Goal: Task Accomplishment & Management: Use online tool/utility

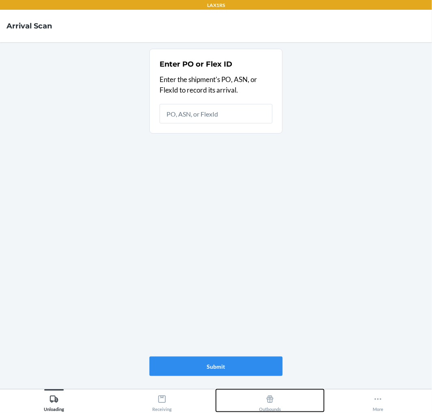
click at [274, 407] on div "Outbounds" at bounding box center [270, 401] width 22 height 20
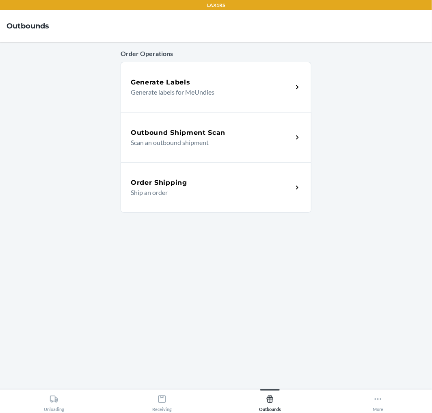
click at [246, 138] on p "Scan an outbound shipment" at bounding box center [208, 143] width 155 height 10
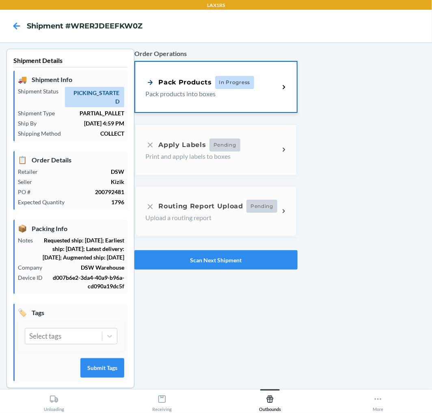
click at [261, 75] on div "Pack Products In Progress Pack products into boxes" at bounding box center [215, 87] width 161 height 50
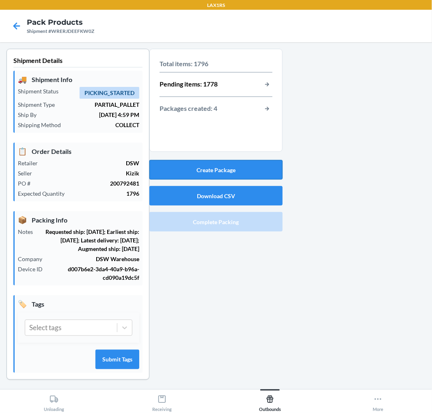
click at [233, 164] on button "Create Package" at bounding box center [215, 169] width 133 height 19
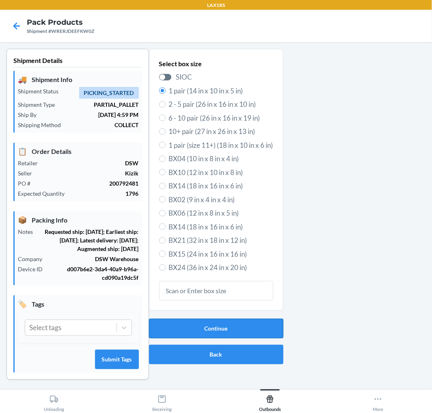
click at [218, 326] on button "Continue" at bounding box center [216, 328] width 134 height 19
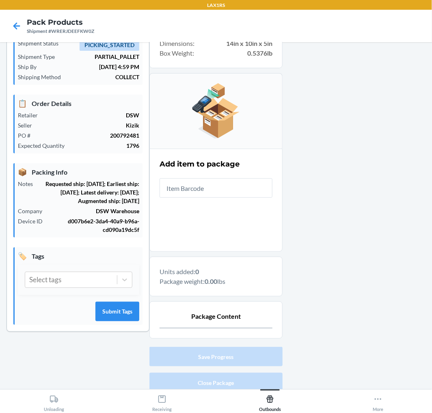
scroll to position [80, 0]
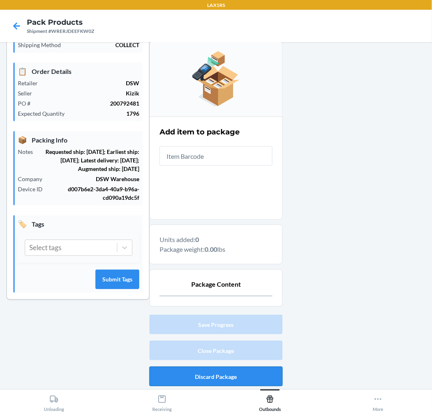
click at [253, 371] on button "Discard Package" at bounding box center [215, 375] width 133 height 19
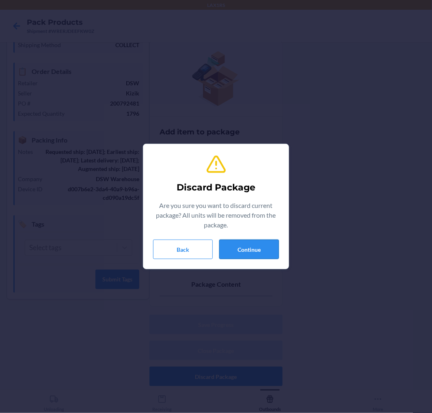
click at [259, 253] on button "Continue" at bounding box center [249, 248] width 60 height 19
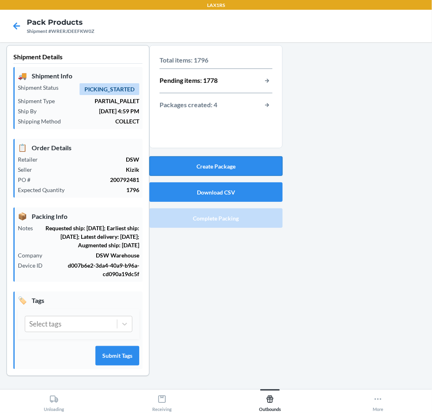
click at [248, 157] on button "Create Package" at bounding box center [215, 165] width 133 height 19
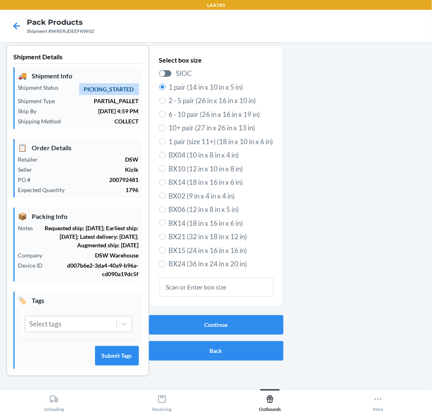
click at [208, 109] on span "6 - 10 pair (26 in x 16 in x 19 in)" at bounding box center [221, 114] width 104 height 11
click at [166, 111] on input "6 - 10 pair (26 in x 16 in x 19 in)" at bounding box center [162, 114] width 6 height 6
radio input "true"
radio input "false"
click at [186, 353] on div "Continue Back" at bounding box center [216, 338] width 134 height 52
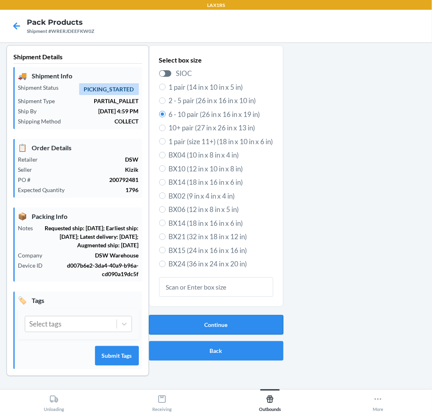
click at [209, 315] on button "Continue" at bounding box center [216, 324] width 134 height 19
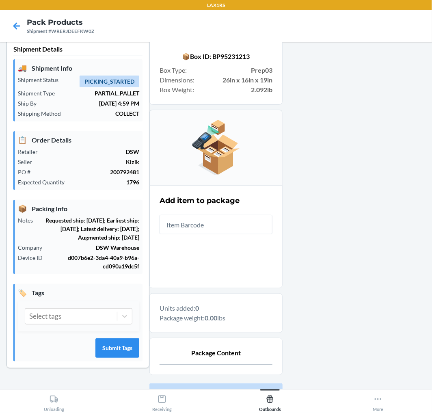
click at [218, 230] on input "text" at bounding box center [216, 224] width 113 height 19
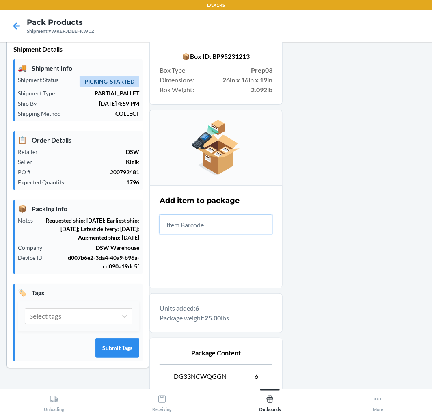
scroll to position [96, 0]
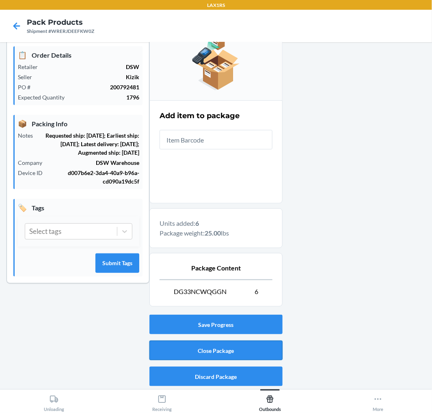
click at [272, 354] on button "Close Package" at bounding box center [215, 350] width 133 height 19
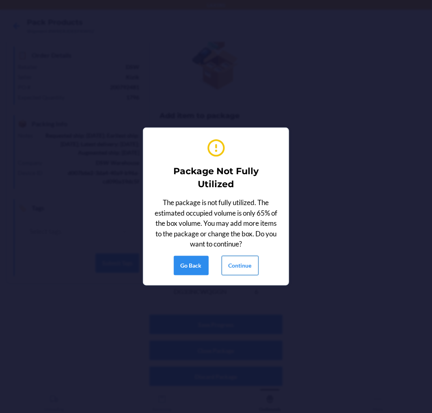
click at [239, 265] on button "Continue" at bounding box center [240, 265] width 37 height 19
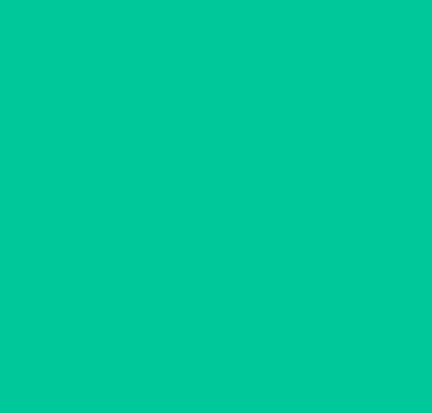
scroll to position [0, 0]
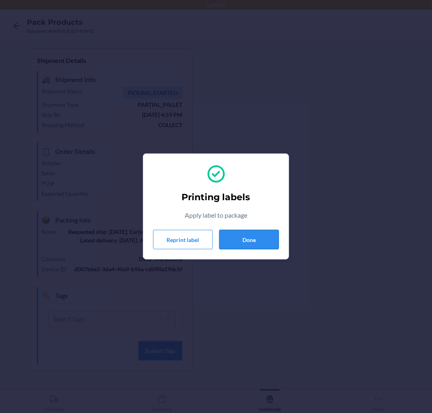
click at [246, 242] on button "Done" at bounding box center [249, 239] width 60 height 19
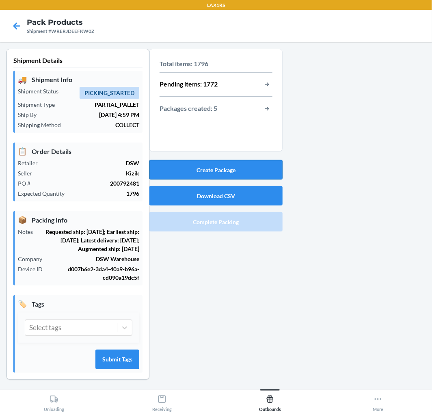
click at [240, 162] on button "Create Package" at bounding box center [215, 169] width 133 height 19
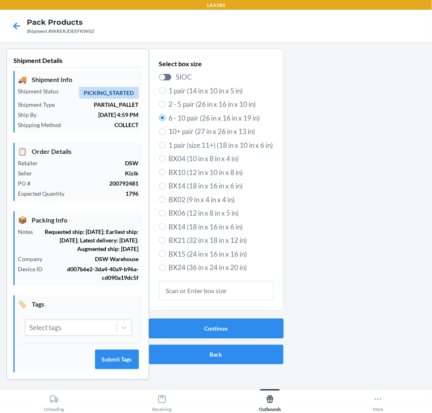
click at [218, 321] on button "Continue" at bounding box center [216, 328] width 134 height 19
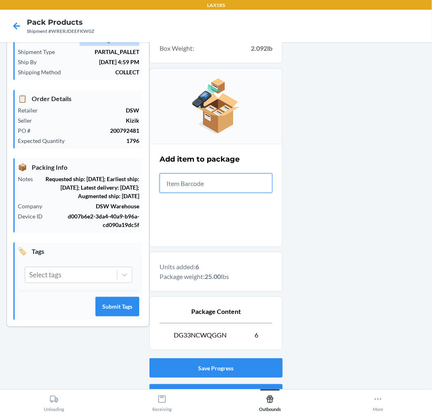
scroll to position [96, 0]
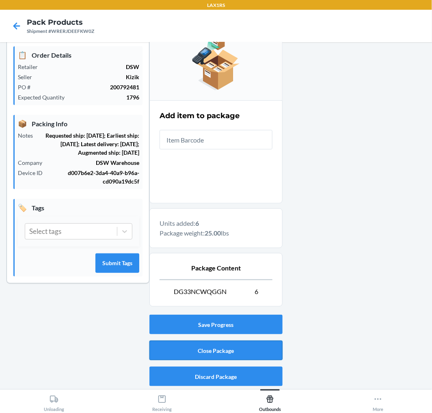
click at [190, 343] on button "Close Package" at bounding box center [215, 350] width 133 height 19
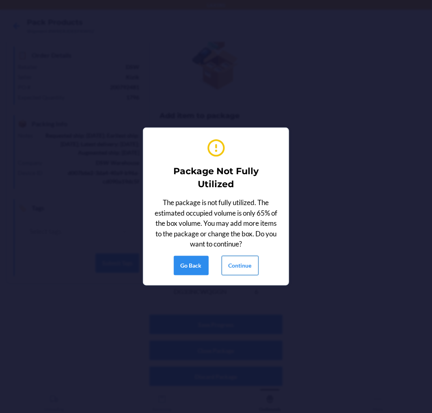
click at [233, 261] on button "Continue" at bounding box center [240, 265] width 37 height 19
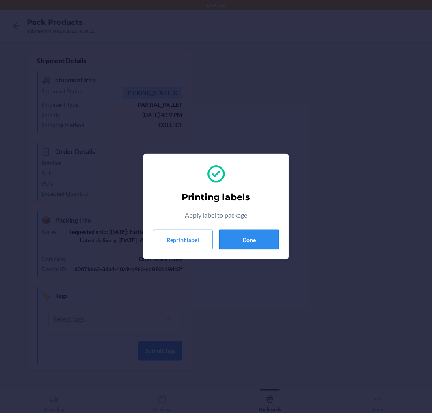
click at [258, 231] on button "Done" at bounding box center [249, 239] width 60 height 19
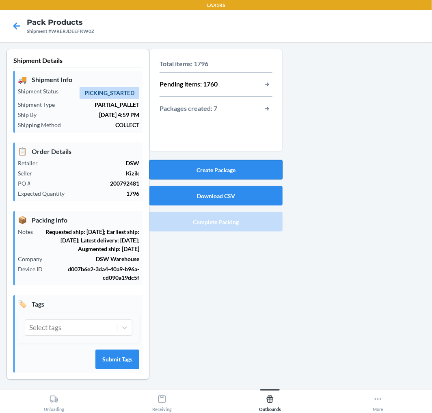
click at [244, 169] on button "Create Package" at bounding box center [215, 169] width 133 height 19
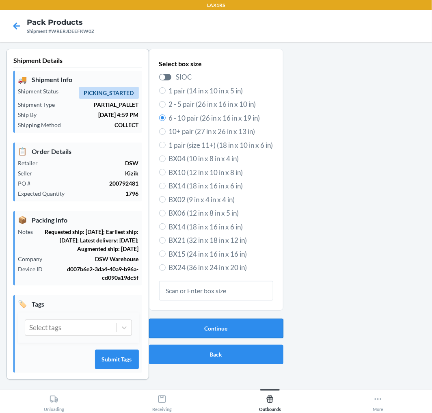
click at [236, 329] on button "Continue" at bounding box center [216, 328] width 134 height 19
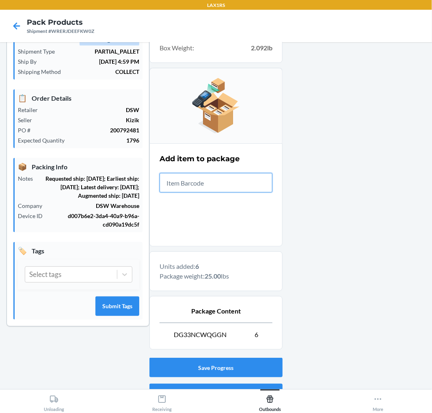
scroll to position [96, 0]
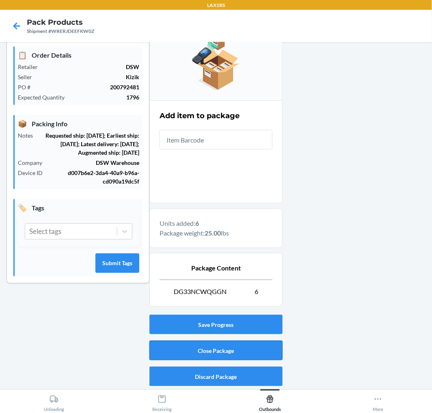
click at [149, 348] on button "Close Package" at bounding box center [215, 350] width 133 height 19
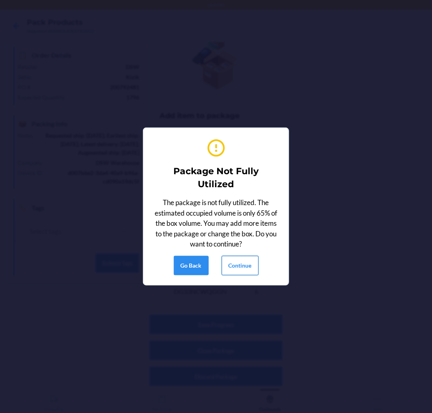
click at [241, 263] on button "Continue" at bounding box center [240, 265] width 37 height 19
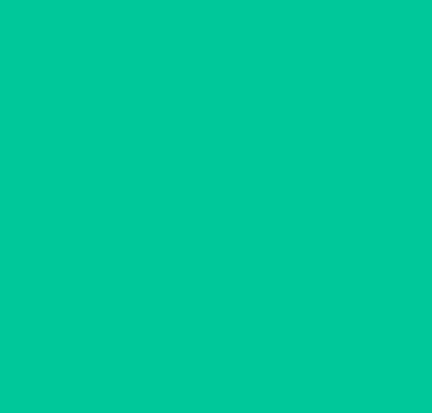
scroll to position [0, 0]
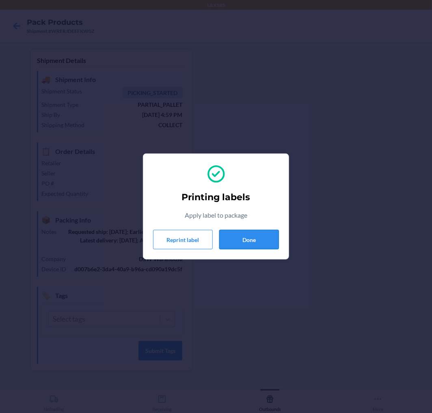
click at [245, 235] on button "Done" at bounding box center [249, 239] width 60 height 19
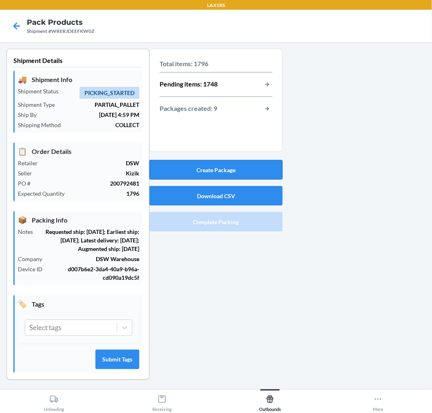
click at [254, 169] on button "Create Package" at bounding box center [215, 169] width 133 height 19
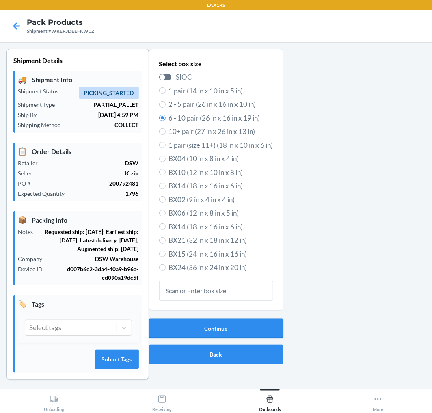
drag, startPoint x: 226, startPoint y: 325, endPoint x: 224, endPoint y: 321, distance: 4.5
click at [225, 324] on button "Continue" at bounding box center [216, 328] width 134 height 19
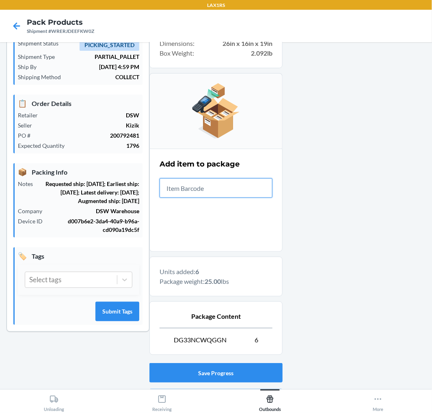
scroll to position [96, 0]
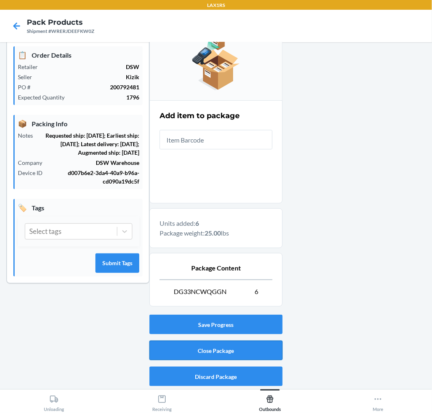
click at [229, 345] on button "Close Package" at bounding box center [215, 350] width 133 height 19
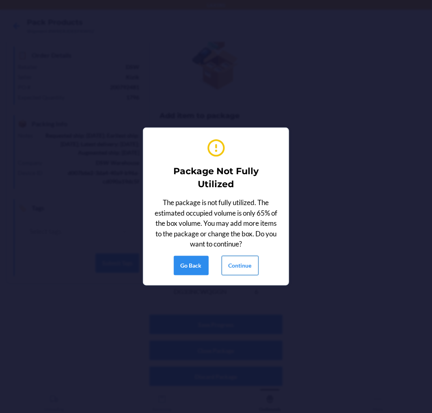
click at [244, 263] on button "Continue" at bounding box center [240, 265] width 37 height 19
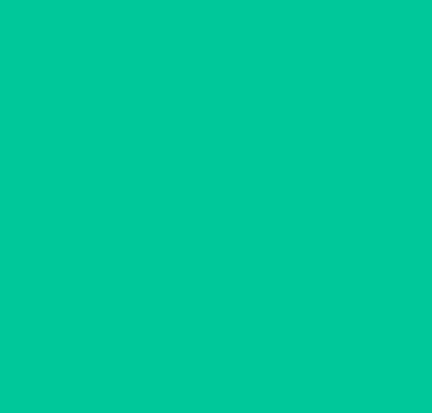
scroll to position [0, 0]
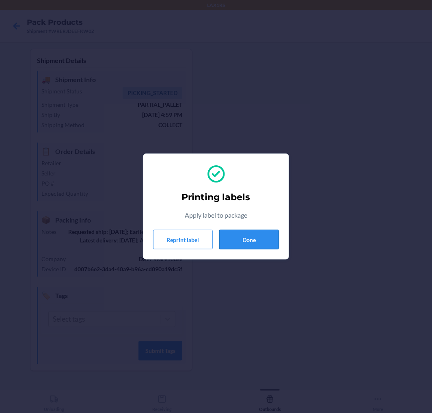
click at [263, 234] on button "Done" at bounding box center [249, 239] width 60 height 19
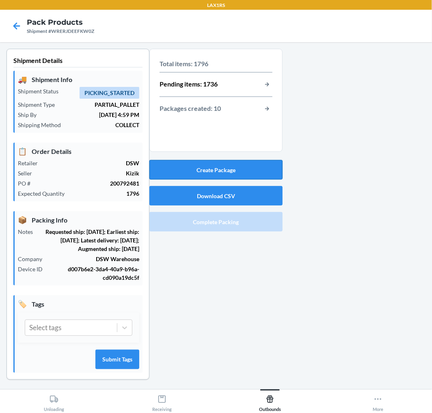
click at [254, 174] on button "Create Package" at bounding box center [215, 169] width 133 height 19
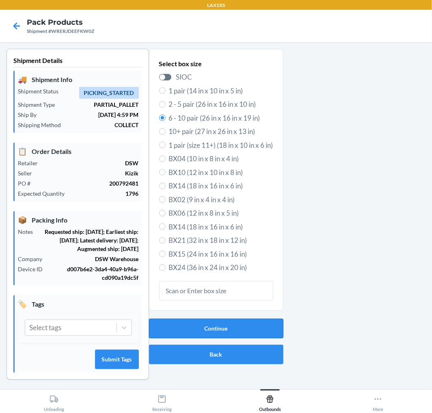
click at [263, 327] on button "Continue" at bounding box center [216, 328] width 134 height 19
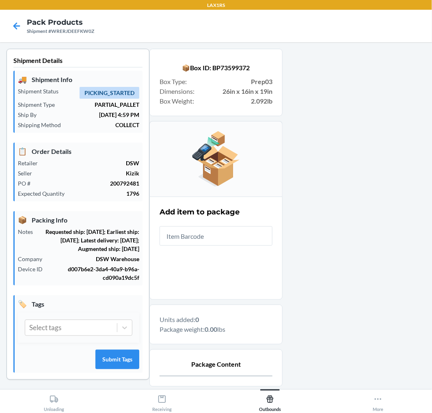
click at [257, 230] on input "text" at bounding box center [216, 235] width 113 height 19
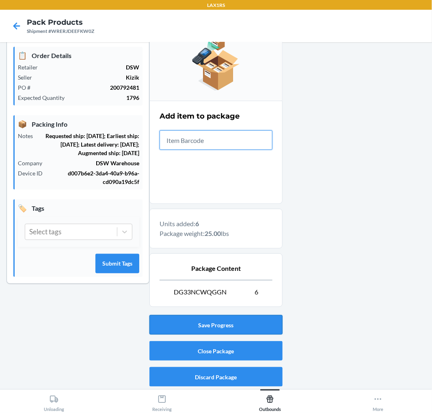
scroll to position [96, 0]
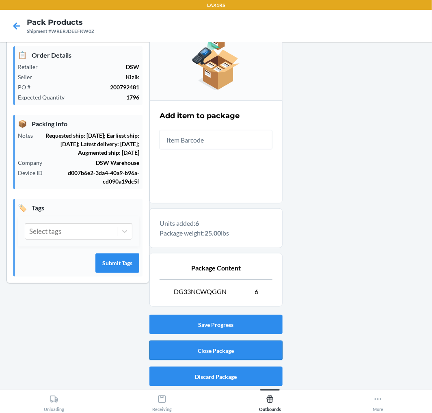
click at [226, 342] on button "Close Package" at bounding box center [215, 350] width 133 height 19
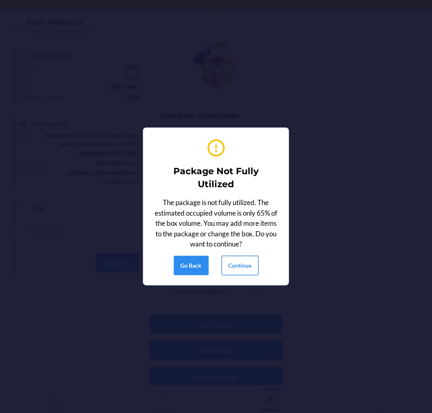
click at [248, 258] on button "Continue" at bounding box center [240, 265] width 37 height 19
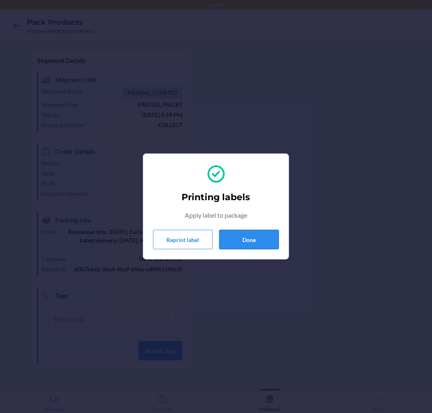
click at [260, 246] on button "Done" at bounding box center [249, 239] width 60 height 19
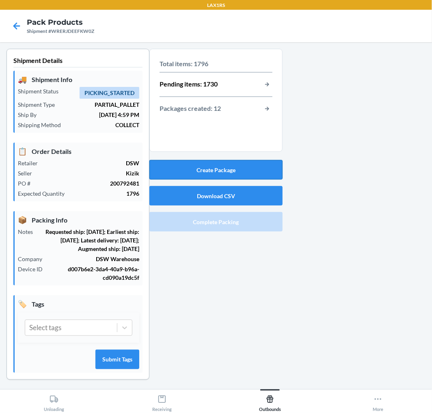
click at [220, 170] on button "Create Package" at bounding box center [215, 169] width 133 height 19
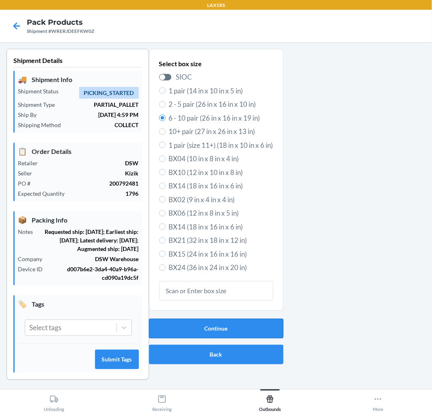
click at [217, 323] on button "Continue" at bounding box center [216, 328] width 134 height 19
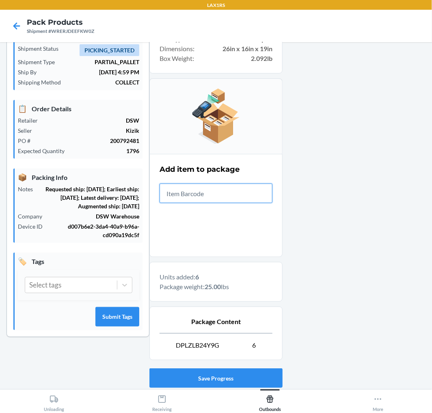
scroll to position [96, 0]
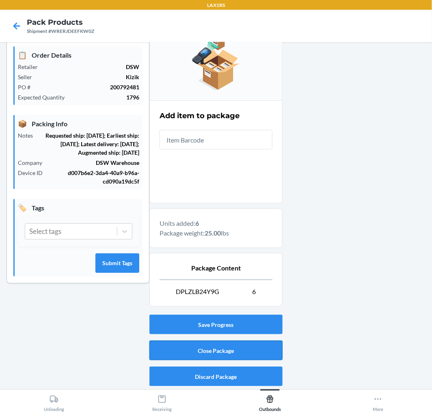
click at [252, 352] on button "Close Package" at bounding box center [215, 350] width 133 height 19
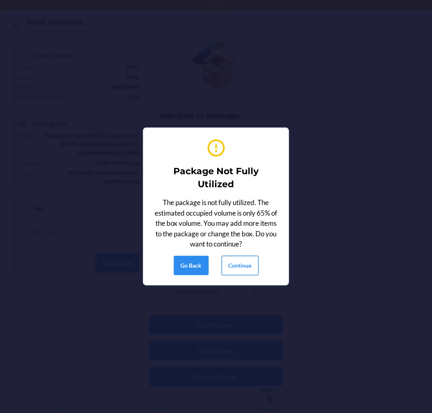
click at [237, 266] on button "Continue" at bounding box center [240, 265] width 37 height 19
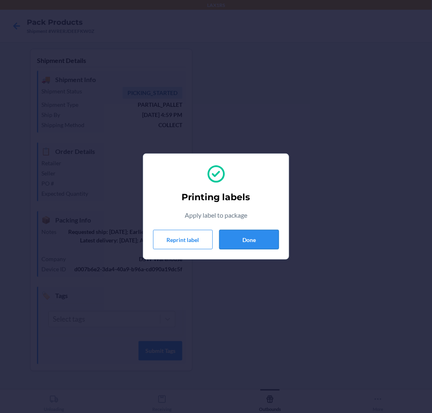
click at [259, 240] on button "Done" at bounding box center [249, 239] width 60 height 19
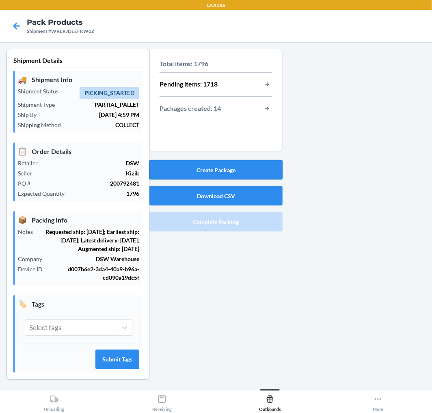
click at [244, 173] on button "Create Package" at bounding box center [215, 169] width 133 height 19
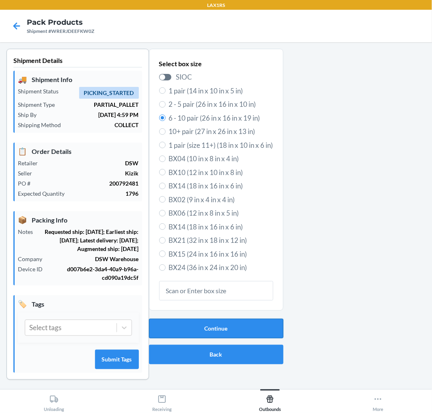
click at [231, 326] on button "Continue" at bounding box center [216, 328] width 134 height 19
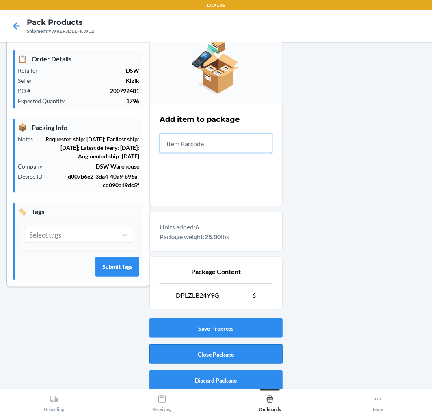
scroll to position [96, 0]
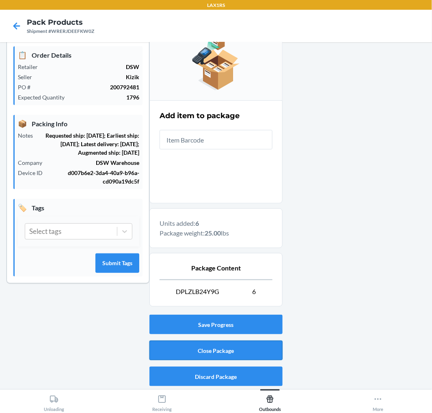
click at [223, 353] on button "Close Package" at bounding box center [215, 350] width 133 height 19
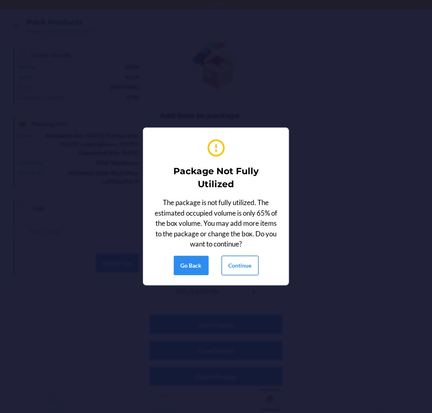
click at [252, 264] on button "Continue" at bounding box center [240, 265] width 37 height 19
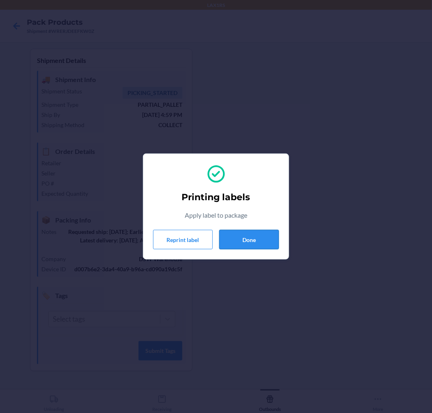
click at [242, 237] on button "Done" at bounding box center [249, 239] width 60 height 19
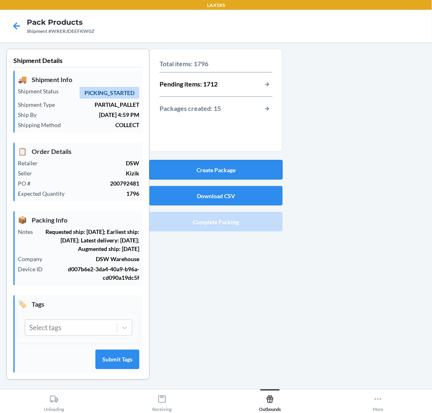
click at [261, 168] on button "Create Package" at bounding box center [215, 169] width 133 height 19
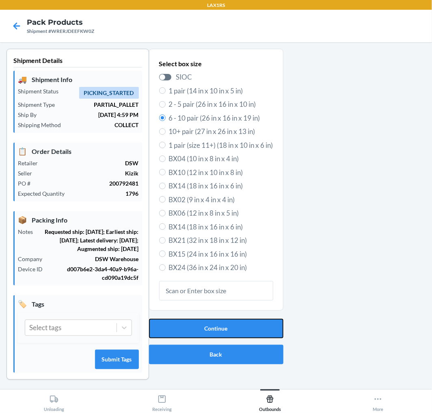
drag, startPoint x: 212, startPoint y: 323, endPoint x: 225, endPoint y: 307, distance: 20.5
click at [212, 322] on button "Continue" at bounding box center [216, 328] width 134 height 19
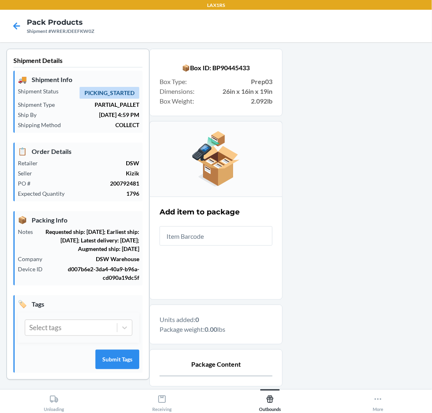
click at [225, 231] on input "text" at bounding box center [216, 235] width 113 height 19
click at [222, 237] on input "text" at bounding box center [216, 235] width 113 height 19
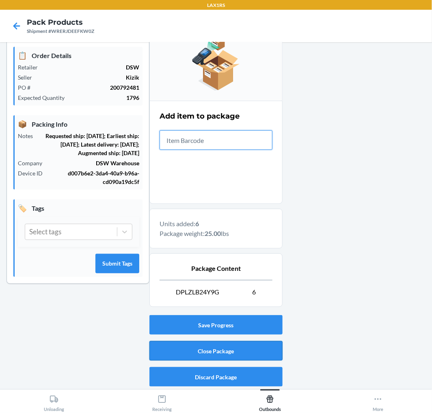
scroll to position [96, 0]
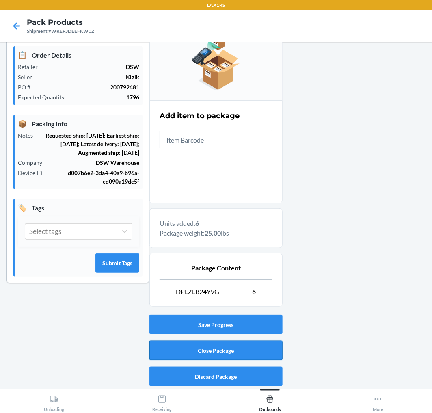
click at [241, 355] on button "Close Package" at bounding box center [215, 350] width 133 height 19
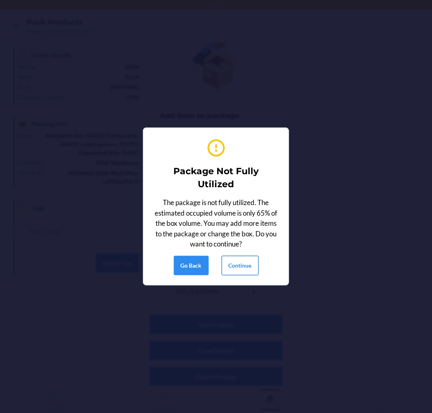
click at [244, 265] on button "Continue" at bounding box center [240, 265] width 37 height 19
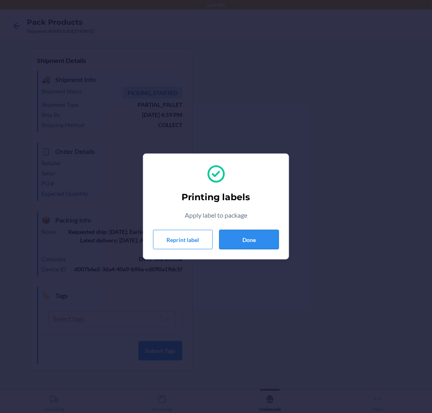
click at [259, 244] on button "Done" at bounding box center [249, 239] width 60 height 19
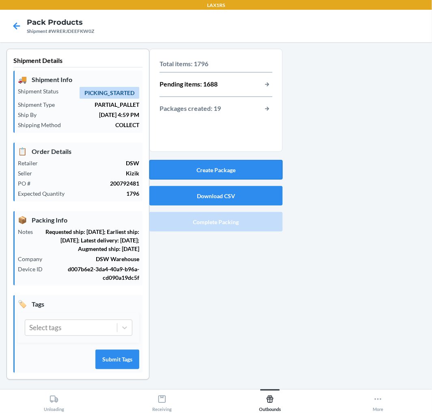
click at [198, 165] on button "Create Package" at bounding box center [215, 169] width 133 height 19
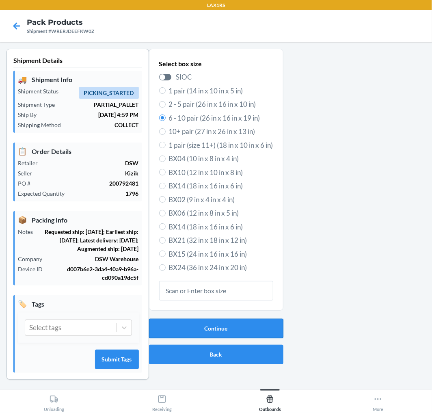
click at [210, 322] on button "Continue" at bounding box center [216, 328] width 134 height 19
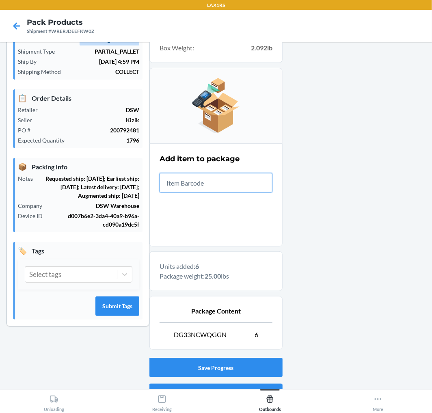
scroll to position [96, 0]
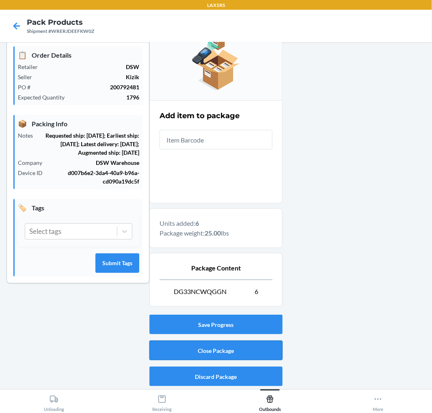
click at [227, 350] on button "Close Package" at bounding box center [215, 350] width 133 height 19
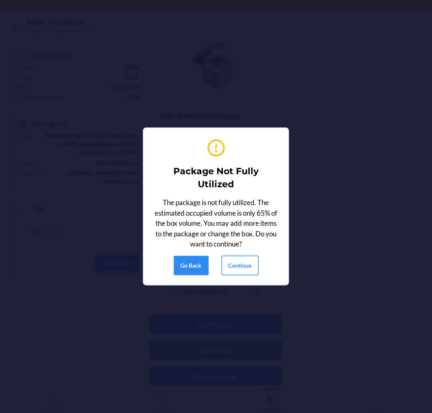
click at [245, 268] on button "Continue" at bounding box center [240, 265] width 37 height 19
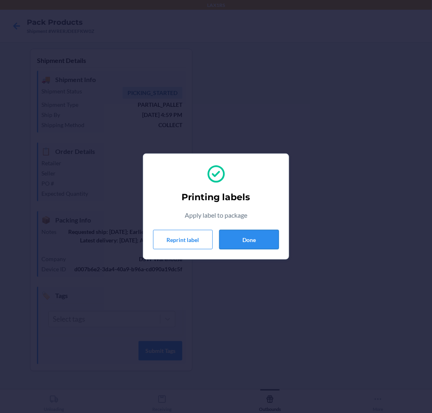
click at [250, 239] on button "Done" at bounding box center [249, 239] width 60 height 19
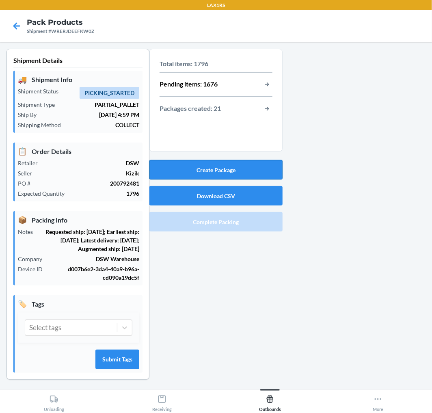
click at [244, 167] on button "Create Package" at bounding box center [215, 169] width 133 height 19
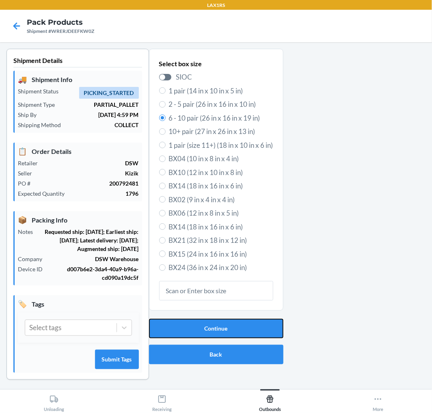
drag, startPoint x: 217, startPoint y: 321, endPoint x: 217, endPoint y: 317, distance: 4.5
click at [217, 320] on button "Continue" at bounding box center [216, 328] width 134 height 19
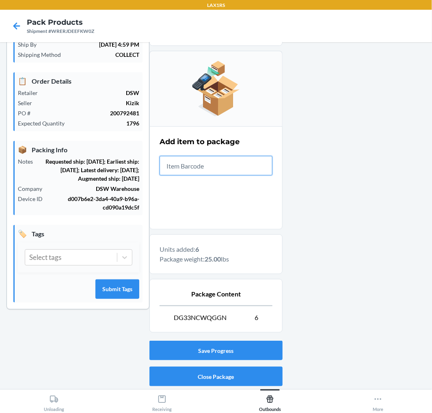
scroll to position [96, 0]
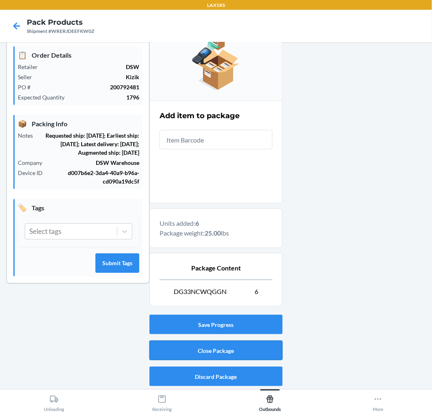
click at [254, 342] on button "Close Package" at bounding box center [215, 350] width 133 height 19
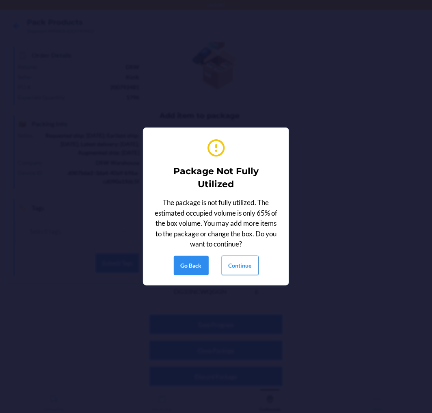
click at [246, 271] on button "Continue" at bounding box center [240, 265] width 37 height 19
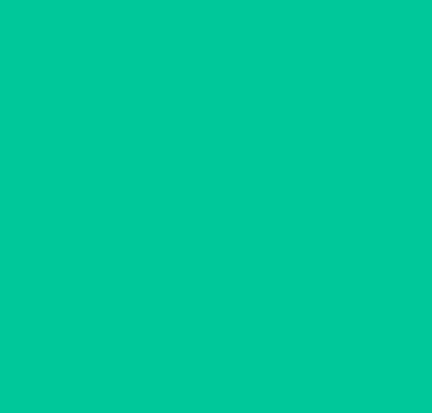
scroll to position [0, 0]
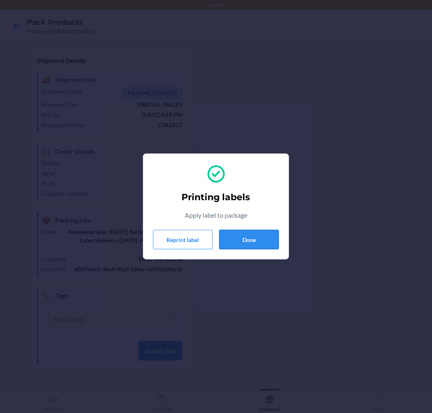
click at [246, 237] on button "Done" at bounding box center [249, 239] width 60 height 19
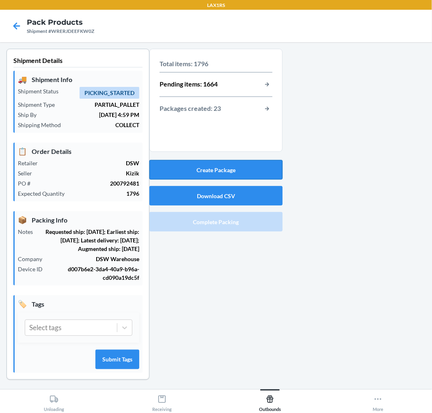
click at [241, 172] on button "Create Package" at bounding box center [215, 169] width 133 height 19
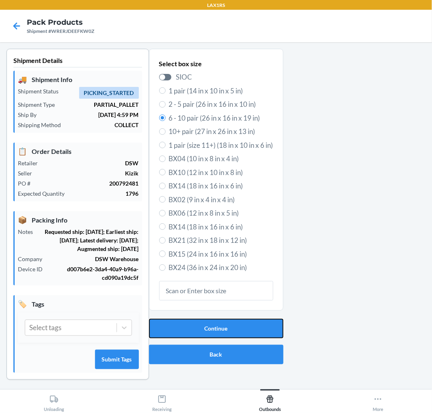
drag, startPoint x: 240, startPoint y: 329, endPoint x: 244, endPoint y: 313, distance: 16.3
click at [241, 325] on button "Continue" at bounding box center [216, 328] width 134 height 19
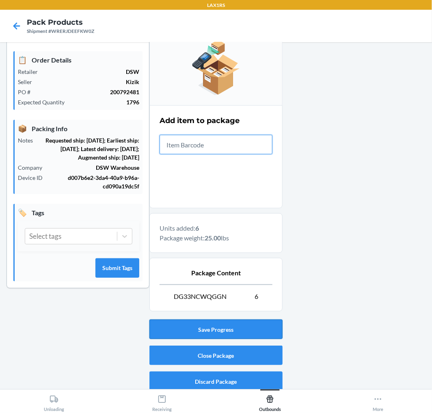
scroll to position [96, 0]
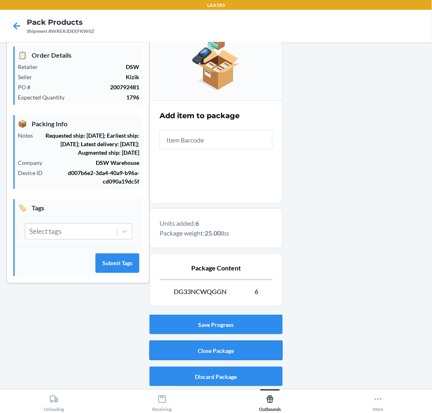
click at [236, 349] on button "Close Package" at bounding box center [215, 350] width 133 height 19
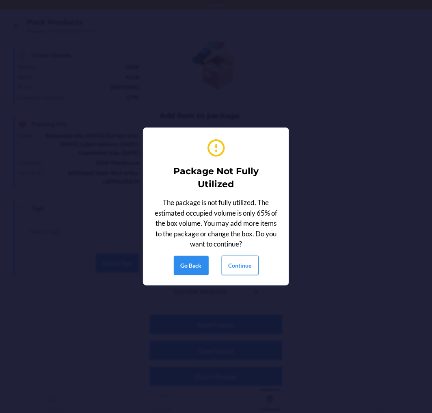
click at [236, 267] on button "Continue" at bounding box center [240, 265] width 37 height 19
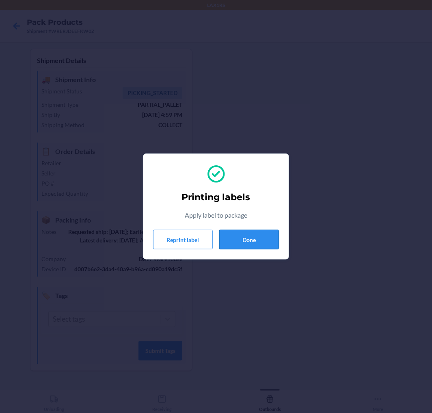
click at [260, 237] on button "Done" at bounding box center [249, 239] width 60 height 19
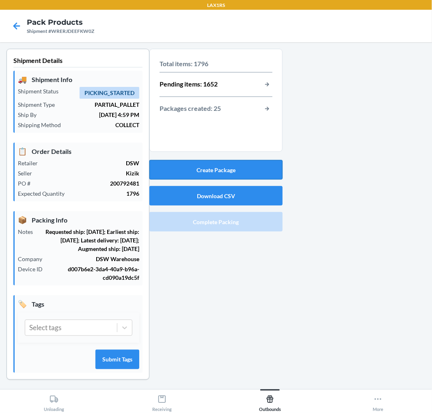
click at [246, 171] on button "Create Package" at bounding box center [215, 169] width 133 height 19
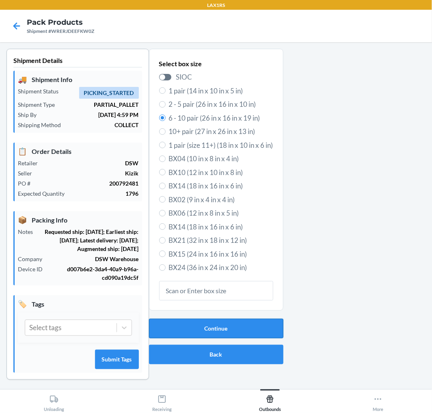
click at [250, 323] on button "Continue" at bounding box center [216, 328] width 134 height 19
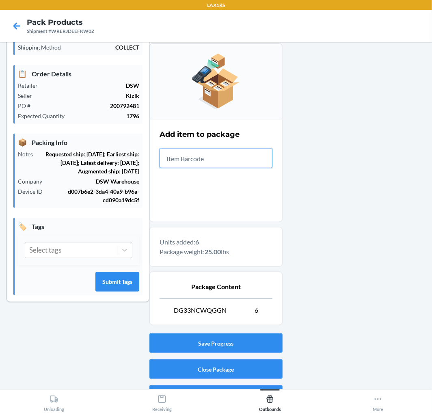
scroll to position [96, 0]
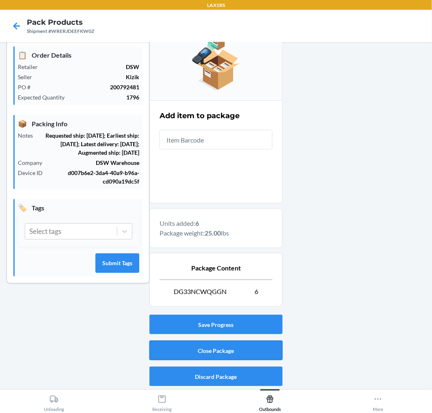
click at [196, 352] on button "Close Package" at bounding box center [215, 350] width 133 height 19
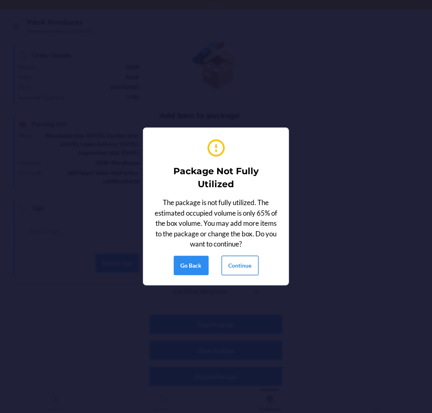
click at [231, 261] on button "Continue" at bounding box center [240, 265] width 37 height 19
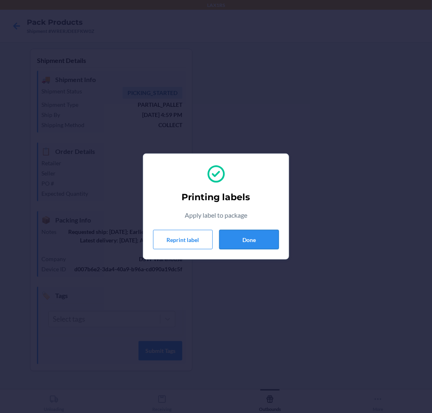
click at [254, 237] on button "Done" at bounding box center [249, 239] width 60 height 19
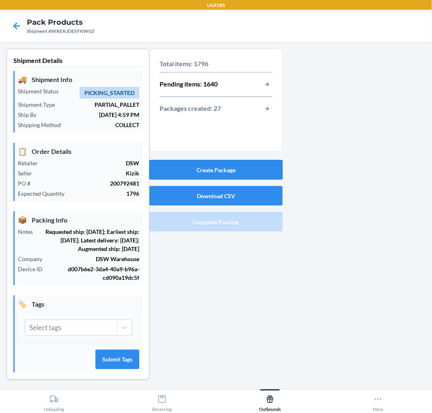
click at [242, 169] on button "Create Package" at bounding box center [215, 169] width 133 height 19
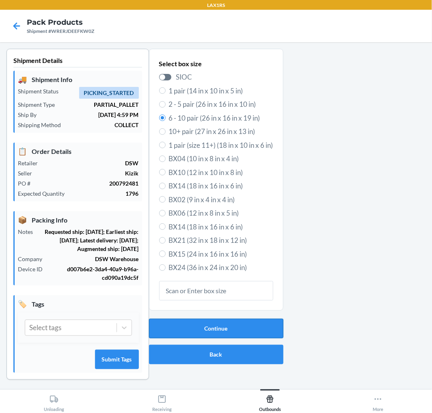
click at [228, 328] on button "Continue" at bounding box center [216, 328] width 134 height 19
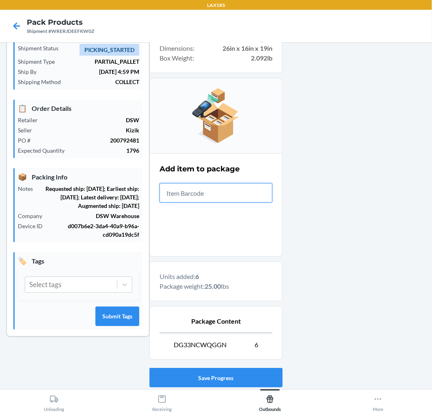
scroll to position [96, 0]
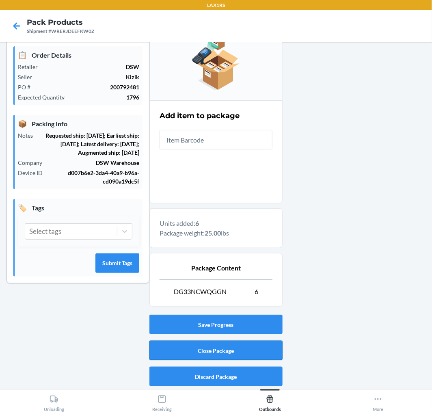
click at [262, 354] on button "Close Package" at bounding box center [215, 350] width 133 height 19
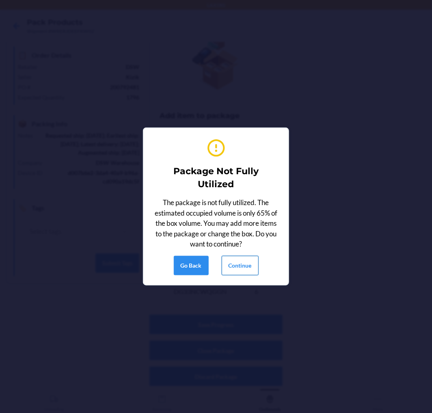
click at [241, 266] on button "Continue" at bounding box center [240, 265] width 37 height 19
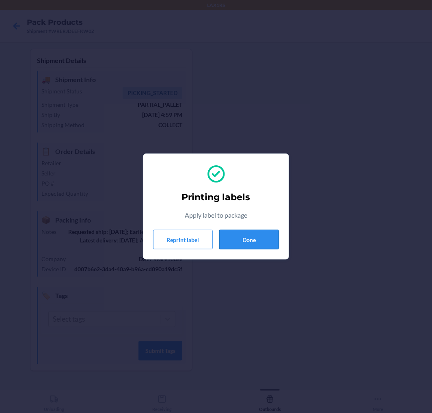
click at [246, 248] on button "Done" at bounding box center [249, 239] width 60 height 19
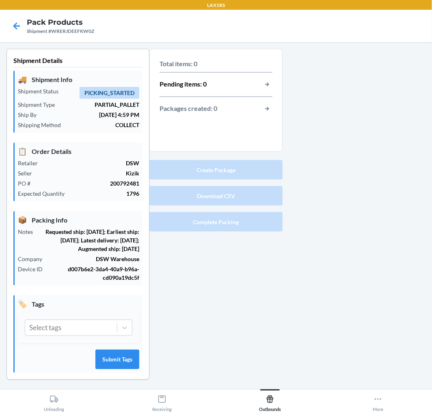
click at [246, 240] on div "Total items: 0 Pending items: 0 Packages created: 0 Create Package Download CSV…" at bounding box center [215, 221] width 133 height 344
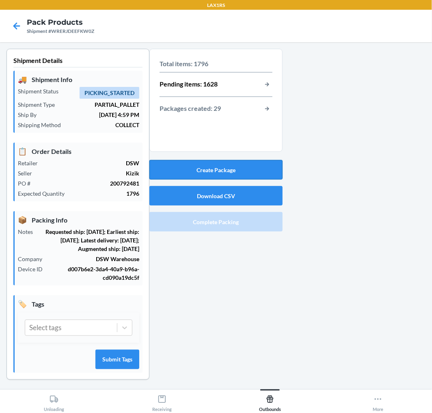
click at [242, 168] on button "Create Package" at bounding box center [215, 169] width 133 height 19
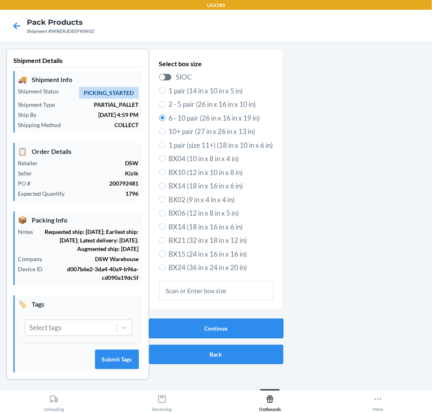
click at [246, 319] on button "Continue" at bounding box center [216, 328] width 134 height 19
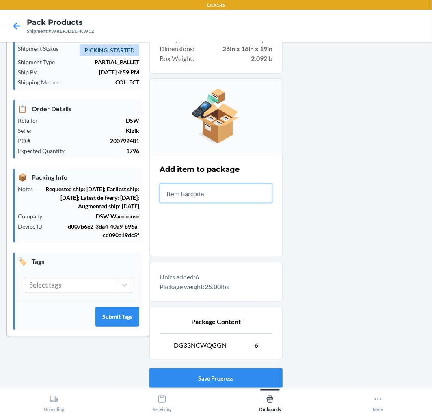
scroll to position [96, 0]
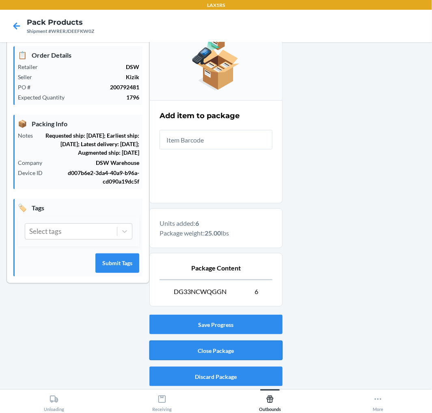
click at [260, 349] on button "Close Package" at bounding box center [215, 350] width 133 height 19
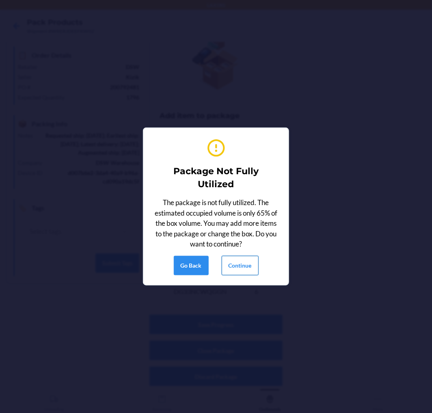
click at [237, 265] on button "Continue" at bounding box center [240, 265] width 37 height 19
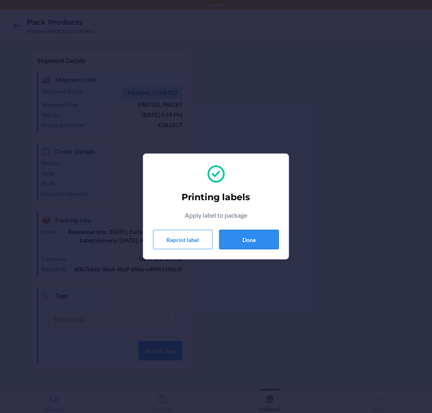
click at [261, 243] on button "Done" at bounding box center [249, 239] width 60 height 19
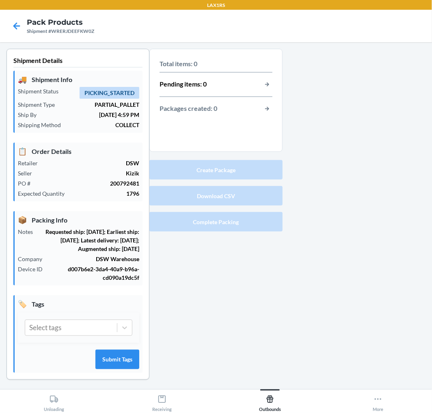
click at [237, 167] on button "Create Package" at bounding box center [215, 169] width 133 height 19
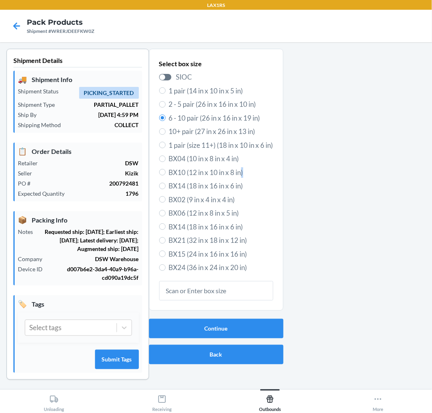
click at [237, 167] on span "BX10 (12 in x 10 in x 8 in)" at bounding box center [221, 172] width 104 height 11
click at [166, 169] on input "BX10 (12 in x 10 in x 8 in)" at bounding box center [162, 172] width 6 height 6
radio input "true"
click at [159, 116] on input "6 - 10 pair (26 in x 16 in x 19 in)" at bounding box center [162, 117] width 6 height 6
radio input "true"
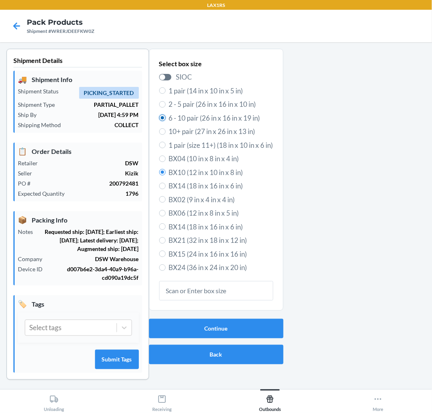
radio input "false"
click at [259, 328] on button "Continue" at bounding box center [216, 328] width 134 height 19
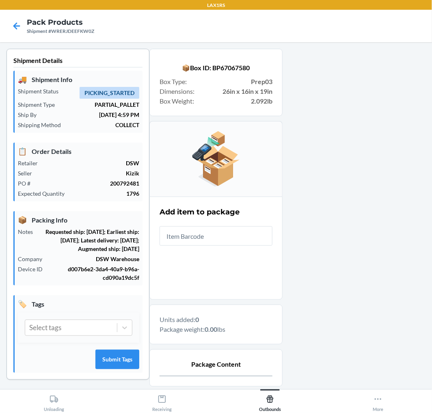
click at [252, 237] on input "text" at bounding box center [216, 235] width 113 height 19
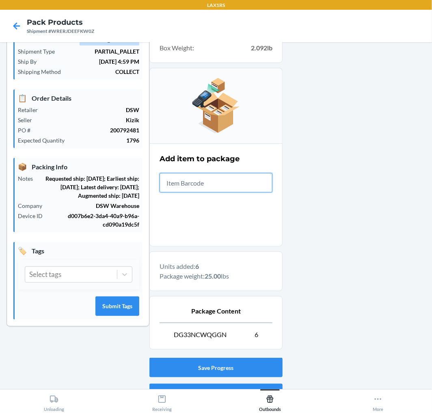
scroll to position [96, 0]
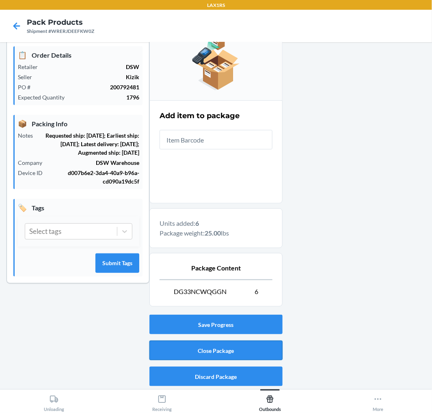
click at [265, 349] on button "Close Package" at bounding box center [215, 350] width 133 height 19
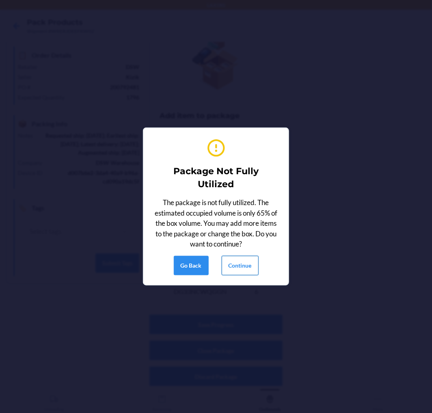
click at [250, 270] on button "Continue" at bounding box center [240, 265] width 37 height 19
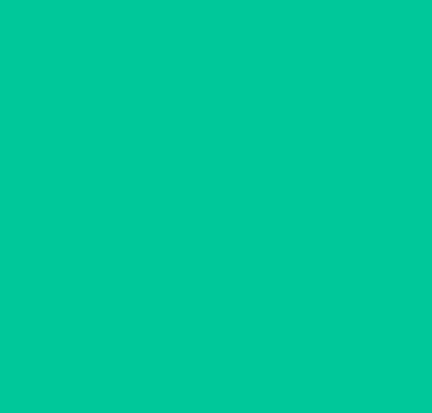
click at [250, 269] on div "Printing labels Apply label to package Reprint label Done" at bounding box center [216, 206] width 432 height 413
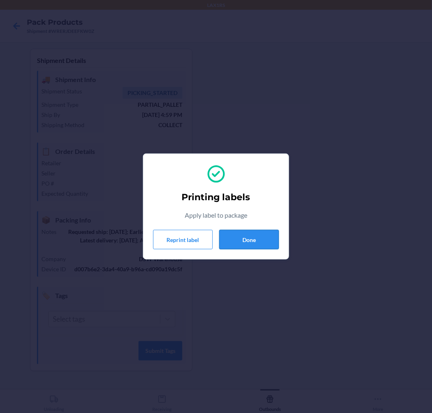
click at [252, 236] on button "Done" at bounding box center [249, 239] width 60 height 19
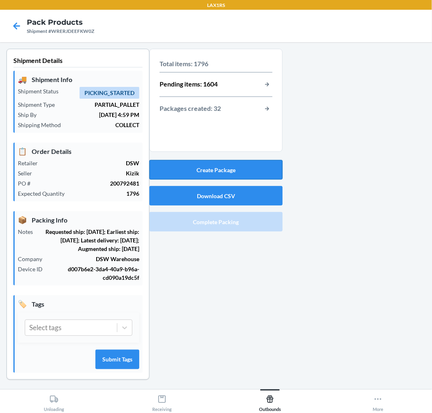
click at [224, 168] on button "Create Package" at bounding box center [215, 169] width 133 height 19
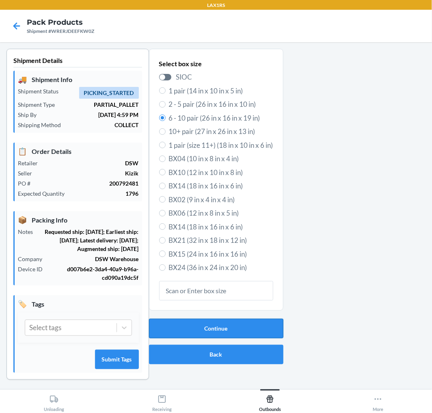
click at [265, 328] on button "Continue" at bounding box center [216, 328] width 134 height 19
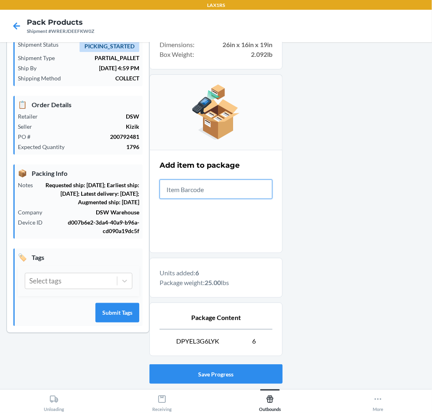
scroll to position [96, 0]
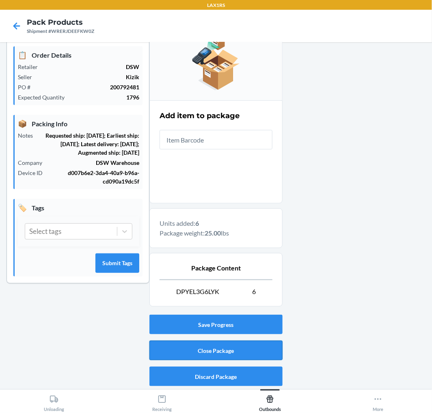
click at [208, 343] on button "Close Package" at bounding box center [215, 350] width 133 height 19
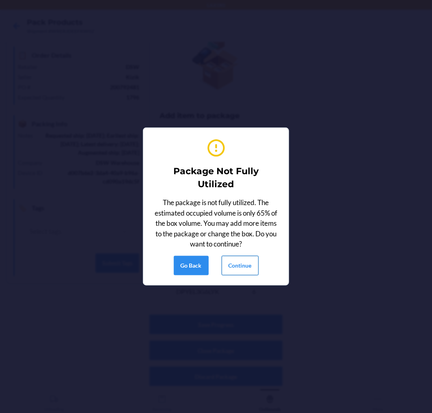
click at [228, 269] on button "Continue" at bounding box center [240, 265] width 37 height 19
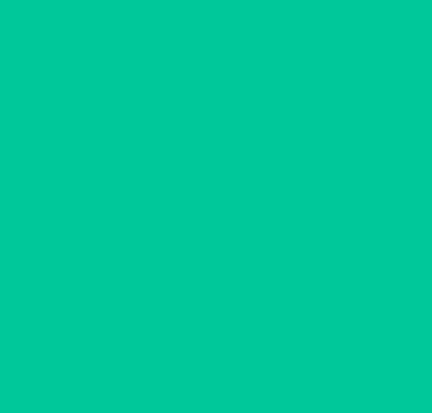
scroll to position [0, 0]
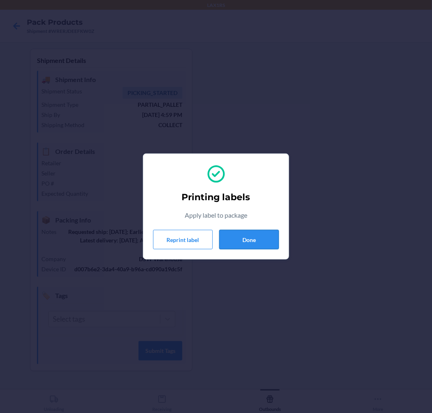
click at [242, 232] on button "Done" at bounding box center [249, 239] width 60 height 19
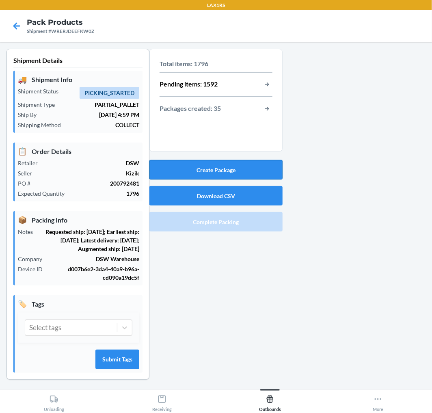
click at [246, 171] on button "Create Package" at bounding box center [215, 169] width 133 height 19
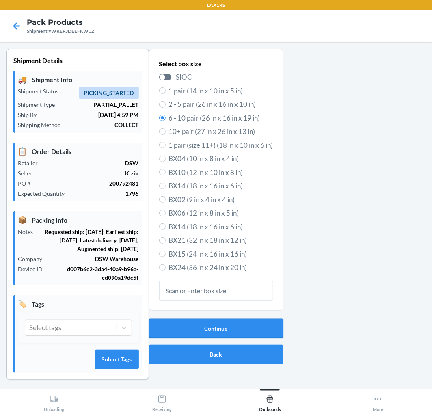
click at [220, 330] on button "Continue" at bounding box center [216, 328] width 134 height 19
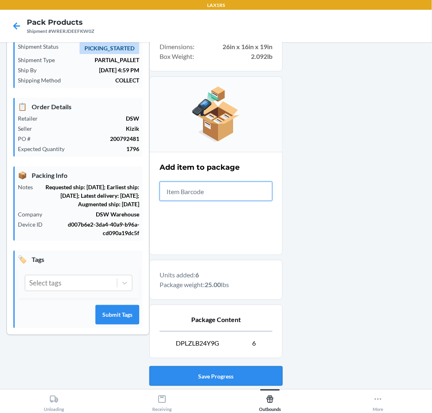
scroll to position [96, 0]
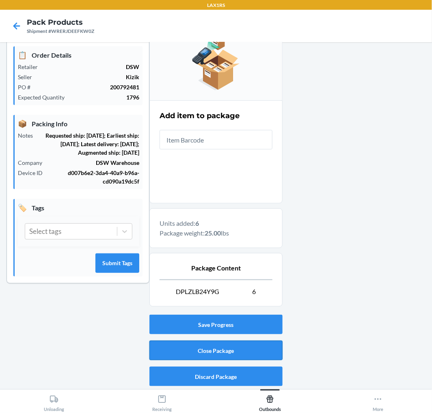
click at [261, 347] on button "Close Package" at bounding box center [215, 350] width 133 height 19
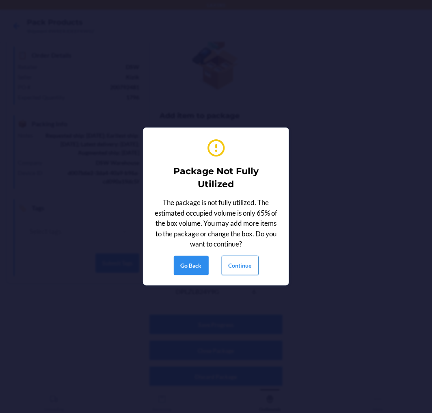
click at [248, 269] on button "Continue" at bounding box center [240, 265] width 37 height 19
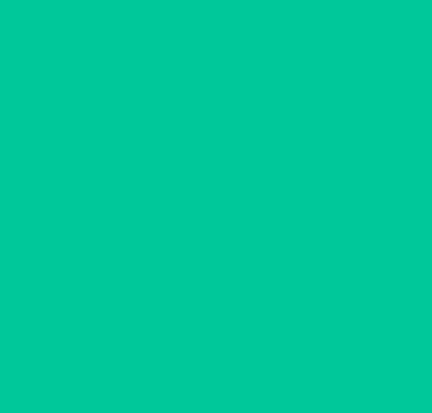
scroll to position [0, 0]
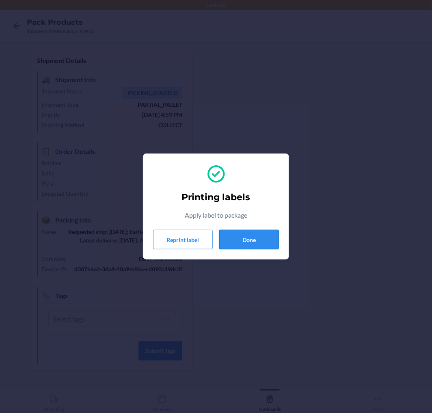
click at [263, 233] on button "Done" at bounding box center [249, 239] width 60 height 19
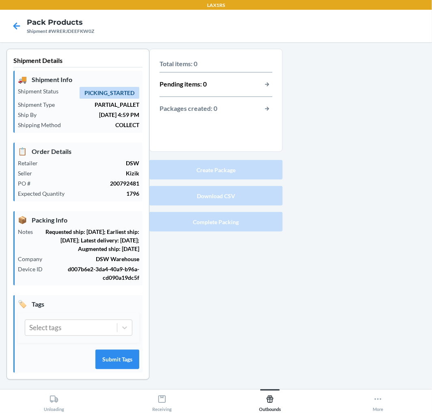
click at [248, 176] on button "Create Package" at bounding box center [215, 169] width 133 height 19
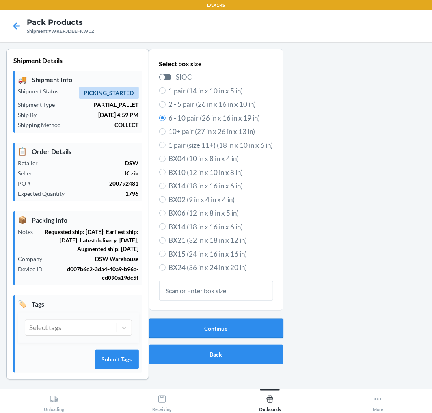
click at [272, 326] on button "Continue" at bounding box center [216, 328] width 134 height 19
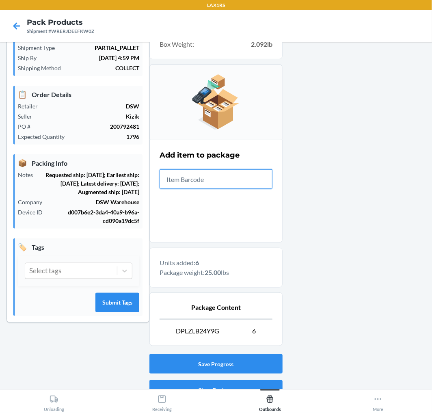
scroll to position [96, 0]
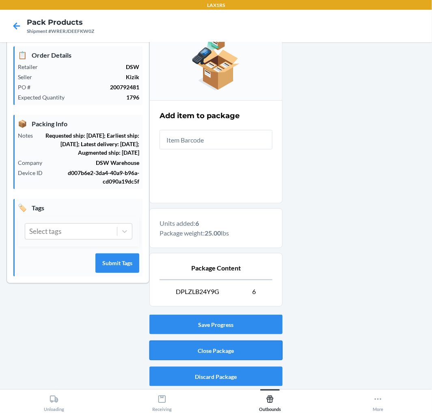
click at [241, 348] on button "Close Package" at bounding box center [215, 350] width 133 height 19
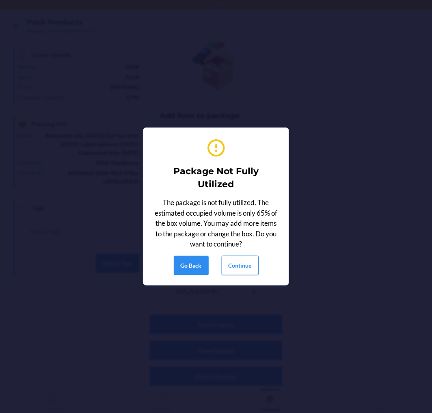
click at [243, 263] on button "Continue" at bounding box center [240, 265] width 37 height 19
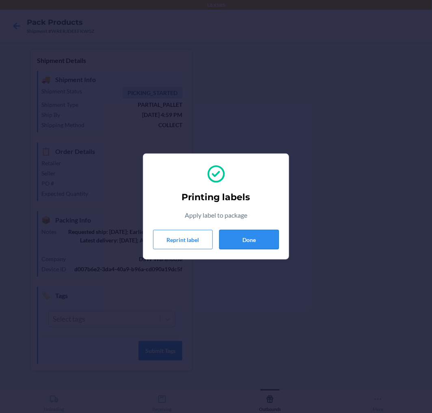
click at [231, 235] on button "Done" at bounding box center [249, 239] width 60 height 19
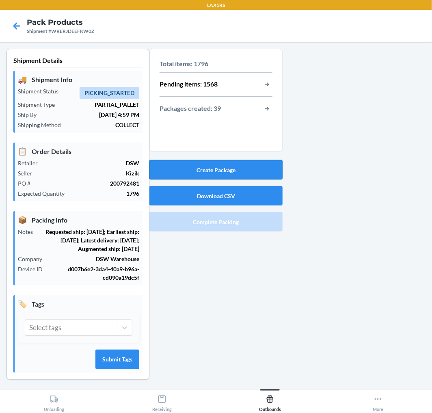
click at [221, 168] on button "Create Package" at bounding box center [215, 169] width 133 height 19
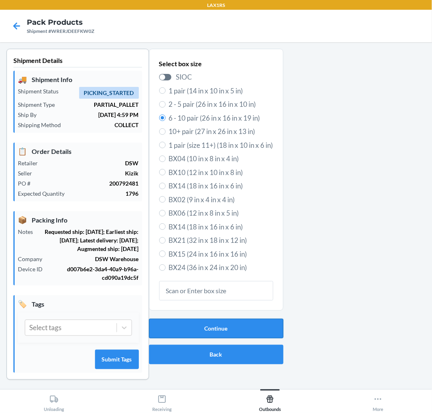
click at [214, 336] on button "Continue" at bounding box center [216, 328] width 134 height 19
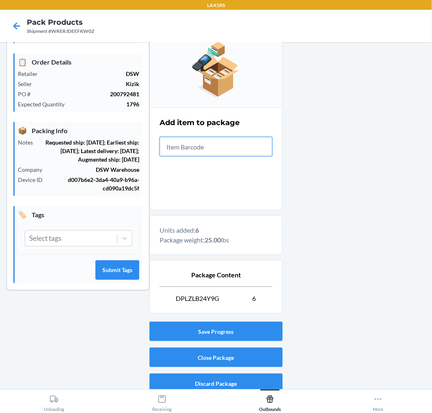
scroll to position [96, 0]
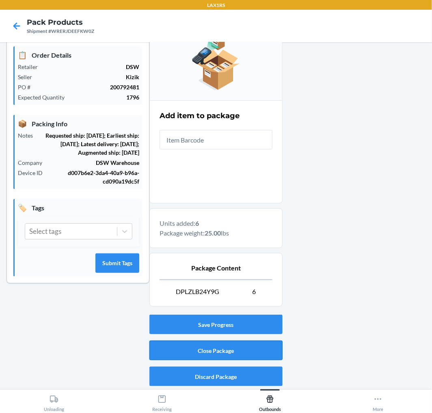
click at [204, 346] on button "Close Package" at bounding box center [215, 350] width 133 height 19
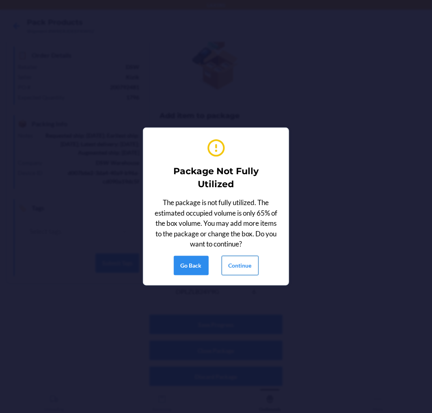
click at [246, 258] on button "Continue" at bounding box center [240, 265] width 37 height 19
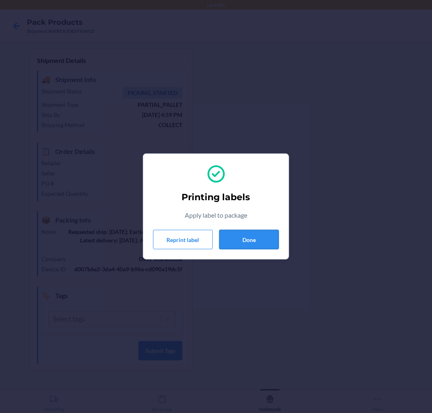
click at [266, 245] on button "Done" at bounding box center [249, 239] width 60 height 19
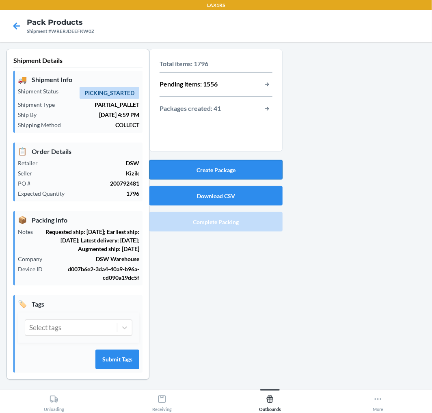
click at [248, 164] on button "Create Package" at bounding box center [215, 169] width 133 height 19
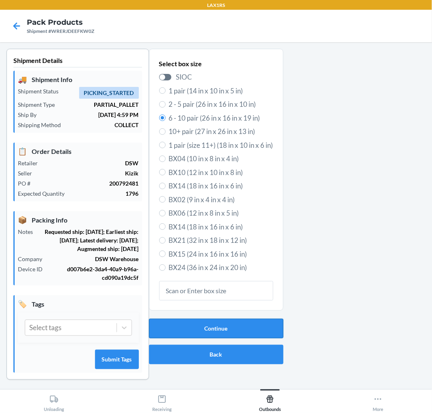
click at [248, 331] on button "Continue" at bounding box center [216, 328] width 134 height 19
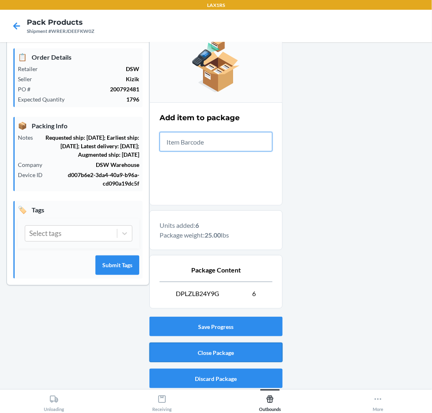
scroll to position [96, 0]
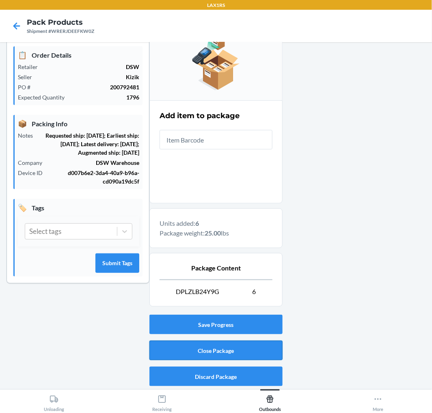
click at [250, 351] on button "Close Package" at bounding box center [215, 350] width 133 height 19
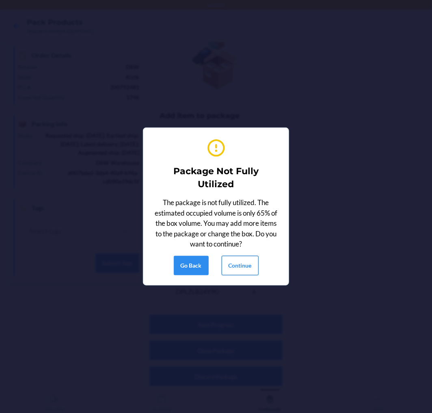
click at [249, 271] on button "Continue" at bounding box center [240, 265] width 37 height 19
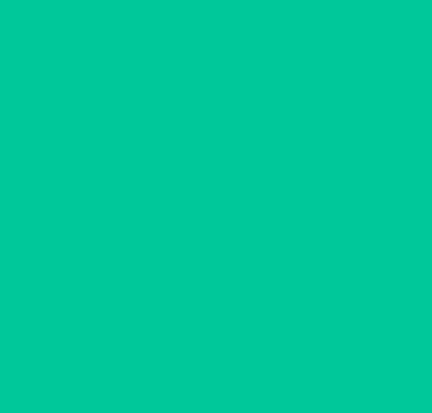
scroll to position [0, 0]
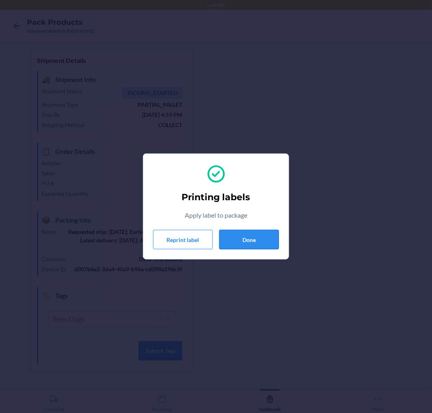
click at [240, 241] on button "Done" at bounding box center [249, 239] width 60 height 19
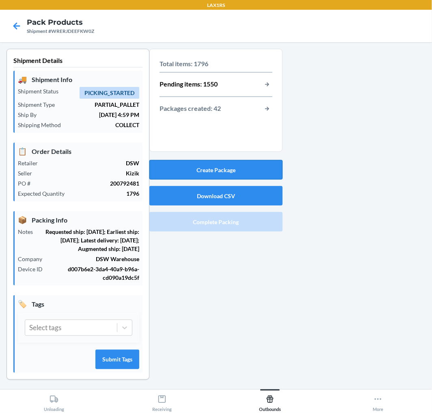
click at [249, 168] on button "Create Package" at bounding box center [215, 169] width 133 height 19
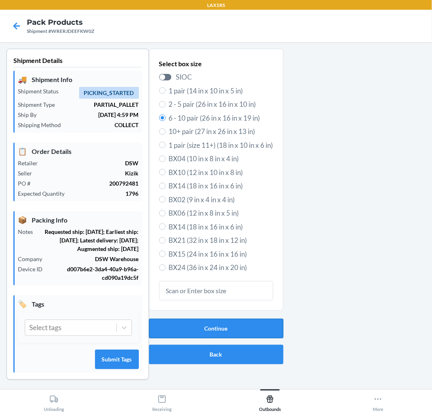
click at [237, 325] on button "Continue" at bounding box center [216, 328] width 134 height 19
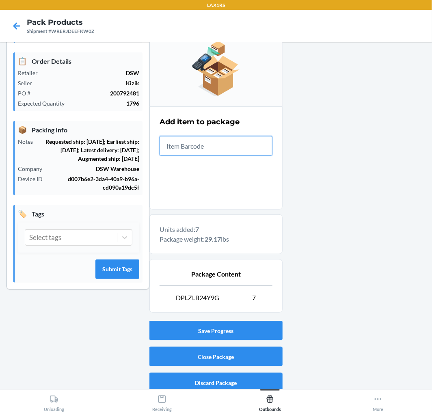
scroll to position [96, 0]
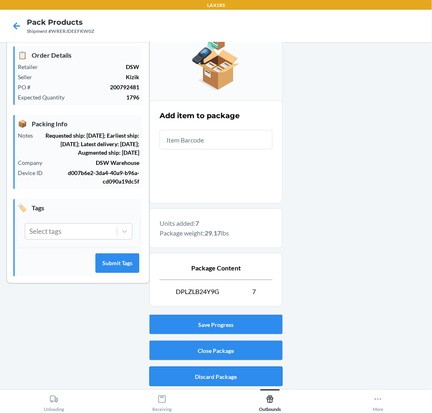
click at [237, 374] on button "Discard Package" at bounding box center [215, 375] width 133 height 19
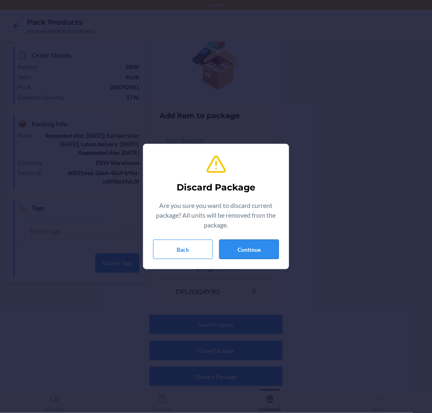
click at [254, 248] on button "Continue" at bounding box center [249, 248] width 60 height 19
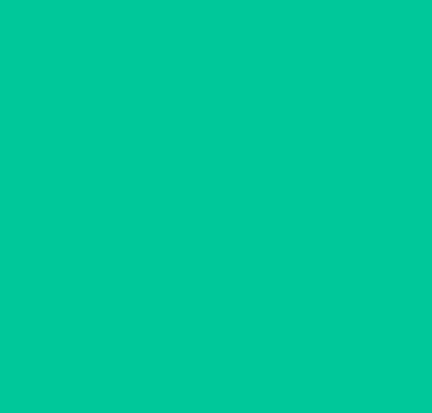
scroll to position [11, 0]
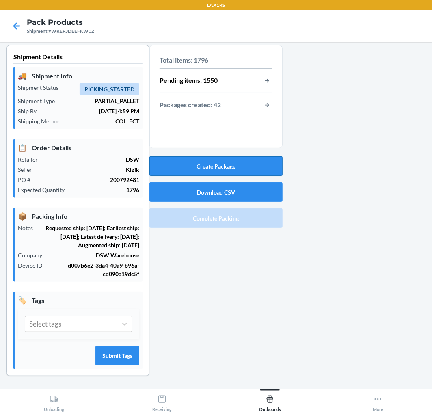
click at [259, 157] on button "Create Package" at bounding box center [215, 165] width 133 height 19
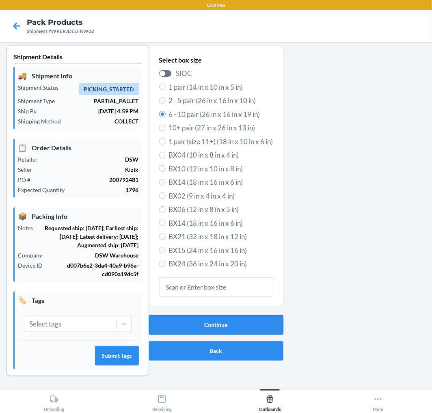
click at [238, 317] on button "Continue" at bounding box center [216, 324] width 134 height 19
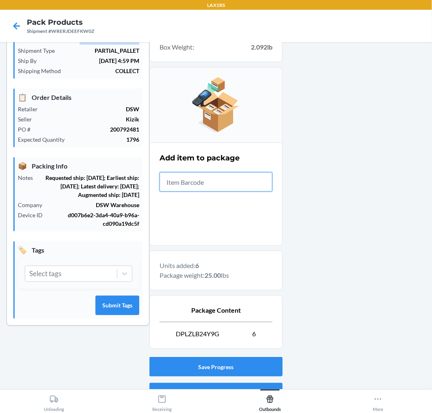
scroll to position [96, 0]
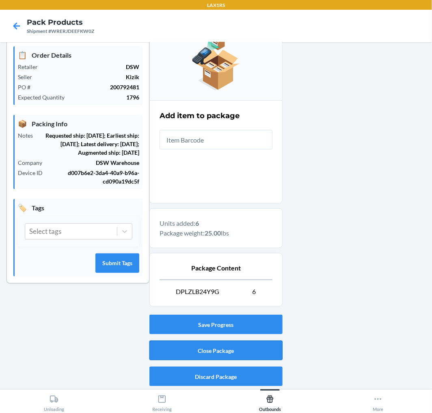
click at [232, 347] on button "Close Package" at bounding box center [215, 350] width 133 height 19
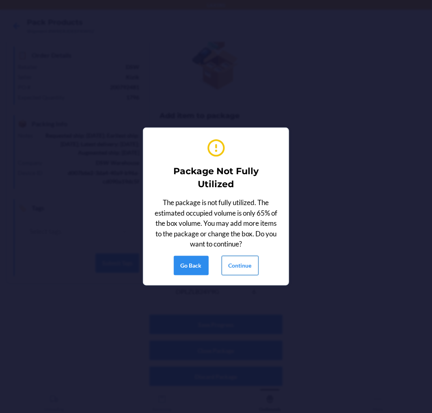
click at [236, 265] on button "Continue" at bounding box center [240, 265] width 37 height 19
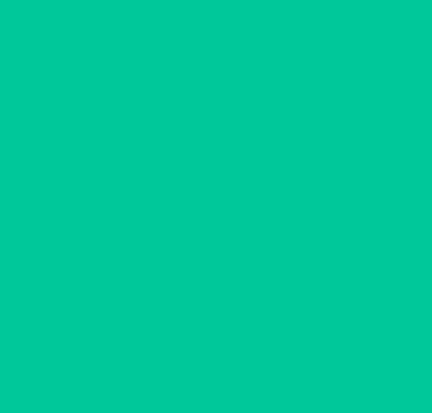
scroll to position [0, 0]
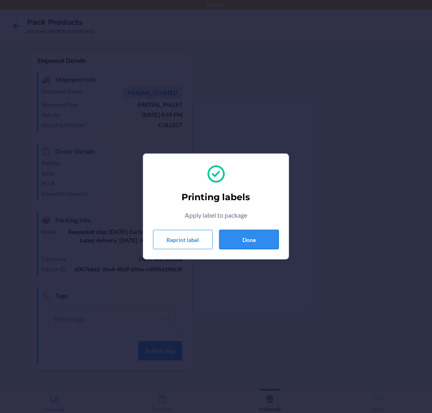
click at [245, 242] on button "Done" at bounding box center [249, 239] width 60 height 19
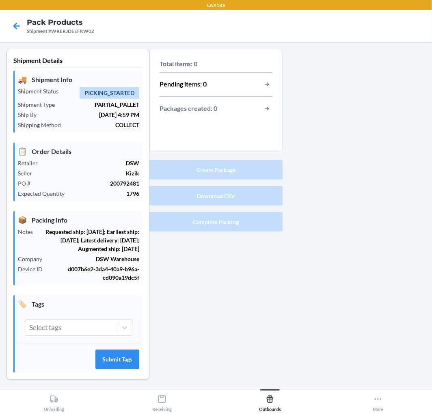
click at [264, 166] on button "Create Package" at bounding box center [215, 169] width 133 height 19
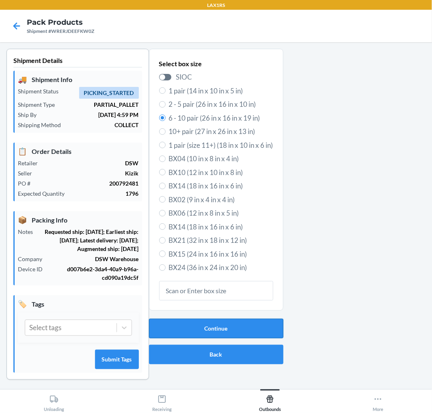
click at [209, 332] on button "Continue" at bounding box center [216, 328] width 134 height 19
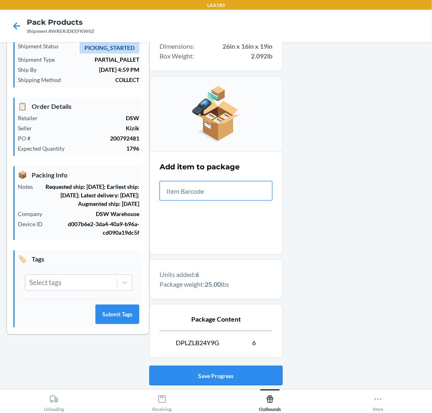
scroll to position [96, 0]
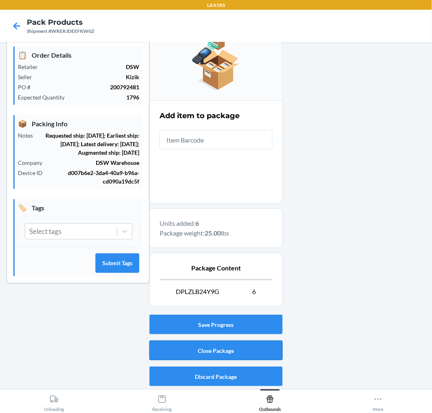
click at [213, 346] on button "Close Package" at bounding box center [215, 350] width 133 height 19
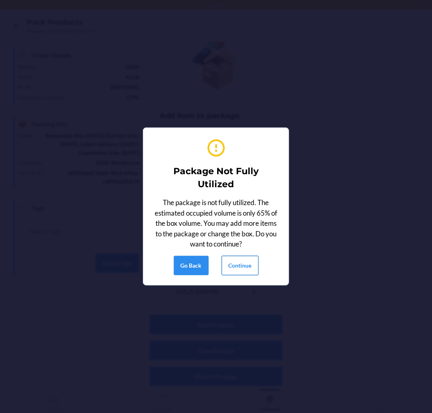
click at [244, 259] on button "Continue" at bounding box center [240, 265] width 37 height 19
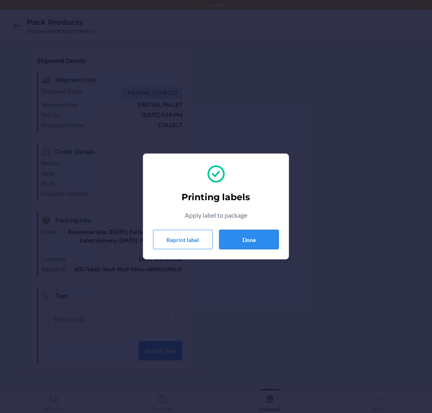
click at [245, 235] on button "Done" at bounding box center [249, 239] width 60 height 19
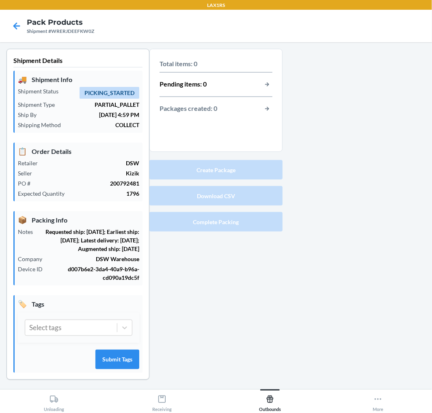
click at [234, 174] on button "Create Package" at bounding box center [215, 169] width 133 height 19
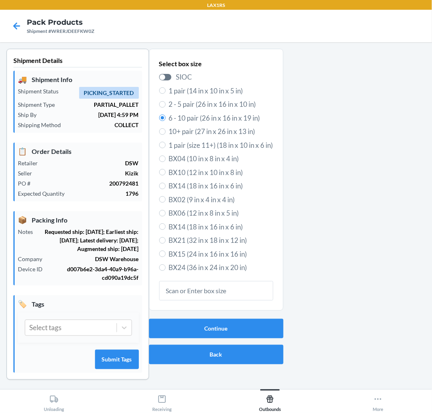
click at [237, 315] on div "Continue Back" at bounding box center [216, 341] width 134 height 52
click at [234, 323] on button "Continue" at bounding box center [216, 328] width 134 height 19
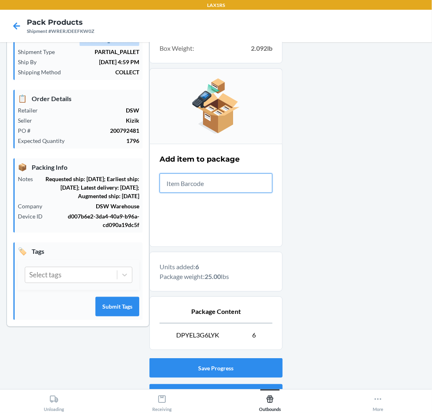
scroll to position [96, 0]
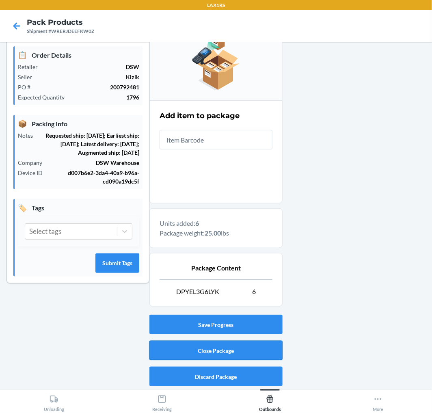
click at [229, 351] on button "Close Package" at bounding box center [215, 350] width 133 height 19
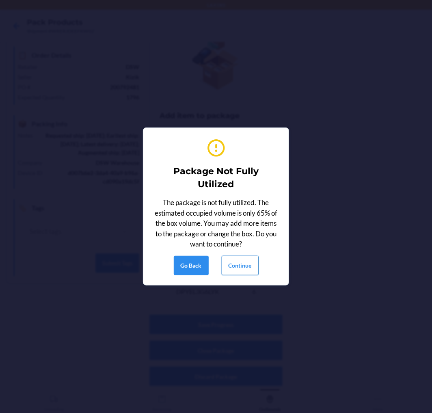
click at [238, 269] on button "Continue" at bounding box center [240, 265] width 37 height 19
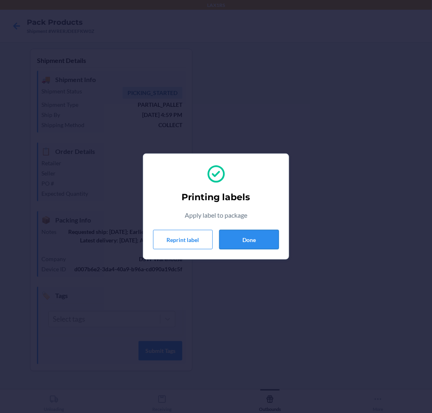
click at [259, 239] on button "Done" at bounding box center [249, 239] width 60 height 19
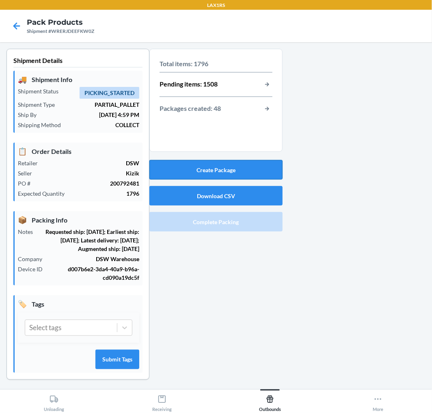
click at [248, 164] on button "Create Package" at bounding box center [215, 169] width 133 height 19
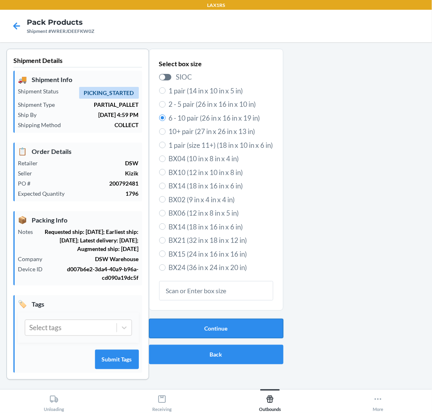
click at [243, 332] on button "Continue" at bounding box center [216, 328] width 134 height 19
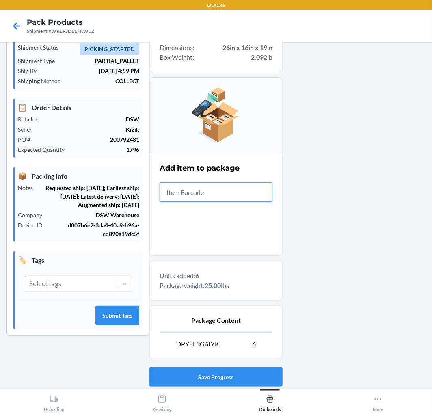
scroll to position [96, 0]
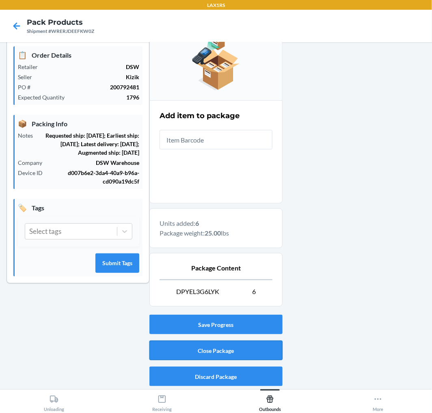
click at [237, 359] on button "Close Package" at bounding box center [215, 350] width 133 height 19
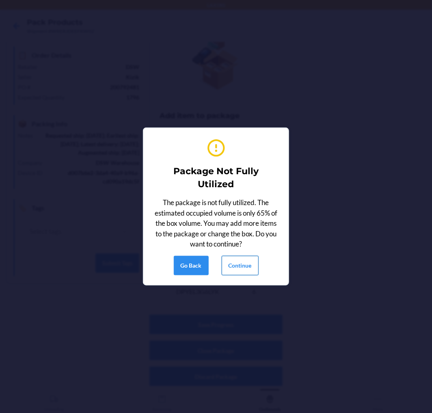
click at [246, 261] on button "Continue" at bounding box center [240, 265] width 37 height 19
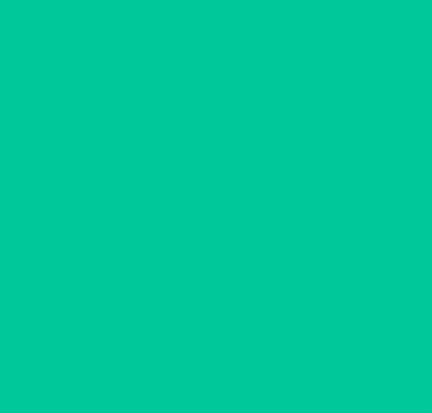
scroll to position [0, 0]
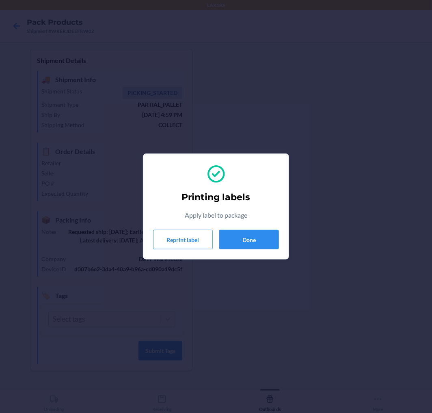
click at [238, 257] on section "Printing labels Apply label to package Reprint label Done" at bounding box center [216, 206] width 146 height 106
click at [263, 241] on button "Done" at bounding box center [249, 239] width 60 height 19
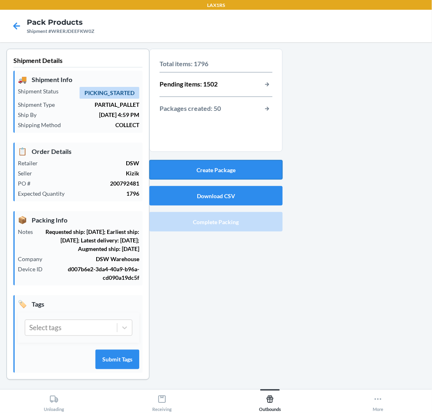
click at [246, 175] on button "Create Package" at bounding box center [215, 169] width 133 height 19
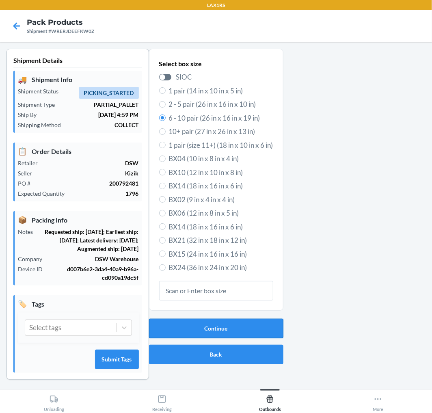
click at [243, 326] on button "Continue" at bounding box center [216, 328] width 134 height 19
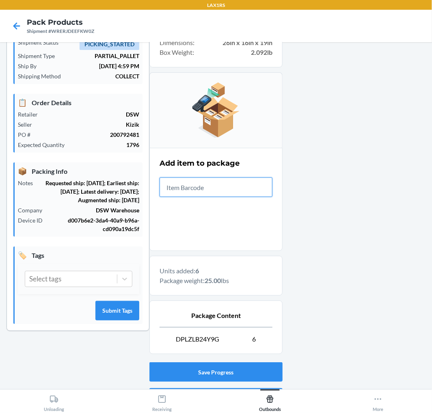
scroll to position [96, 0]
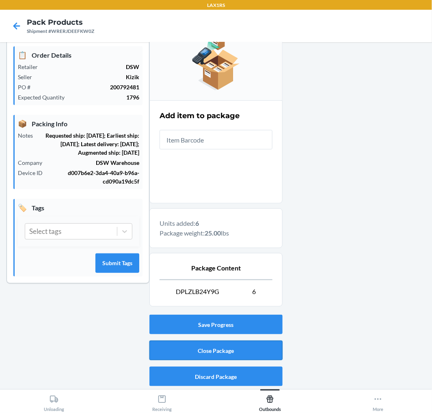
click at [237, 356] on button "Close Package" at bounding box center [215, 350] width 133 height 19
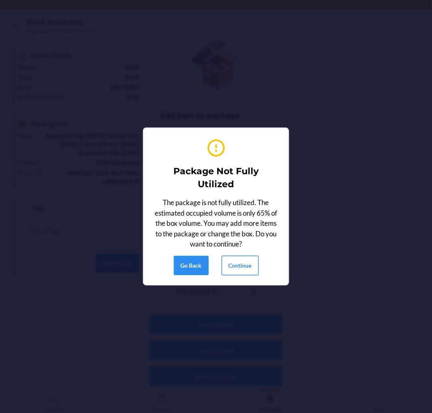
click at [244, 268] on button "Continue" at bounding box center [240, 265] width 37 height 19
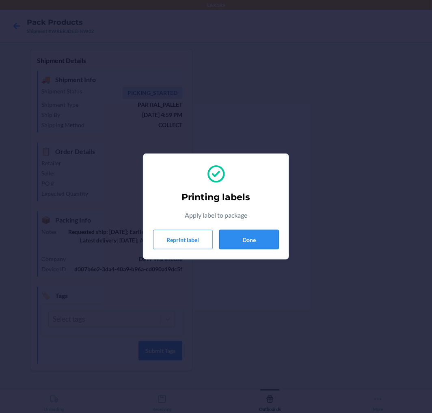
drag, startPoint x: 222, startPoint y: 240, endPoint x: 220, endPoint y: 235, distance: 6.0
click at [222, 241] on button "Done" at bounding box center [249, 239] width 60 height 19
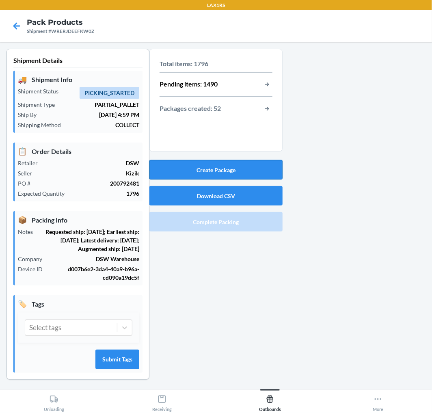
click at [200, 171] on button "Create Package" at bounding box center [215, 169] width 133 height 19
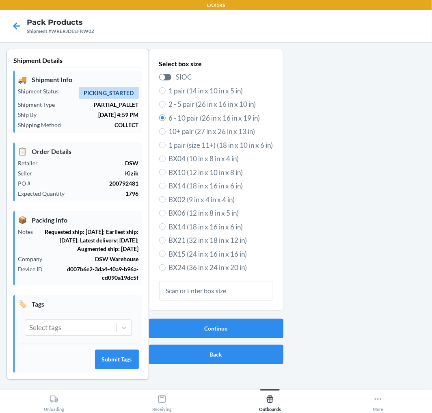
click at [225, 317] on div "Continue Back" at bounding box center [216, 341] width 134 height 52
click at [225, 321] on button "Continue" at bounding box center [216, 328] width 134 height 19
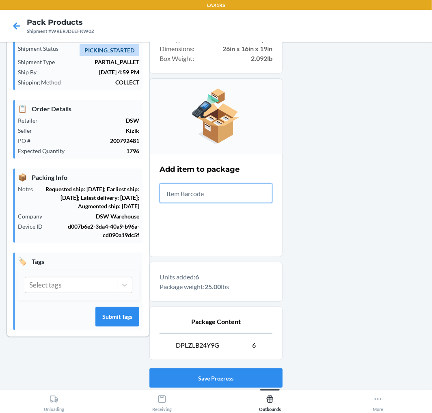
scroll to position [96, 0]
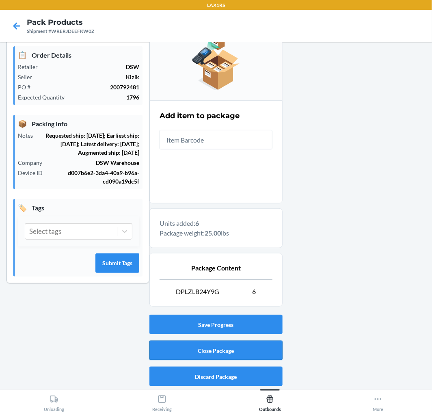
click at [273, 354] on button "Close Package" at bounding box center [215, 350] width 133 height 19
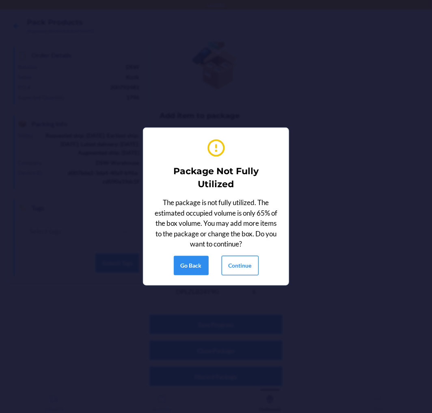
click at [250, 267] on button "Continue" at bounding box center [240, 265] width 37 height 19
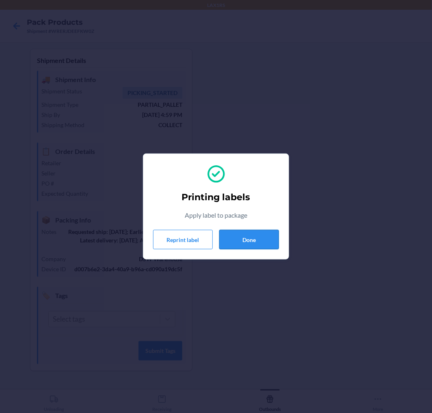
click at [230, 235] on button "Done" at bounding box center [249, 239] width 60 height 19
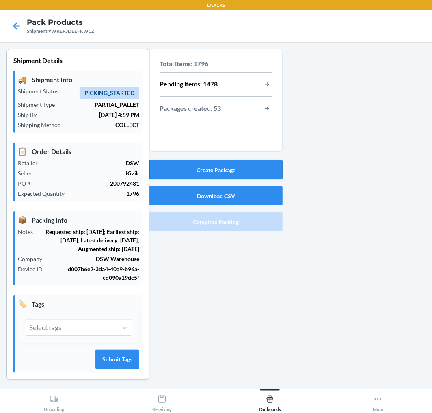
click at [263, 167] on button "Create Package" at bounding box center [215, 169] width 133 height 19
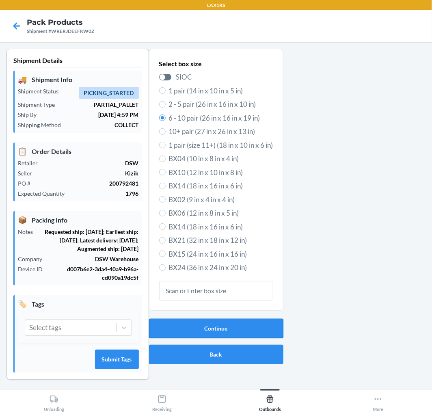
click at [261, 322] on button "Continue" at bounding box center [216, 328] width 134 height 19
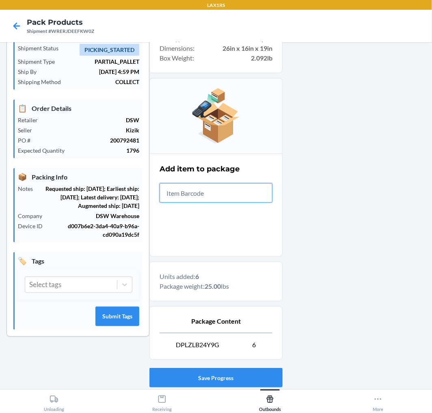
scroll to position [96, 0]
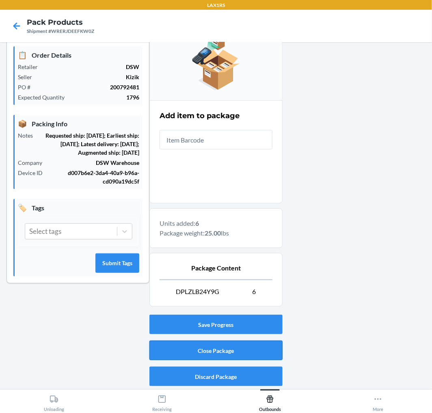
click at [271, 344] on button "Close Package" at bounding box center [215, 350] width 133 height 19
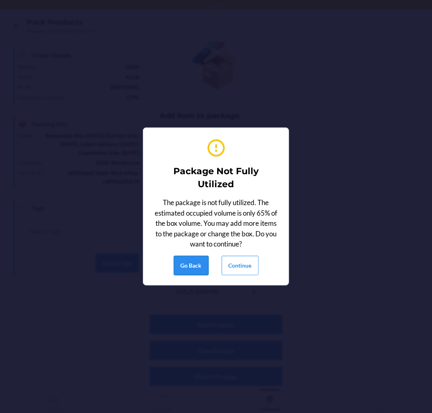
click at [184, 271] on button "Go Back" at bounding box center [191, 265] width 35 height 19
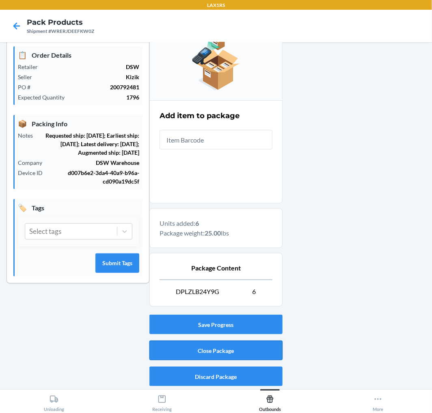
click at [234, 351] on button "Close Package" at bounding box center [215, 350] width 133 height 19
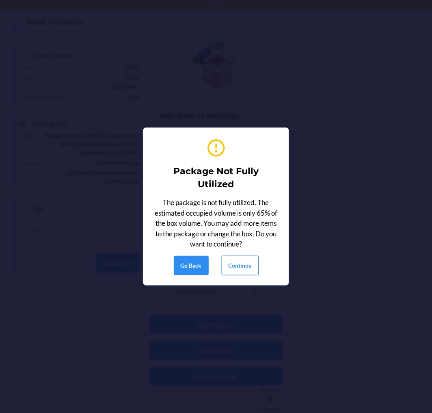
click at [234, 261] on button "Continue" at bounding box center [240, 265] width 37 height 19
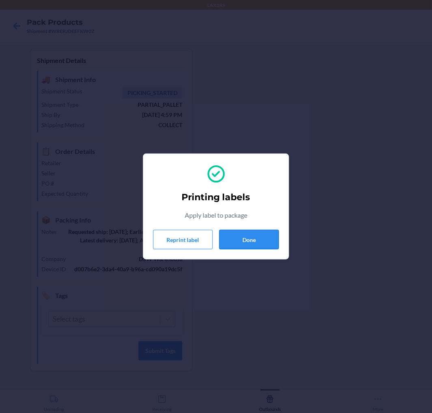
click at [242, 237] on button "Done" at bounding box center [249, 239] width 60 height 19
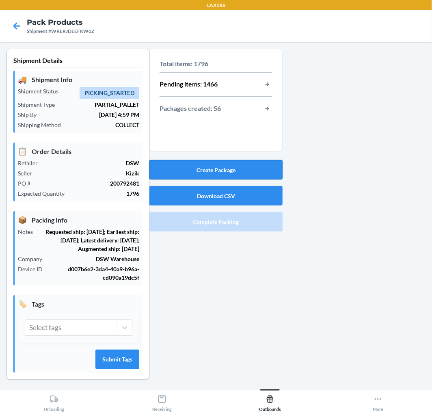
click at [216, 164] on button "Create Package" at bounding box center [215, 169] width 133 height 19
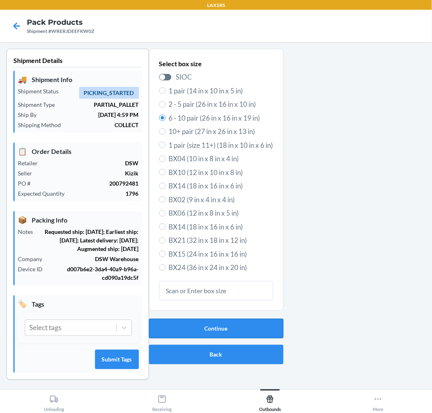
click at [222, 330] on button "Continue" at bounding box center [216, 328] width 134 height 19
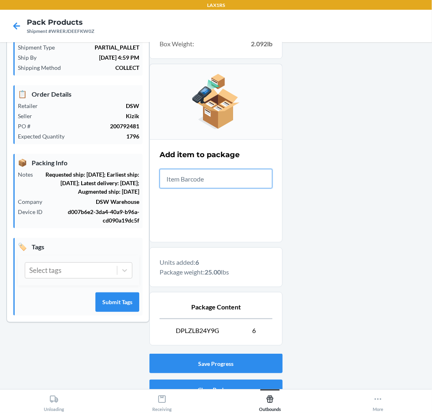
scroll to position [96, 0]
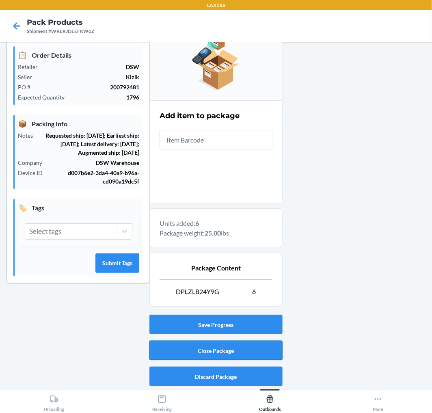
click at [248, 351] on button "Close Package" at bounding box center [215, 350] width 133 height 19
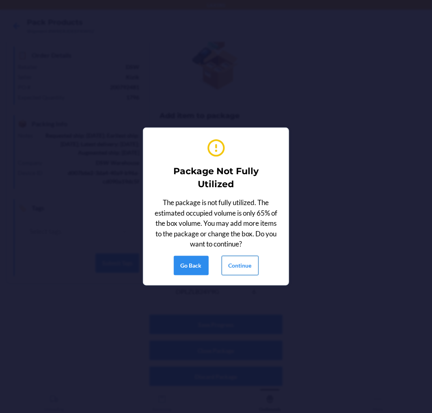
click at [246, 265] on button "Continue" at bounding box center [240, 265] width 37 height 19
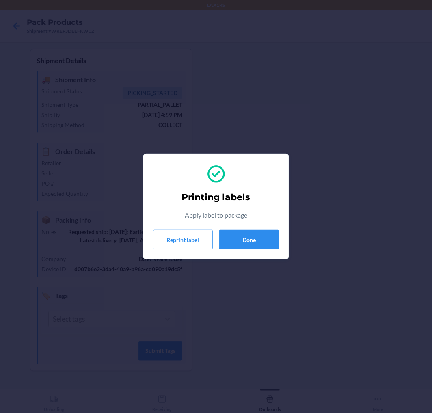
click at [250, 228] on div "Printing labels Apply label to package Reprint label Done" at bounding box center [216, 206] width 126 height 92
click at [244, 240] on button "Done" at bounding box center [249, 239] width 60 height 19
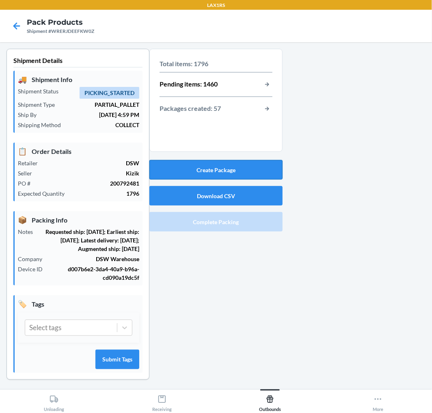
click at [229, 172] on button "Create Package" at bounding box center [215, 169] width 133 height 19
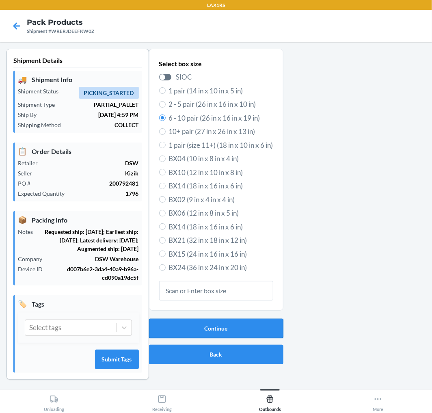
click at [238, 325] on button "Continue" at bounding box center [216, 328] width 134 height 19
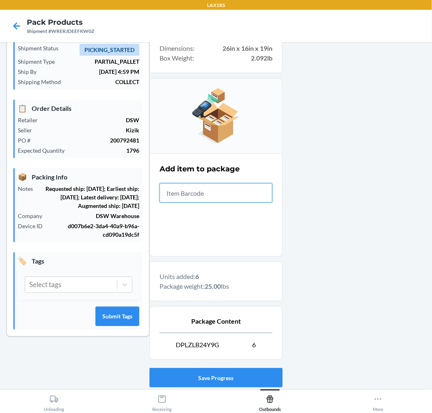
scroll to position [96, 0]
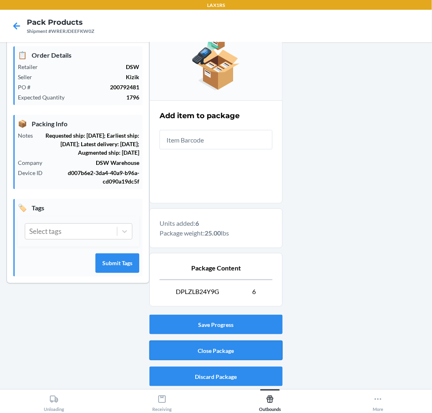
click at [252, 342] on button "Close Package" at bounding box center [215, 350] width 133 height 19
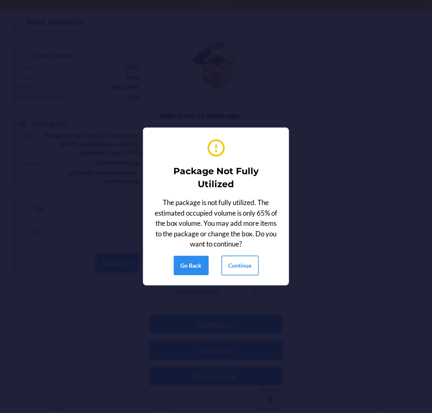
click at [241, 265] on button "Continue" at bounding box center [240, 265] width 37 height 19
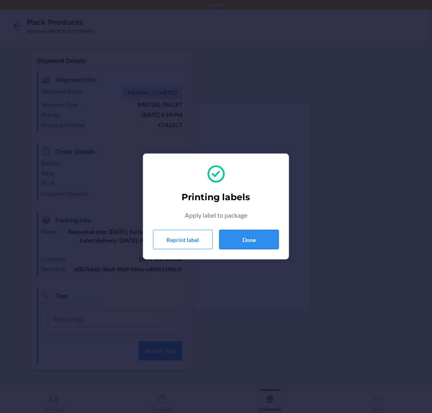
click at [262, 246] on button "Done" at bounding box center [249, 239] width 60 height 19
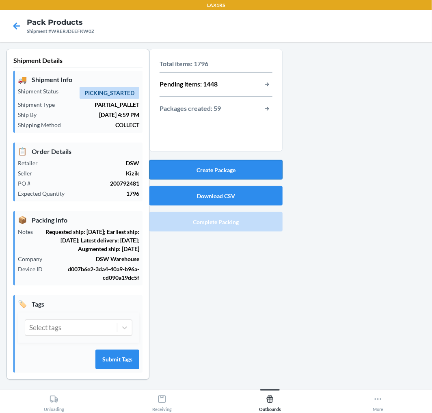
click at [252, 171] on button "Create Package" at bounding box center [215, 169] width 133 height 19
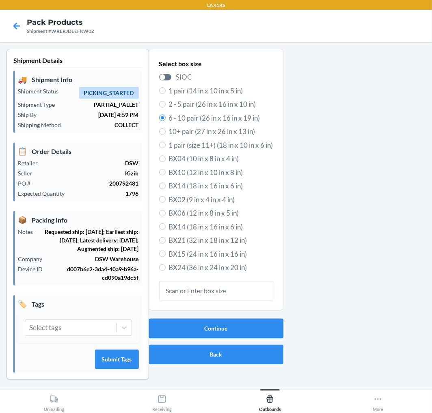
click at [244, 325] on button "Continue" at bounding box center [216, 328] width 134 height 19
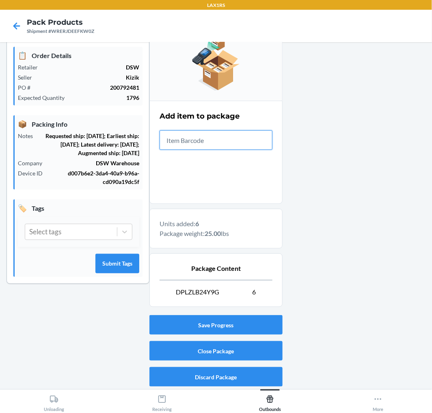
scroll to position [96, 0]
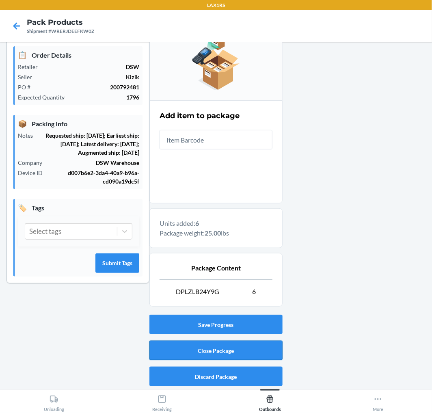
click at [220, 349] on button "Close Package" at bounding box center [215, 350] width 133 height 19
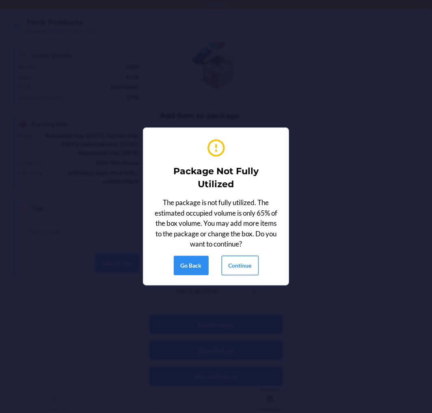
click at [235, 262] on button "Continue" at bounding box center [240, 265] width 37 height 19
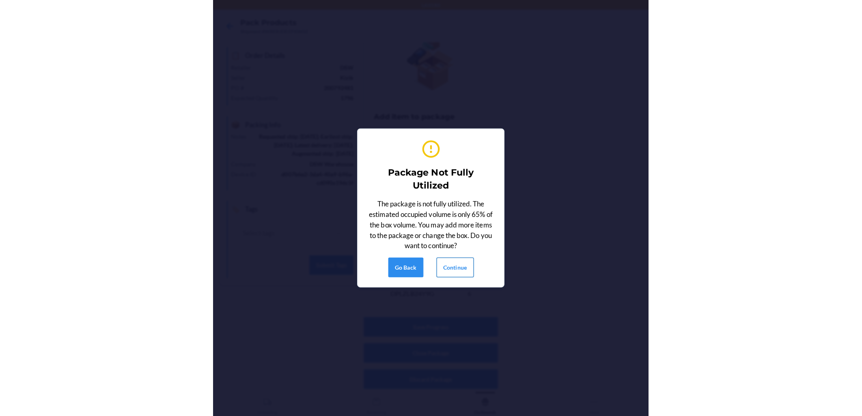
scroll to position [0, 0]
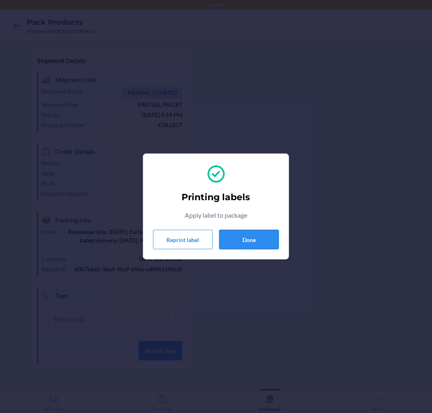
click at [233, 235] on button "Done" at bounding box center [249, 239] width 60 height 19
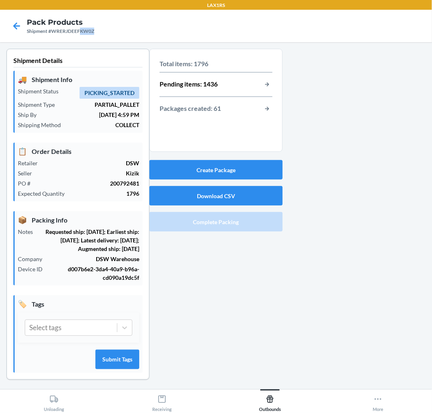
drag, startPoint x: 79, startPoint y: 32, endPoint x: 95, endPoint y: 32, distance: 15.8
click at [95, 32] on nav "Pack Products Shipment #WRERJDEEFKW0Z" at bounding box center [216, 26] width 432 height 32
copy div "KW0Z"
drag, startPoint x: 10, startPoint y: 179, endPoint x: 22, endPoint y: 179, distance: 11.8
click at [10, 179] on section "Shipment Details 🚚 Shipment Info Shipment Status PICKING_STARTED Shipment Type …" at bounding box center [77, 214] width 143 height 331
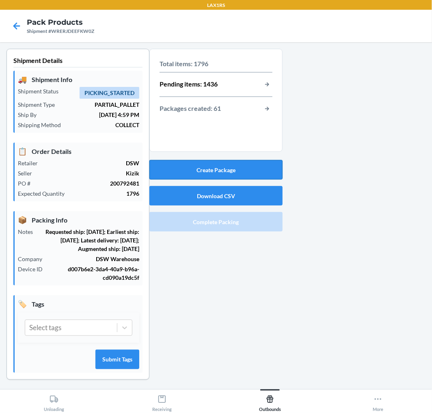
click at [233, 168] on button "Create Package" at bounding box center [215, 169] width 133 height 19
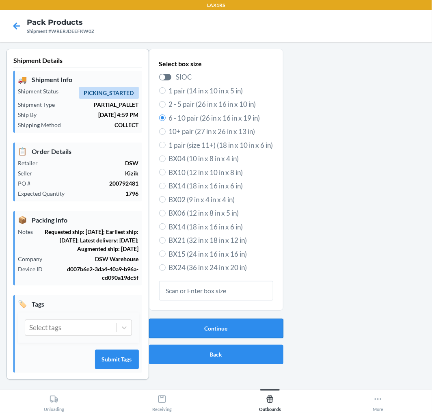
click at [218, 327] on button "Continue" at bounding box center [216, 328] width 134 height 19
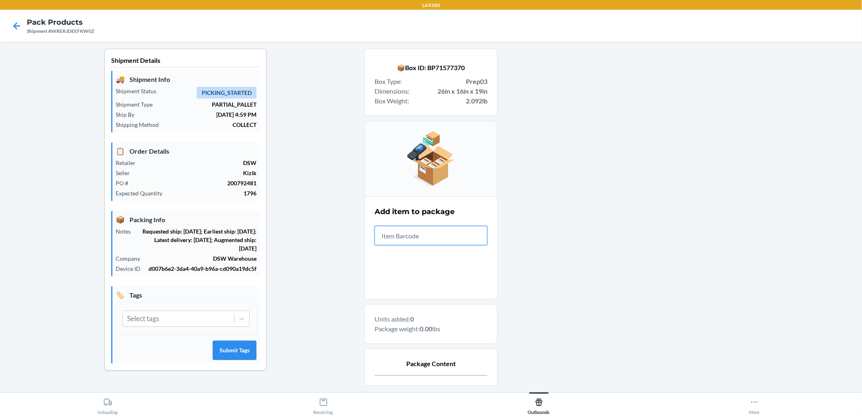
click at [396, 240] on input "text" at bounding box center [431, 235] width 113 height 19
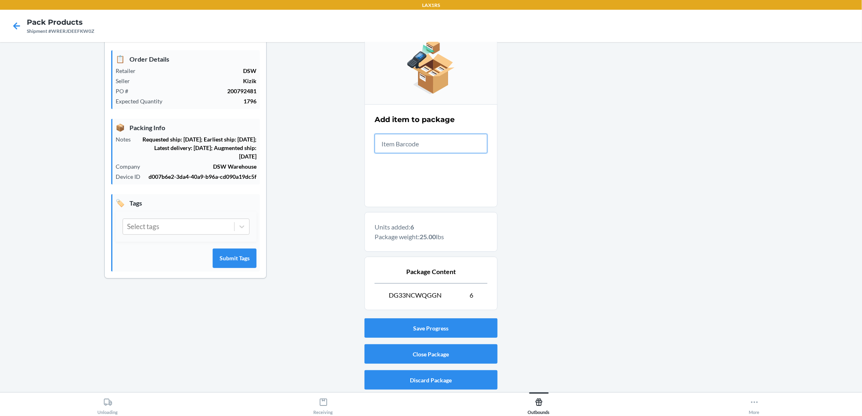
scroll to position [93, 0]
click at [431, 349] on button "Close Package" at bounding box center [430, 353] width 133 height 19
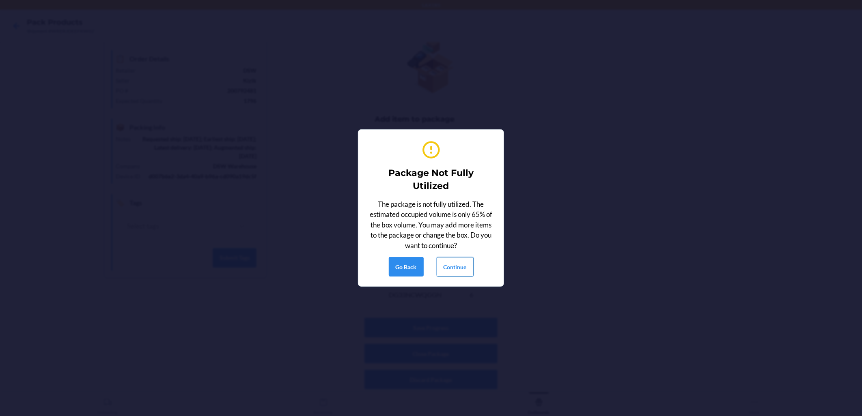
click at [431, 263] on button "Continue" at bounding box center [455, 266] width 37 height 19
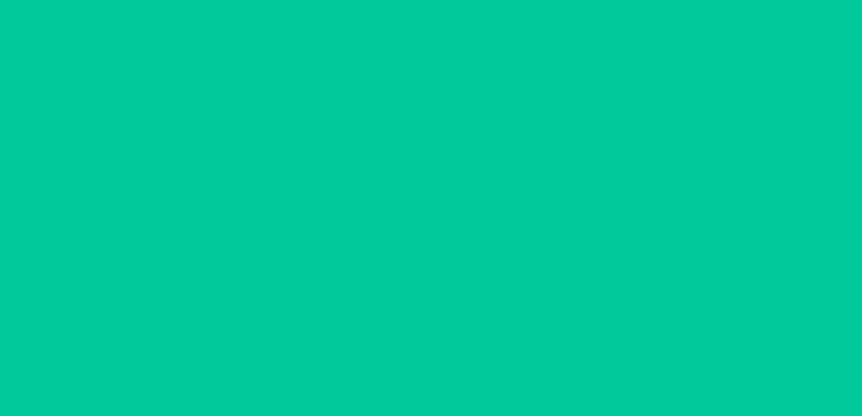
scroll to position [0, 0]
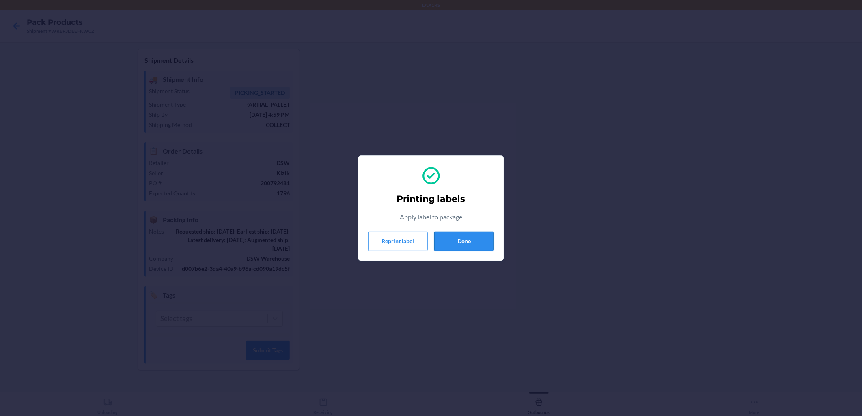
click at [431, 244] on button "Done" at bounding box center [464, 241] width 60 height 19
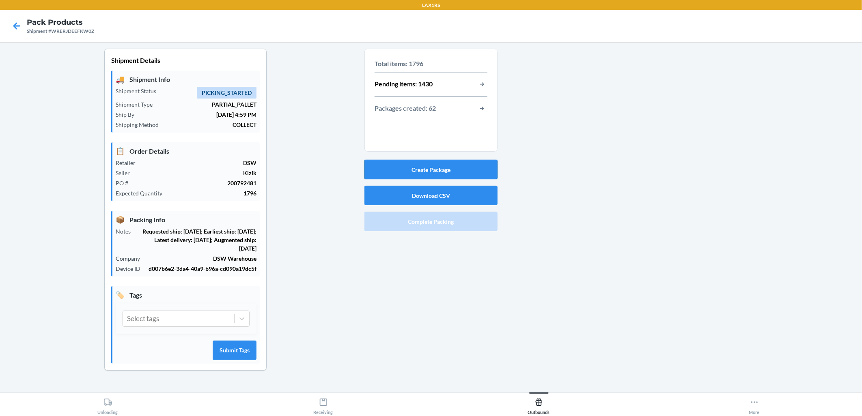
click at [431, 171] on button "Create Package" at bounding box center [430, 169] width 133 height 19
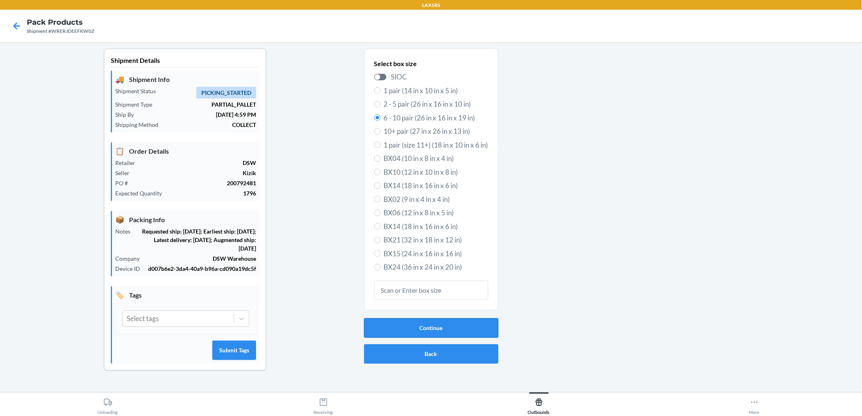
drag, startPoint x: 438, startPoint y: 326, endPoint x: 434, endPoint y: 323, distance: 4.5
click at [431, 326] on button "Continue" at bounding box center [431, 328] width 134 height 19
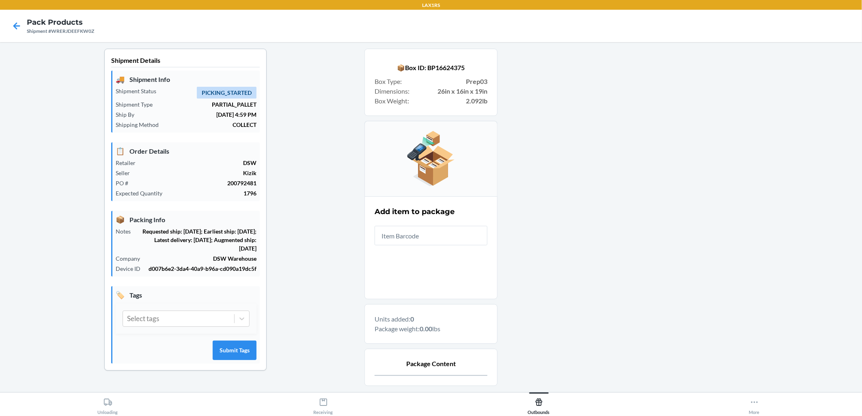
click at [399, 227] on input "text" at bounding box center [431, 235] width 113 height 19
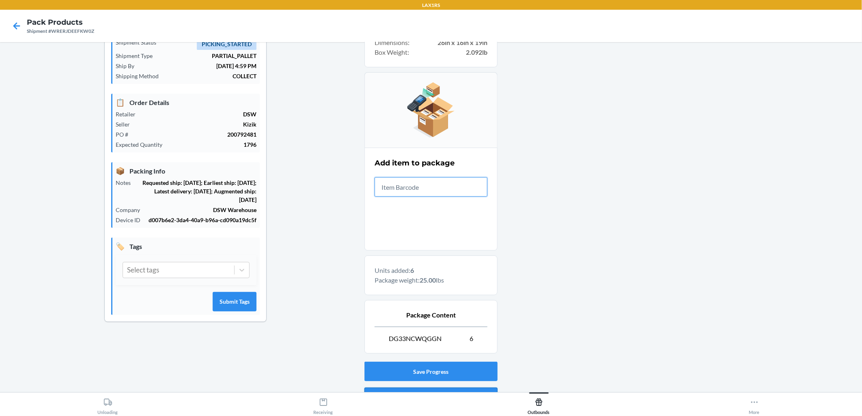
scroll to position [93, 0]
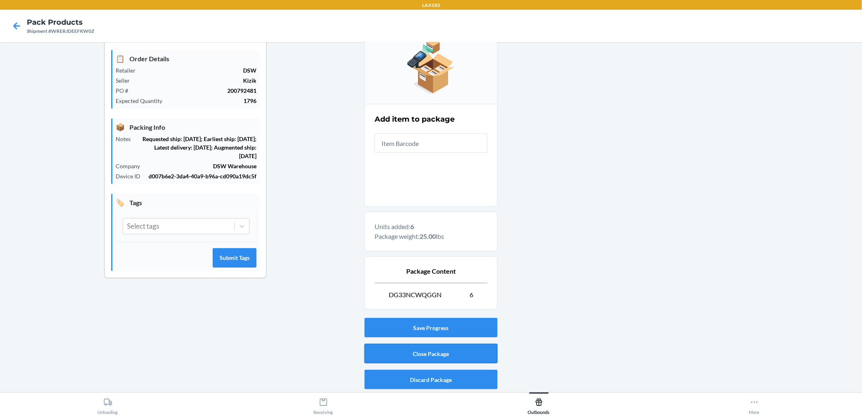
click at [431, 351] on button "Close Package" at bounding box center [430, 353] width 133 height 19
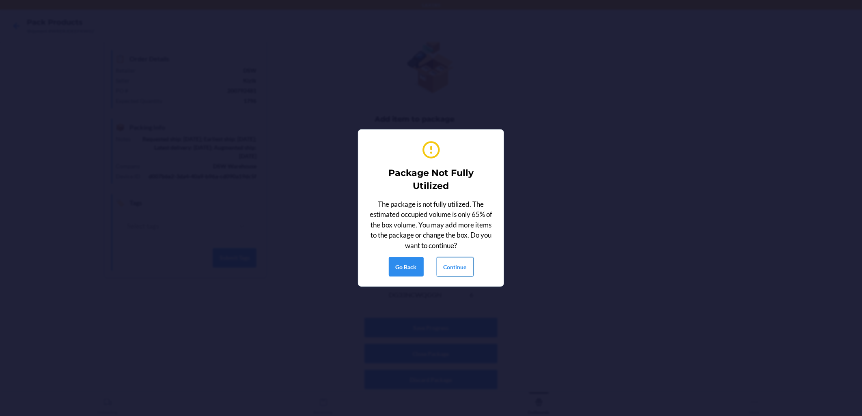
click at [431, 264] on button "Continue" at bounding box center [455, 266] width 37 height 19
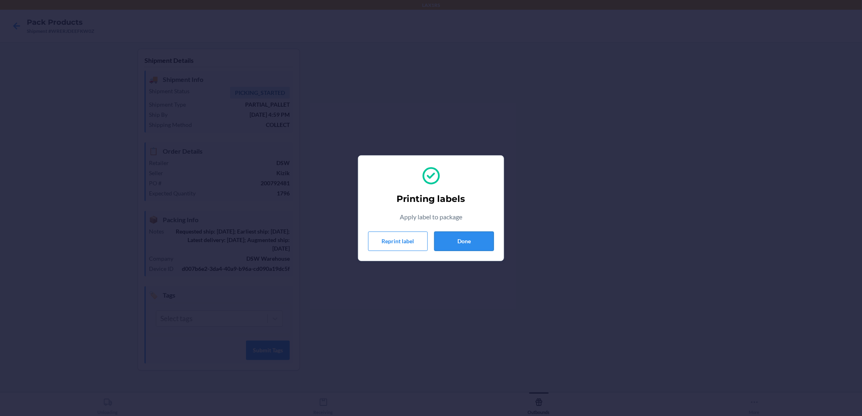
click at [431, 238] on button "Done" at bounding box center [464, 241] width 60 height 19
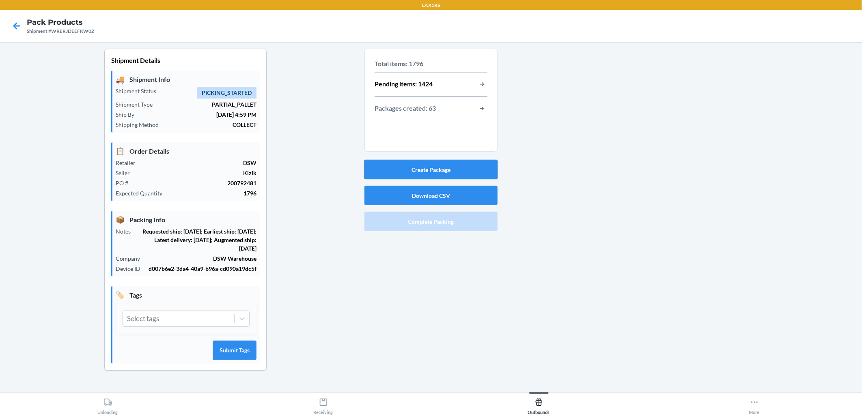
click at [431, 168] on button "Create Package" at bounding box center [430, 169] width 133 height 19
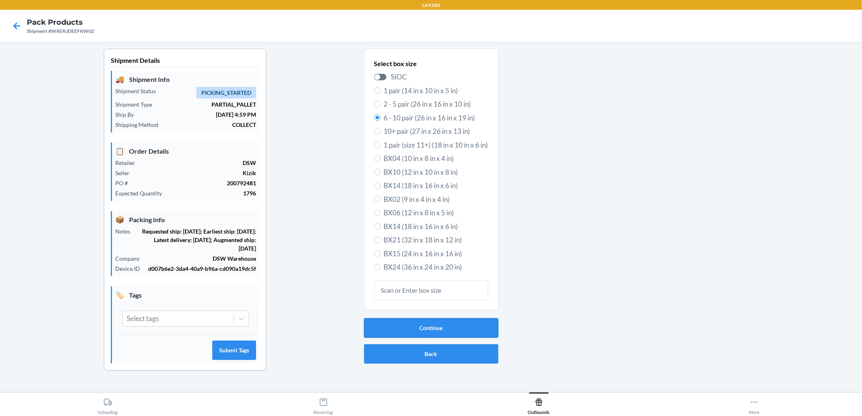
click at [431, 327] on button "Continue" at bounding box center [431, 328] width 134 height 19
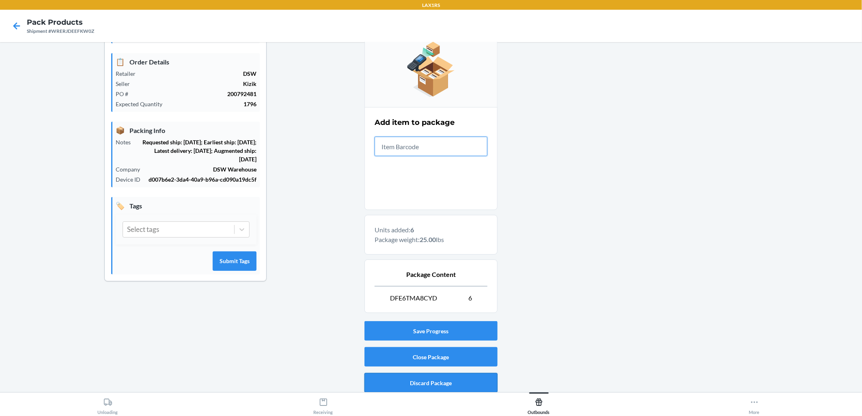
scroll to position [93, 0]
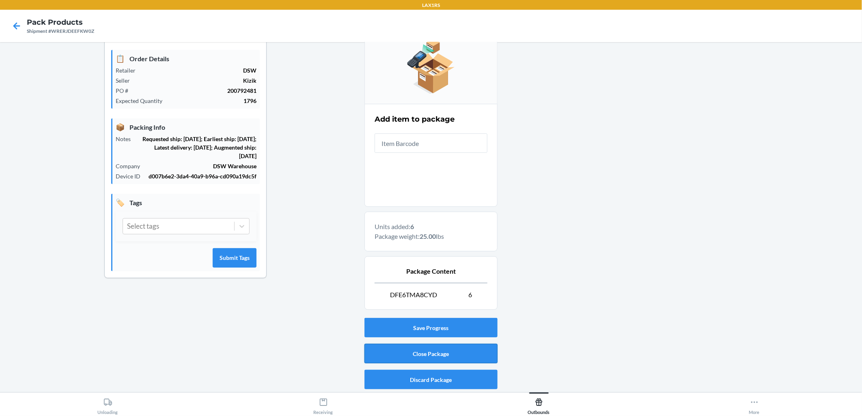
click at [431, 352] on button "Close Package" at bounding box center [430, 353] width 133 height 19
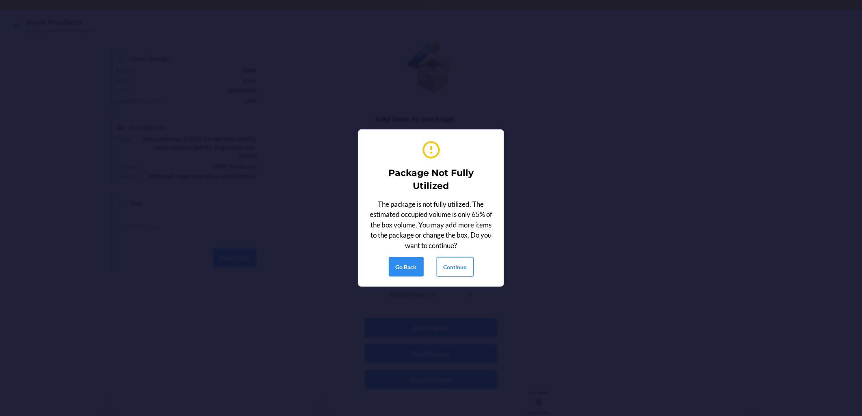
click at [431, 265] on button "Continue" at bounding box center [455, 266] width 37 height 19
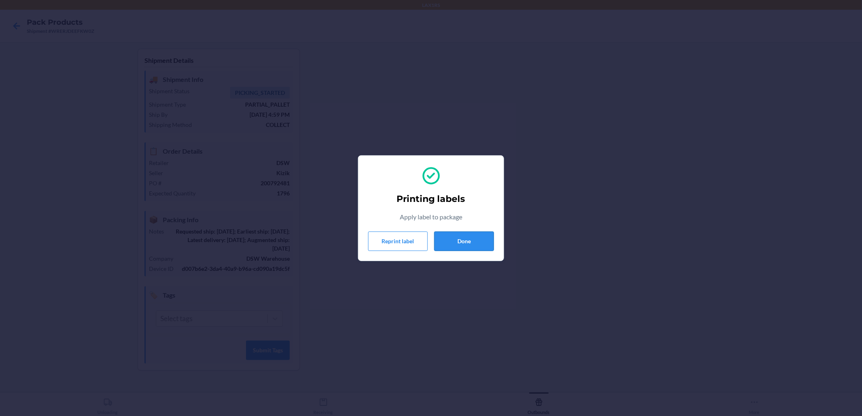
click at [431, 246] on button "Done" at bounding box center [464, 241] width 60 height 19
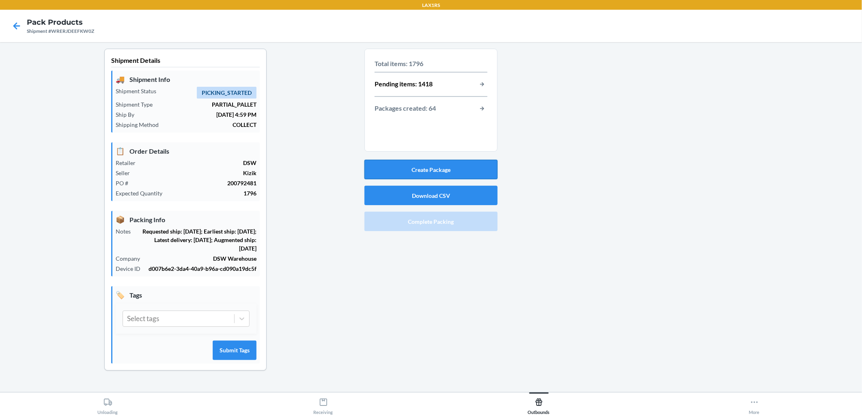
click at [429, 171] on button "Create Package" at bounding box center [430, 169] width 133 height 19
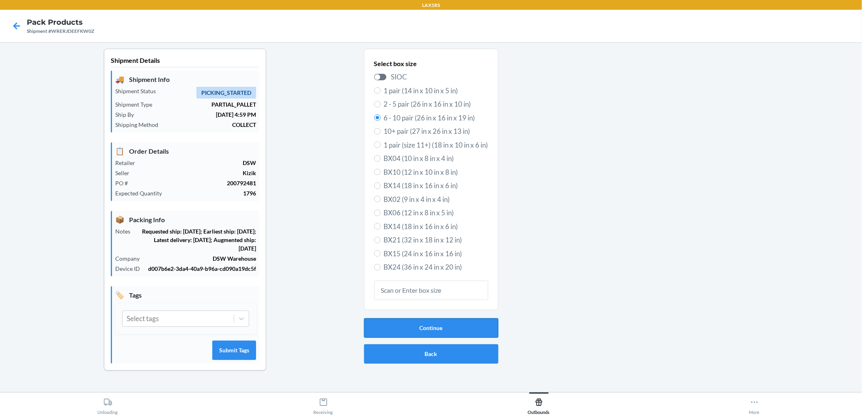
click at [420, 327] on button "Continue" at bounding box center [431, 328] width 134 height 19
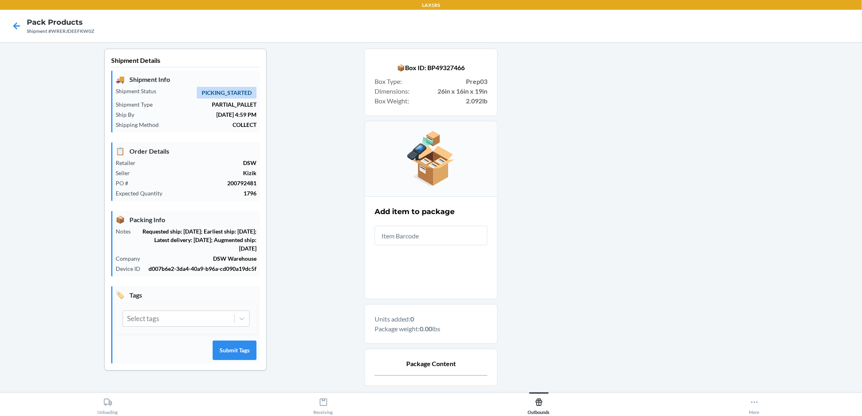
click at [420, 235] on input "text" at bounding box center [431, 235] width 113 height 19
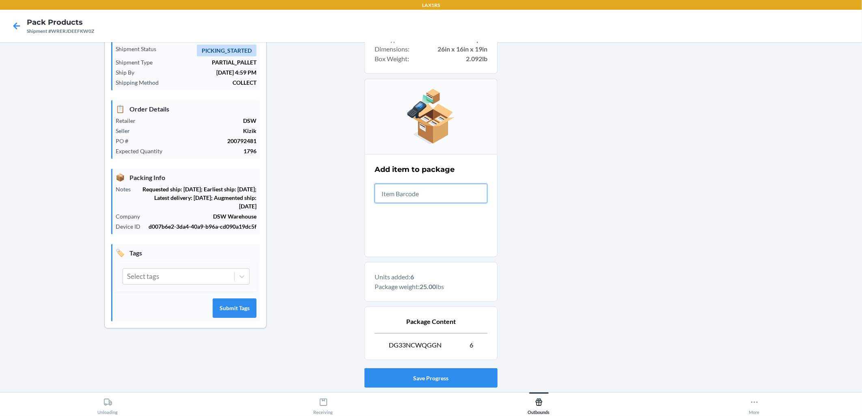
scroll to position [93, 0]
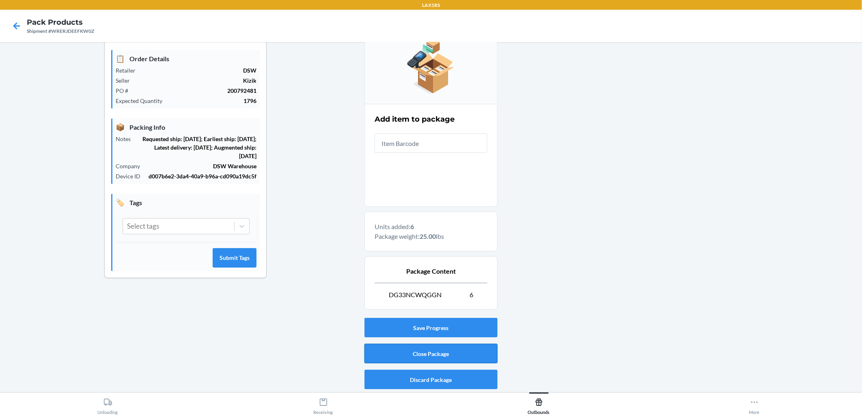
click at [419, 347] on button "Close Package" at bounding box center [430, 353] width 133 height 19
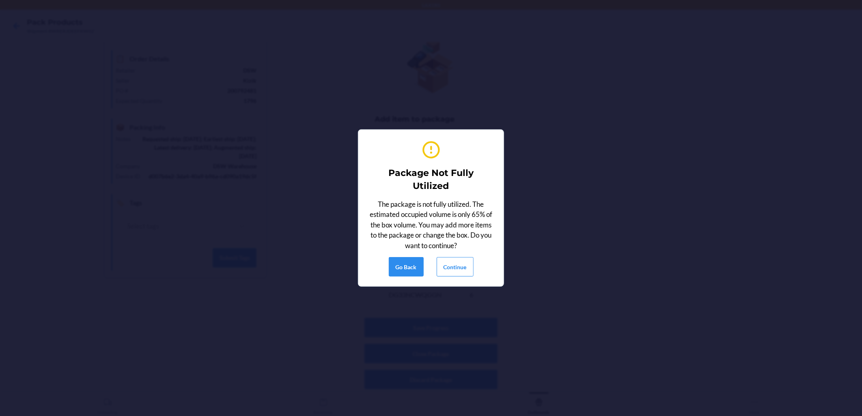
click at [431, 252] on div "Package Not Fully Utilized The package is not fully utilized. The estimated occ…" at bounding box center [431, 208] width 126 height 144
click at [431, 261] on button "Continue" at bounding box center [455, 266] width 37 height 19
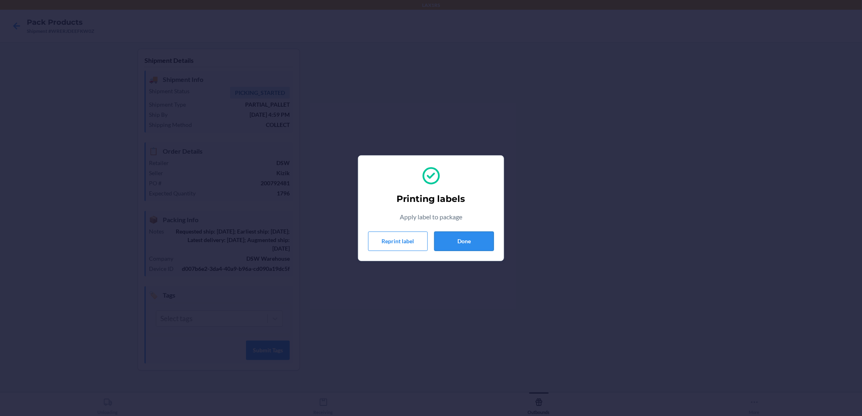
click at [431, 237] on button "Done" at bounding box center [464, 241] width 60 height 19
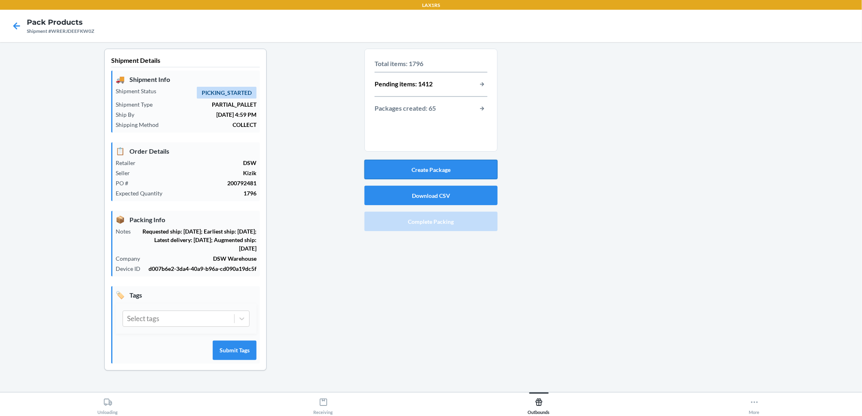
click at [431, 163] on button "Create Package" at bounding box center [430, 169] width 133 height 19
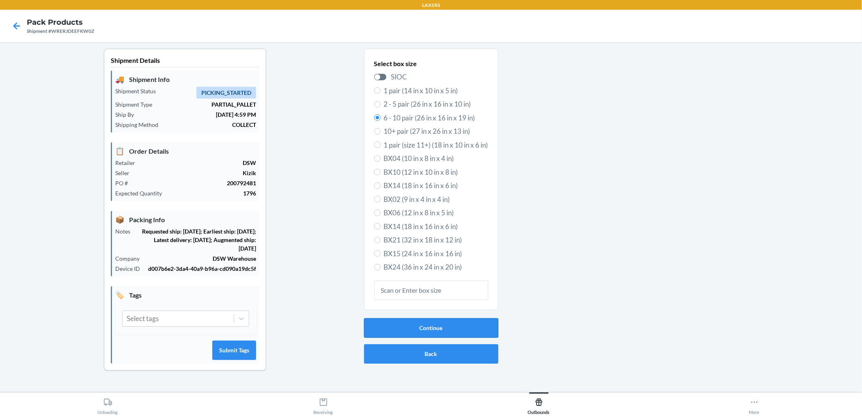
click at [431, 319] on button "Continue" at bounding box center [431, 328] width 134 height 19
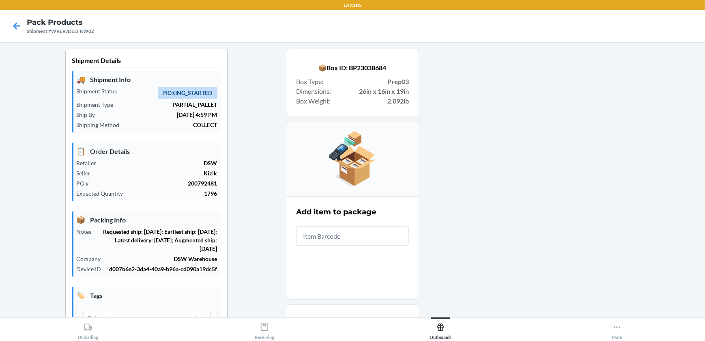
click at [383, 235] on input "text" at bounding box center [352, 235] width 113 height 19
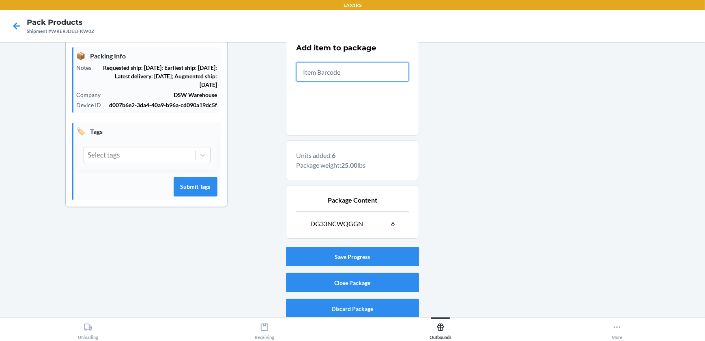
scroll to position [168, 0]
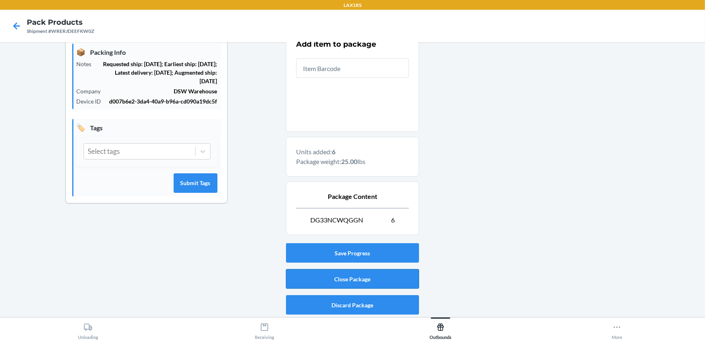
click at [409, 282] on button "Close Package" at bounding box center [352, 278] width 133 height 19
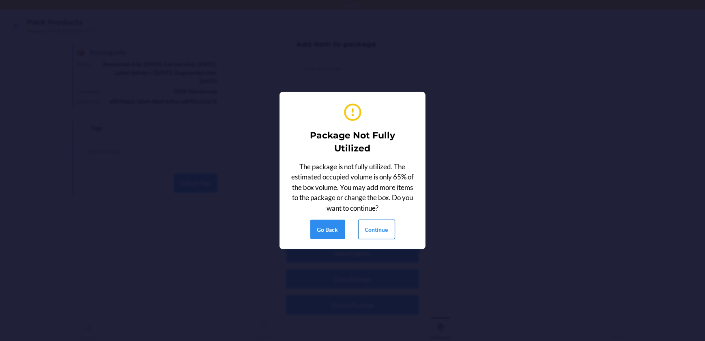
click at [385, 230] on button "Continue" at bounding box center [376, 229] width 37 height 19
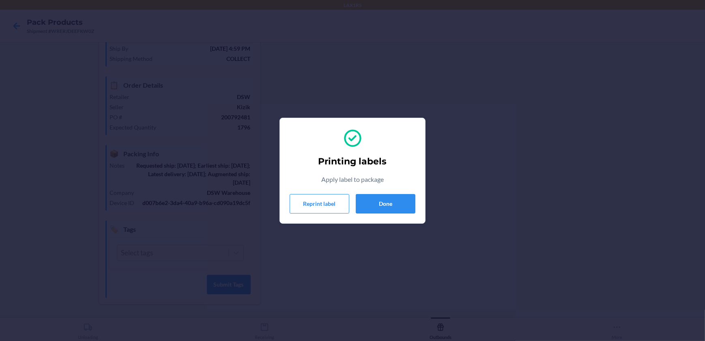
click at [399, 214] on div "Printing labels Apply label to package Reprint label Done" at bounding box center [353, 171] width 126 height 92
click at [392, 212] on button "Done" at bounding box center [386, 203] width 60 height 19
click at [384, 203] on button "Done" at bounding box center [386, 203] width 60 height 19
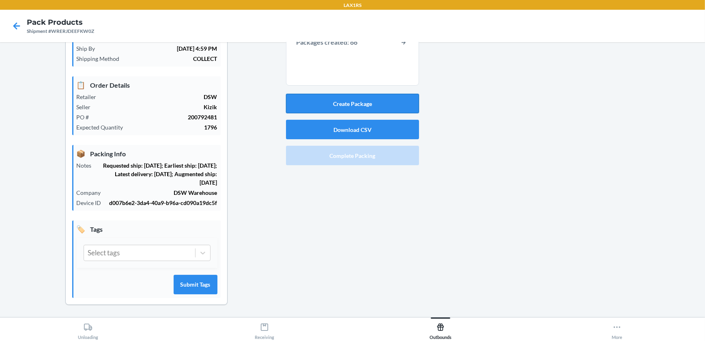
click at [329, 99] on button "Create Package" at bounding box center [352, 103] width 133 height 19
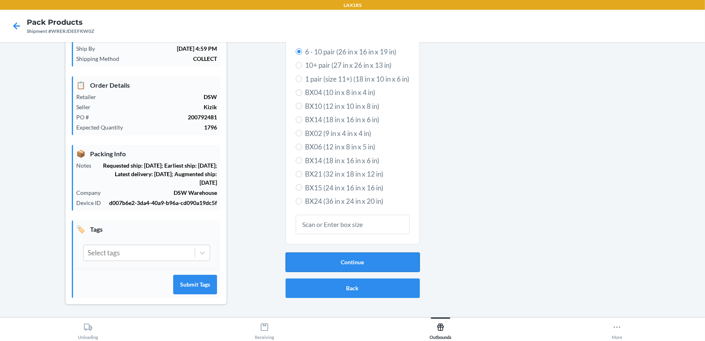
click at [354, 256] on button "Continue" at bounding box center [353, 261] width 134 height 19
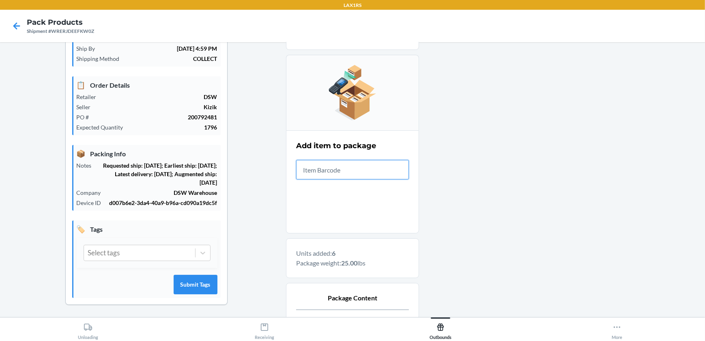
scroll to position [168, 0]
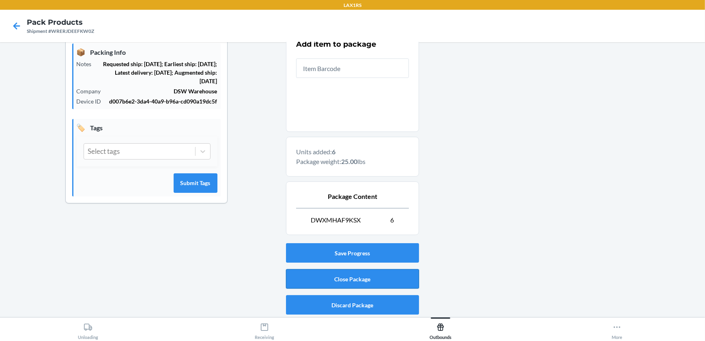
click at [366, 280] on button "Close Package" at bounding box center [352, 278] width 133 height 19
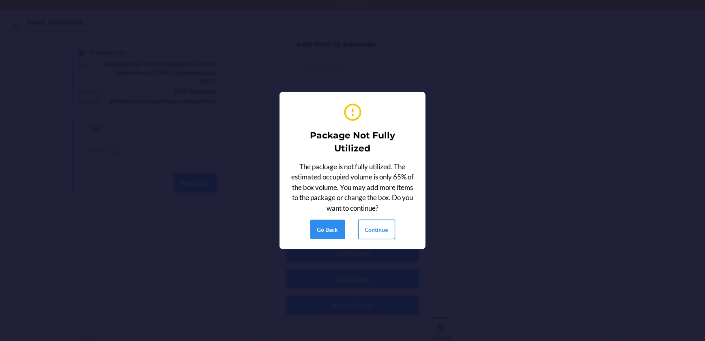
click at [382, 226] on button "Continue" at bounding box center [376, 229] width 37 height 19
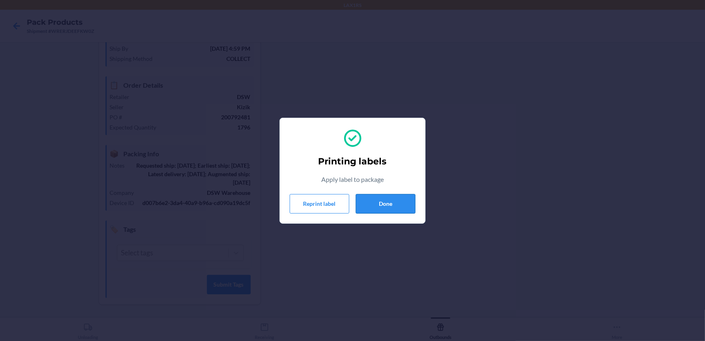
click at [404, 206] on button "Done" at bounding box center [386, 203] width 60 height 19
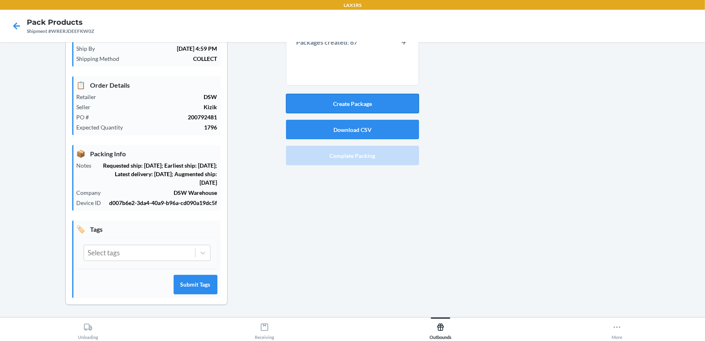
click at [376, 96] on button "Create Package" at bounding box center [352, 103] width 133 height 19
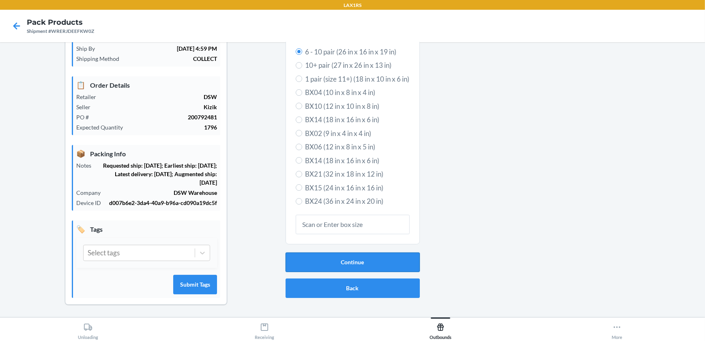
click at [367, 254] on button "Continue" at bounding box center [353, 261] width 134 height 19
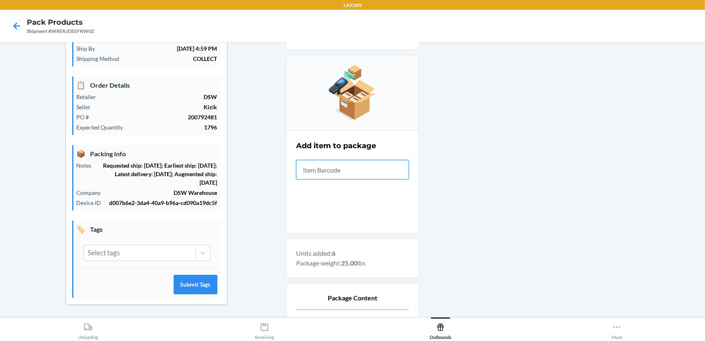
scroll to position [168, 0]
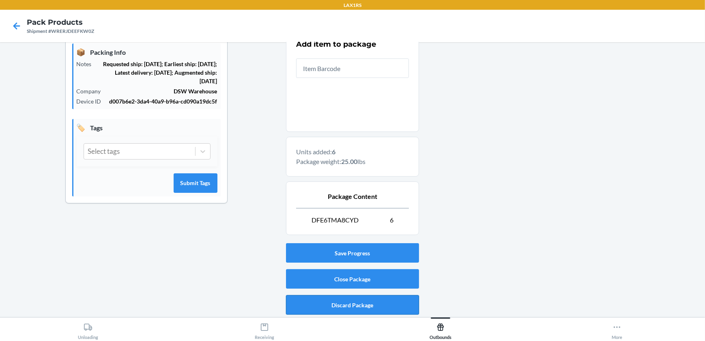
click at [373, 296] on button "Discard Package" at bounding box center [352, 304] width 133 height 19
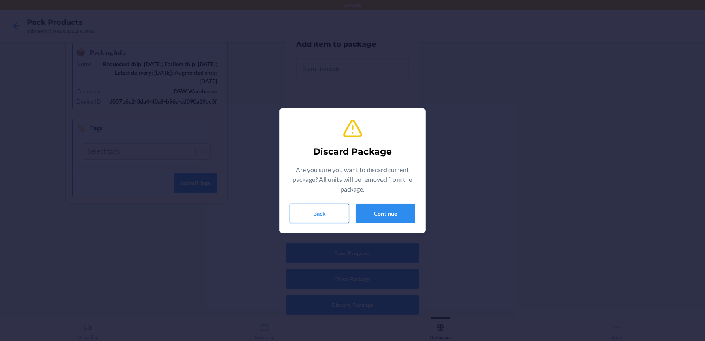
click at [321, 209] on button "Back" at bounding box center [320, 213] width 60 height 19
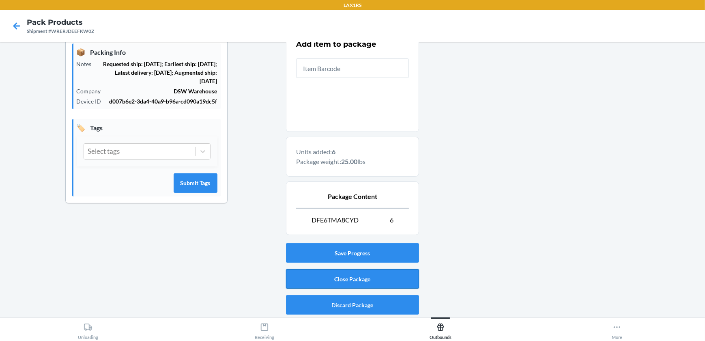
click at [343, 272] on button "Close Package" at bounding box center [352, 278] width 133 height 19
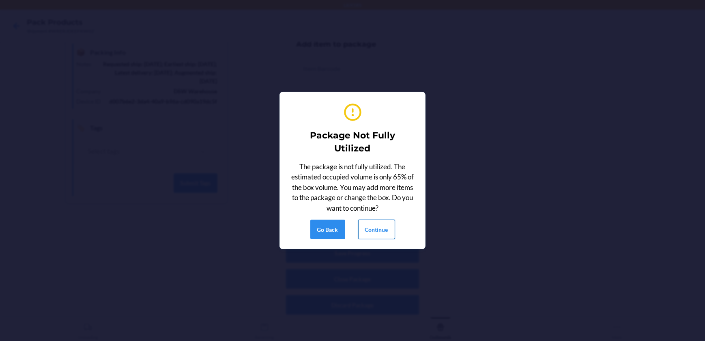
click at [382, 222] on button "Continue" at bounding box center [376, 229] width 37 height 19
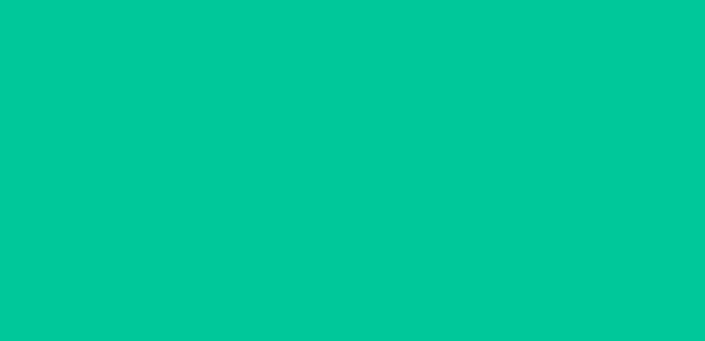
scroll to position [66, 0]
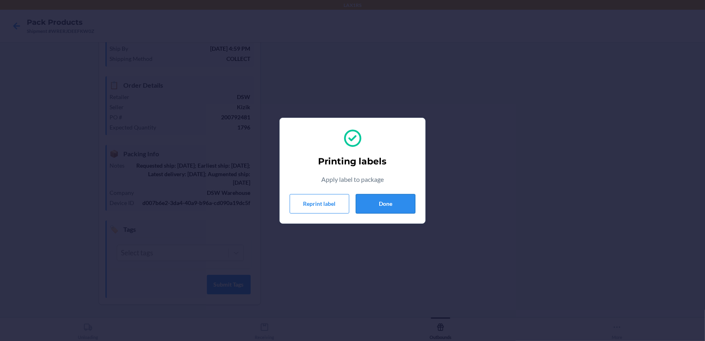
click at [374, 203] on button "Done" at bounding box center [386, 203] width 60 height 19
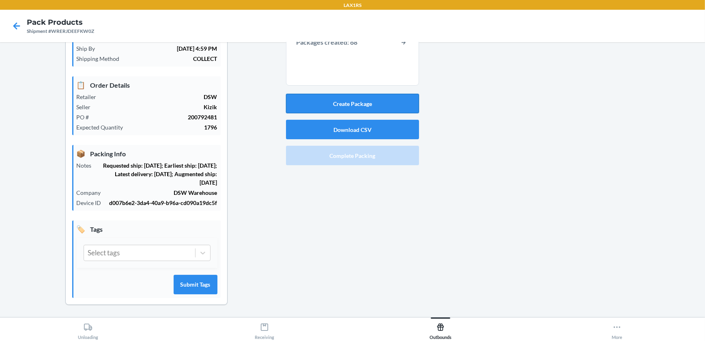
click at [376, 103] on button "Create Package" at bounding box center [352, 103] width 133 height 19
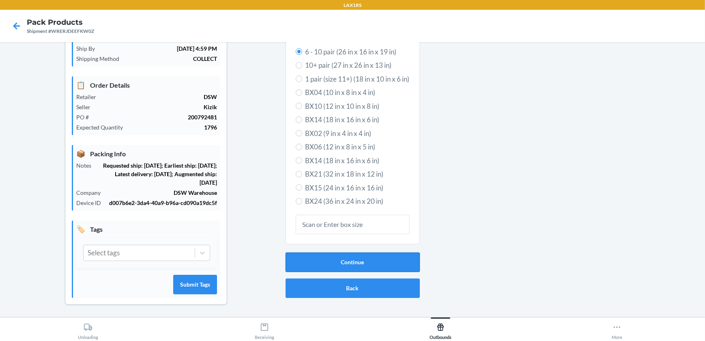
click at [326, 256] on button "Continue" at bounding box center [353, 261] width 134 height 19
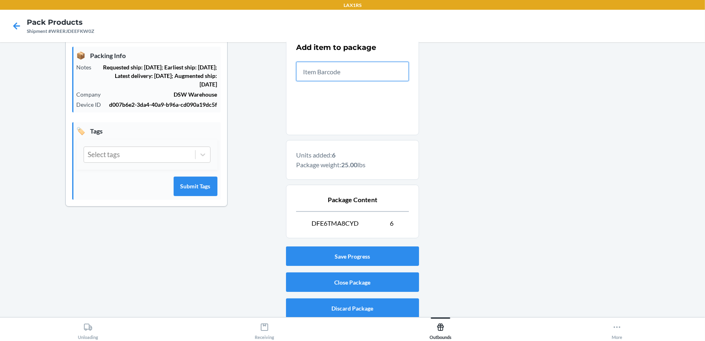
scroll to position [168, 0]
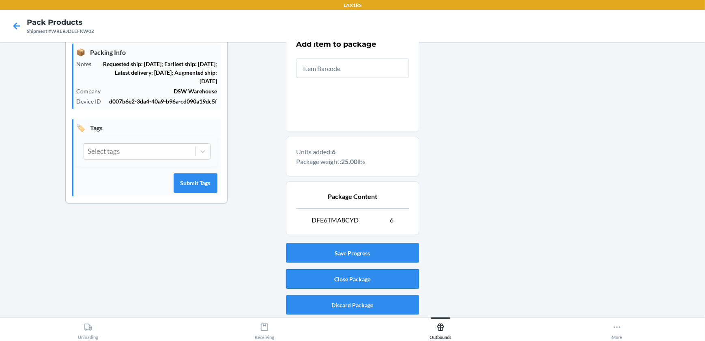
click at [366, 278] on button "Close Package" at bounding box center [352, 278] width 133 height 19
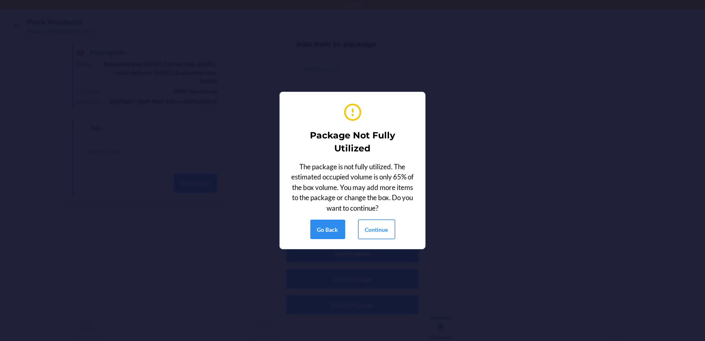
click at [366, 224] on button "Continue" at bounding box center [376, 229] width 37 height 19
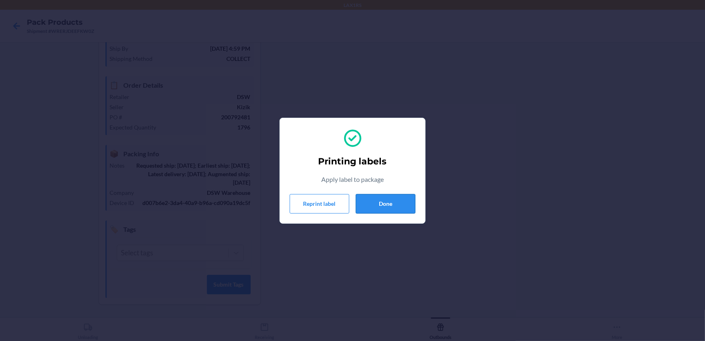
click at [399, 195] on button "Done" at bounding box center [386, 203] width 60 height 19
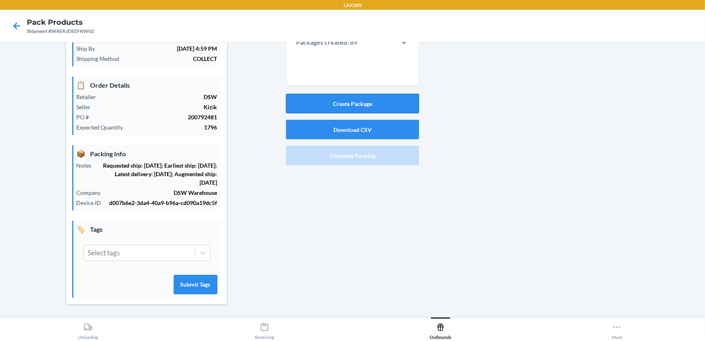
click at [398, 103] on button "Create Package" at bounding box center [352, 103] width 133 height 19
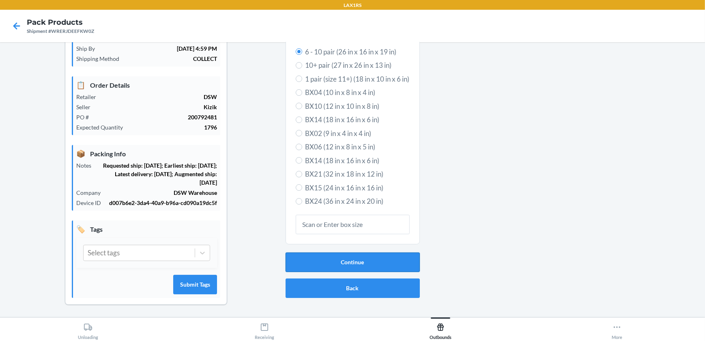
click at [335, 256] on button "Continue" at bounding box center [353, 261] width 134 height 19
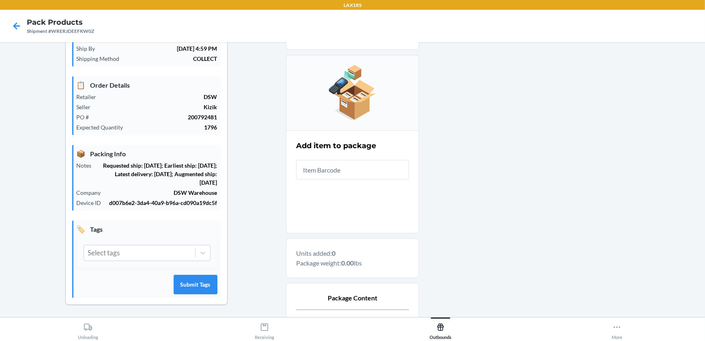
click at [335, 172] on input "text" at bounding box center [352, 169] width 113 height 19
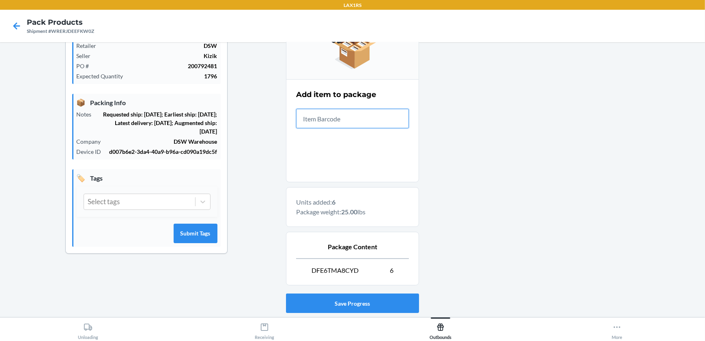
scroll to position [168, 0]
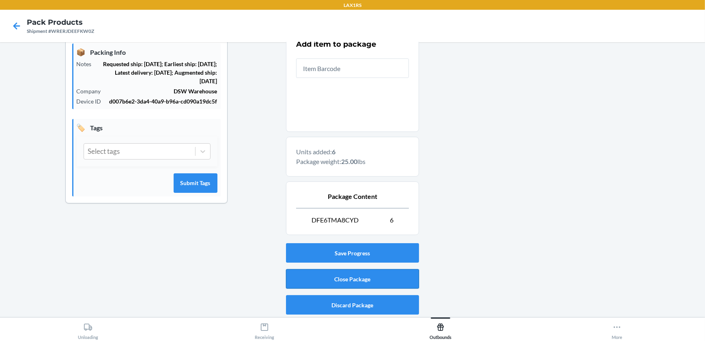
click at [310, 270] on button "Close Package" at bounding box center [352, 278] width 133 height 19
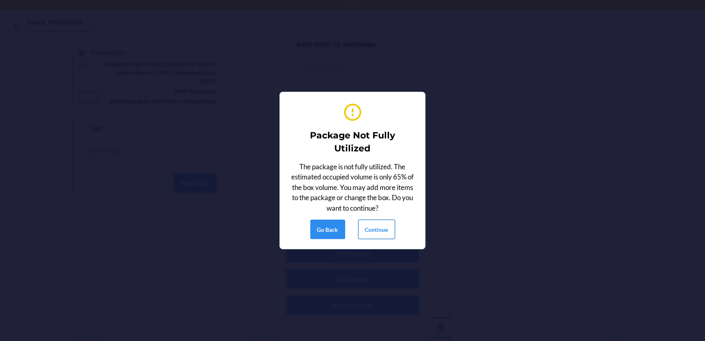
click at [385, 231] on button "Continue" at bounding box center [376, 229] width 37 height 19
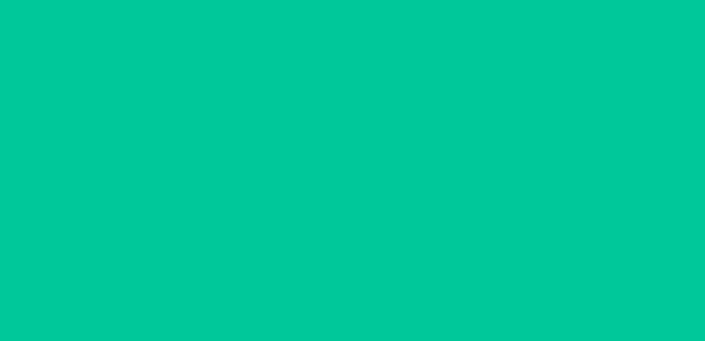
scroll to position [66, 0]
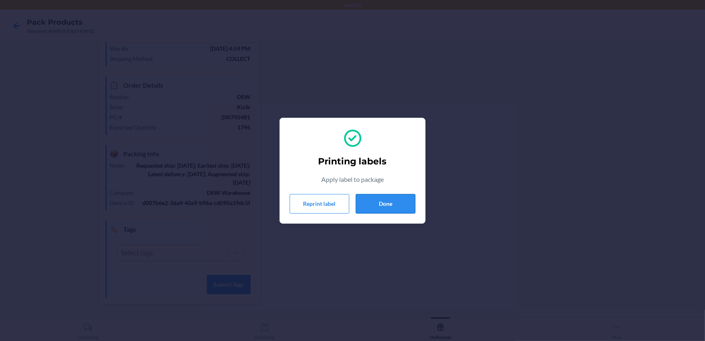
click at [373, 203] on button "Done" at bounding box center [386, 203] width 60 height 19
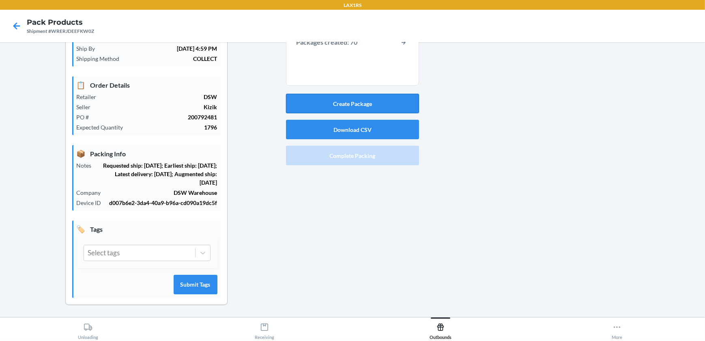
click at [367, 106] on button "Create Package" at bounding box center [352, 103] width 133 height 19
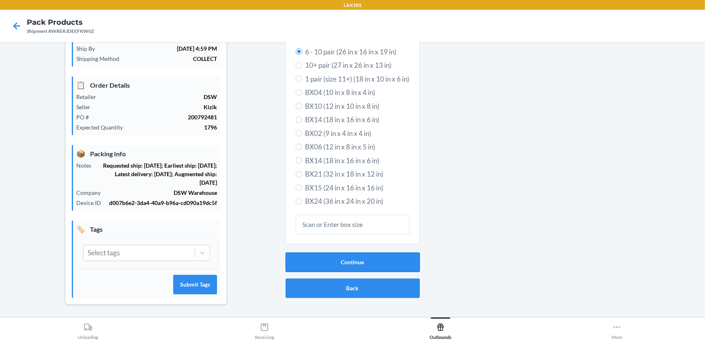
click at [376, 256] on button "Continue" at bounding box center [353, 261] width 134 height 19
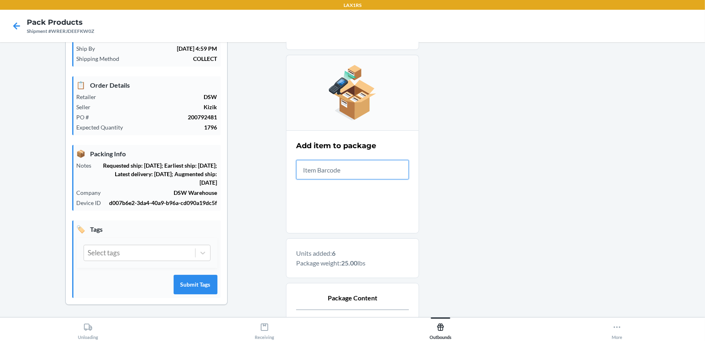
scroll to position [168, 0]
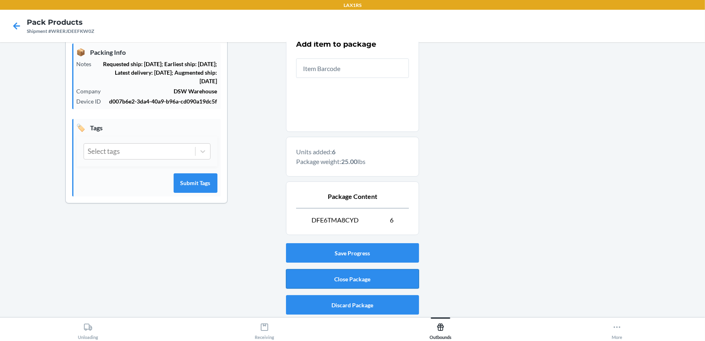
click at [396, 284] on button "Close Package" at bounding box center [352, 278] width 133 height 19
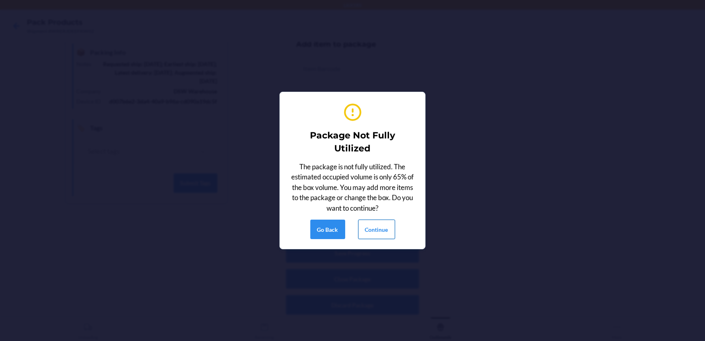
click at [374, 226] on button "Continue" at bounding box center [376, 229] width 37 height 19
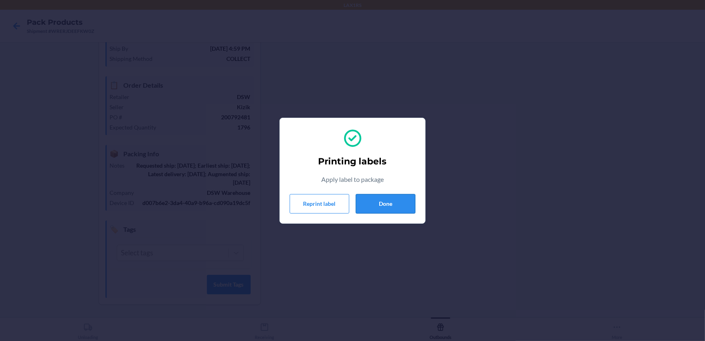
click at [372, 200] on button "Done" at bounding box center [386, 203] width 60 height 19
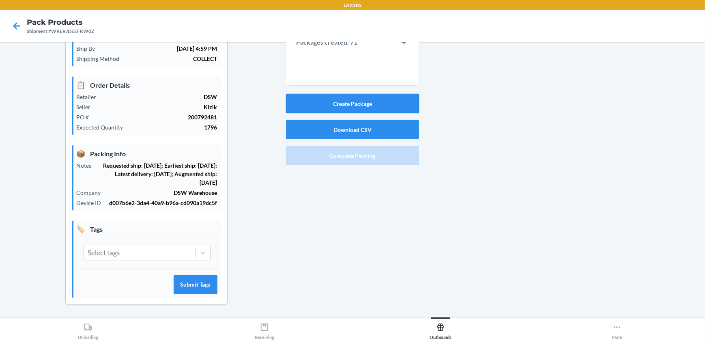
click at [377, 103] on button "Create Package" at bounding box center [352, 103] width 133 height 19
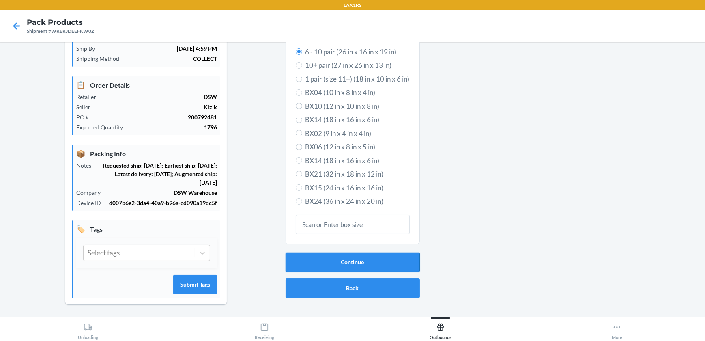
click at [362, 252] on button "Continue" at bounding box center [353, 261] width 134 height 19
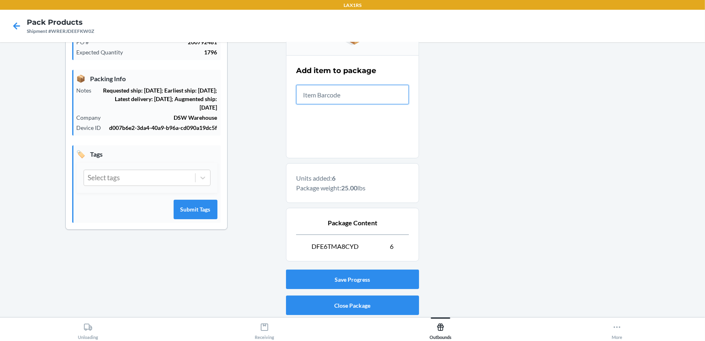
scroll to position [168, 0]
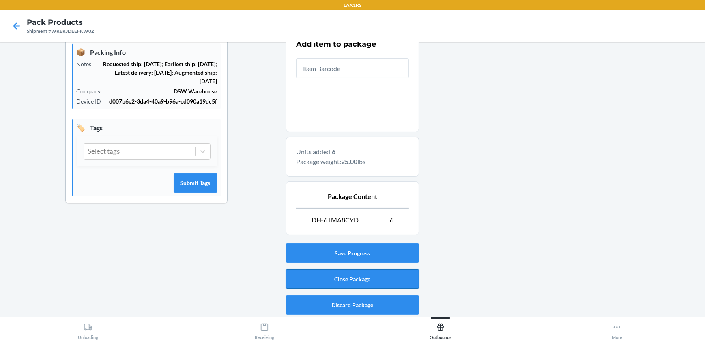
click at [395, 274] on button "Close Package" at bounding box center [352, 278] width 133 height 19
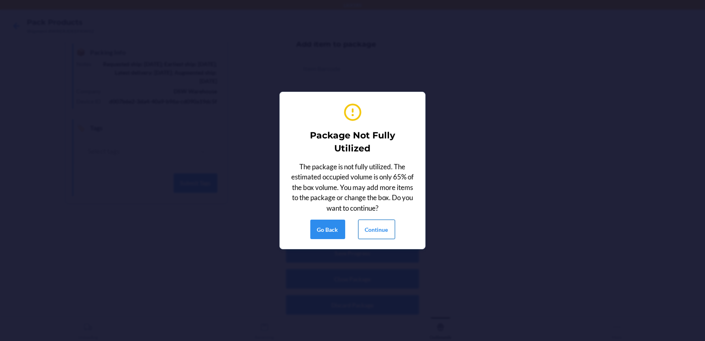
click at [384, 233] on button "Continue" at bounding box center [376, 229] width 37 height 19
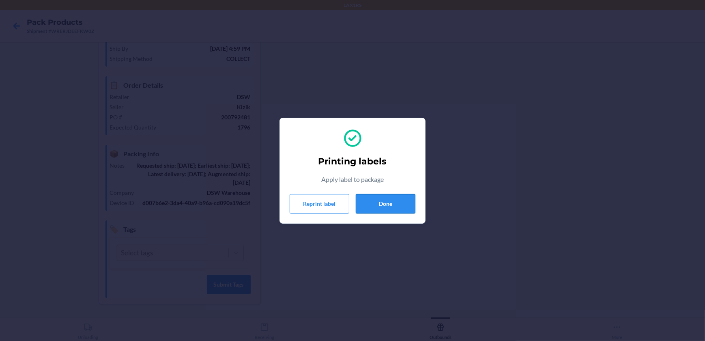
click at [363, 198] on button "Done" at bounding box center [386, 203] width 60 height 19
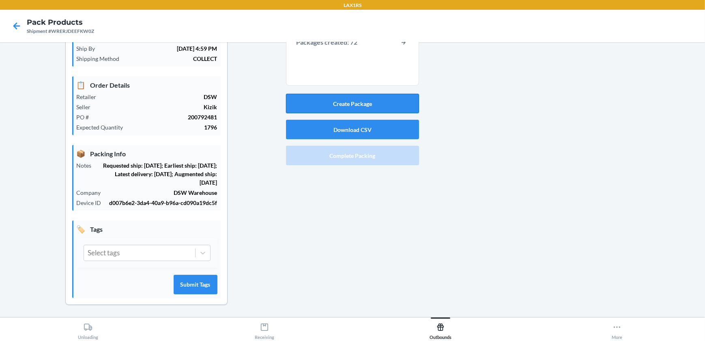
click at [401, 95] on button "Create Package" at bounding box center [352, 103] width 133 height 19
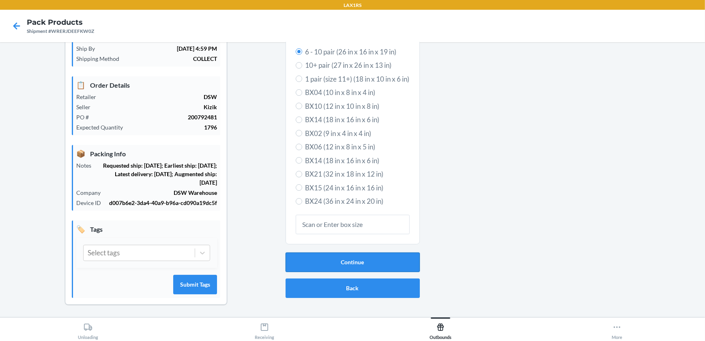
click at [395, 258] on button "Continue" at bounding box center [353, 261] width 134 height 19
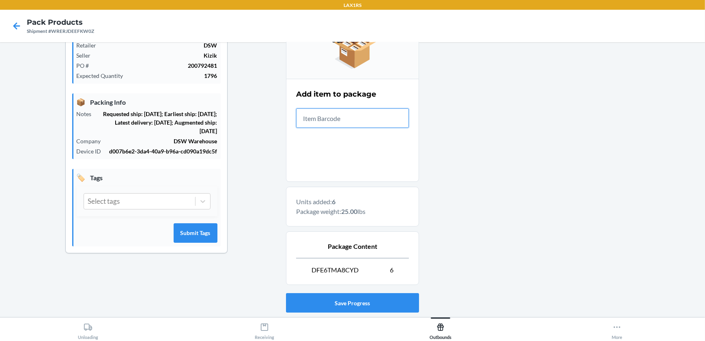
scroll to position [168, 0]
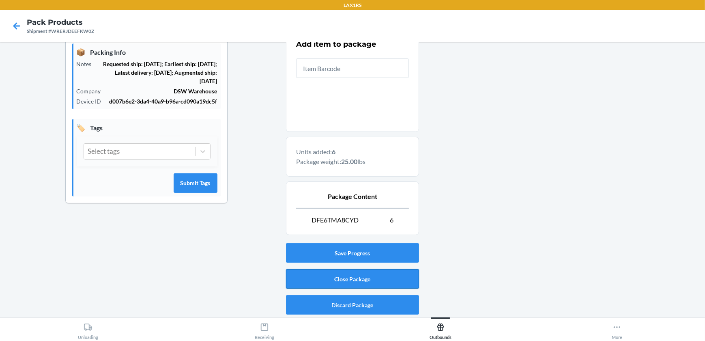
click at [387, 278] on button "Close Package" at bounding box center [352, 278] width 133 height 19
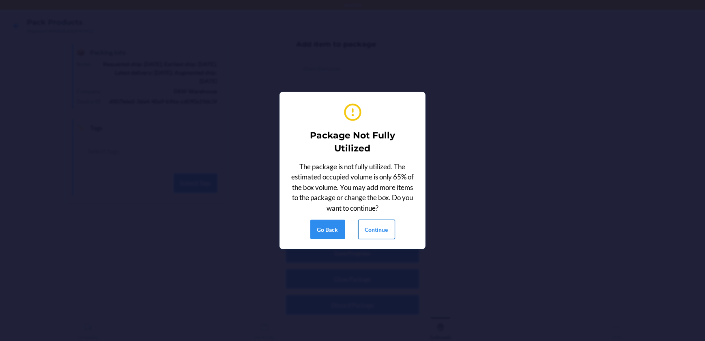
click at [381, 229] on button "Continue" at bounding box center [376, 229] width 37 height 19
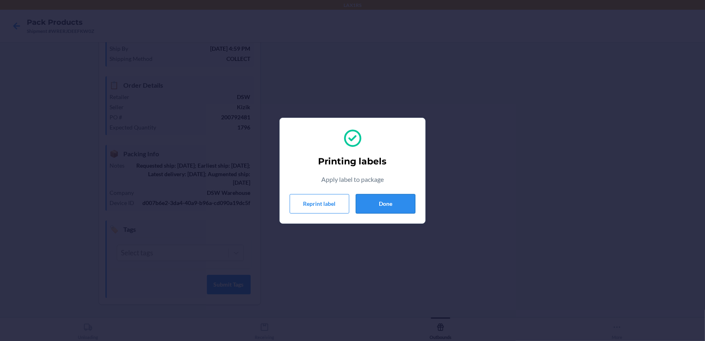
click at [400, 201] on button "Done" at bounding box center [386, 203] width 60 height 19
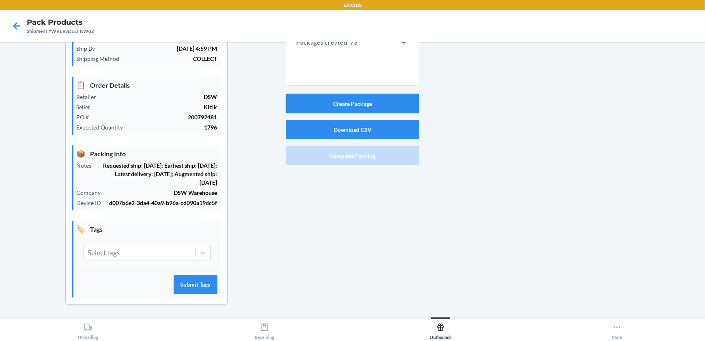
click at [390, 104] on button "Create Package" at bounding box center [352, 103] width 133 height 19
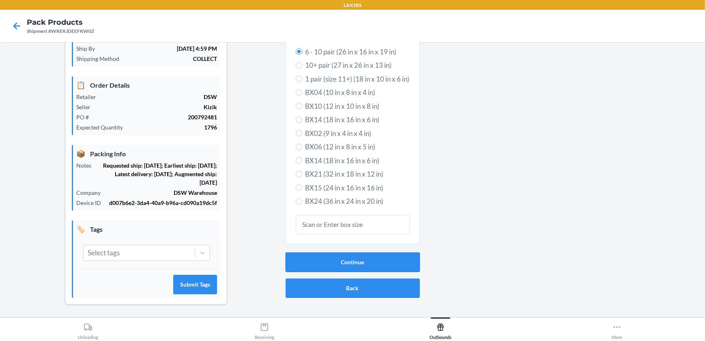
click at [366, 254] on button "Continue" at bounding box center [353, 261] width 134 height 19
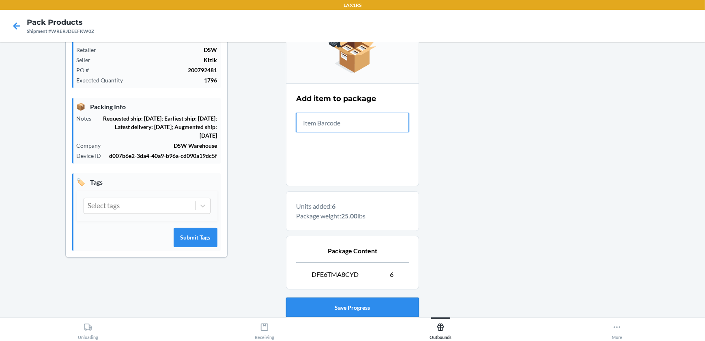
scroll to position [168, 0]
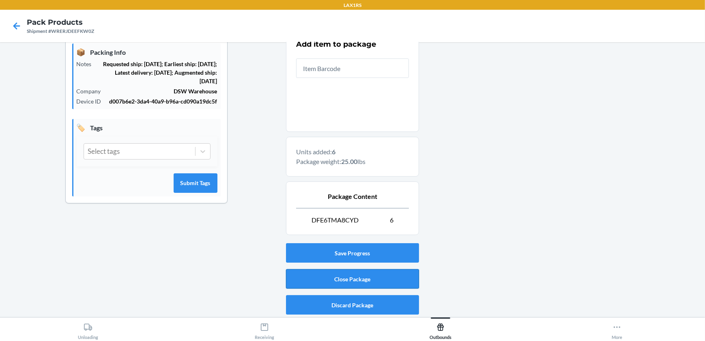
click at [373, 276] on button "Close Package" at bounding box center [352, 278] width 133 height 19
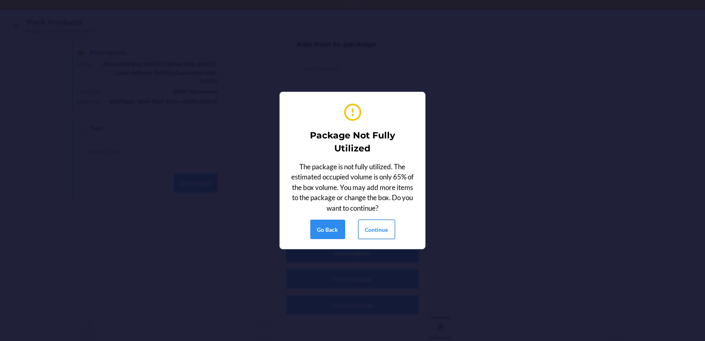
click at [384, 224] on button "Continue" at bounding box center [376, 229] width 37 height 19
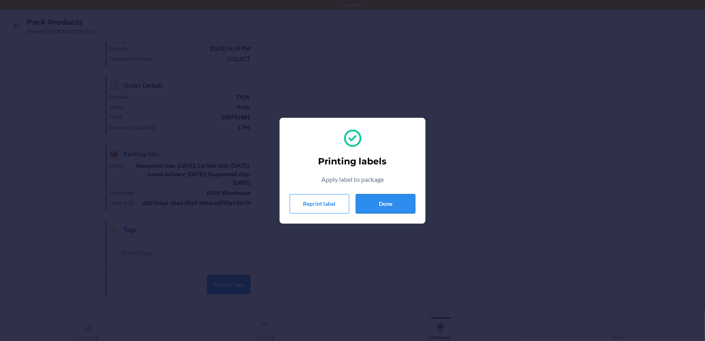
click at [357, 199] on button "Done" at bounding box center [386, 203] width 60 height 19
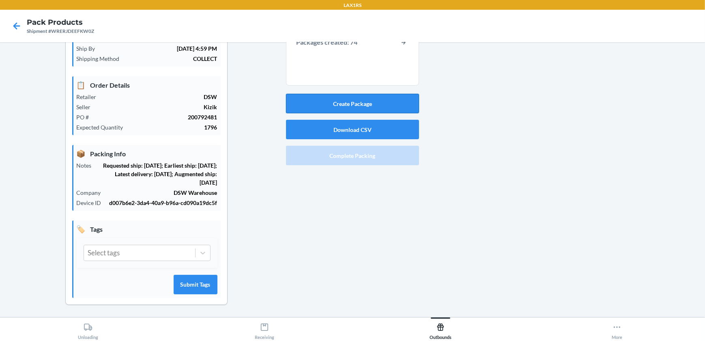
click at [334, 102] on button "Create Package" at bounding box center [352, 103] width 133 height 19
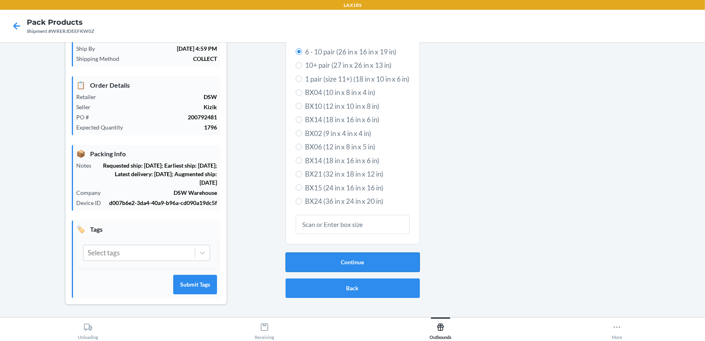
click at [371, 259] on button "Continue" at bounding box center [353, 261] width 134 height 19
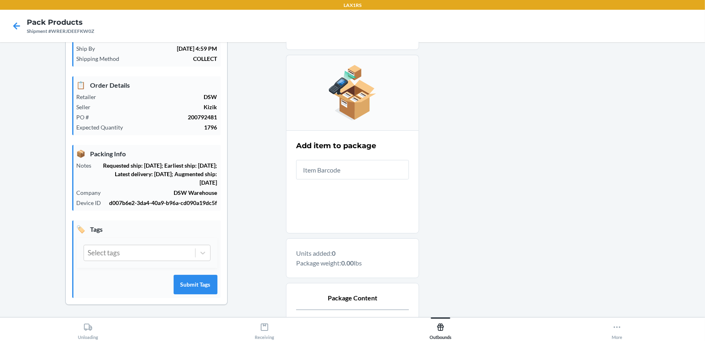
click at [373, 176] on input "text" at bounding box center [352, 169] width 113 height 19
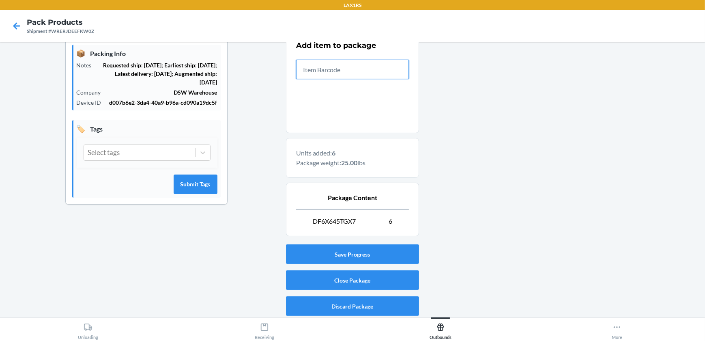
scroll to position [168, 0]
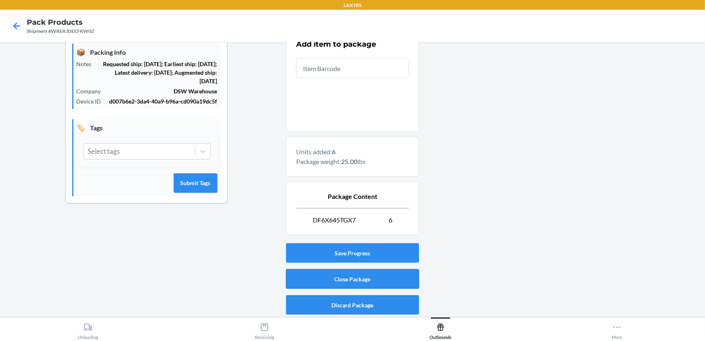
click at [391, 275] on button "Close Package" at bounding box center [352, 278] width 133 height 19
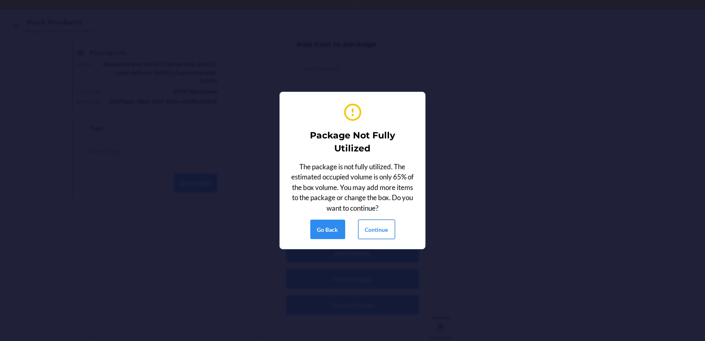
click at [383, 226] on button "Continue" at bounding box center [376, 229] width 37 height 19
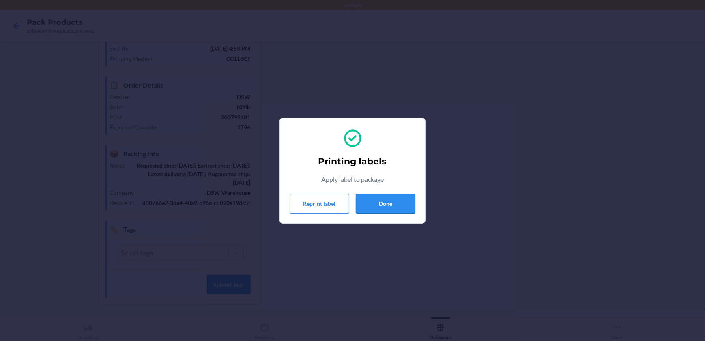
click at [390, 199] on button "Done" at bounding box center [386, 203] width 60 height 19
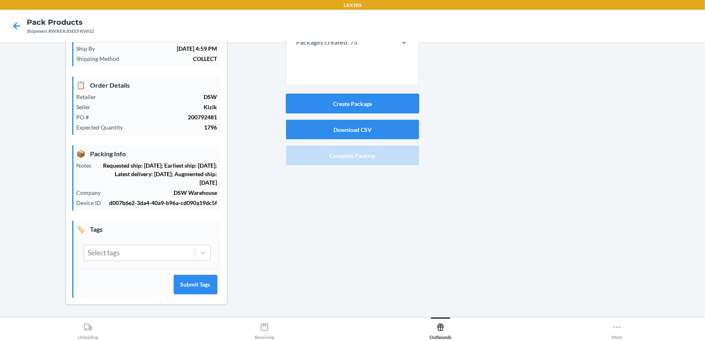
click at [385, 100] on button "Create Package" at bounding box center [352, 103] width 133 height 19
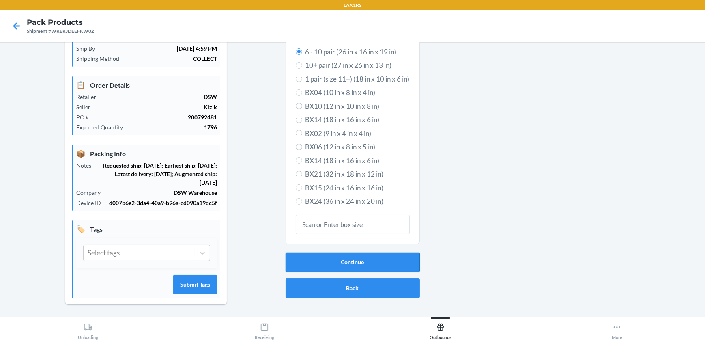
click at [387, 256] on button "Continue" at bounding box center [353, 261] width 134 height 19
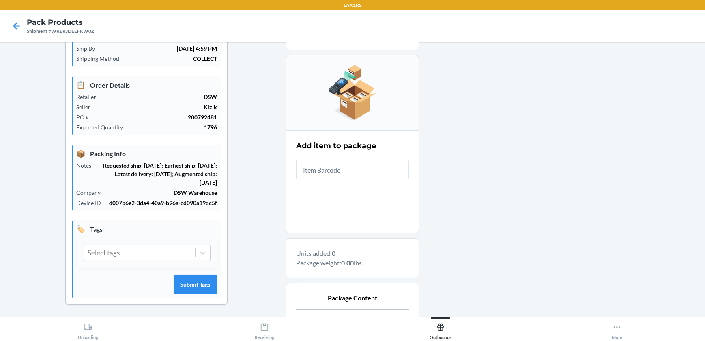
click at [395, 170] on input "text" at bounding box center [352, 169] width 113 height 19
drag, startPoint x: 395, startPoint y: 169, endPoint x: 225, endPoint y: 241, distance: 184.9
drag, startPoint x: 225, startPoint y: 241, endPoint x: 541, endPoint y: 209, distance: 317.8
click at [431, 209] on div at bounding box center [559, 201] width 280 height 437
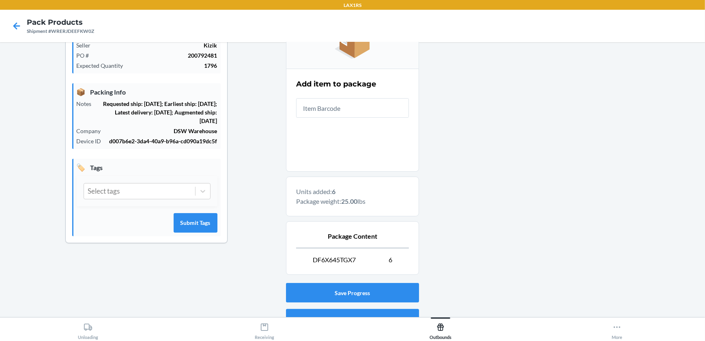
scroll to position [168, 0]
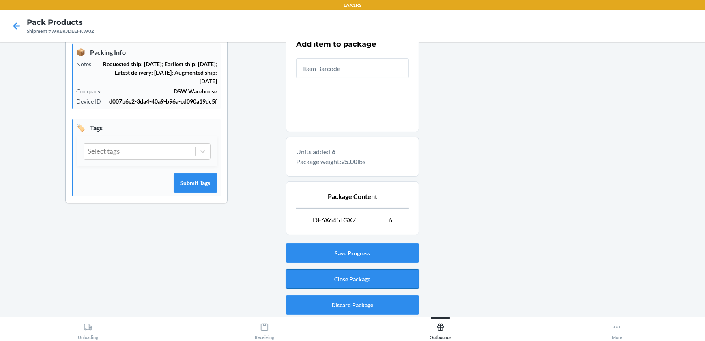
click at [320, 282] on button "Close Package" at bounding box center [352, 278] width 133 height 19
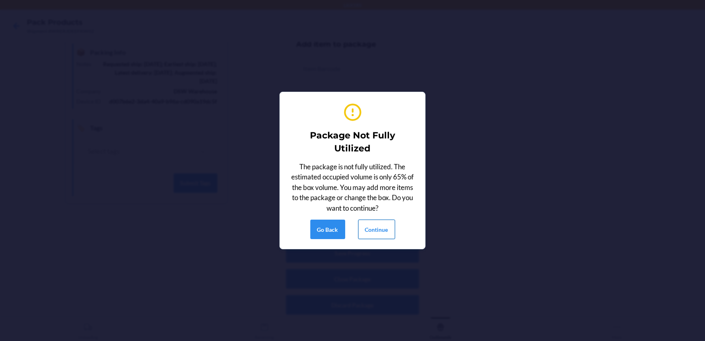
click at [388, 226] on button "Continue" at bounding box center [376, 229] width 37 height 19
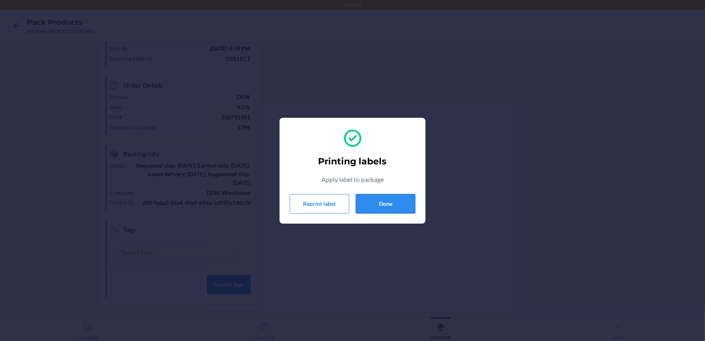
click at [368, 197] on button "Done" at bounding box center [386, 203] width 60 height 19
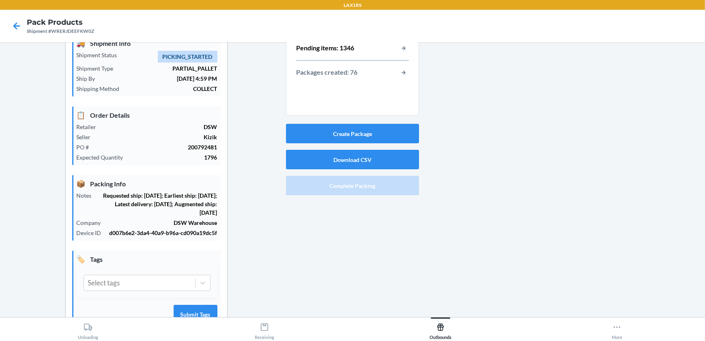
scroll to position [0, 0]
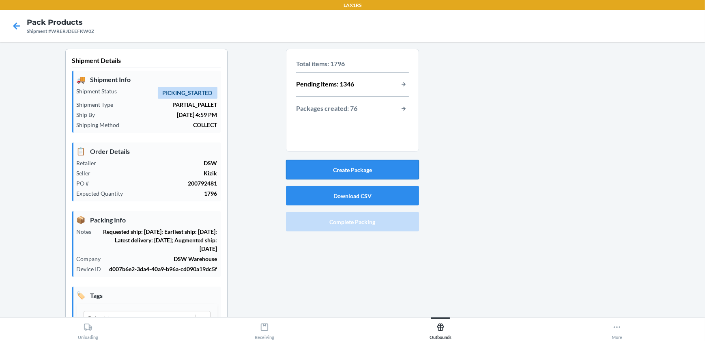
click at [373, 172] on button "Create Package" at bounding box center [352, 169] width 133 height 19
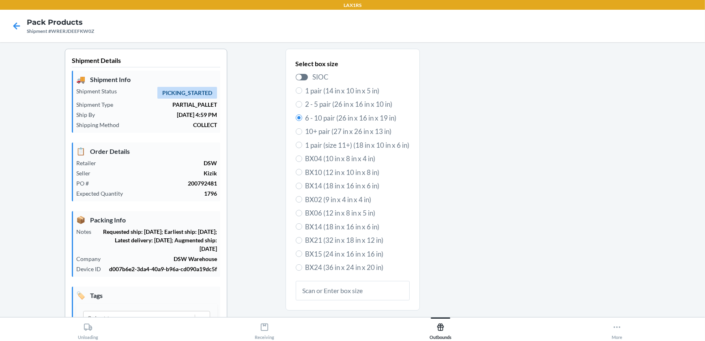
scroll to position [66, 0]
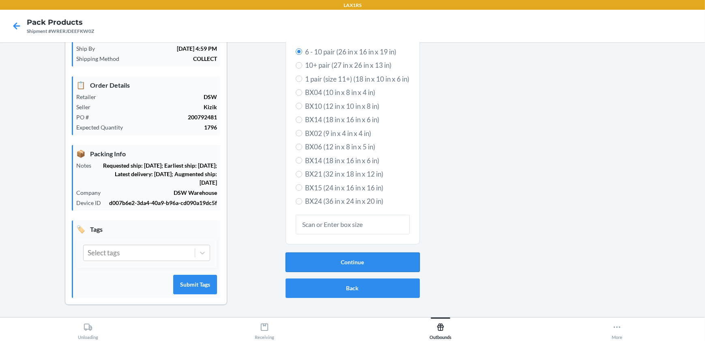
click at [370, 259] on button "Continue" at bounding box center [353, 261] width 134 height 19
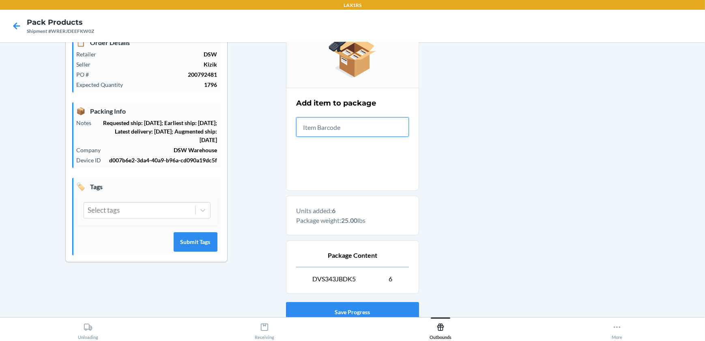
scroll to position [168, 0]
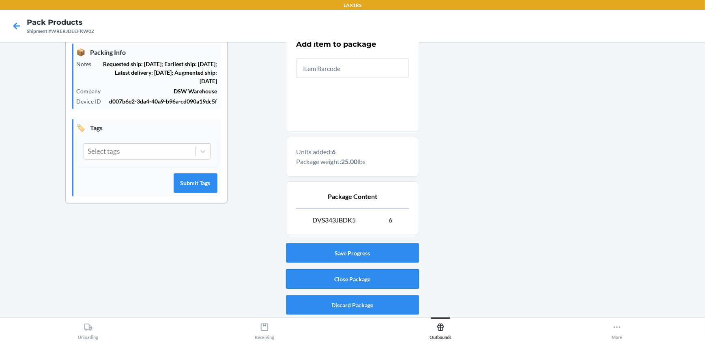
click at [343, 280] on button "Close Package" at bounding box center [352, 278] width 133 height 19
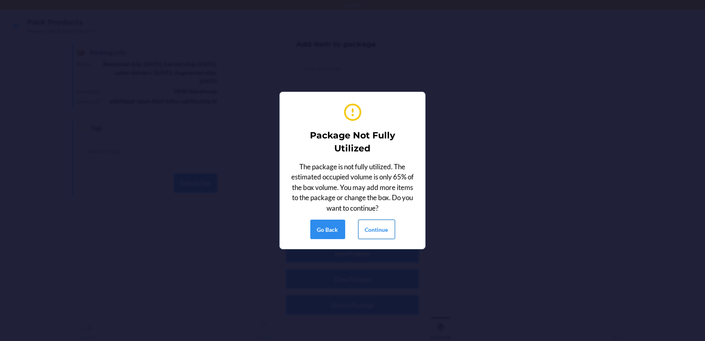
click at [370, 228] on button "Continue" at bounding box center [376, 229] width 37 height 19
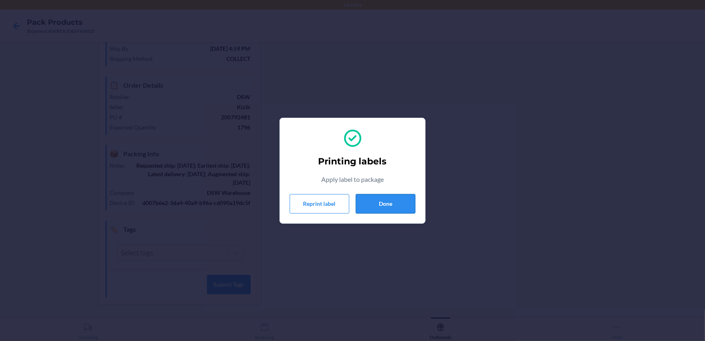
click at [394, 203] on button "Done" at bounding box center [386, 203] width 60 height 19
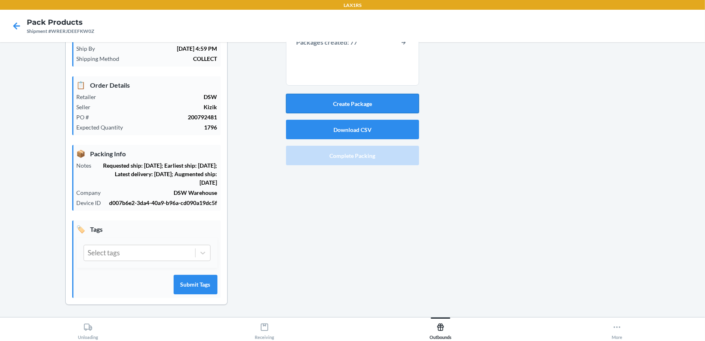
click at [379, 101] on button "Create Package" at bounding box center [352, 103] width 133 height 19
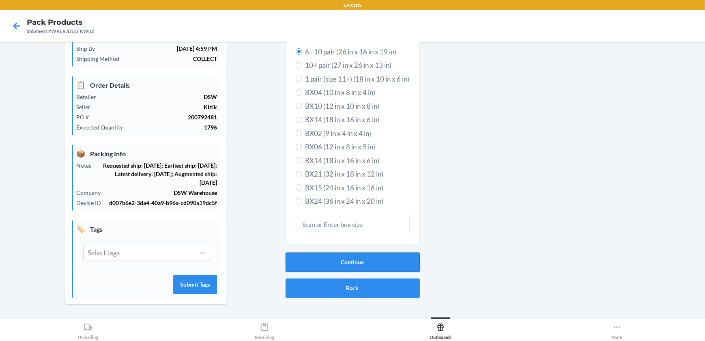
click at [353, 257] on button "Continue" at bounding box center [353, 261] width 134 height 19
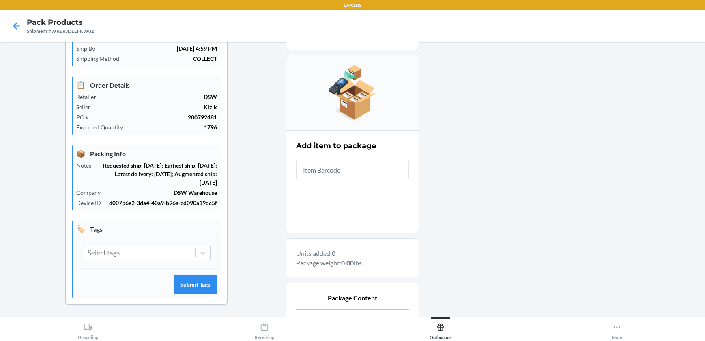
click at [364, 173] on input "text" at bounding box center [352, 169] width 113 height 19
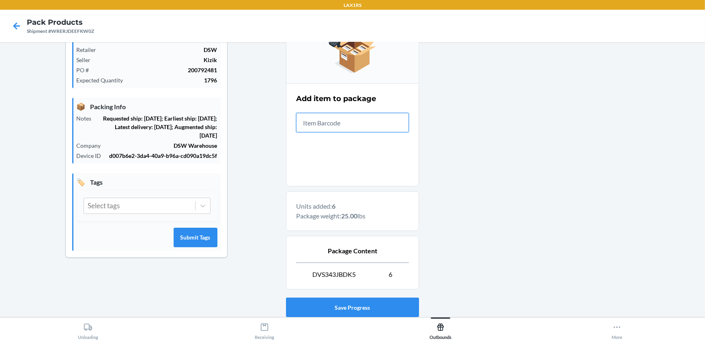
scroll to position [168, 0]
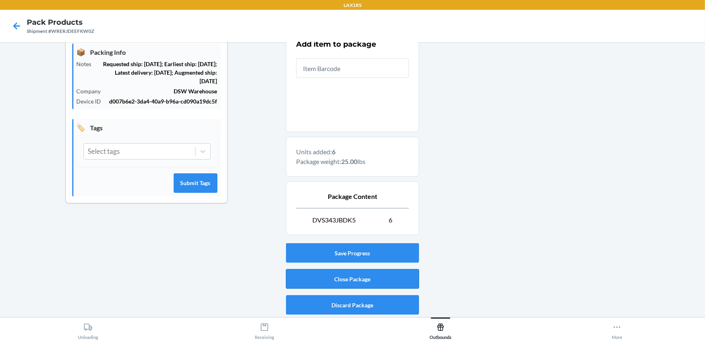
click at [386, 282] on button "Close Package" at bounding box center [352, 278] width 133 height 19
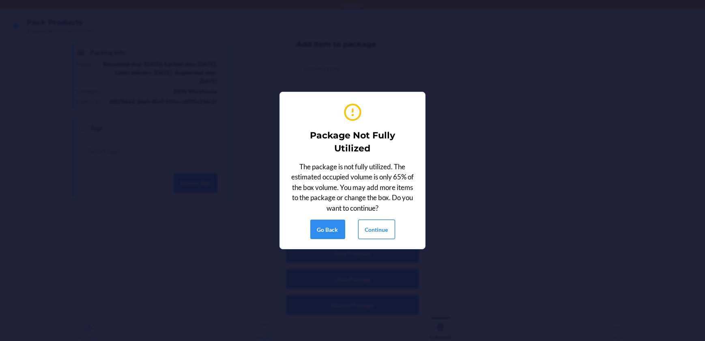
click at [375, 226] on button "Continue" at bounding box center [376, 229] width 37 height 19
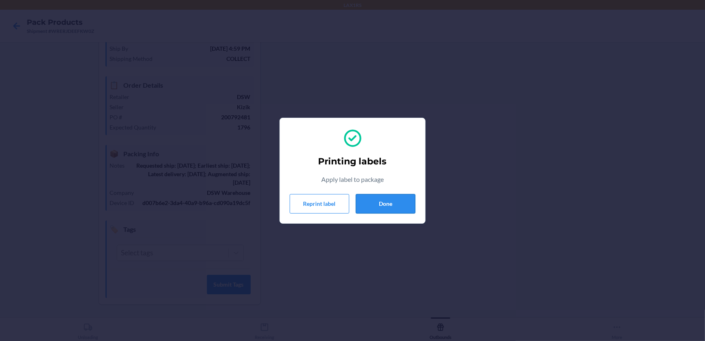
click at [392, 204] on button "Done" at bounding box center [386, 203] width 60 height 19
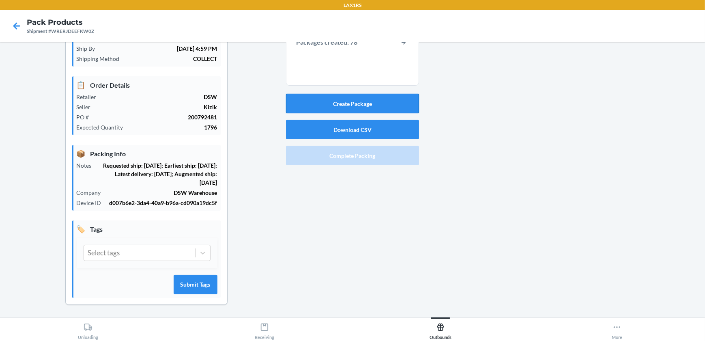
click at [381, 107] on button "Create Package" at bounding box center [352, 103] width 133 height 19
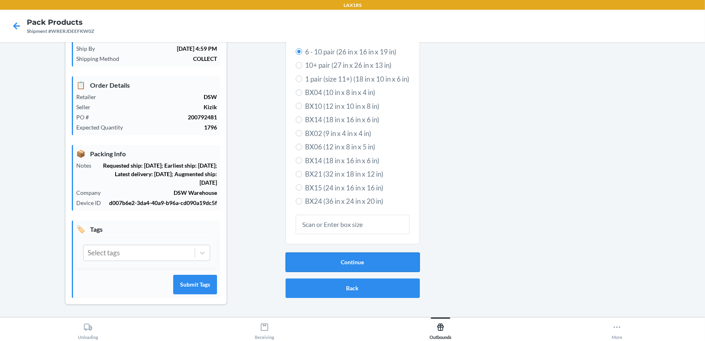
click at [360, 256] on button "Continue" at bounding box center [353, 261] width 134 height 19
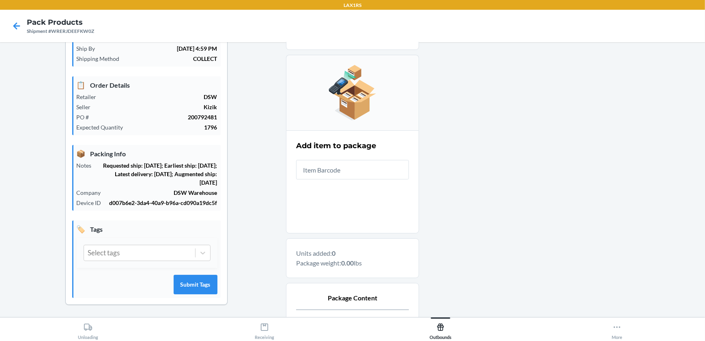
click at [364, 169] on input "text" at bounding box center [352, 169] width 113 height 19
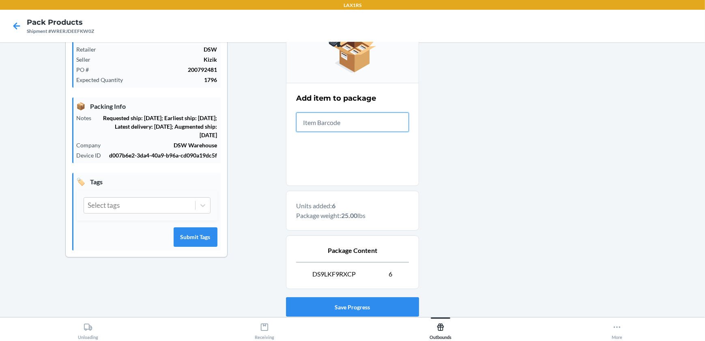
scroll to position [168, 0]
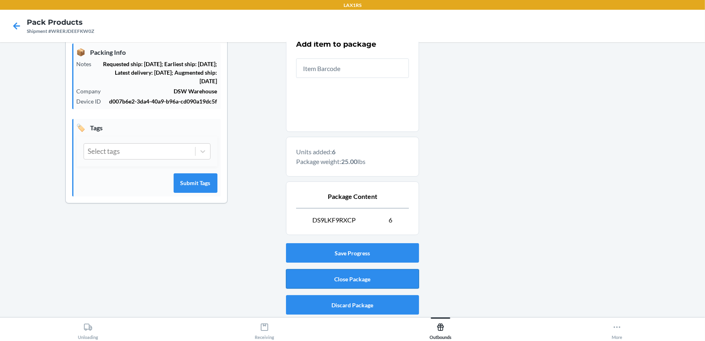
click at [368, 280] on button "Close Package" at bounding box center [352, 278] width 133 height 19
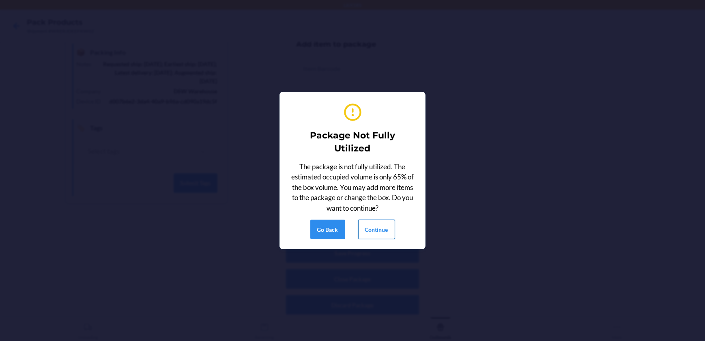
click at [386, 236] on button "Continue" at bounding box center [376, 229] width 37 height 19
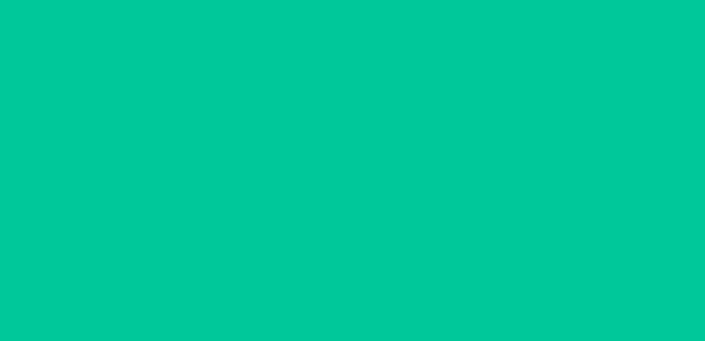
scroll to position [66, 0]
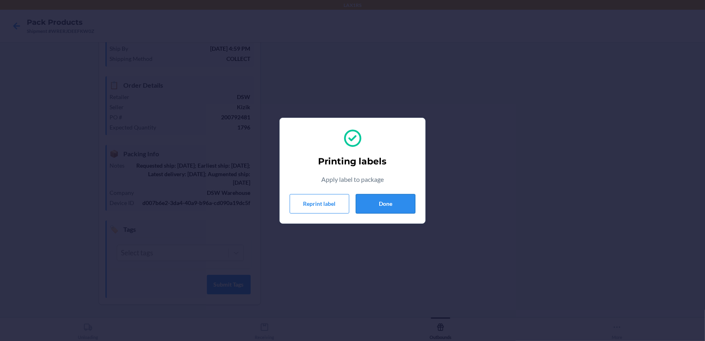
click at [402, 207] on button "Done" at bounding box center [386, 203] width 60 height 19
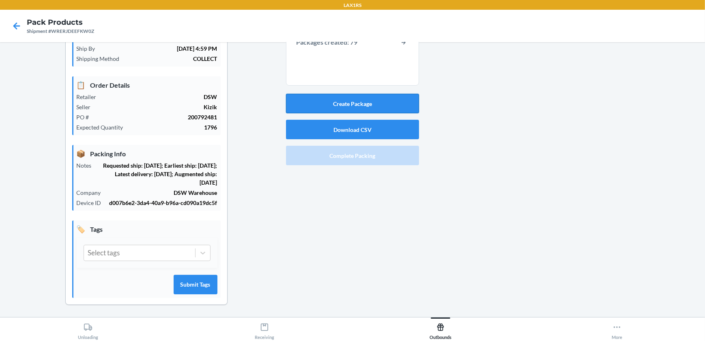
click at [370, 110] on button "Create Package" at bounding box center [352, 103] width 133 height 19
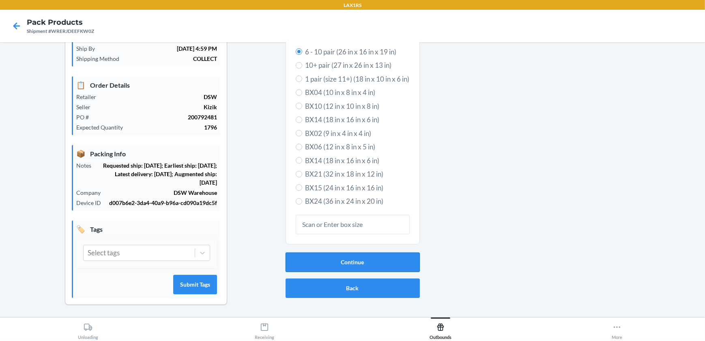
click at [330, 254] on button "Continue" at bounding box center [353, 261] width 134 height 19
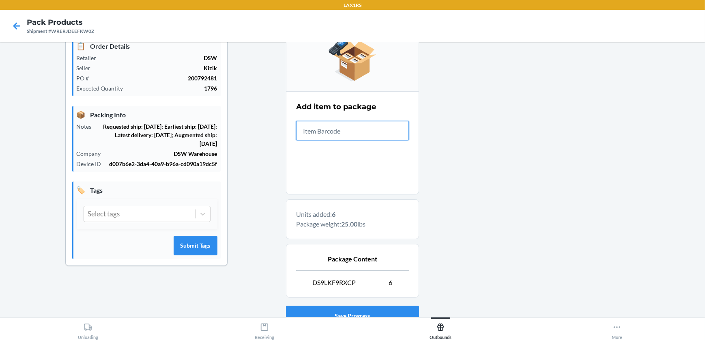
scroll to position [168, 0]
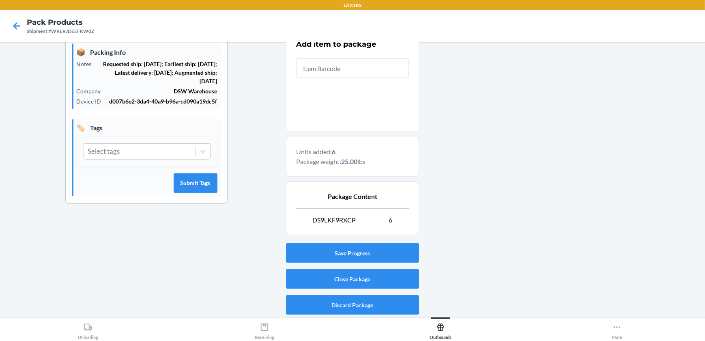
click at [356, 267] on div "Save Progress Close Package Discard Package" at bounding box center [352, 279] width 133 height 78
click at [362, 275] on button "Close Package" at bounding box center [352, 278] width 133 height 19
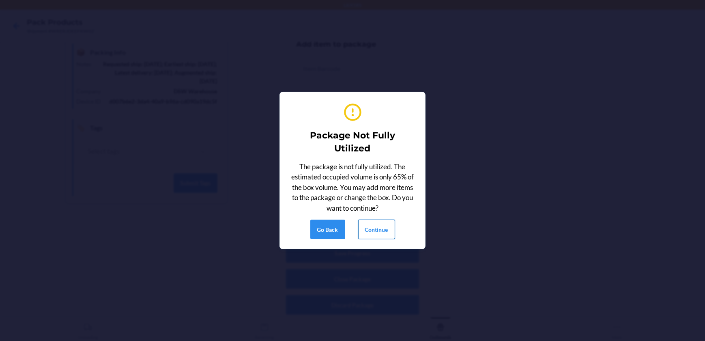
click at [368, 233] on button "Continue" at bounding box center [376, 229] width 37 height 19
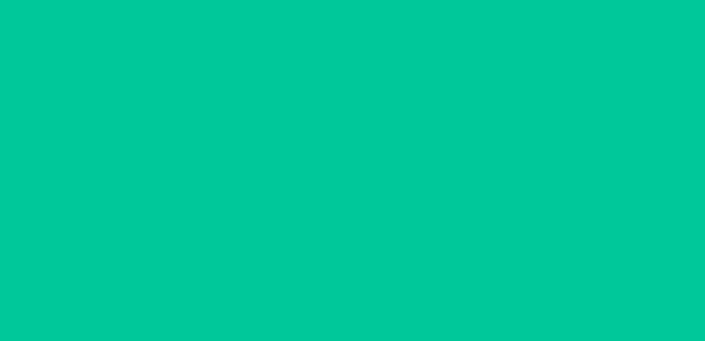
scroll to position [66, 0]
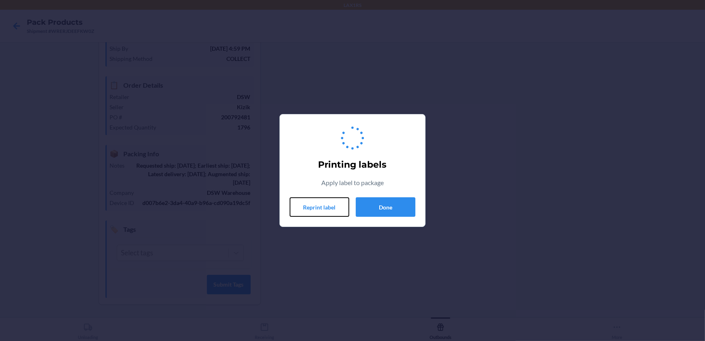
drag, startPoint x: 345, startPoint y: 200, endPoint x: 363, endPoint y: 196, distance: 18.7
click at [363, 196] on div "Printing labels Apply label to package Reprint label Done" at bounding box center [353, 170] width 126 height 99
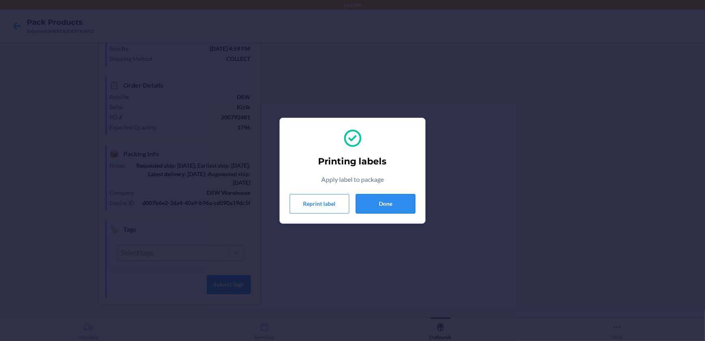
click at [372, 207] on button "Done" at bounding box center [386, 203] width 60 height 19
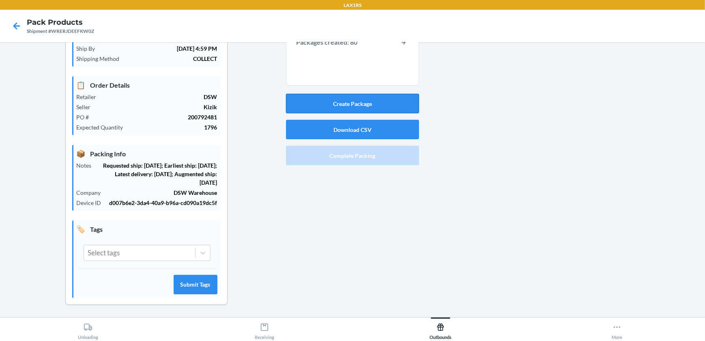
click at [313, 102] on button "Create Package" at bounding box center [352, 103] width 133 height 19
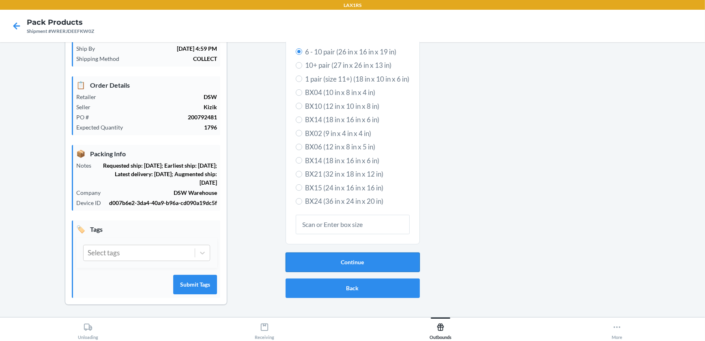
click at [309, 254] on button "Continue" at bounding box center [353, 261] width 134 height 19
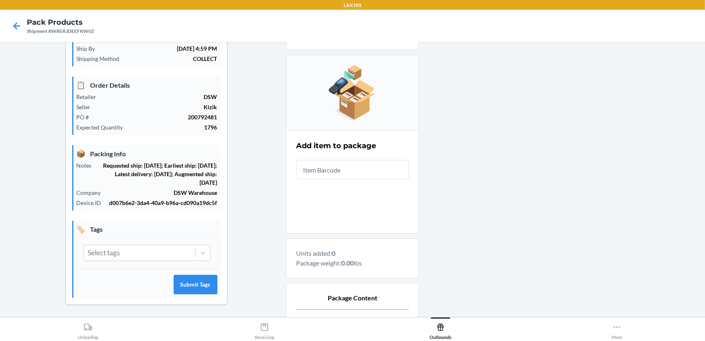
click at [336, 169] on input "text" at bounding box center [352, 169] width 113 height 19
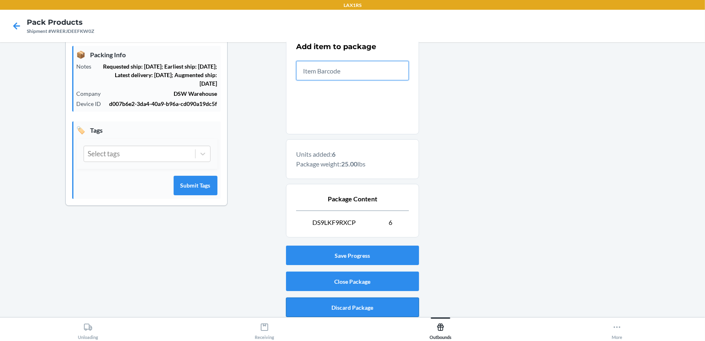
scroll to position [168, 0]
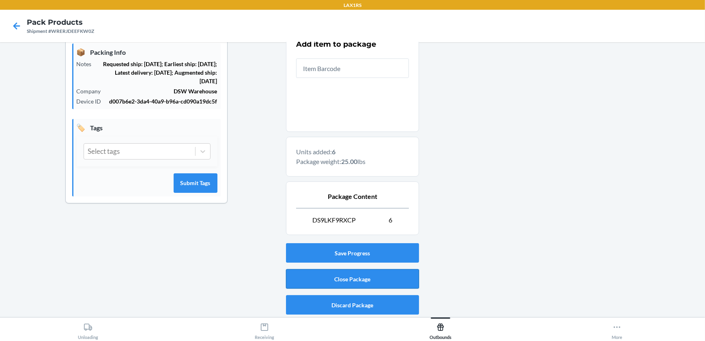
click at [373, 272] on button "Close Package" at bounding box center [352, 278] width 133 height 19
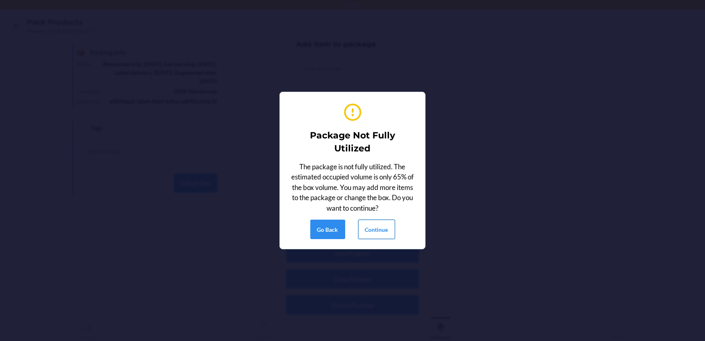
click at [375, 229] on button "Continue" at bounding box center [376, 229] width 37 height 19
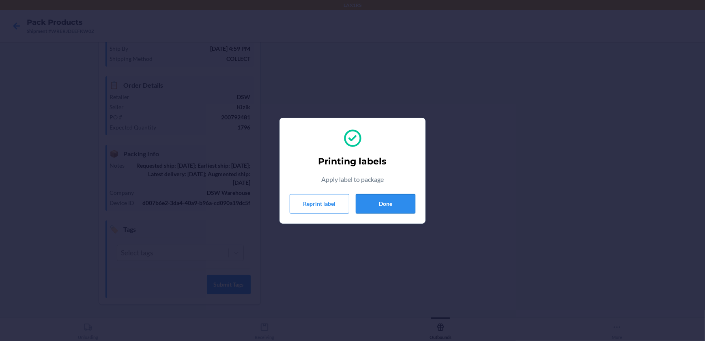
drag, startPoint x: 367, startPoint y: 201, endPoint x: 399, endPoint y: 194, distance: 32.3
click at [368, 201] on button "Done" at bounding box center [386, 203] width 60 height 19
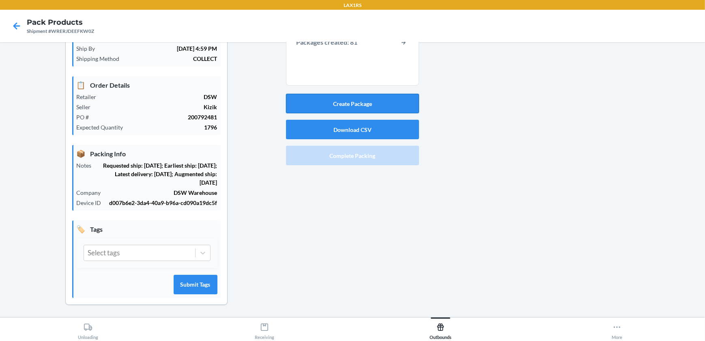
click at [340, 103] on button "Create Package" at bounding box center [352, 103] width 133 height 19
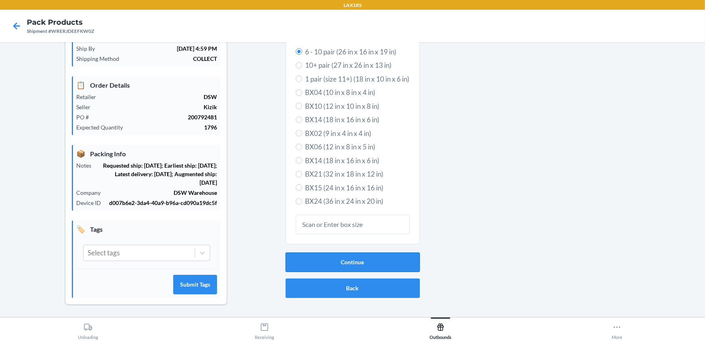
click at [360, 261] on button "Continue" at bounding box center [353, 261] width 134 height 19
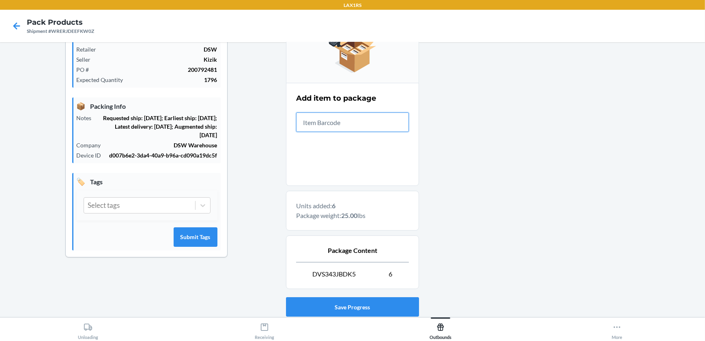
scroll to position [168, 0]
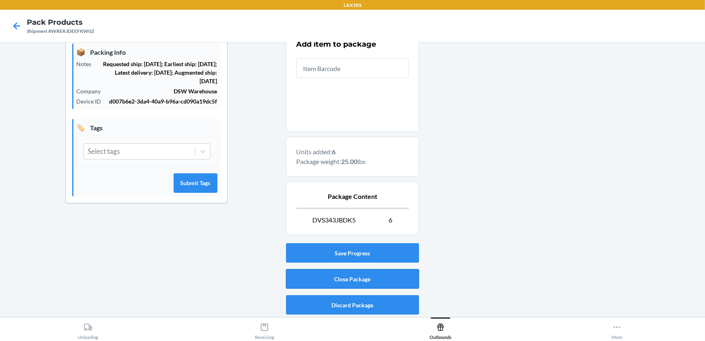
click at [334, 276] on button "Close Package" at bounding box center [352, 278] width 133 height 19
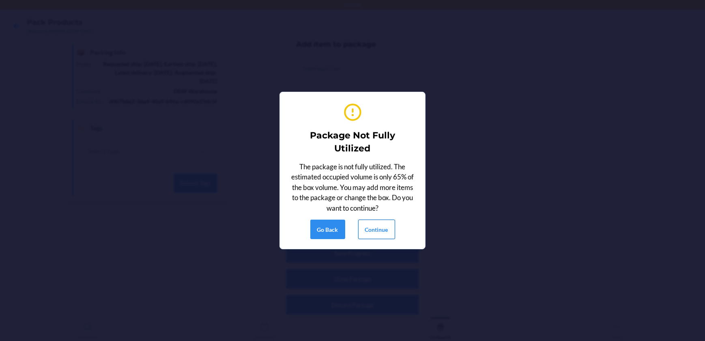
click at [376, 235] on button "Continue" at bounding box center [376, 229] width 37 height 19
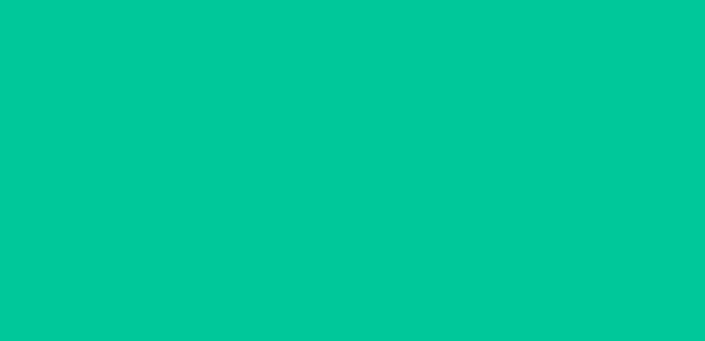
click at [373, 231] on div "Printing labels Apply label to package Reprint label Done" at bounding box center [352, 170] width 705 height 341
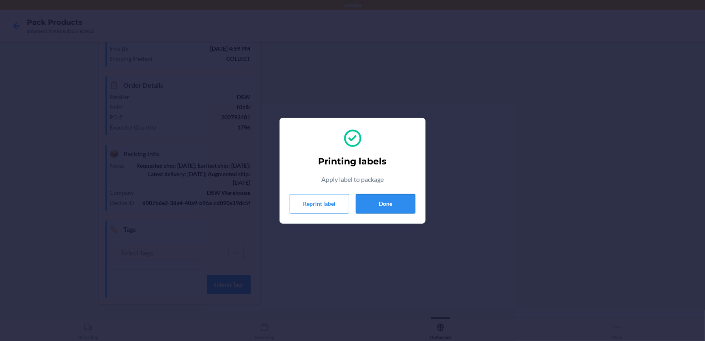
click at [377, 205] on button "Done" at bounding box center [386, 203] width 60 height 19
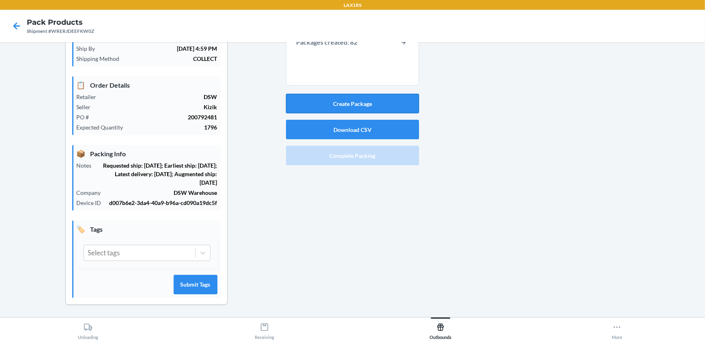
click at [364, 106] on button "Create Package" at bounding box center [352, 103] width 133 height 19
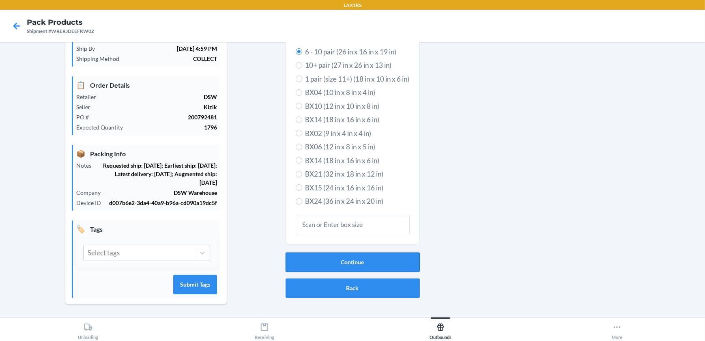
click at [343, 255] on button "Continue" at bounding box center [353, 261] width 134 height 19
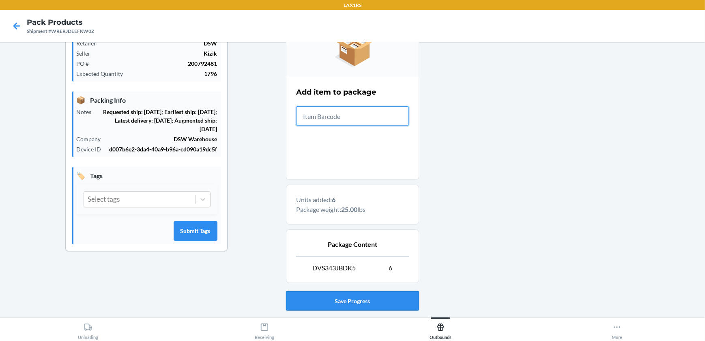
scroll to position [168, 0]
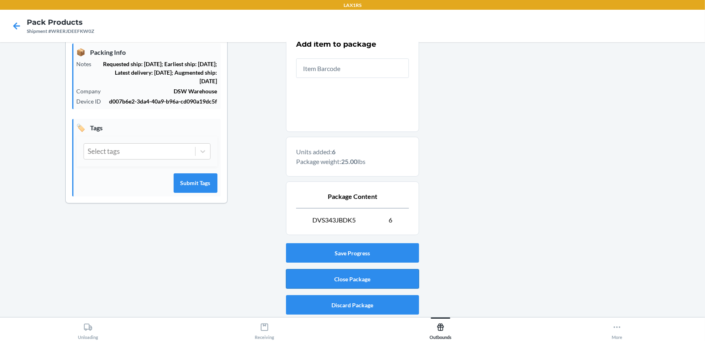
click at [393, 277] on button "Close Package" at bounding box center [352, 278] width 133 height 19
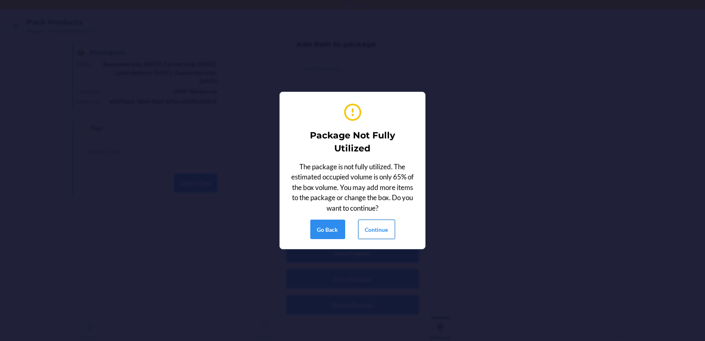
click at [380, 233] on button "Continue" at bounding box center [376, 229] width 37 height 19
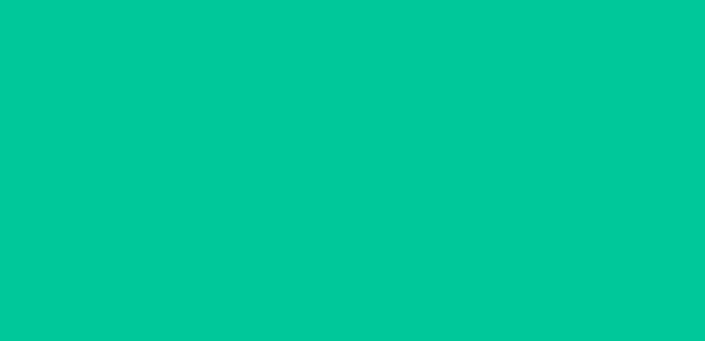
scroll to position [66, 0]
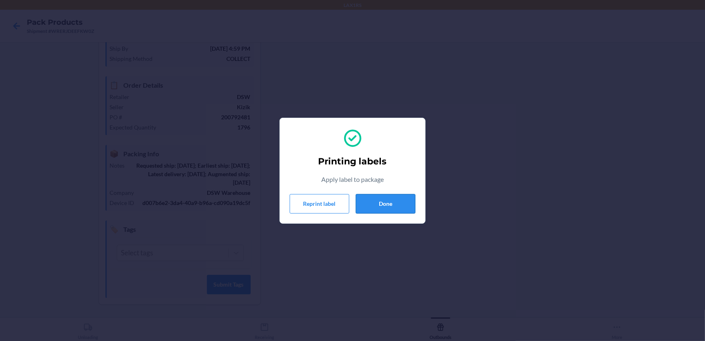
click at [368, 197] on button "Done" at bounding box center [386, 203] width 60 height 19
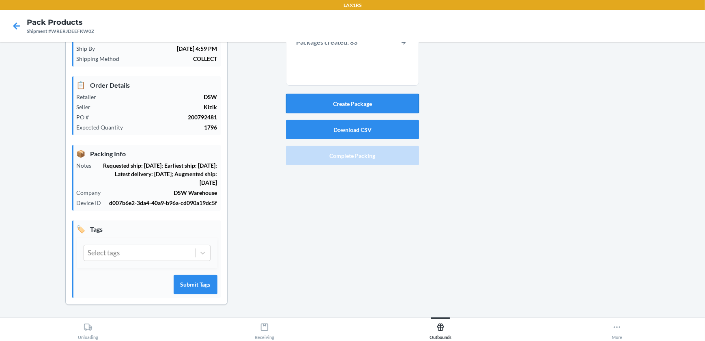
click at [381, 104] on button "Create Package" at bounding box center [352, 103] width 133 height 19
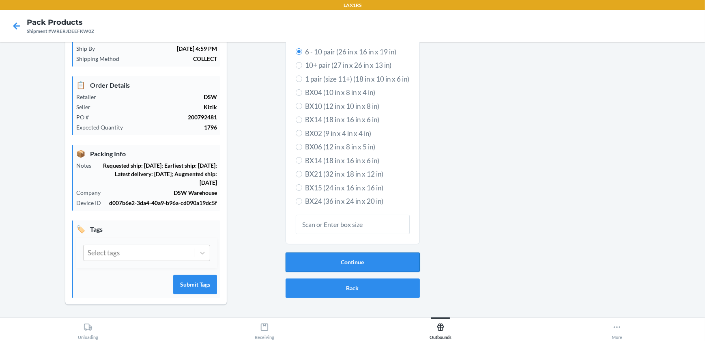
click at [363, 257] on button "Continue" at bounding box center [353, 261] width 134 height 19
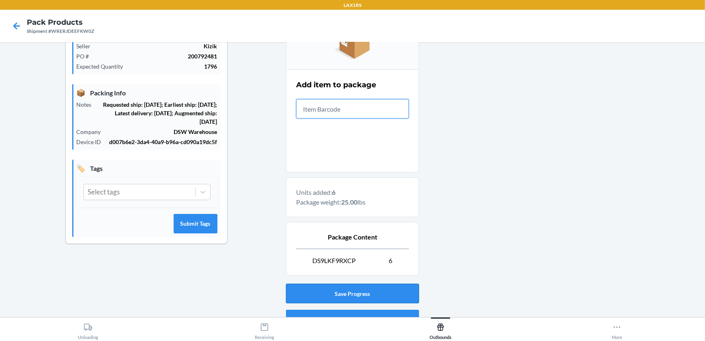
scroll to position [168, 0]
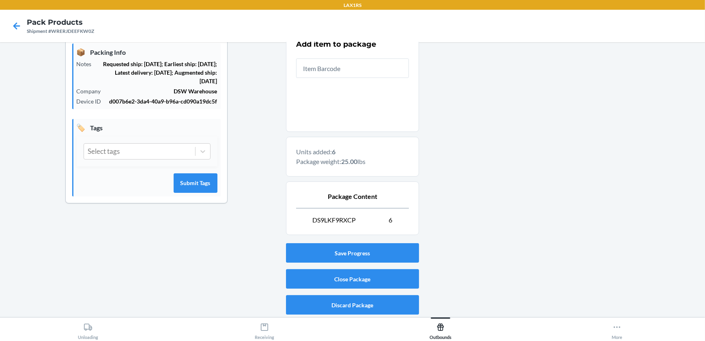
click at [327, 266] on div "Save Progress Close Package Discard Package" at bounding box center [352, 279] width 133 height 78
click at [329, 275] on button "Close Package" at bounding box center [352, 278] width 133 height 19
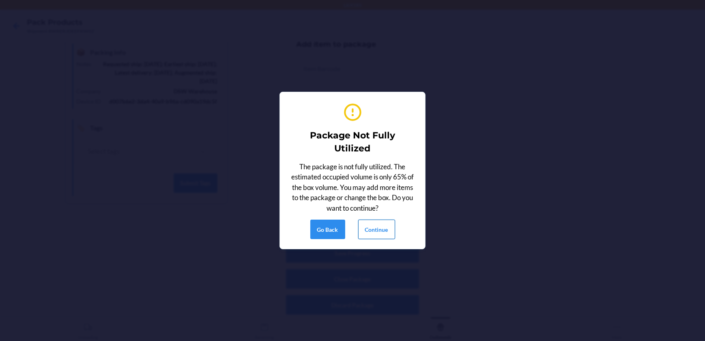
click at [383, 233] on button "Continue" at bounding box center [376, 229] width 37 height 19
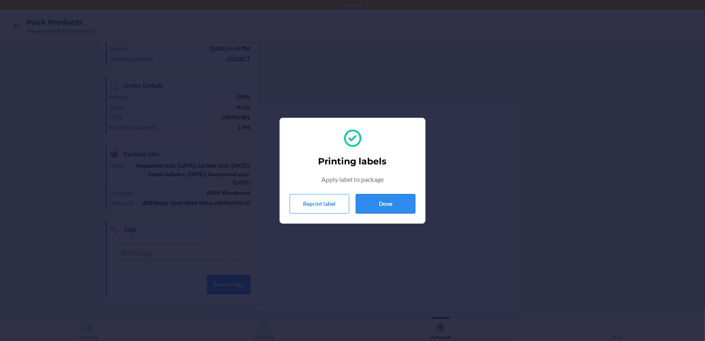
click at [396, 207] on button "Done" at bounding box center [386, 203] width 60 height 19
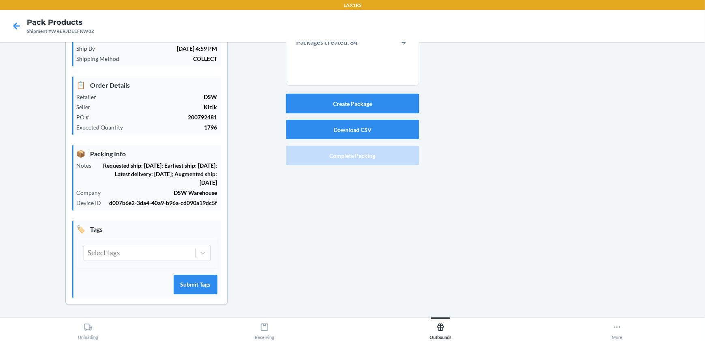
click at [389, 109] on button "Create Package" at bounding box center [352, 103] width 133 height 19
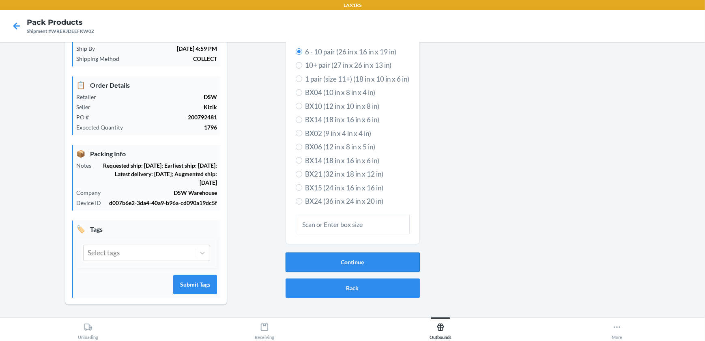
click at [367, 266] on button "Continue" at bounding box center [353, 261] width 134 height 19
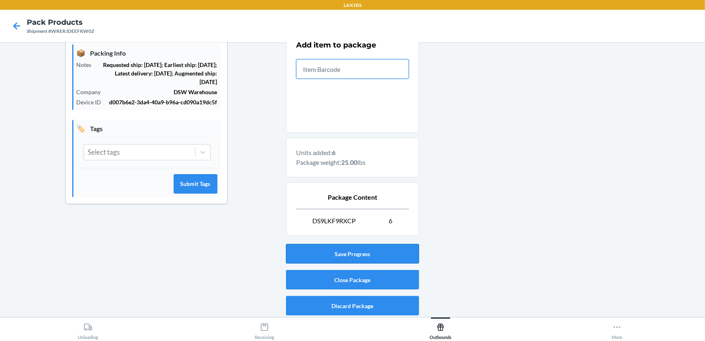
scroll to position [168, 0]
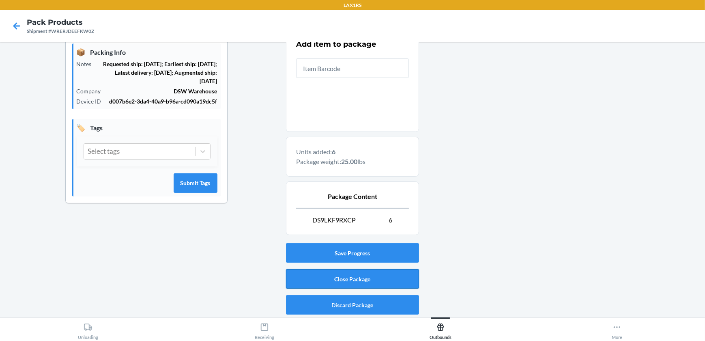
click at [358, 279] on button "Close Package" at bounding box center [352, 278] width 133 height 19
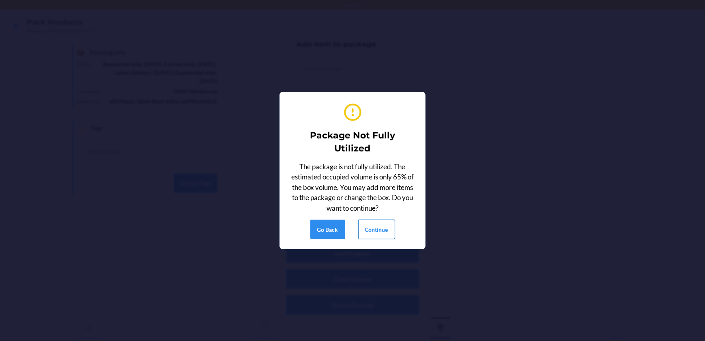
click at [381, 231] on button "Continue" at bounding box center [376, 229] width 37 height 19
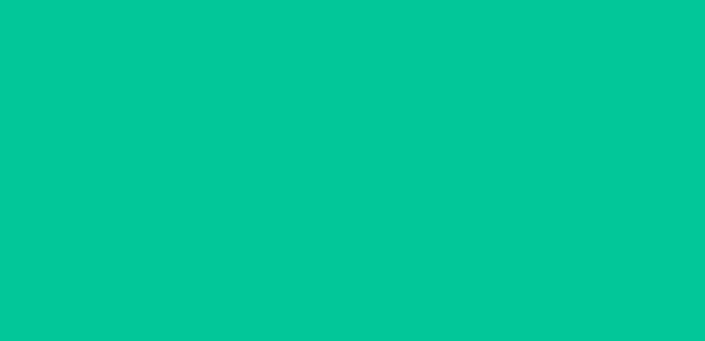
scroll to position [66, 0]
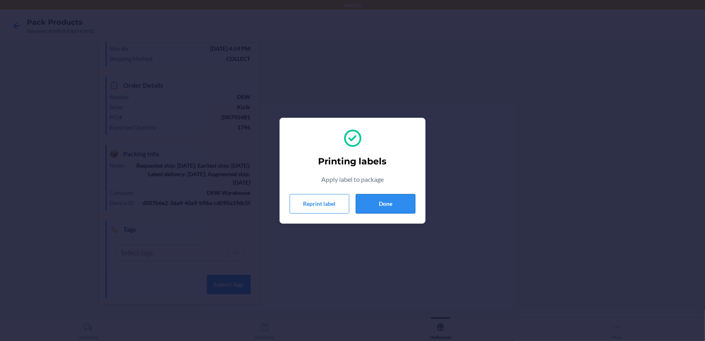
click at [384, 205] on button "Done" at bounding box center [386, 203] width 60 height 19
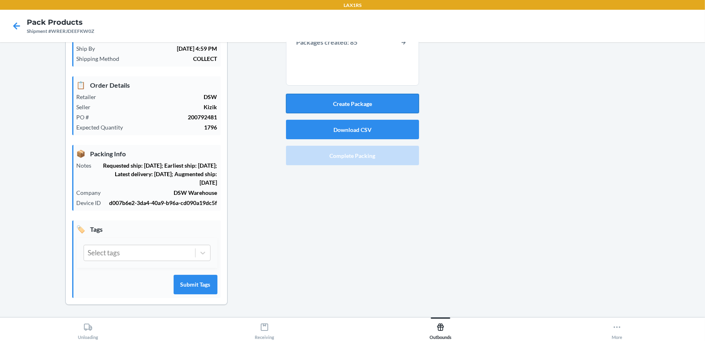
click at [331, 94] on button "Create Package" at bounding box center [352, 103] width 133 height 19
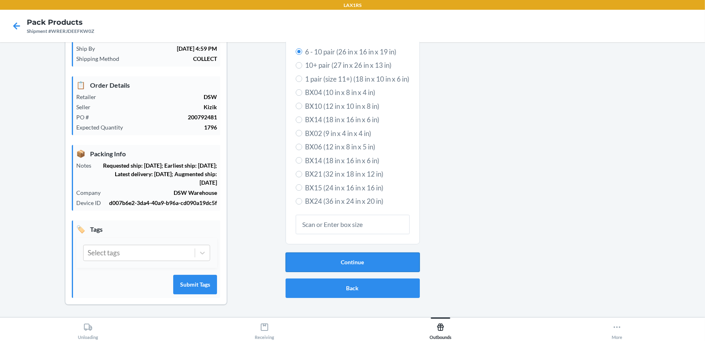
click at [301, 265] on button "Continue" at bounding box center [353, 261] width 134 height 19
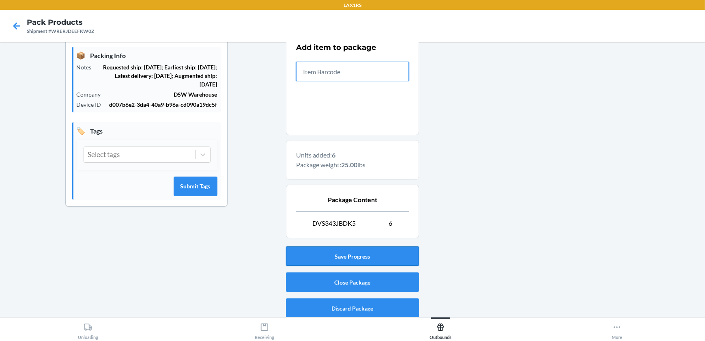
scroll to position [168, 0]
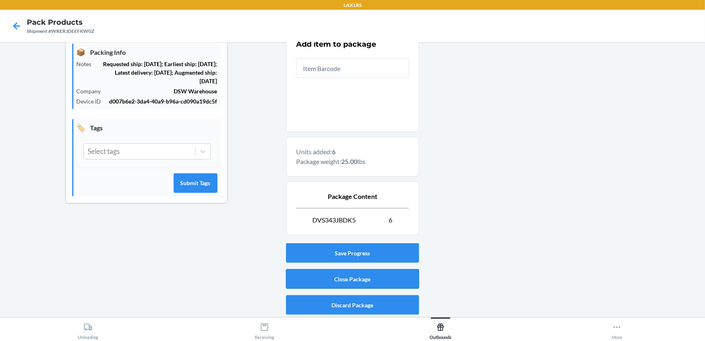
click at [371, 280] on button "Close Package" at bounding box center [352, 278] width 133 height 19
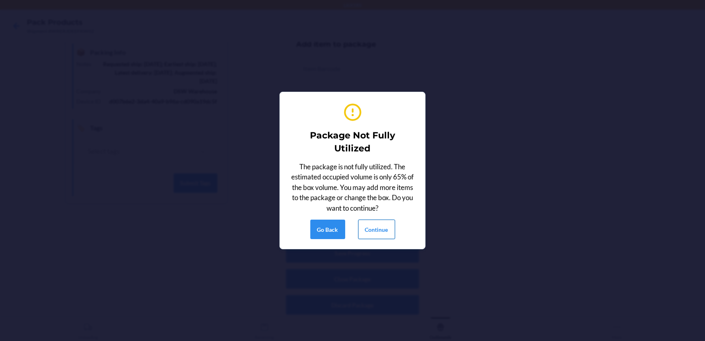
click at [385, 230] on button "Continue" at bounding box center [376, 229] width 37 height 19
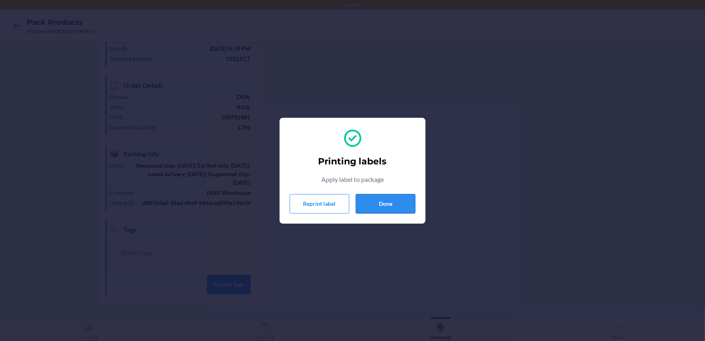
click at [369, 201] on button "Done" at bounding box center [386, 203] width 60 height 19
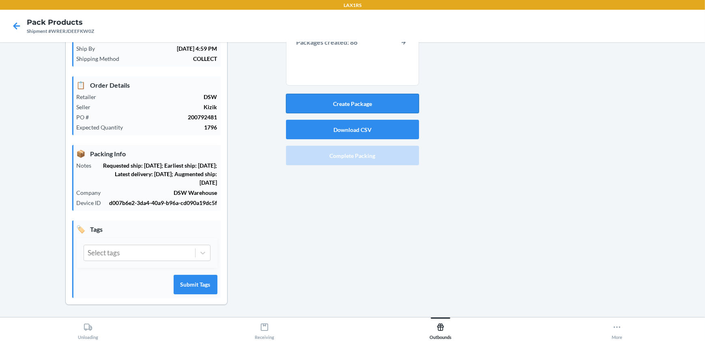
click at [313, 108] on button "Create Package" at bounding box center [352, 103] width 133 height 19
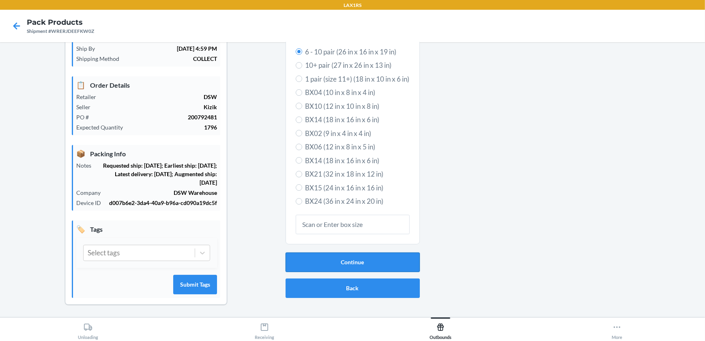
click at [349, 258] on button "Continue" at bounding box center [353, 261] width 134 height 19
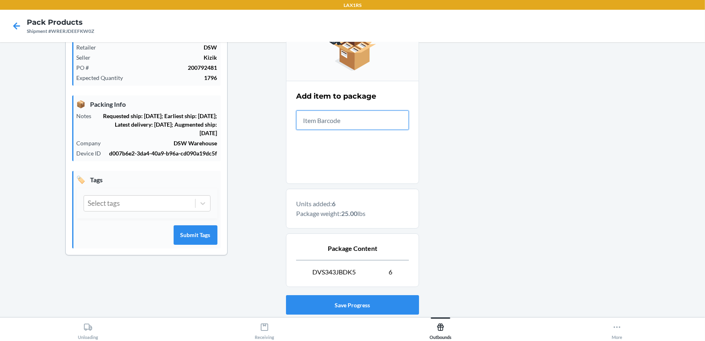
scroll to position [168, 0]
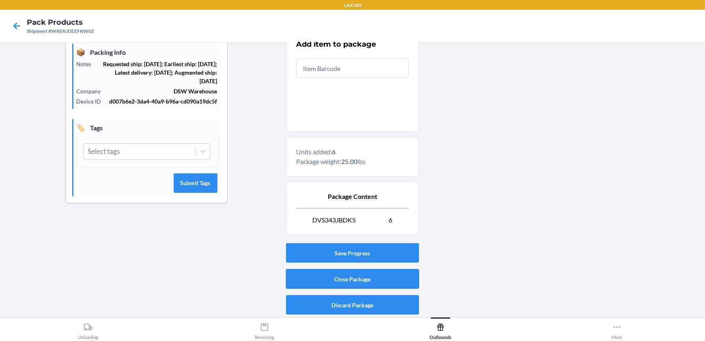
click at [319, 282] on button "Close Package" at bounding box center [352, 278] width 133 height 19
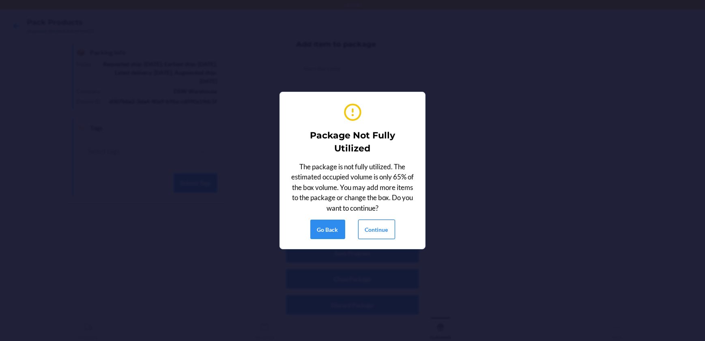
click at [382, 229] on button "Continue" at bounding box center [376, 229] width 37 height 19
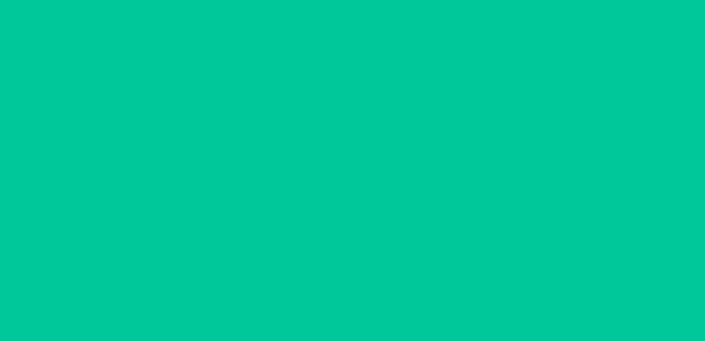
scroll to position [66, 0]
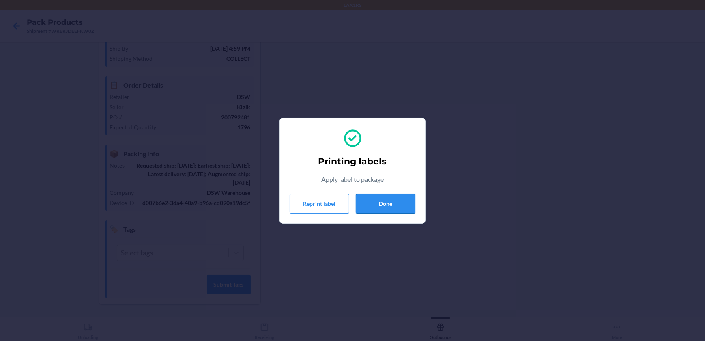
click at [371, 207] on button "Done" at bounding box center [386, 203] width 60 height 19
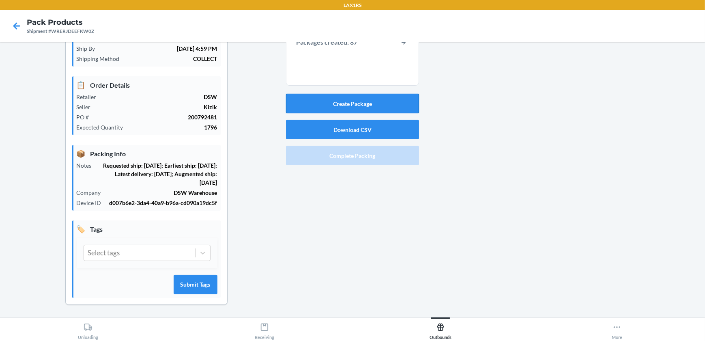
click at [336, 107] on button "Create Package" at bounding box center [352, 103] width 133 height 19
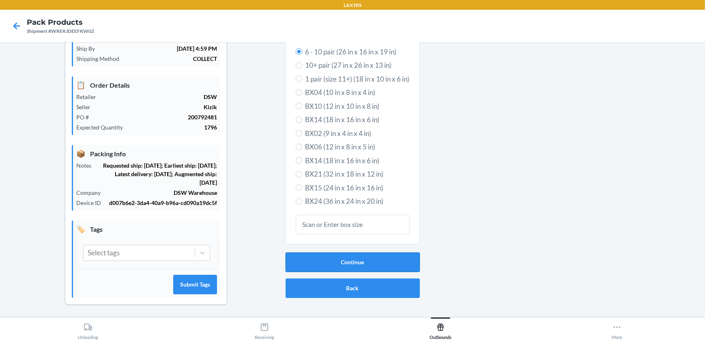
click at [319, 256] on button "Continue" at bounding box center [353, 261] width 134 height 19
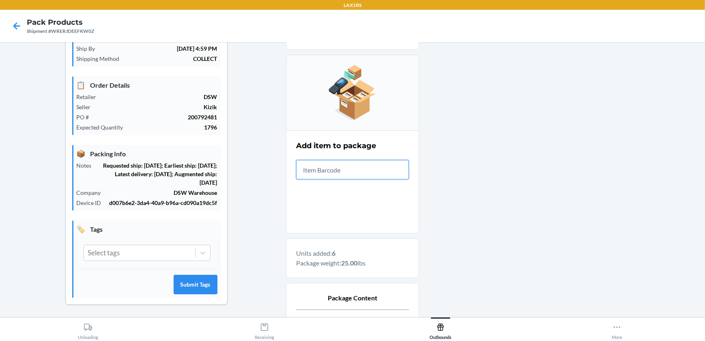
scroll to position [168, 0]
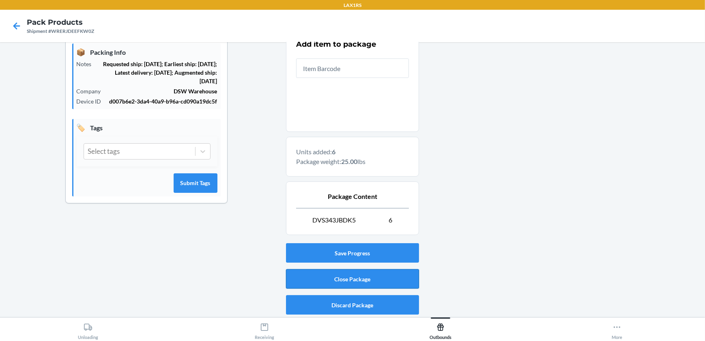
click at [367, 278] on button "Close Package" at bounding box center [352, 278] width 133 height 19
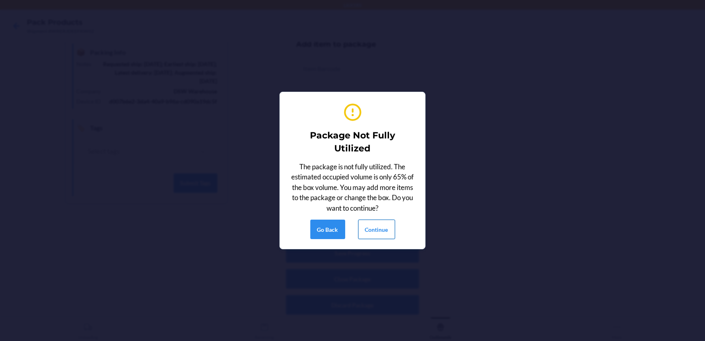
click at [380, 222] on button "Continue" at bounding box center [376, 229] width 37 height 19
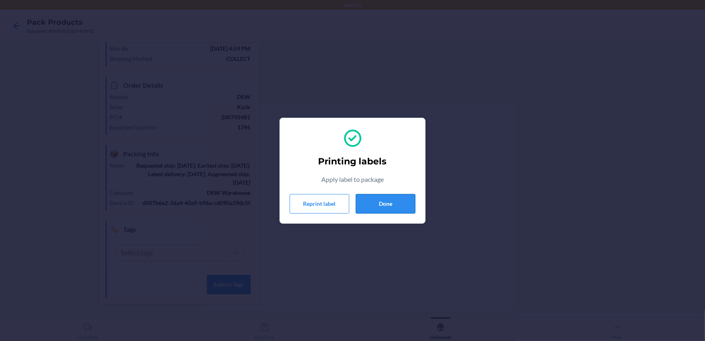
click at [369, 202] on button "Done" at bounding box center [386, 203] width 60 height 19
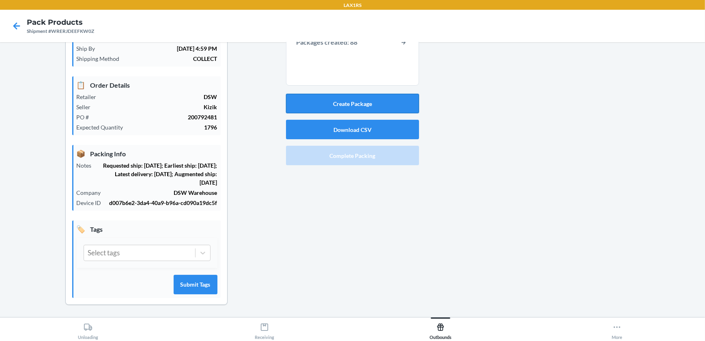
click at [400, 101] on button "Create Package" at bounding box center [352, 103] width 133 height 19
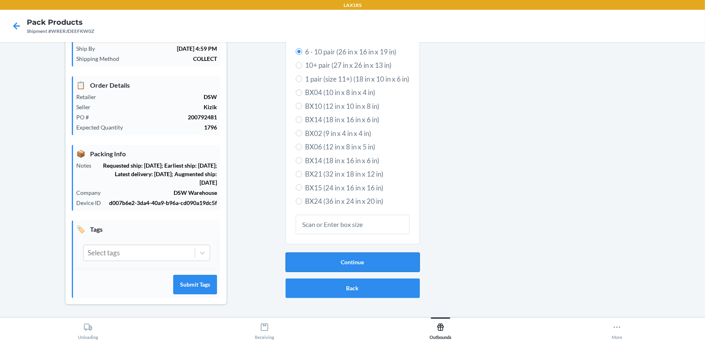
click at [379, 263] on button "Continue" at bounding box center [353, 261] width 134 height 19
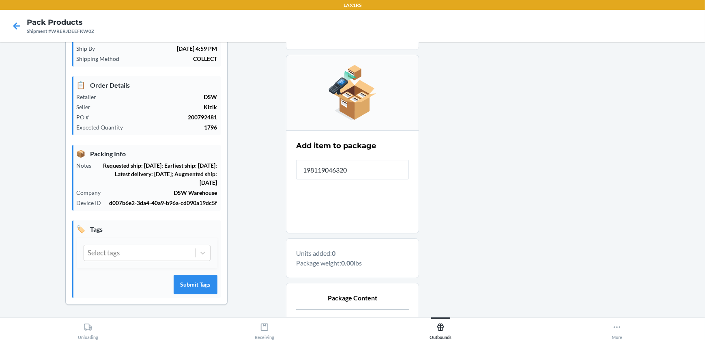
click at [366, 154] on div "Add item to package 198119046320" at bounding box center [352, 160] width 113 height 44
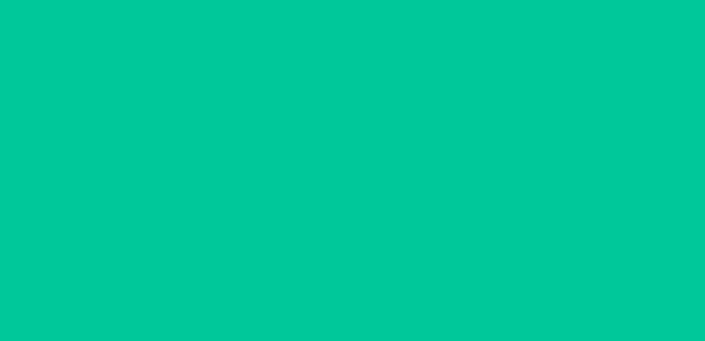
click at [366, 165] on input "text" at bounding box center [352, 169] width 113 height 19
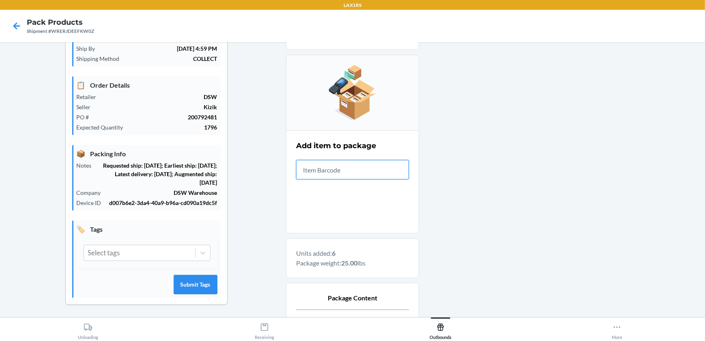
scroll to position [168, 0]
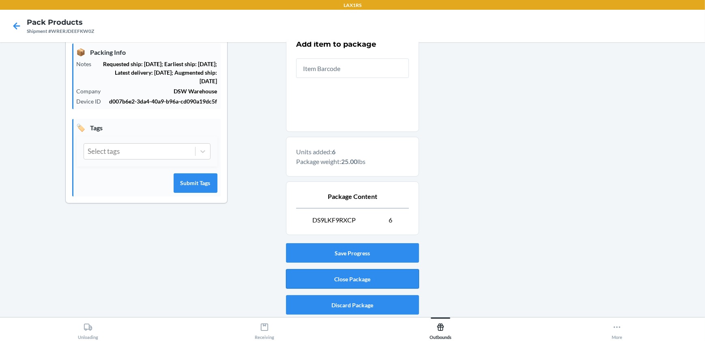
click at [365, 277] on button "Close Package" at bounding box center [352, 278] width 133 height 19
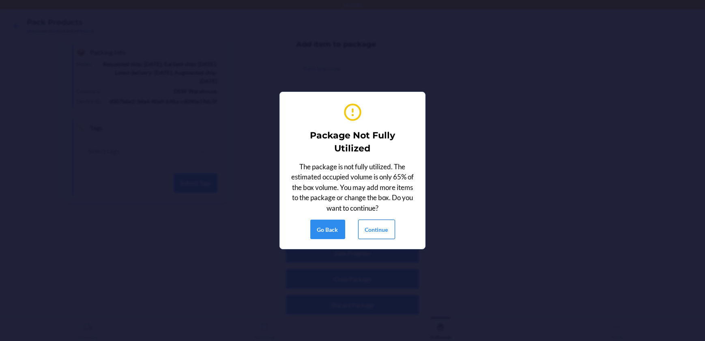
click at [386, 222] on button "Continue" at bounding box center [376, 229] width 37 height 19
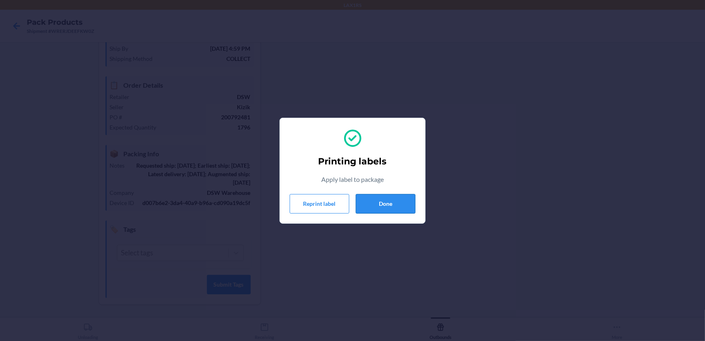
click at [384, 199] on button "Done" at bounding box center [386, 203] width 60 height 19
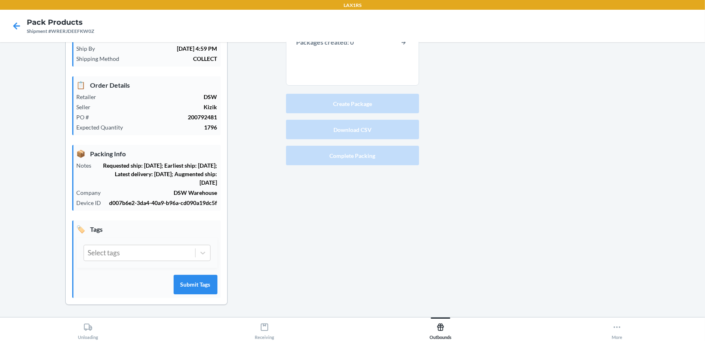
click at [367, 104] on button "Create Package" at bounding box center [352, 103] width 133 height 19
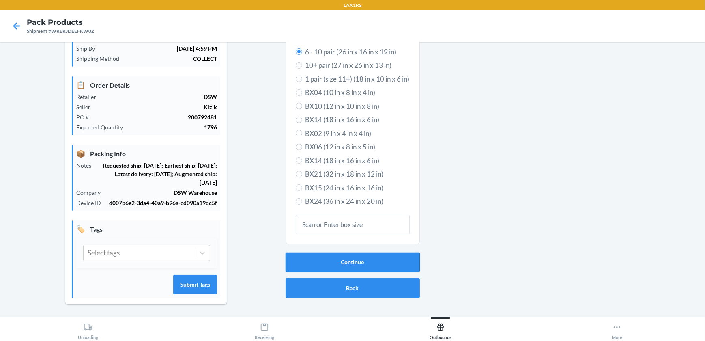
click at [357, 267] on button "Continue" at bounding box center [353, 261] width 134 height 19
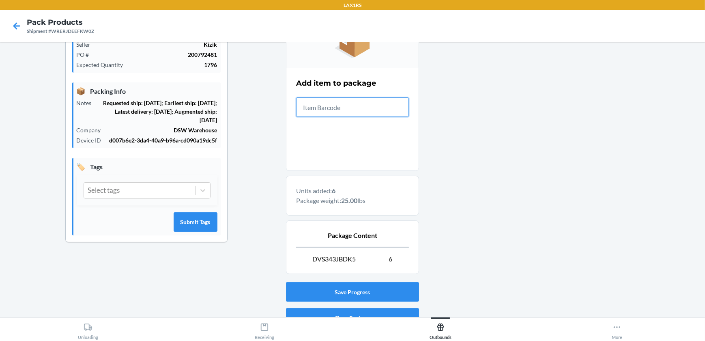
scroll to position [168, 0]
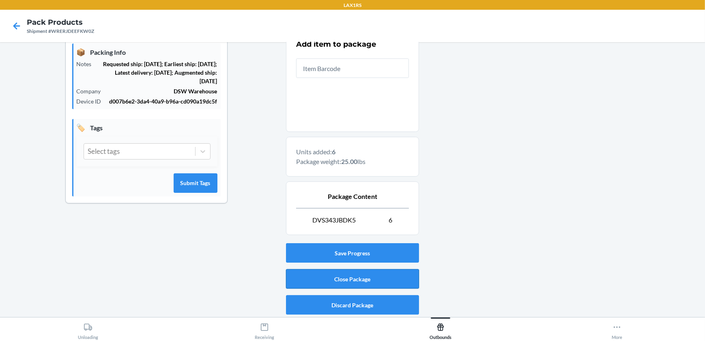
drag, startPoint x: 381, startPoint y: 289, endPoint x: 382, endPoint y: 285, distance: 4.5
click at [381, 289] on div "Save Progress Close Package Discard Package" at bounding box center [352, 279] width 133 height 78
click at [382, 284] on button "Close Package" at bounding box center [352, 278] width 133 height 19
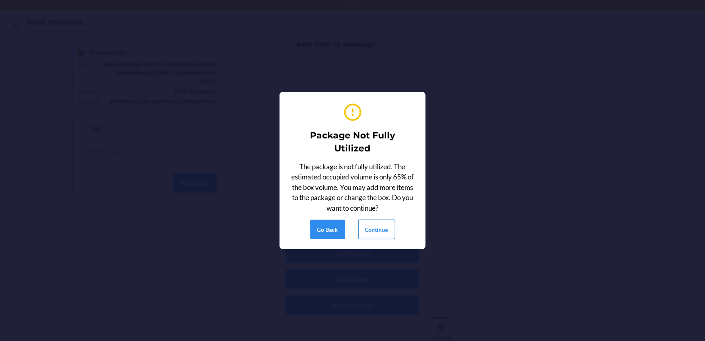
click at [379, 224] on button "Continue" at bounding box center [376, 229] width 37 height 19
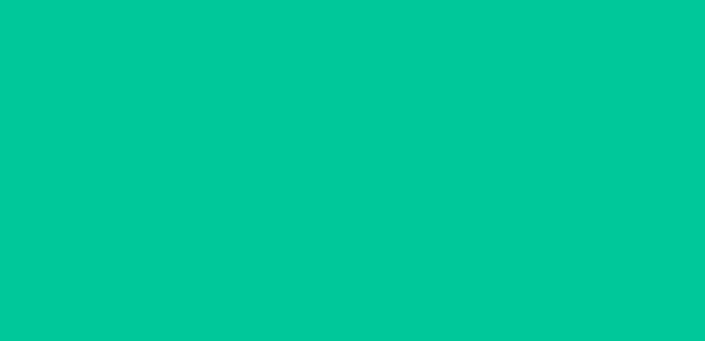
scroll to position [66, 0]
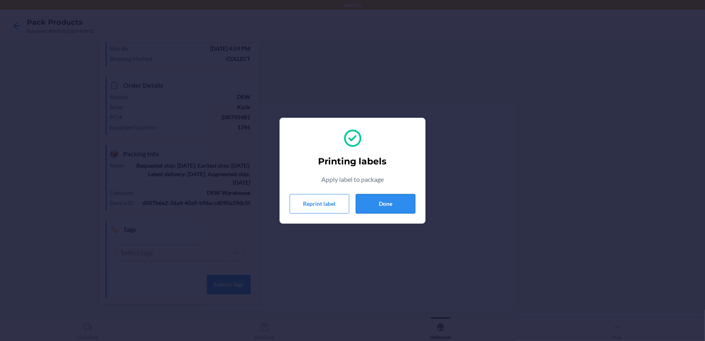
click at [386, 203] on button "Done" at bounding box center [386, 203] width 60 height 19
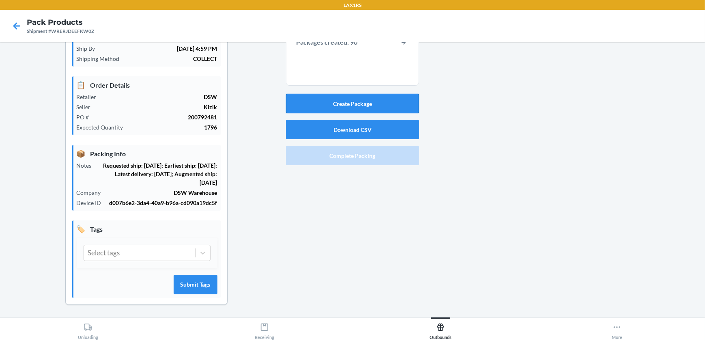
click at [353, 101] on button "Create Package" at bounding box center [352, 103] width 133 height 19
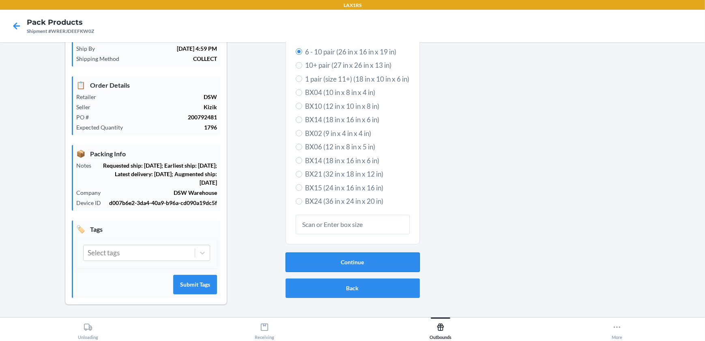
click at [341, 258] on button "Continue" at bounding box center [353, 261] width 134 height 19
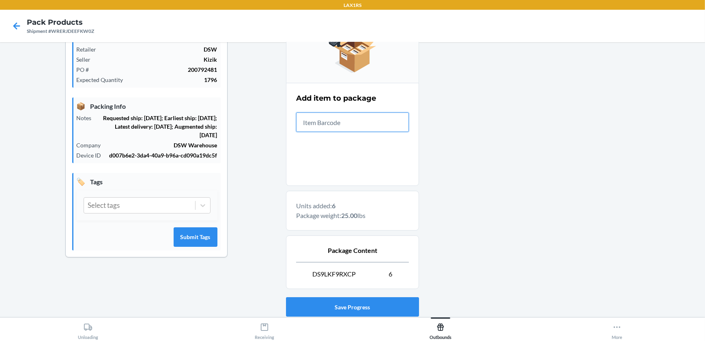
scroll to position [168, 0]
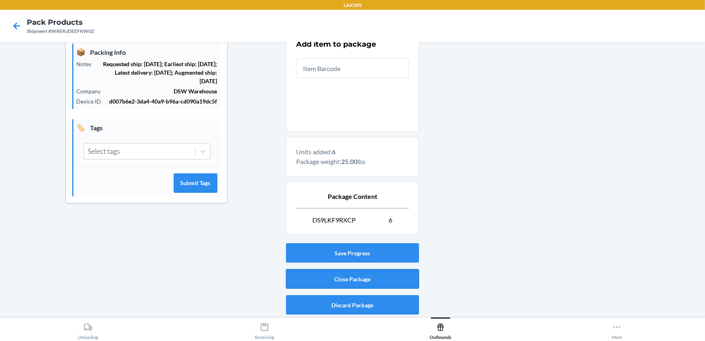
click at [350, 276] on button "Close Package" at bounding box center [352, 278] width 133 height 19
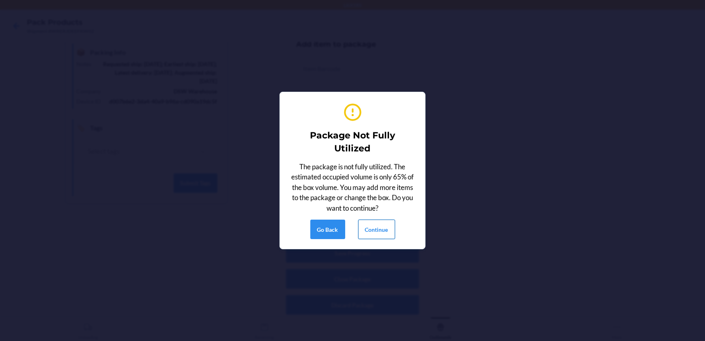
click at [373, 231] on button "Continue" at bounding box center [376, 229] width 37 height 19
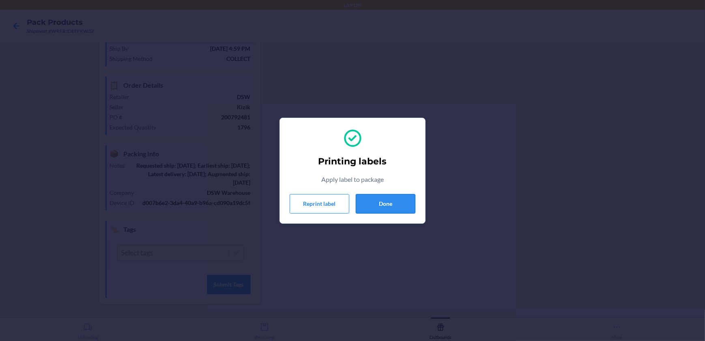
click at [388, 201] on button "Done" at bounding box center [386, 203] width 60 height 19
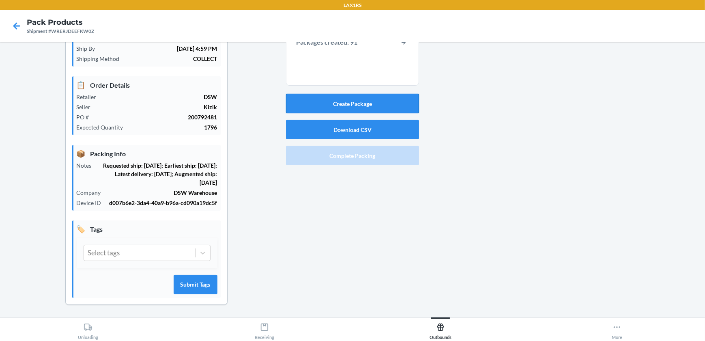
click at [380, 102] on button "Create Package" at bounding box center [352, 103] width 133 height 19
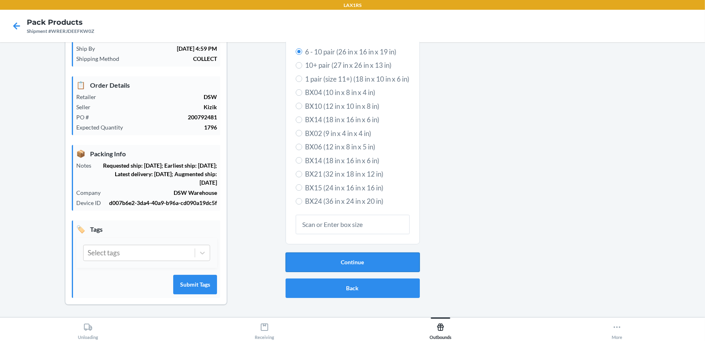
click at [358, 261] on button "Continue" at bounding box center [353, 261] width 134 height 19
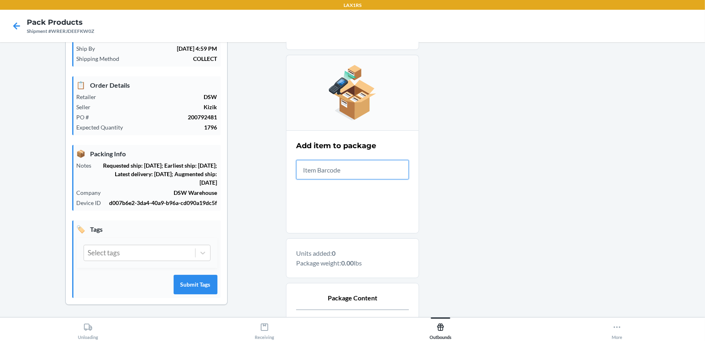
click at [370, 165] on input "text" at bounding box center [352, 169] width 113 height 19
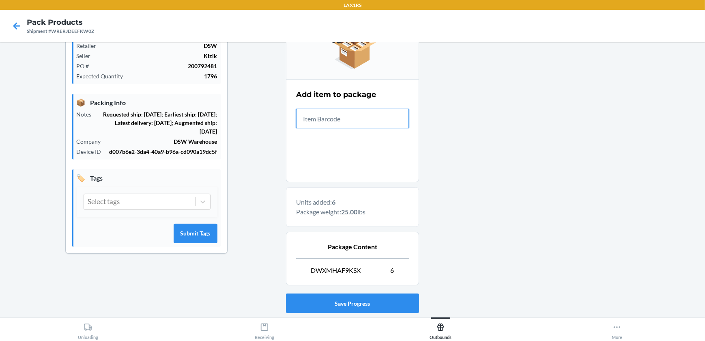
scroll to position [168, 0]
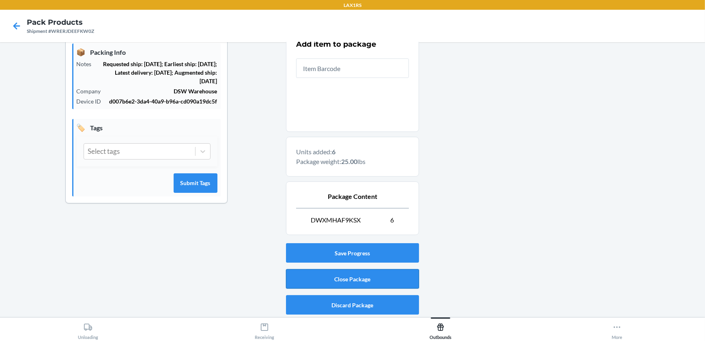
click at [366, 276] on button "Close Package" at bounding box center [352, 278] width 133 height 19
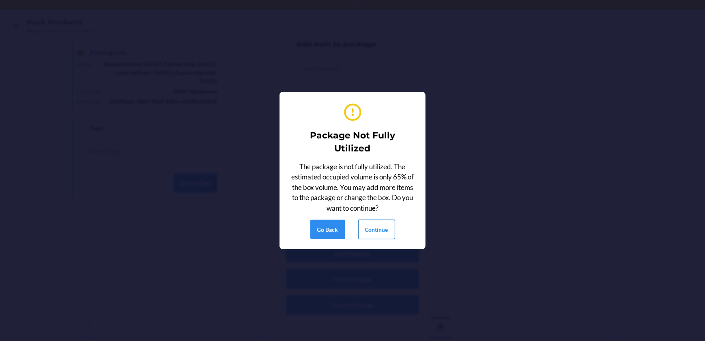
click at [386, 226] on button "Continue" at bounding box center [376, 229] width 37 height 19
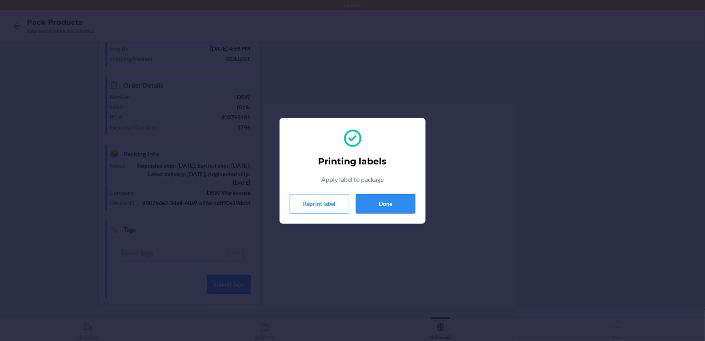
click at [383, 198] on button "Done" at bounding box center [386, 203] width 60 height 19
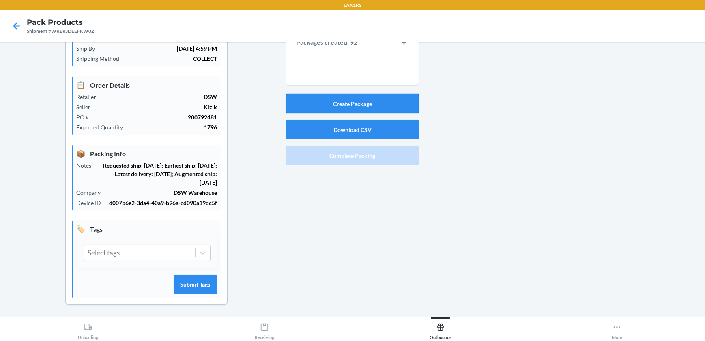
click at [369, 108] on button "Create Package" at bounding box center [352, 103] width 133 height 19
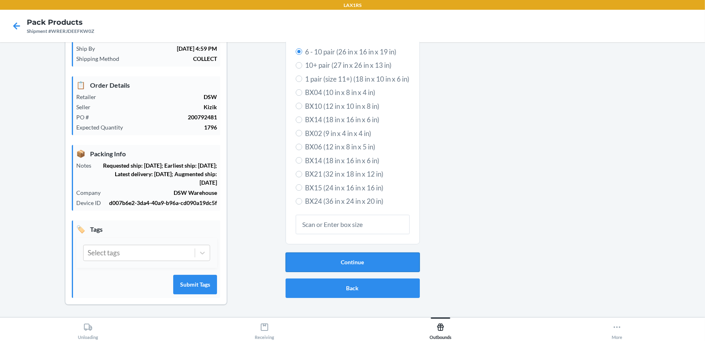
drag, startPoint x: 341, startPoint y: 221, endPoint x: 349, endPoint y: 259, distance: 38.1
click at [349, 259] on button "Continue" at bounding box center [353, 261] width 134 height 19
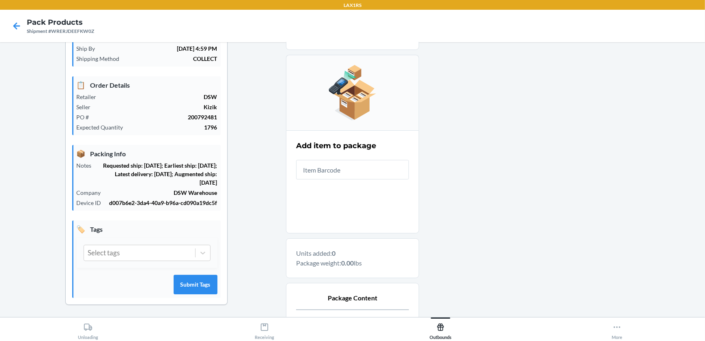
click at [348, 173] on input "text" at bounding box center [352, 169] width 113 height 19
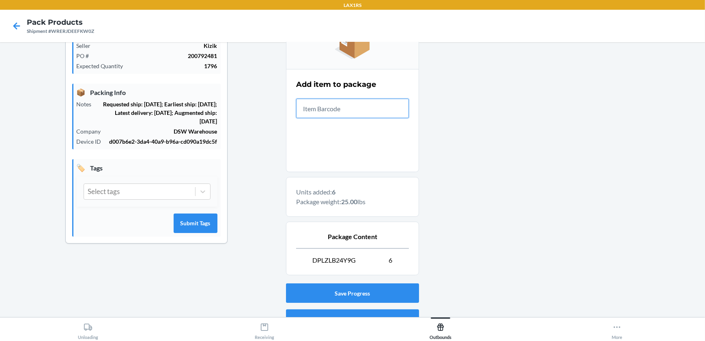
scroll to position [168, 0]
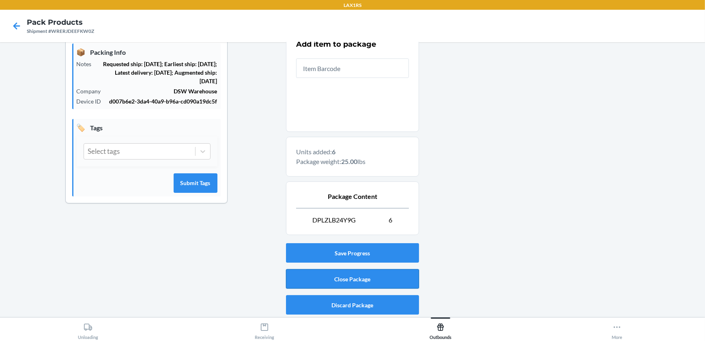
click at [356, 280] on button "Close Package" at bounding box center [352, 278] width 133 height 19
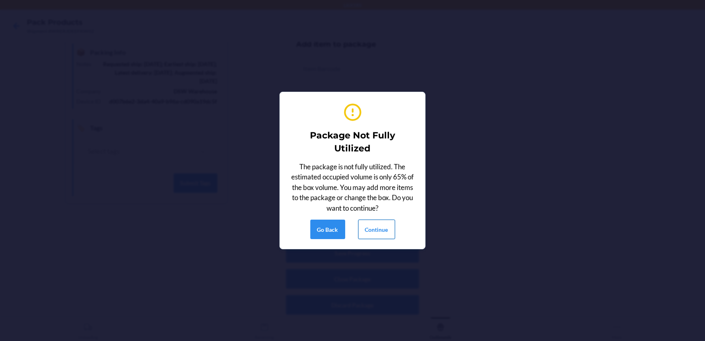
click at [374, 227] on button "Continue" at bounding box center [376, 229] width 37 height 19
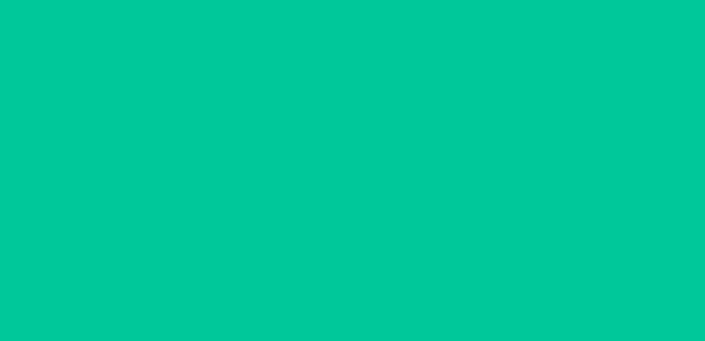
scroll to position [66, 0]
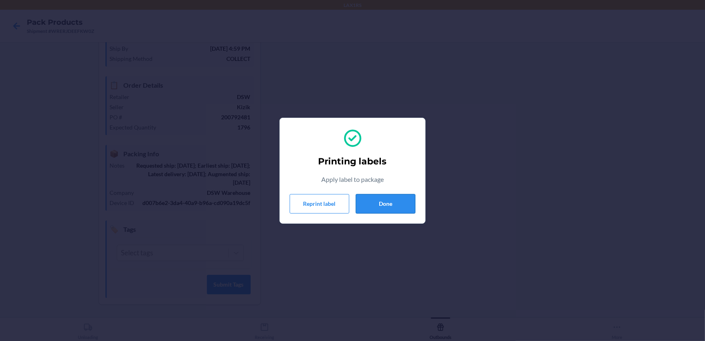
click at [383, 205] on button "Done" at bounding box center [386, 203] width 60 height 19
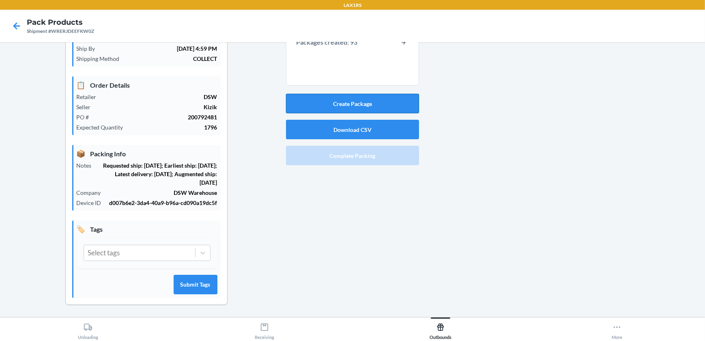
click at [357, 100] on button "Create Package" at bounding box center [352, 103] width 133 height 19
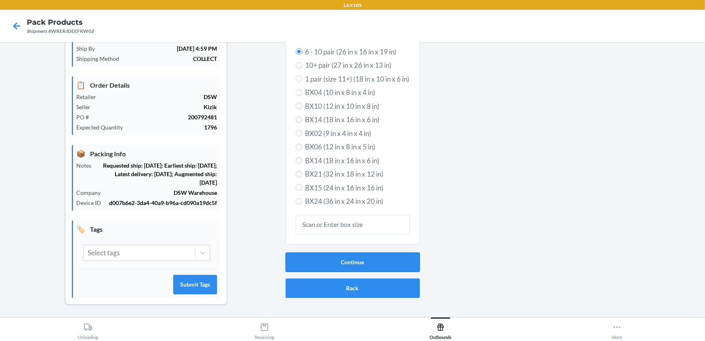
click at [347, 260] on button "Continue" at bounding box center [353, 261] width 134 height 19
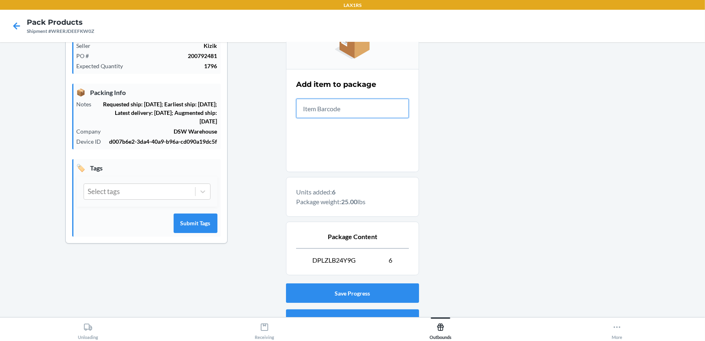
scroll to position [168, 0]
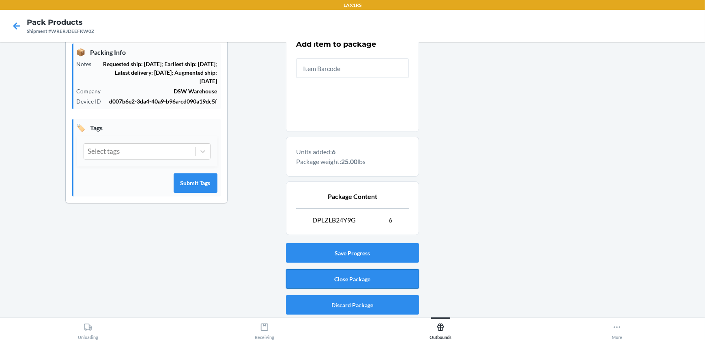
click at [371, 275] on button "Close Package" at bounding box center [352, 278] width 133 height 19
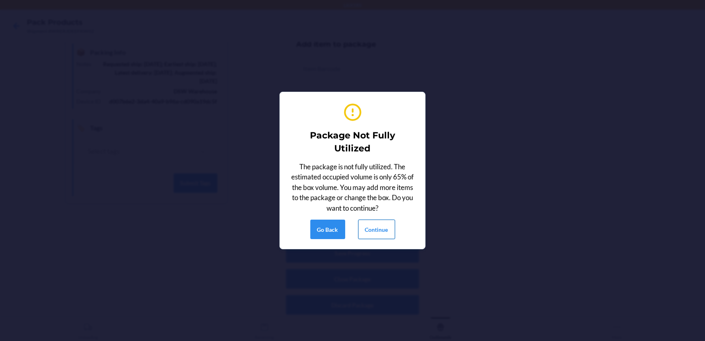
click at [385, 231] on button "Continue" at bounding box center [376, 229] width 37 height 19
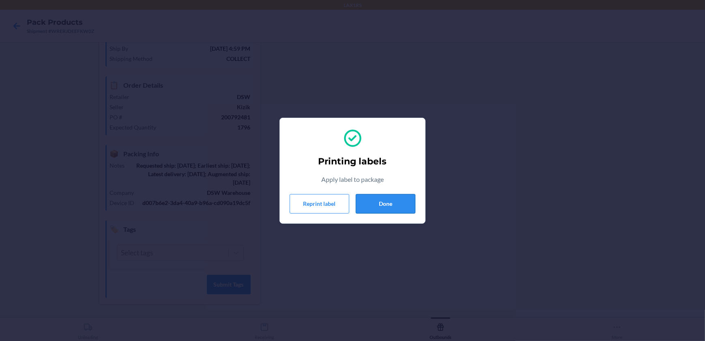
click at [359, 213] on button "Done" at bounding box center [386, 203] width 60 height 19
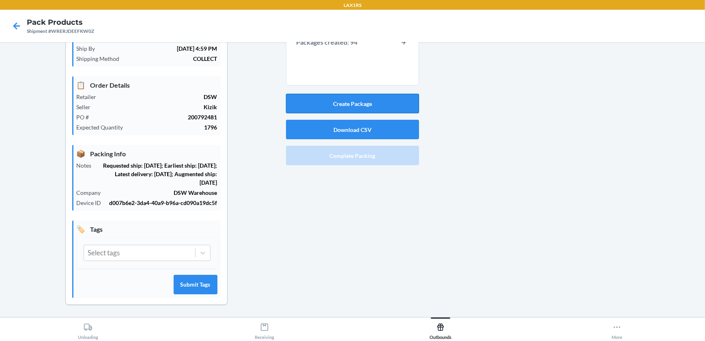
click at [366, 101] on button "Create Package" at bounding box center [352, 103] width 133 height 19
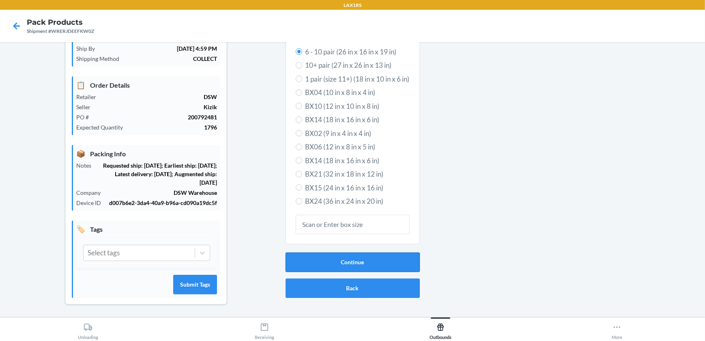
click at [355, 263] on button "Continue" at bounding box center [353, 261] width 134 height 19
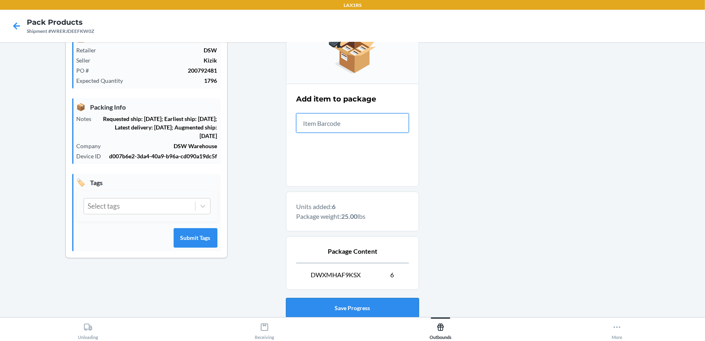
scroll to position [168, 0]
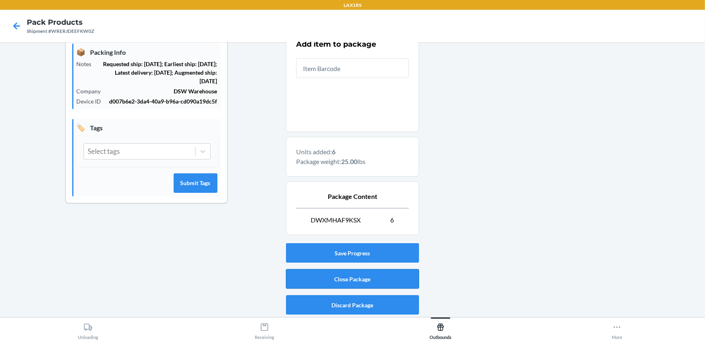
click at [371, 276] on button "Close Package" at bounding box center [352, 278] width 133 height 19
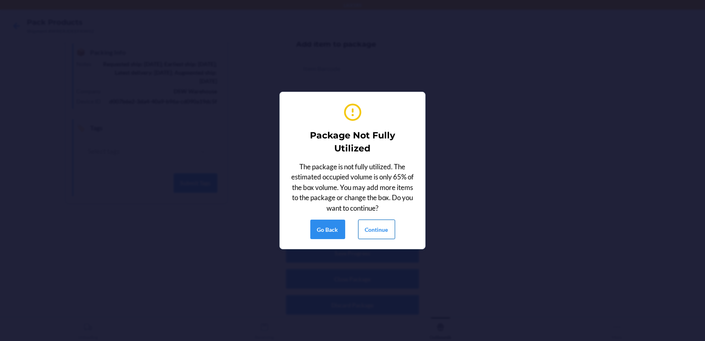
click at [371, 231] on button "Continue" at bounding box center [376, 229] width 37 height 19
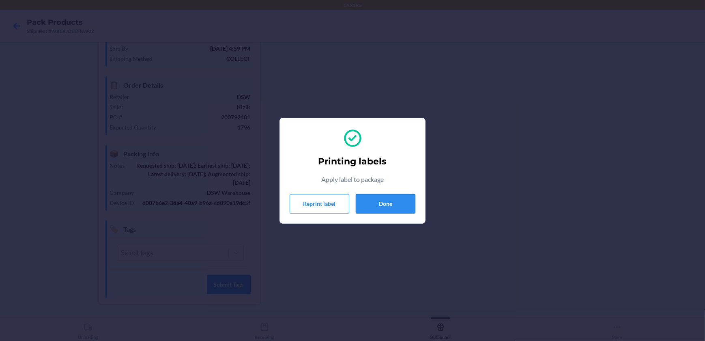
click at [373, 197] on button "Done" at bounding box center [386, 203] width 60 height 19
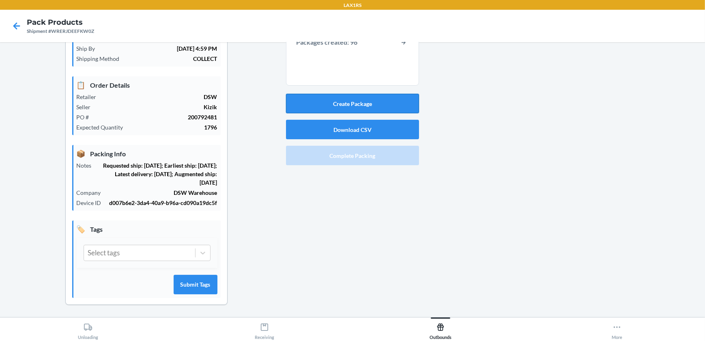
click at [397, 106] on button "Create Package" at bounding box center [352, 103] width 133 height 19
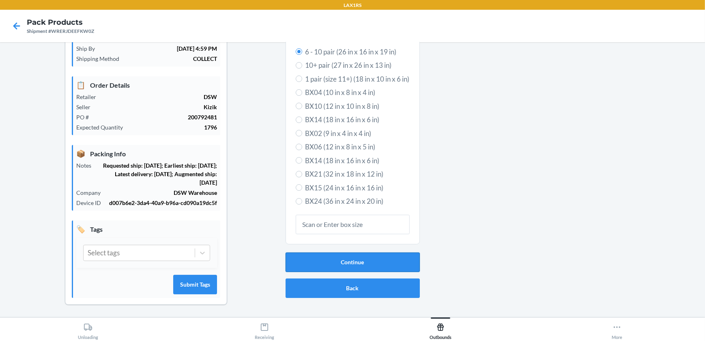
click at [365, 258] on button "Continue" at bounding box center [353, 261] width 134 height 19
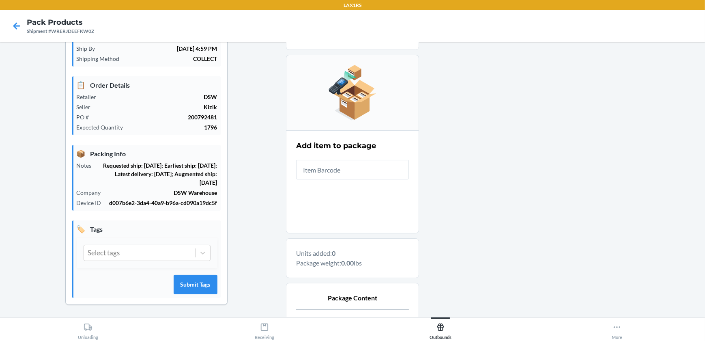
click at [376, 163] on input "text" at bounding box center [352, 169] width 113 height 19
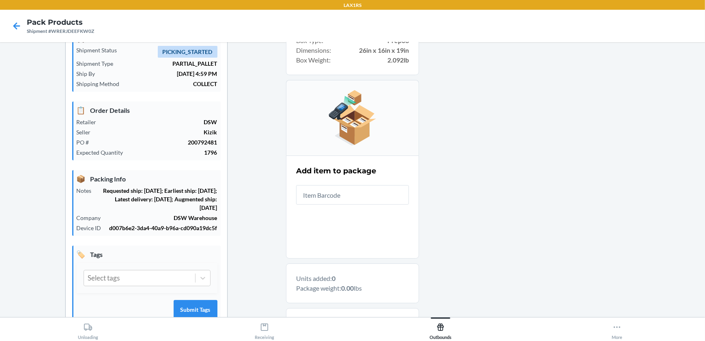
scroll to position [41, 0]
click at [383, 201] on input "text" at bounding box center [352, 194] width 113 height 19
click at [359, 194] on input "text" at bounding box center [352, 194] width 113 height 19
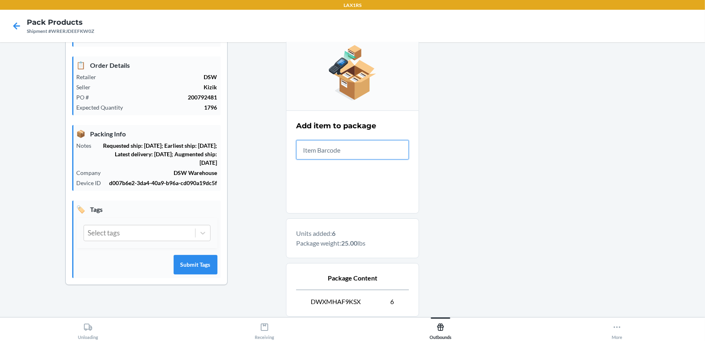
scroll to position [168, 0]
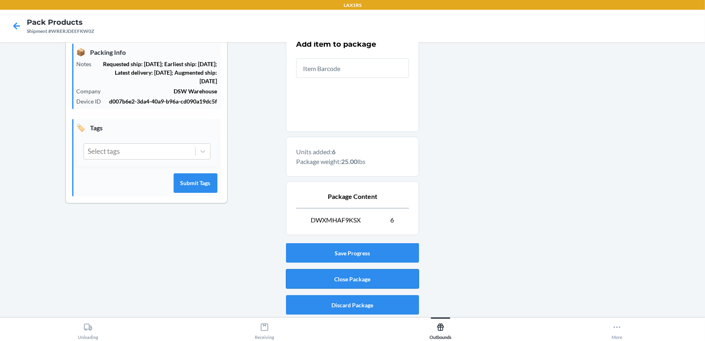
click at [320, 281] on button "Close Package" at bounding box center [352, 278] width 133 height 19
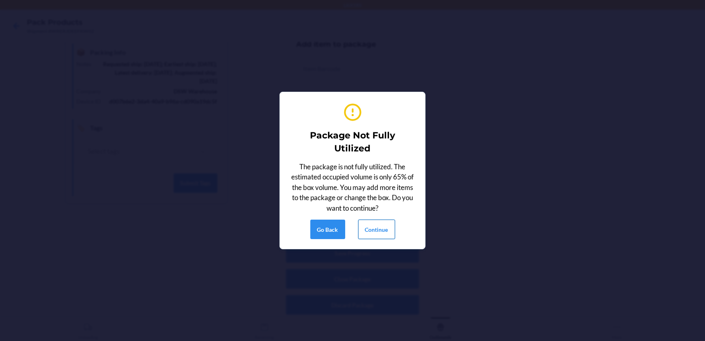
click at [384, 227] on button "Continue" at bounding box center [376, 229] width 37 height 19
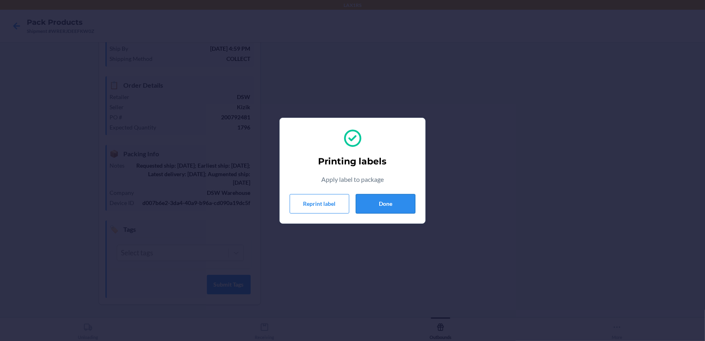
click at [376, 207] on button "Done" at bounding box center [386, 203] width 60 height 19
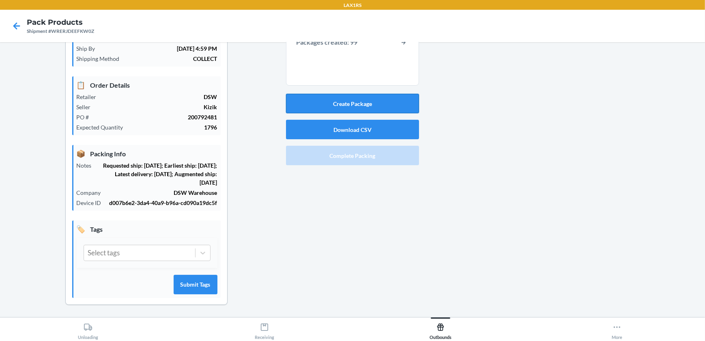
click at [357, 99] on button "Create Package" at bounding box center [352, 103] width 133 height 19
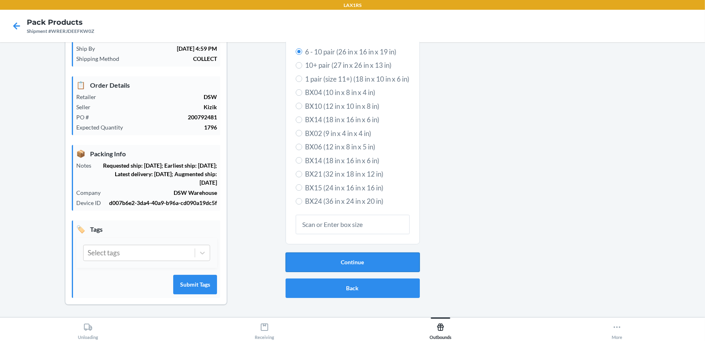
click at [360, 264] on button "Continue" at bounding box center [353, 261] width 134 height 19
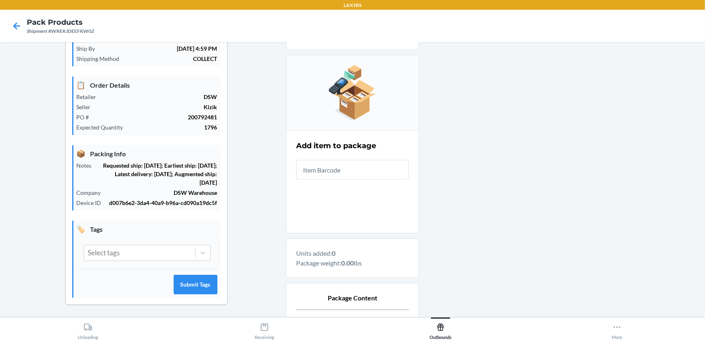
click at [355, 169] on input "text" at bounding box center [352, 169] width 113 height 19
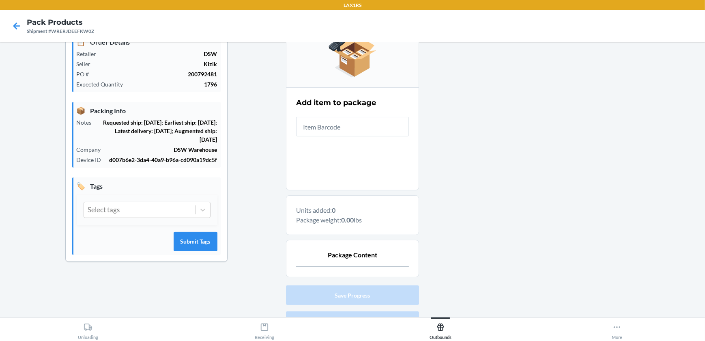
scroll to position [151, 0]
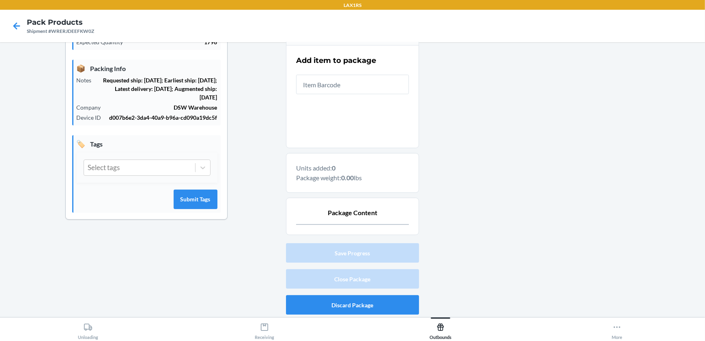
click at [388, 86] on input "text" at bounding box center [352, 84] width 113 height 19
drag, startPoint x: 336, startPoint y: 86, endPoint x: 329, endPoint y: 80, distance: 9.3
click at [332, 84] on input "text" at bounding box center [352, 84] width 113 height 19
click at [381, 81] on input "text" at bounding box center [352, 84] width 113 height 19
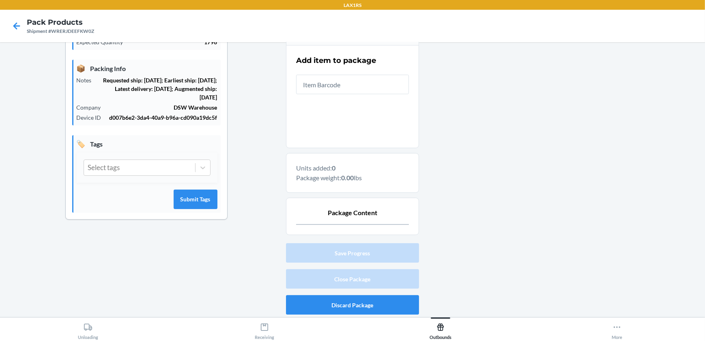
click at [382, 80] on input "text" at bounding box center [352, 84] width 113 height 19
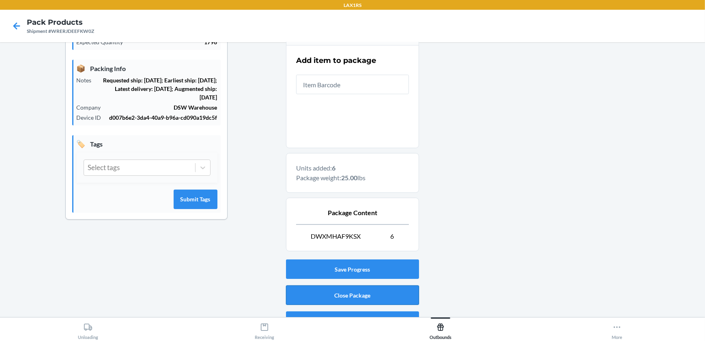
click at [408, 299] on button "Close Package" at bounding box center [352, 294] width 133 height 19
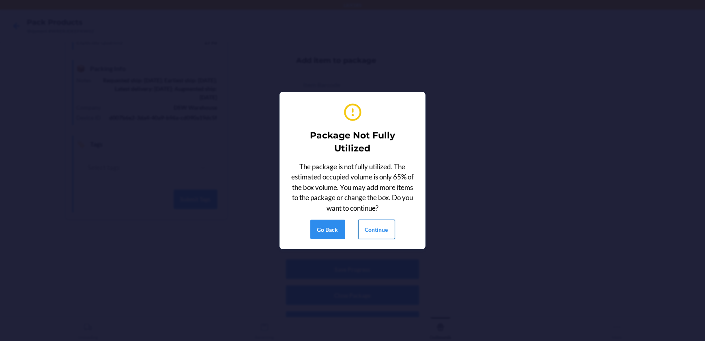
click at [387, 229] on button "Continue" at bounding box center [376, 229] width 37 height 19
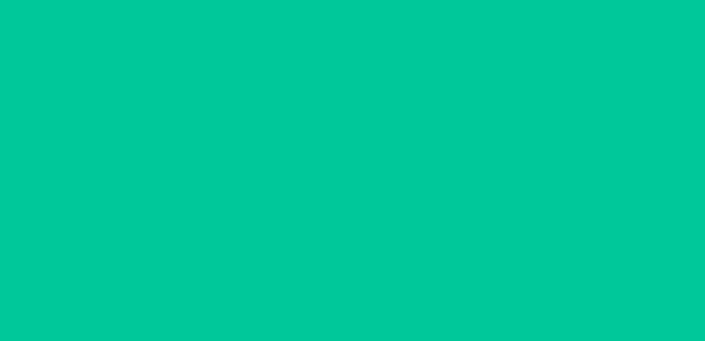
scroll to position [66, 0]
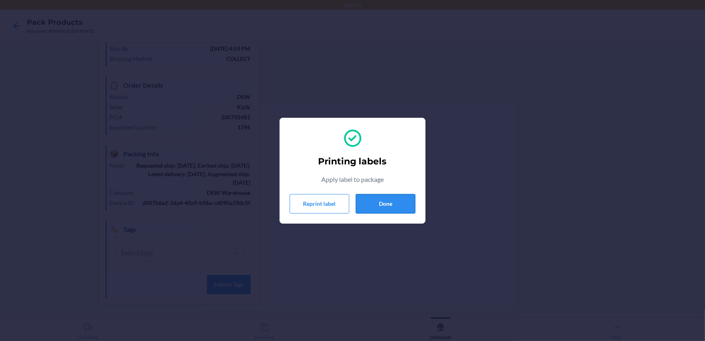
click at [409, 203] on button "Done" at bounding box center [386, 203] width 60 height 19
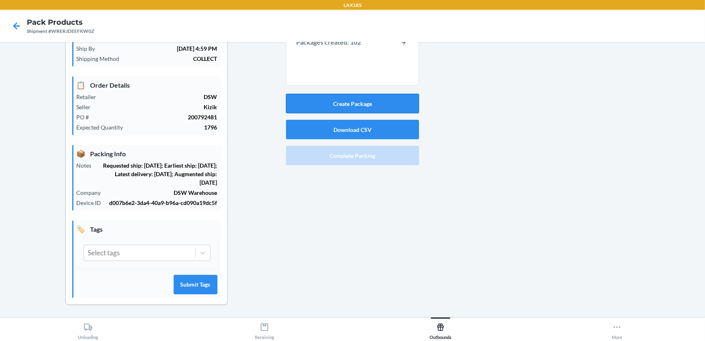
click at [358, 103] on button "Create Package" at bounding box center [352, 103] width 133 height 19
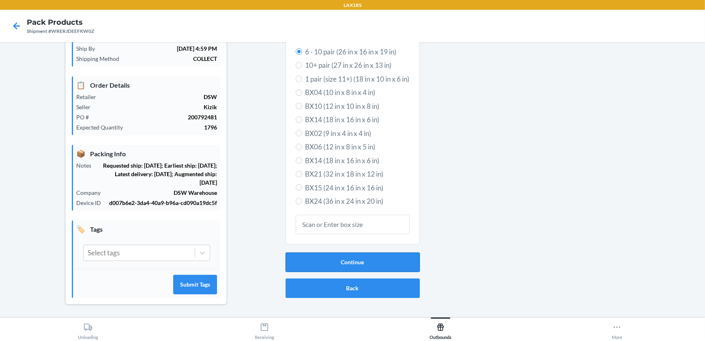
click at [361, 262] on button "Continue" at bounding box center [353, 261] width 134 height 19
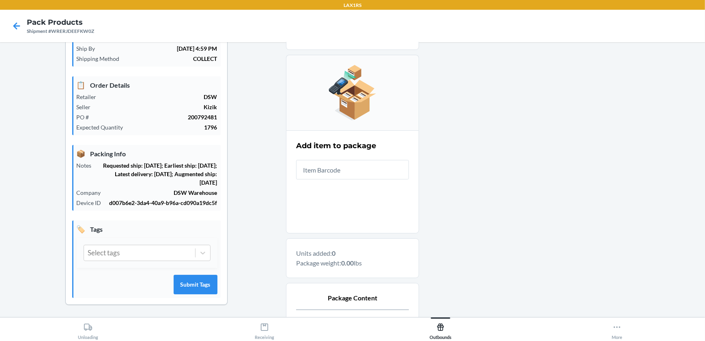
click at [350, 164] on input "text" at bounding box center [352, 169] width 113 height 19
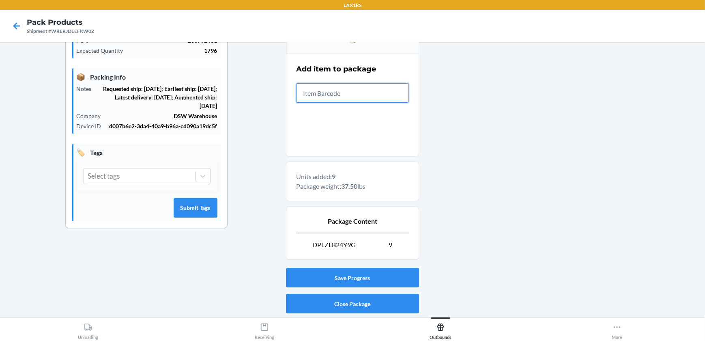
scroll to position [168, 0]
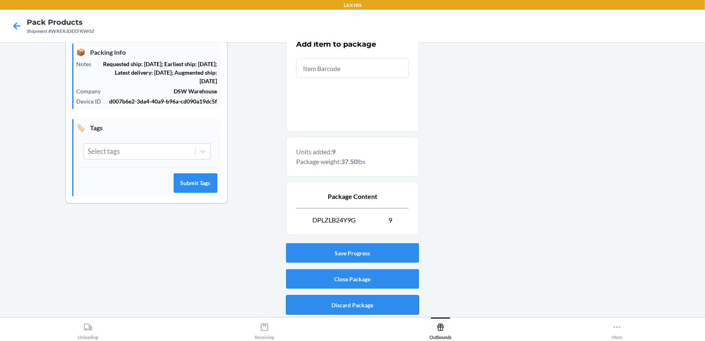
click at [396, 306] on button "Discard Package" at bounding box center [352, 304] width 133 height 19
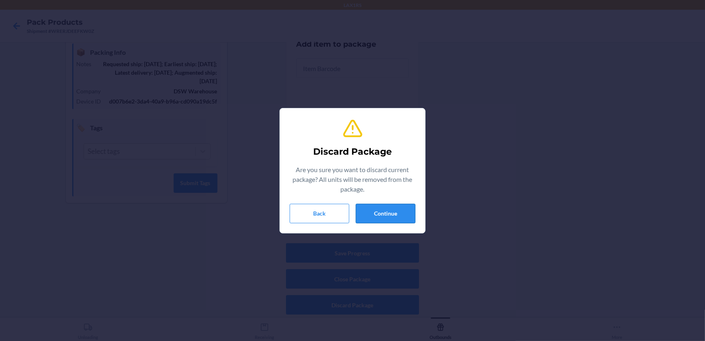
click at [400, 211] on button "Continue" at bounding box center [386, 213] width 60 height 19
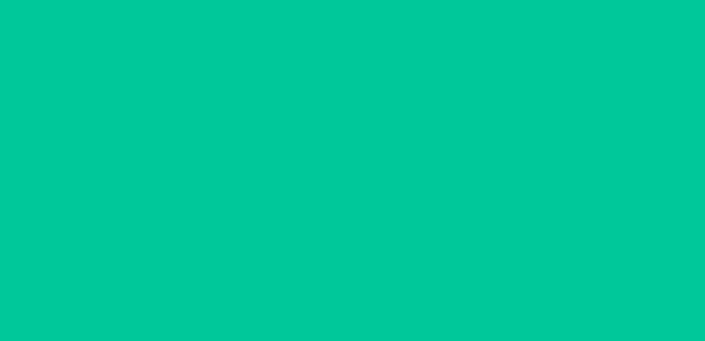
scroll to position [66, 0]
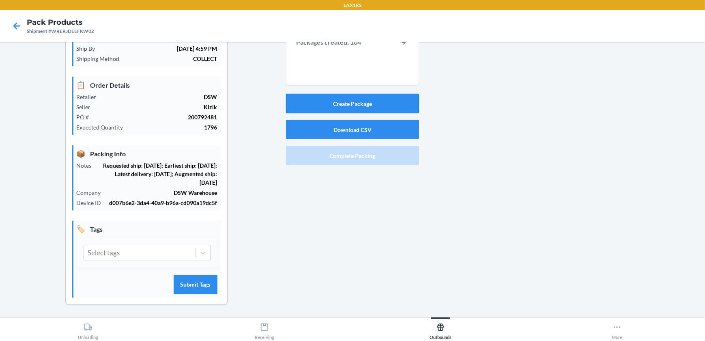
click at [362, 97] on button "Create Package" at bounding box center [352, 103] width 133 height 19
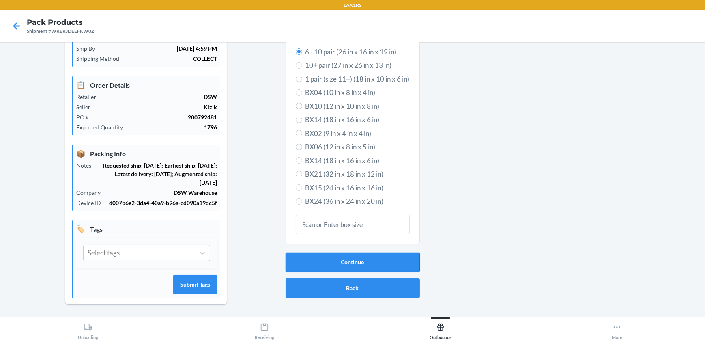
click at [386, 266] on button "Continue" at bounding box center [353, 261] width 134 height 19
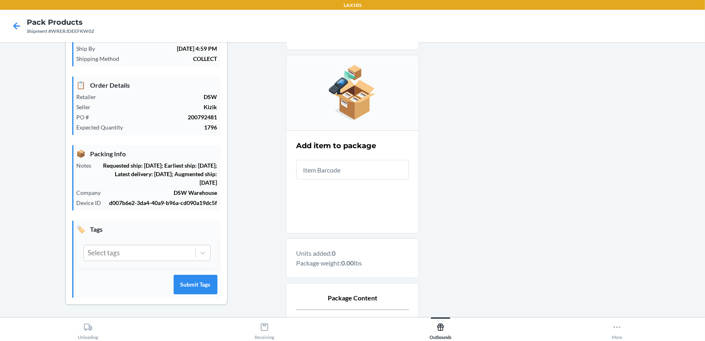
click at [343, 163] on input "text" at bounding box center [352, 169] width 113 height 19
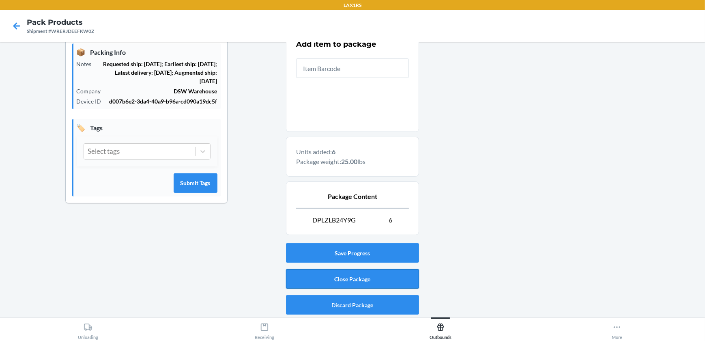
click at [404, 276] on button "Close Package" at bounding box center [352, 278] width 133 height 19
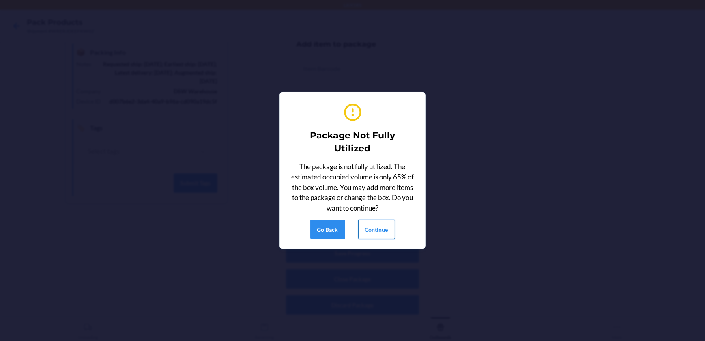
click at [382, 228] on button "Continue" at bounding box center [376, 229] width 37 height 19
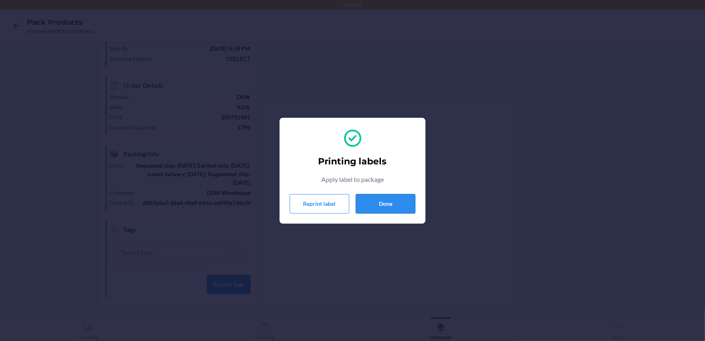
click at [374, 201] on button "Done" at bounding box center [386, 203] width 60 height 19
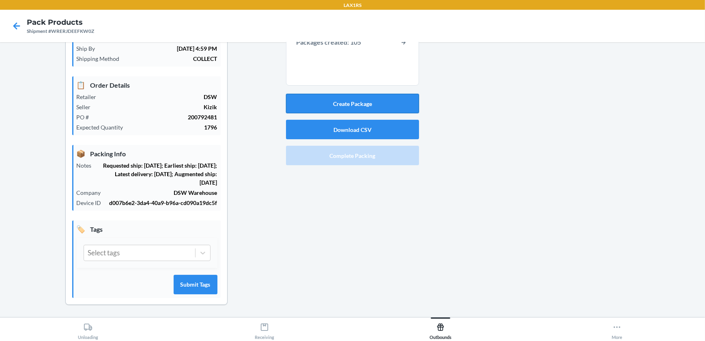
click at [371, 103] on button "Create Package" at bounding box center [352, 103] width 133 height 19
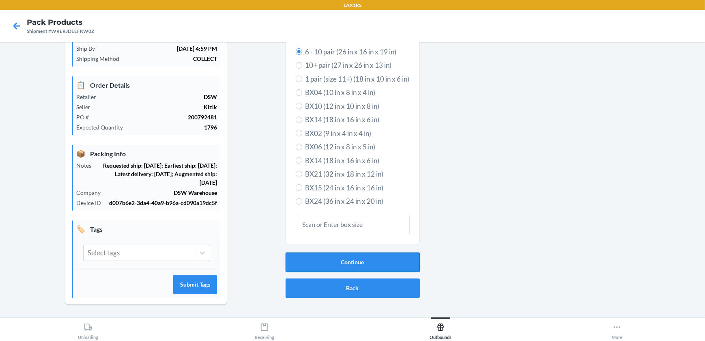
click at [358, 254] on button "Continue" at bounding box center [353, 261] width 134 height 19
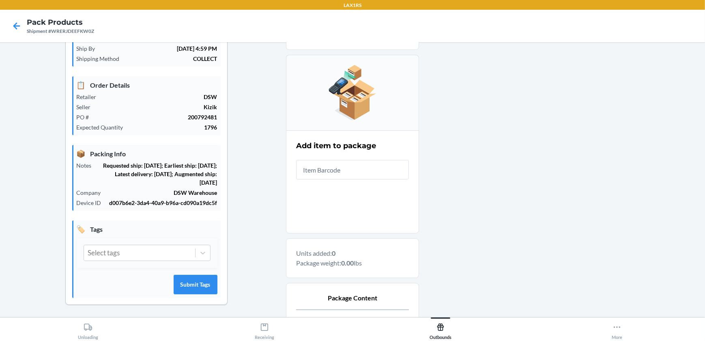
click at [349, 173] on input "text" at bounding box center [352, 169] width 113 height 19
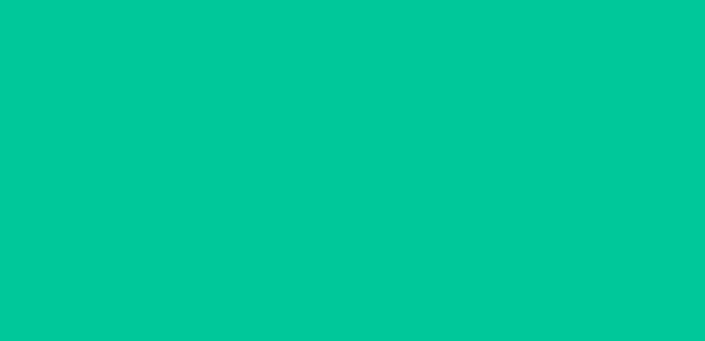
scroll to position [168, 0]
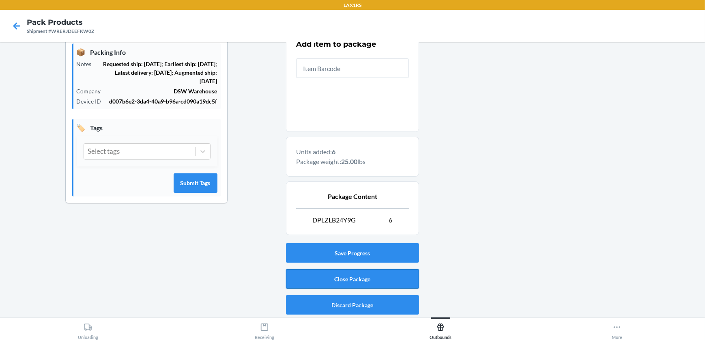
click at [358, 278] on button "Close Package" at bounding box center [352, 278] width 133 height 19
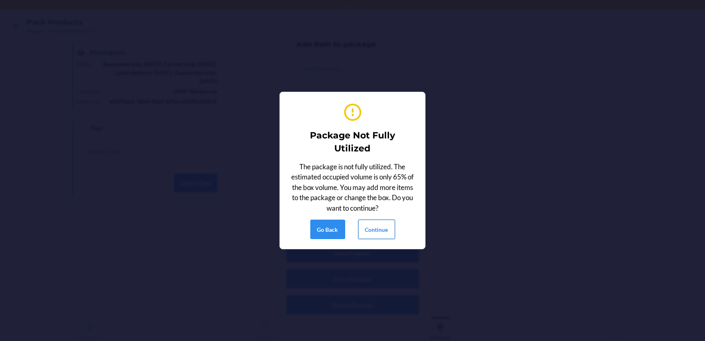
click at [379, 224] on button "Continue" at bounding box center [376, 229] width 37 height 19
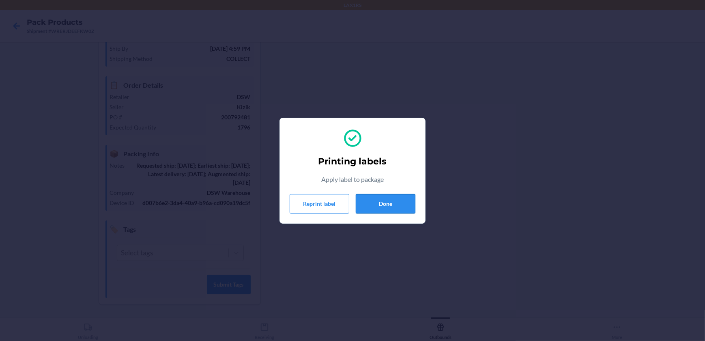
click at [387, 196] on button "Done" at bounding box center [386, 203] width 60 height 19
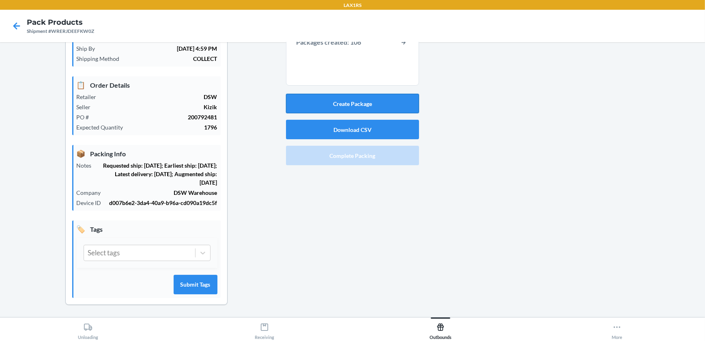
click at [364, 108] on button "Create Package" at bounding box center [352, 103] width 133 height 19
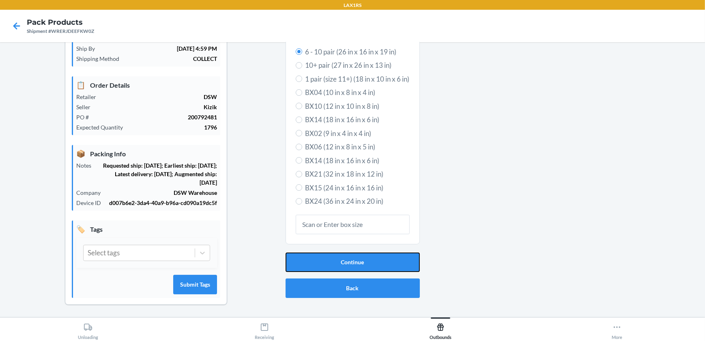
drag, startPoint x: 379, startPoint y: 262, endPoint x: 383, endPoint y: 233, distance: 29.1
click at [379, 262] on button "Continue" at bounding box center [353, 261] width 134 height 19
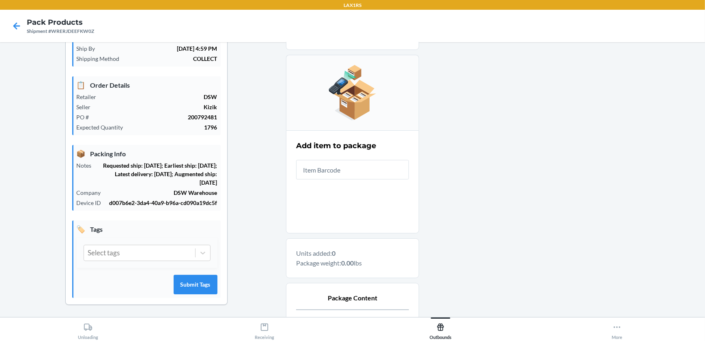
drag, startPoint x: 386, startPoint y: 168, endPoint x: 395, endPoint y: 171, distance: 9.5
click at [386, 168] on input "text" at bounding box center [352, 169] width 113 height 19
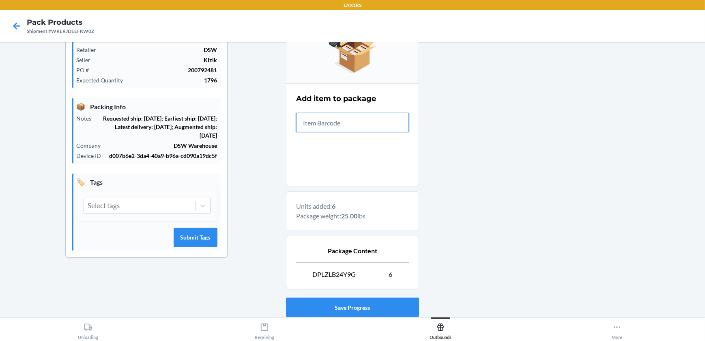
scroll to position [168, 0]
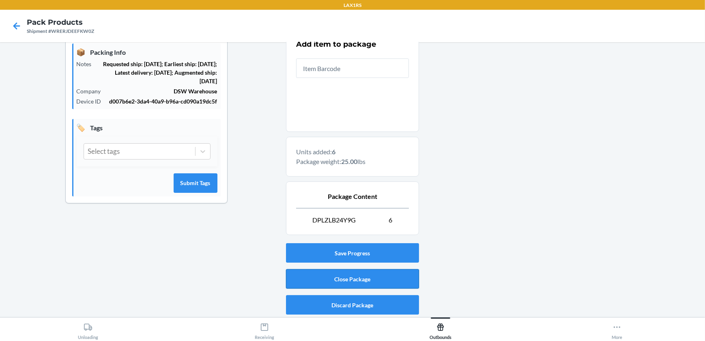
click at [408, 276] on button "Close Package" at bounding box center [352, 278] width 133 height 19
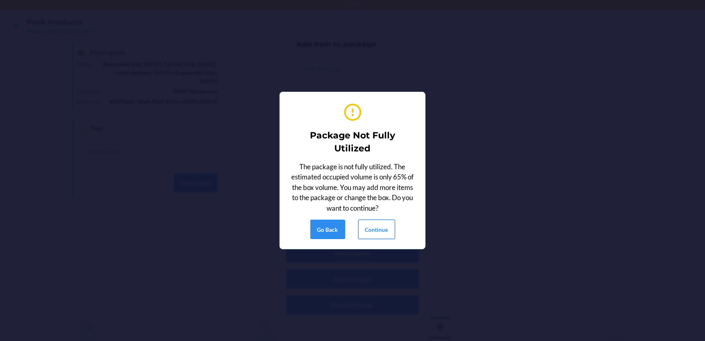
click at [388, 226] on button "Continue" at bounding box center [376, 229] width 37 height 19
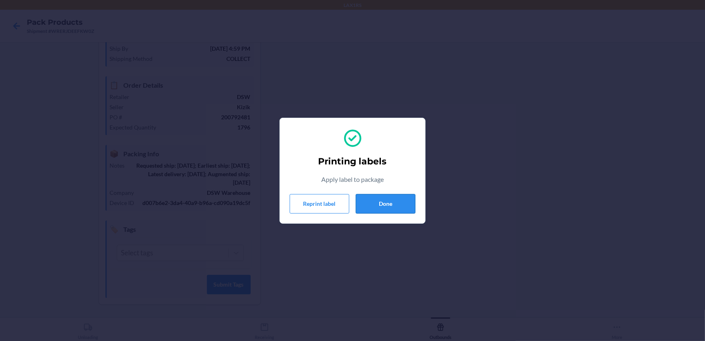
click at [357, 200] on button "Done" at bounding box center [386, 203] width 60 height 19
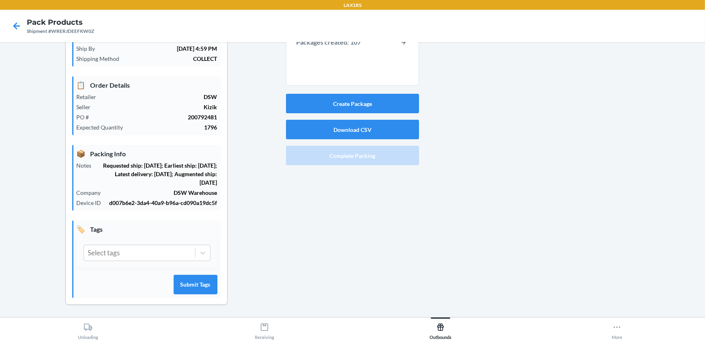
click at [353, 91] on div "Create Package Download CSV Complete Packing" at bounding box center [352, 130] width 133 height 78
click at [357, 98] on button "Create Package" at bounding box center [352, 103] width 133 height 19
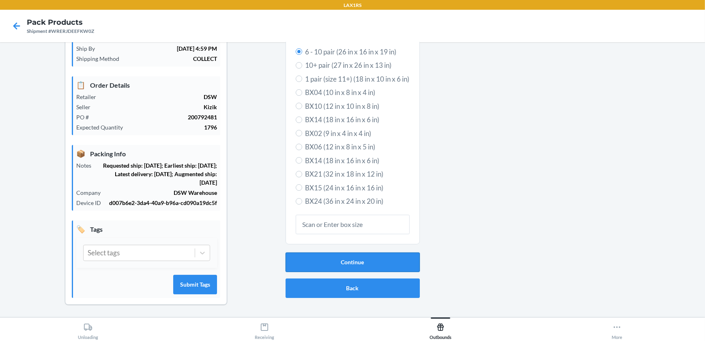
click at [319, 257] on button "Continue" at bounding box center [353, 261] width 134 height 19
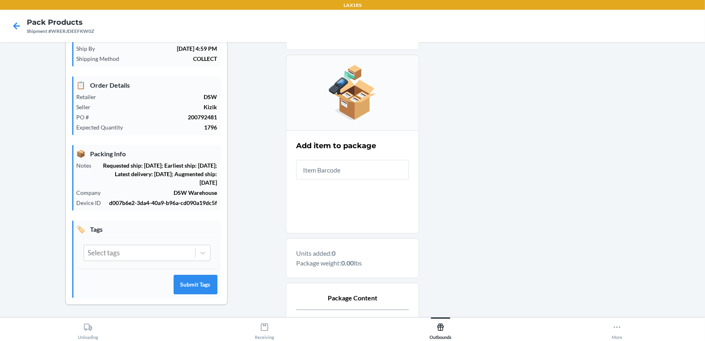
click at [358, 170] on input "text" at bounding box center [352, 169] width 113 height 19
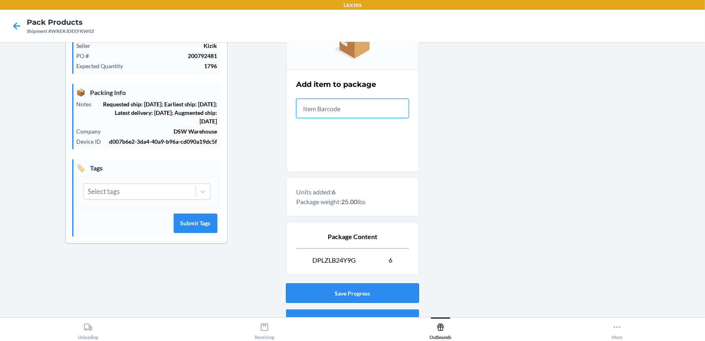
scroll to position [168, 0]
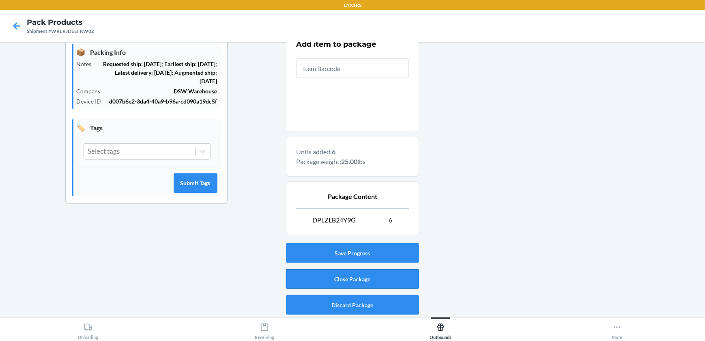
click at [320, 282] on button "Close Package" at bounding box center [352, 278] width 133 height 19
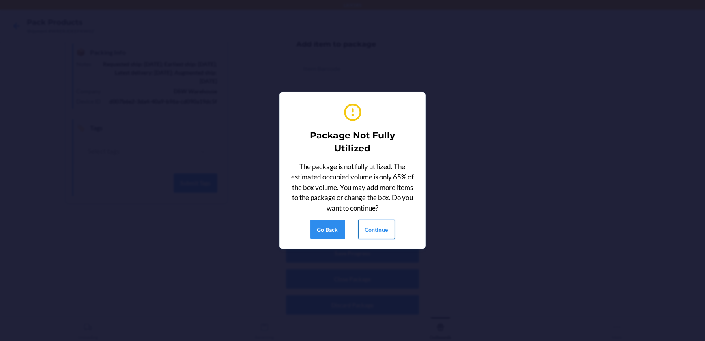
click at [384, 224] on button "Continue" at bounding box center [376, 229] width 37 height 19
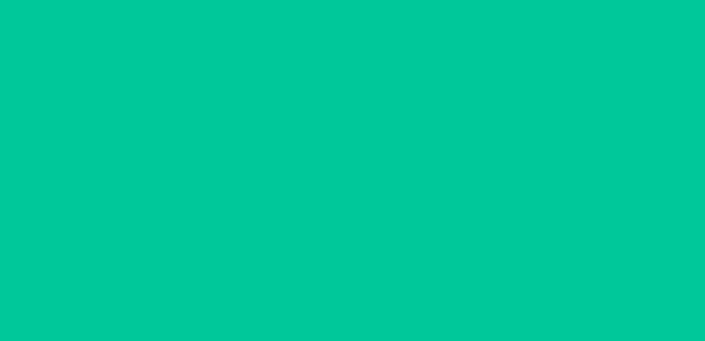
scroll to position [66, 0]
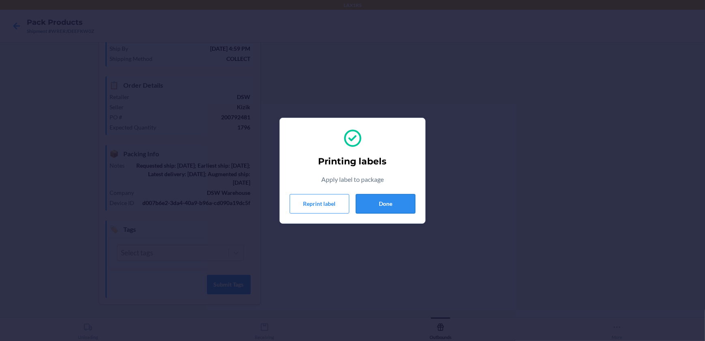
click at [402, 198] on button "Done" at bounding box center [386, 203] width 60 height 19
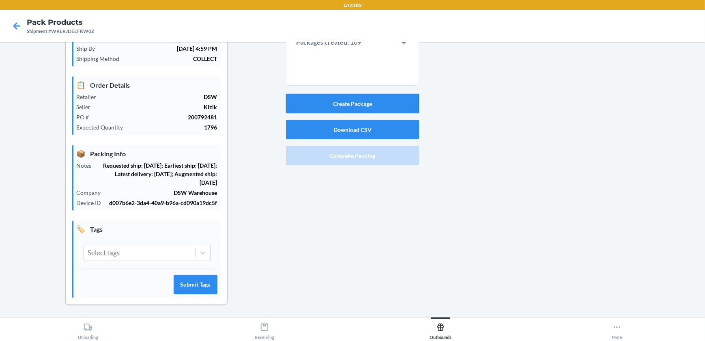
click at [380, 104] on button "Create Package" at bounding box center [352, 103] width 133 height 19
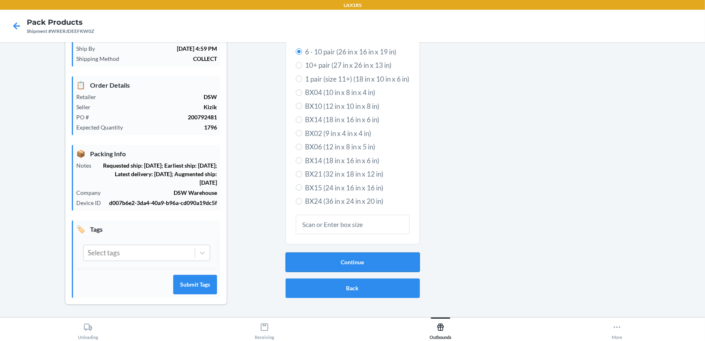
click at [354, 261] on button "Continue" at bounding box center [353, 261] width 134 height 19
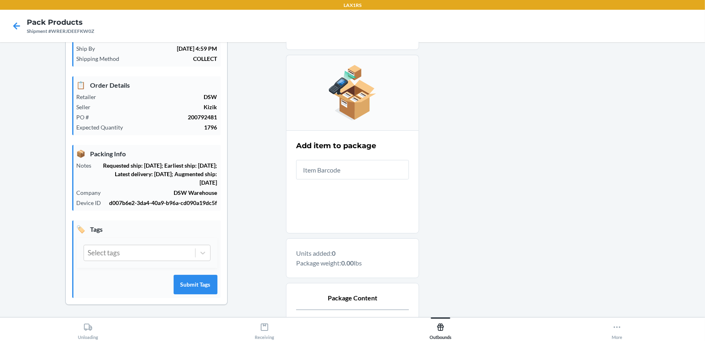
click at [361, 166] on input "text" at bounding box center [352, 169] width 113 height 19
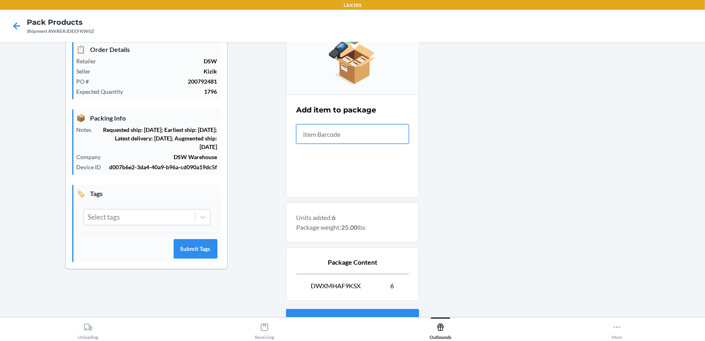
scroll to position [168, 0]
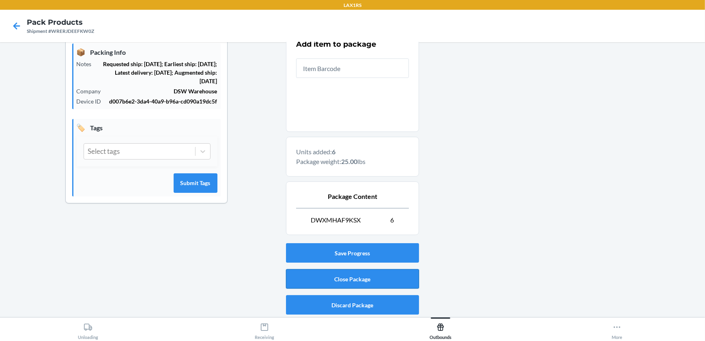
click at [373, 274] on button "Close Package" at bounding box center [352, 278] width 133 height 19
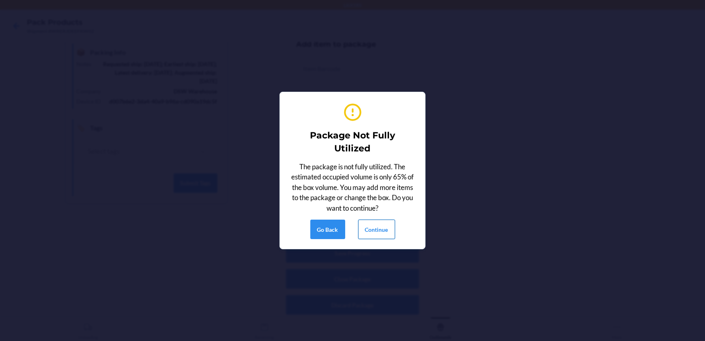
click at [377, 227] on button "Continue" at bounding box center [376, 229] width 37 height 19
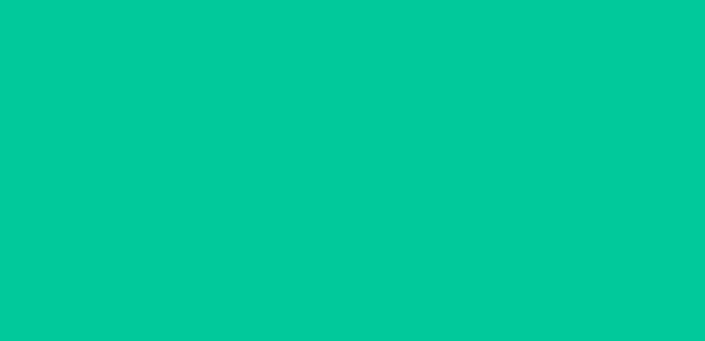
scroll to position [66, 0]
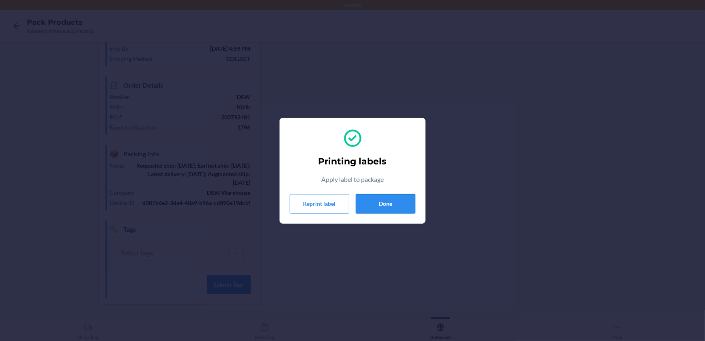
click at [397, 200] on button "Done" at bounding box center [386, 203] width 60 height 19
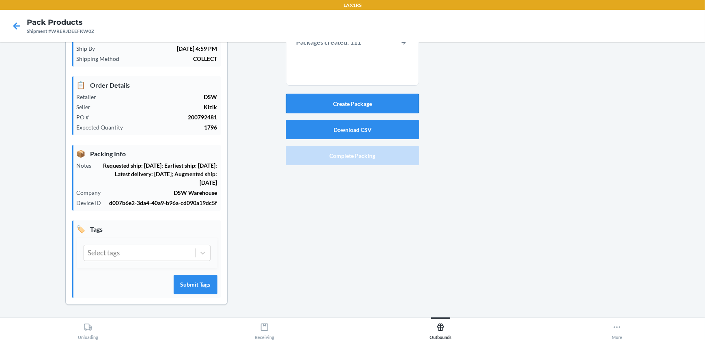
click at [375, 99] on button "Create Package" at bounding box center [352, 103] width 133 height 19
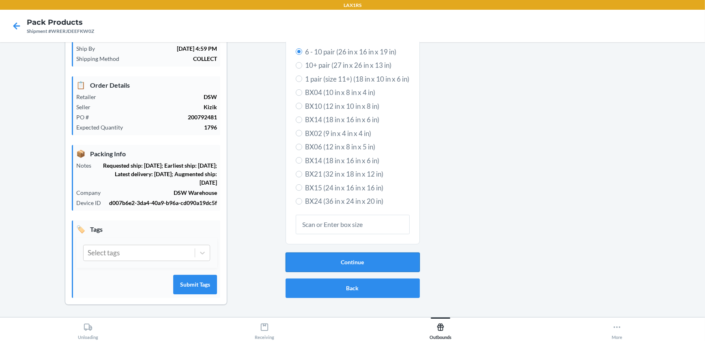
click at [359, 258] on button "Continue" at bounding box center [353, 261] width 134 height 19
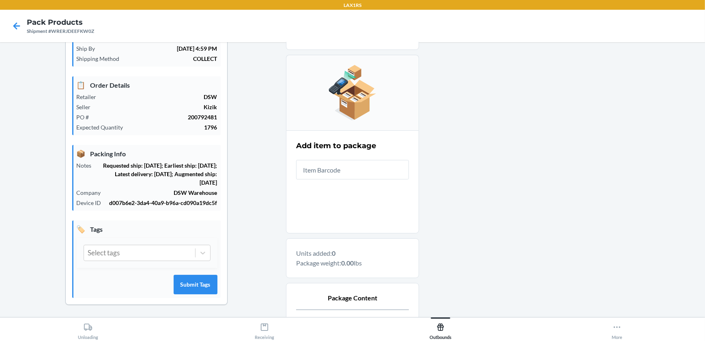
click at [372, 163] on input "text" at bounding box center [352, 169] width 113 height 19
click at [373, 168] on input "text" at bounding box center [352, 169] width 113 height 19
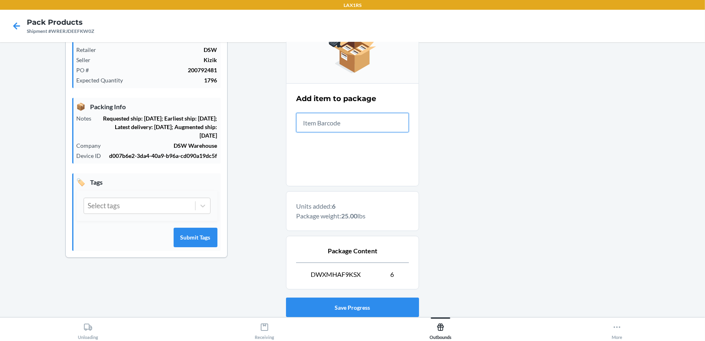
scroll to position [168, 0]
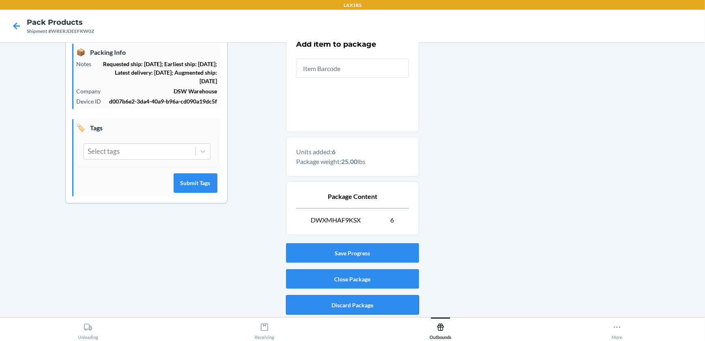
click at [342, 297] on button "Discard Package" at bounding box center [352, 304] width 133 height 19
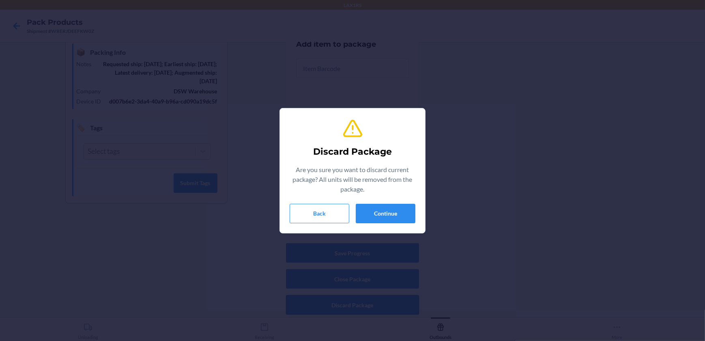
click at [349, 282] on div "Discard Package Are you sure you want to discard current package? All units wil…" at bounding box center [352, 170] width 705 height 341
click at [338, 213] on button "Back" at bounding box center [320, 213] width 60 height 19
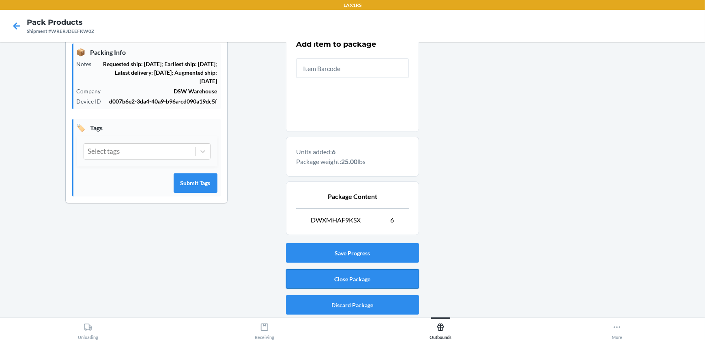
click at [366, 278] on button "Close Package" at bounding box center [352, 278] width 133 height 19
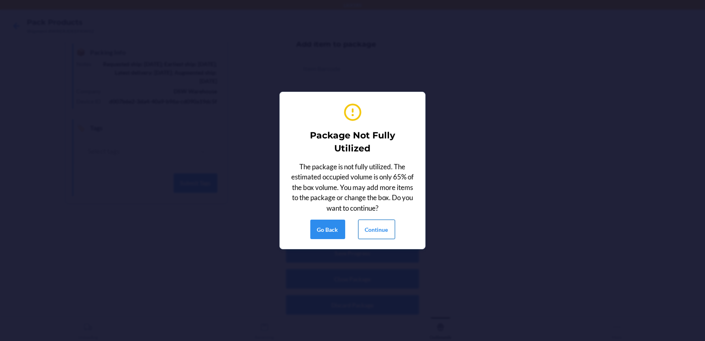
click at [373, 232] on button "Continue" at bounding box center [376, 229] width 37 height 19
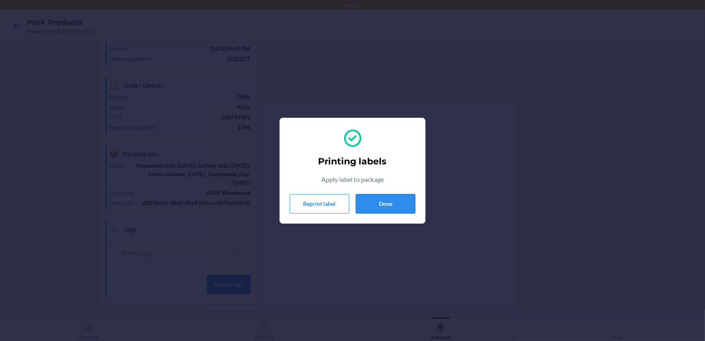
click at [406, 203] on button "Done" at bounding box center [386, 203] width 60 height 19
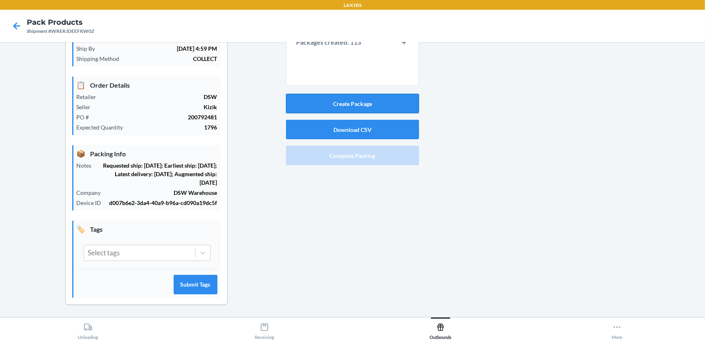
click at [368, 102] on button "Create Package" at bounding box center [352, 103] width 133 height 19
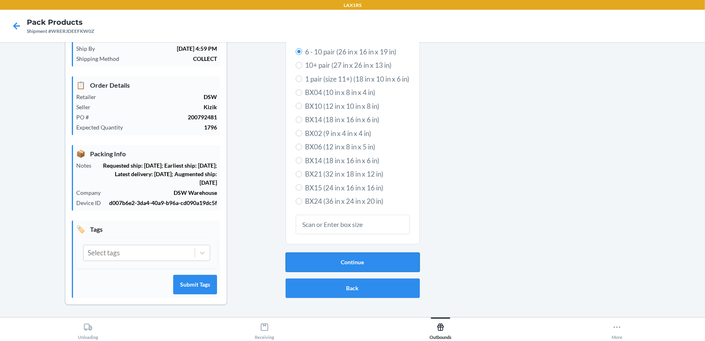
click at [381, 257] on button "Continue" at bounding box center [353, 261] width 134 height 19
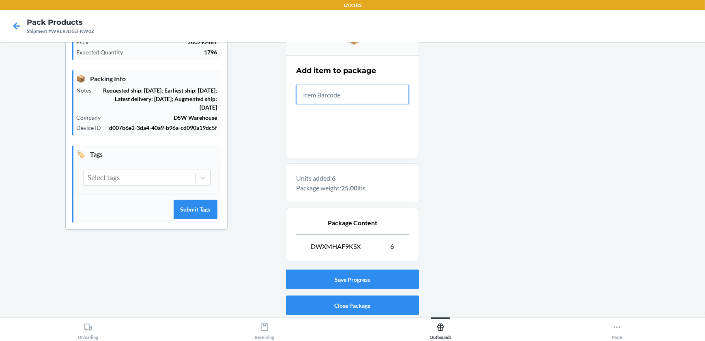
scroll to position [168, 0]
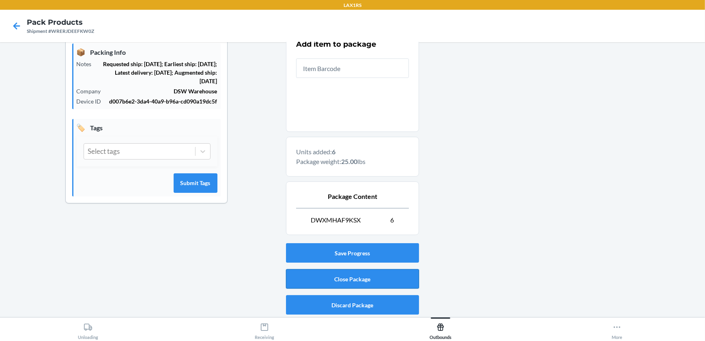
click at [396, 277] on button "Close Package" at bounding box center [352, 278] width 133 height 19
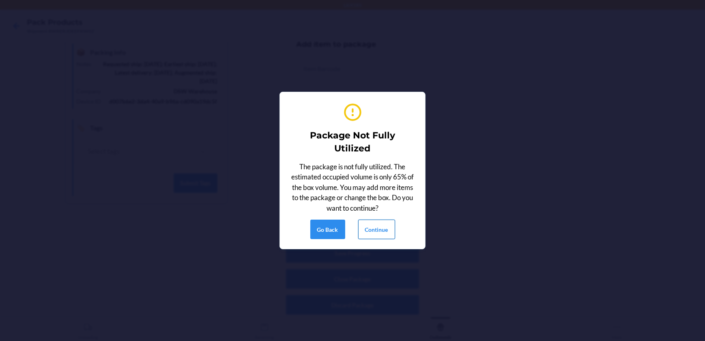
click at [387, 229] on button "Continue" at bounding box center [376, 229] width 37 height 19
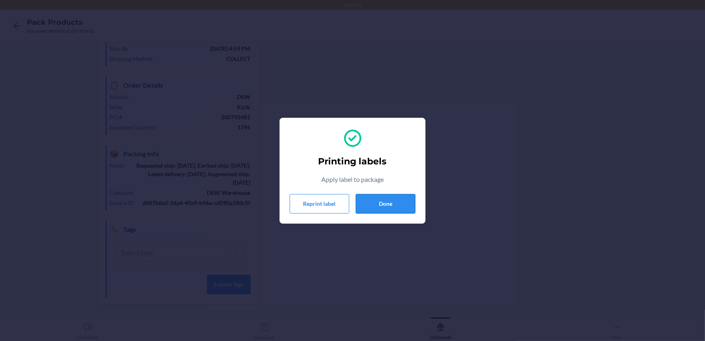
click at [389, 201] on button "Done" at bounding box center [386, 203] width 60 height 19
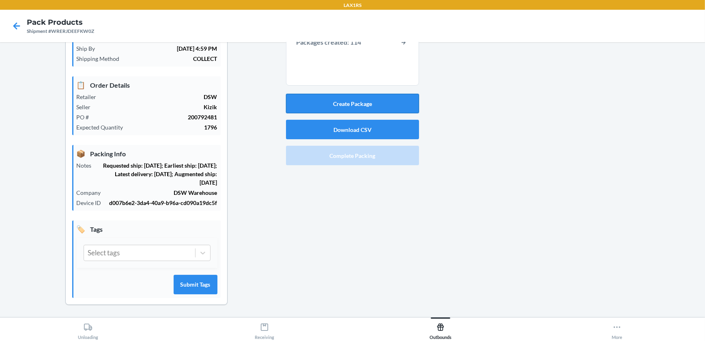
click at [399, 100] on button "Create Package" at bounding box center [352, 103] width 133 height 19
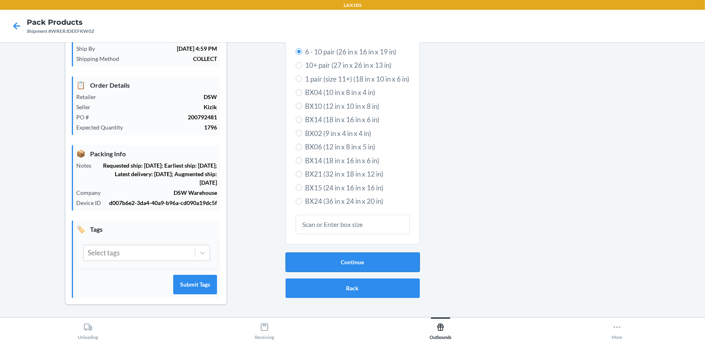
click at [349, 261] on button "Continue" at bounding box center [353, 261] width 134 height 19
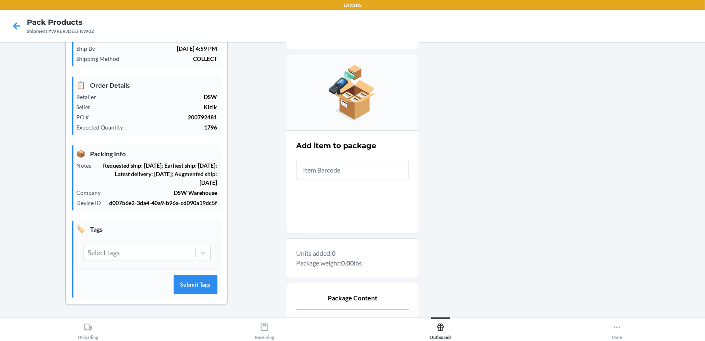
click at [367, 163] on input "text" at bounding box center [352, 169] width 113 height 19
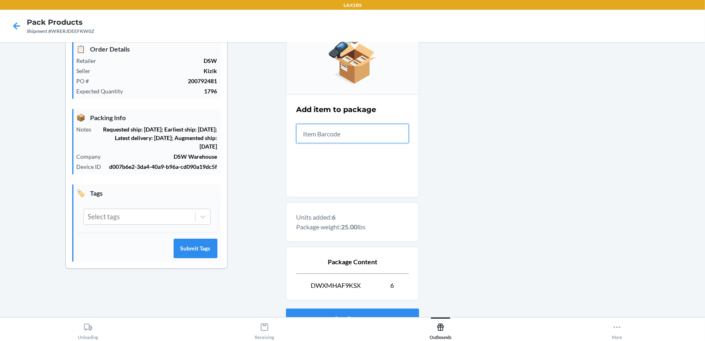
scroll to position [168, 0]
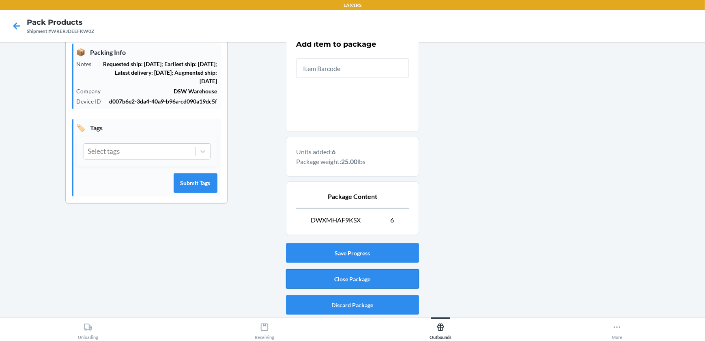
click at [349, 278] on button "Close Package" at bounding box center [352, 278] width 133 height 19
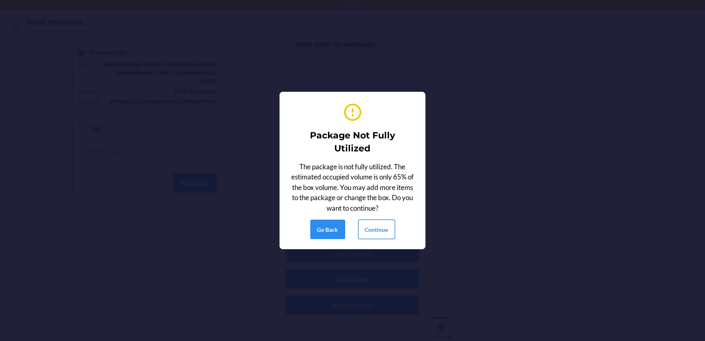
click at [365, 229] on button "Continue" at bounding box center [376, 229] width 37 height 19
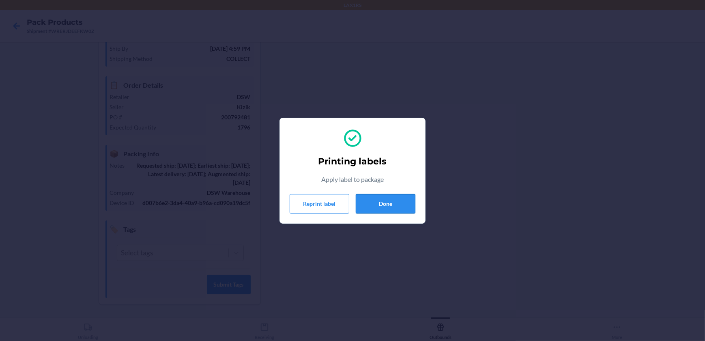
click at [386, 208] on button "Done" at bounding box center [386, 203] width 60 height 19
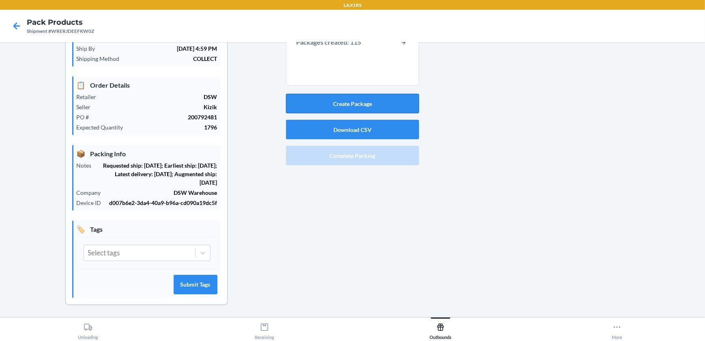
click at [356, 97] on button "Create Package" at bounding box center [352, 103] width 133 height 19
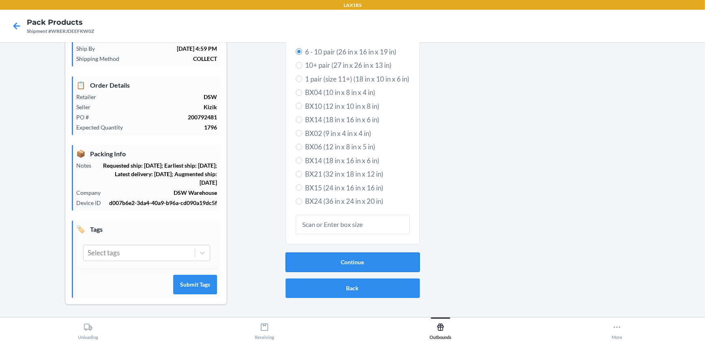
click at [354, 252] on button "Continue" at bounding box center [353, 261] width 134 height 19
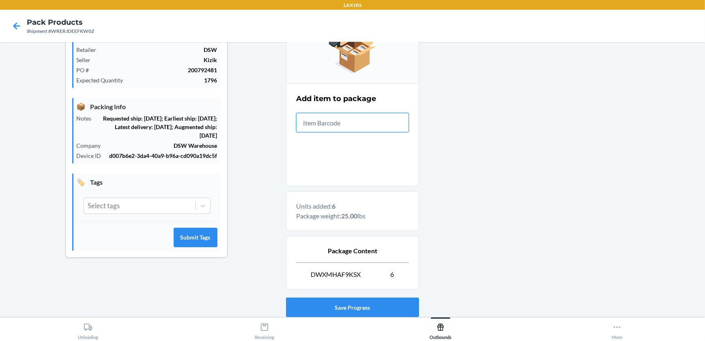
scroll to position [168, 0]
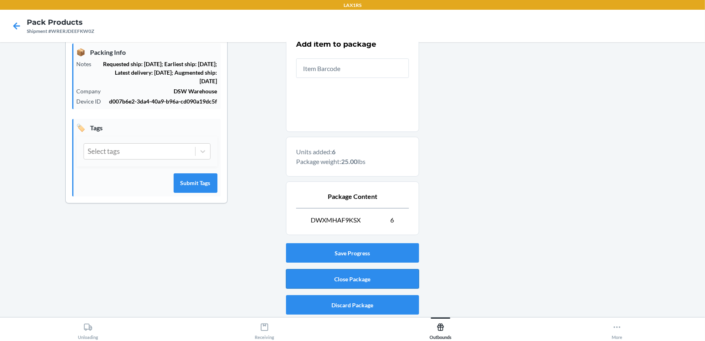
click at [326, 275] on button "Close Package" at bounding box center [352, 278] width 133 height 19
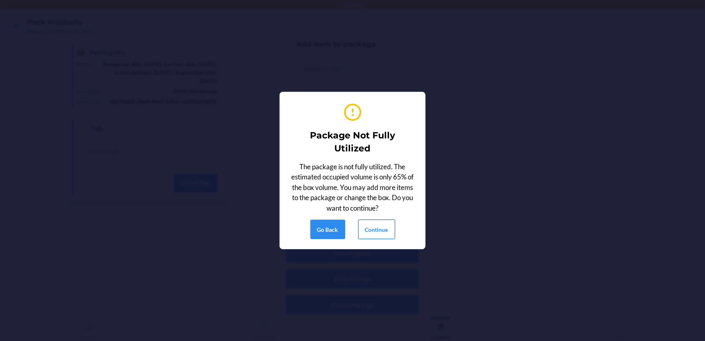
click at [373, 232] on button "Continue" at bounding box center [376, 229] width 37 height 19
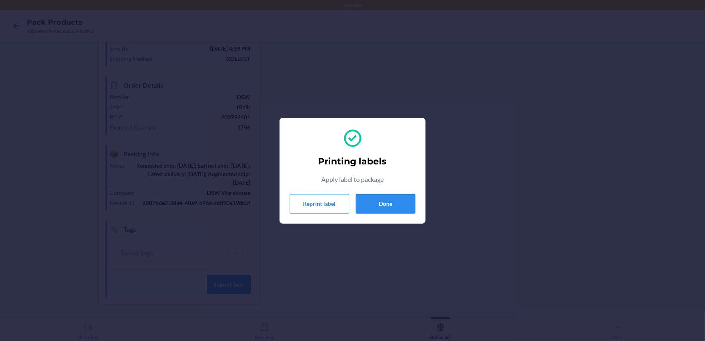
click at [384, 207] on button "Done" at bounding box center [386, 203] width 60 height 19
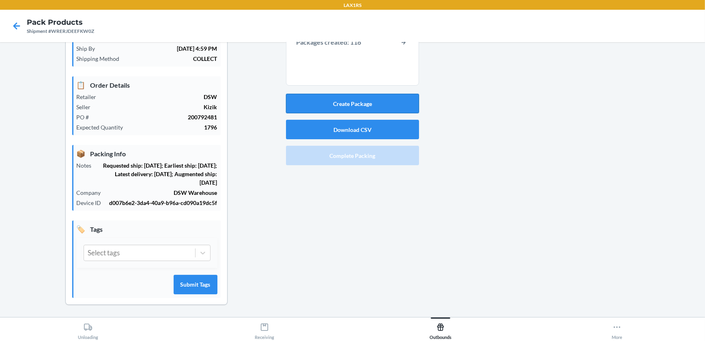
click at [378, 107] on button "Create Package" at bounding box center [352, 103] width 133 height 19
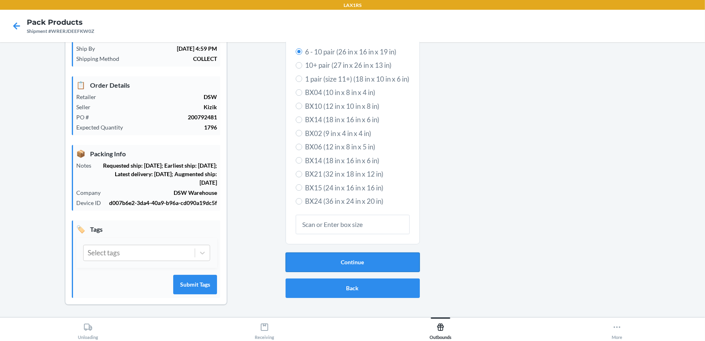
click at [380, 261] on button "Continue" at bounding box center [353, 261] width 134 height 19
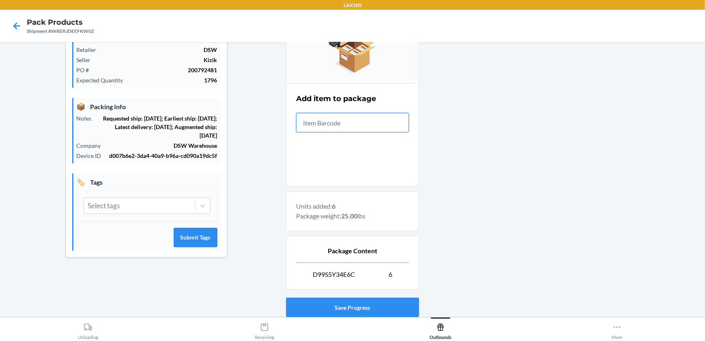
scroll to position [168, 0]
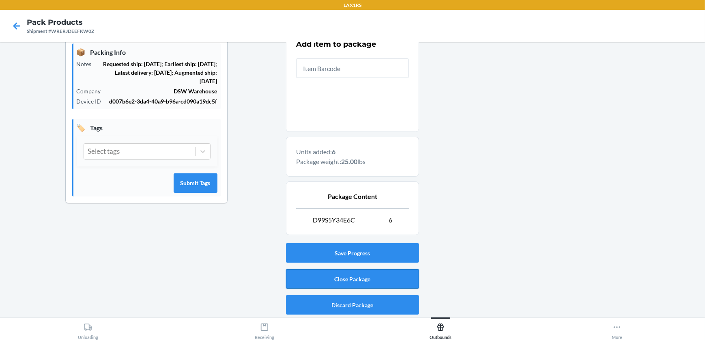
click at [404, 279] on button "Close Package" at bounding box center [352, 278] width 133 height 19
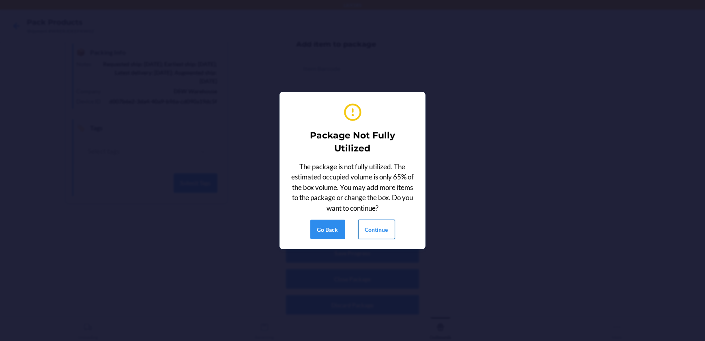
click at [377, 227] on button "Continue" at bounding box center [376, 229] width 37 height 19
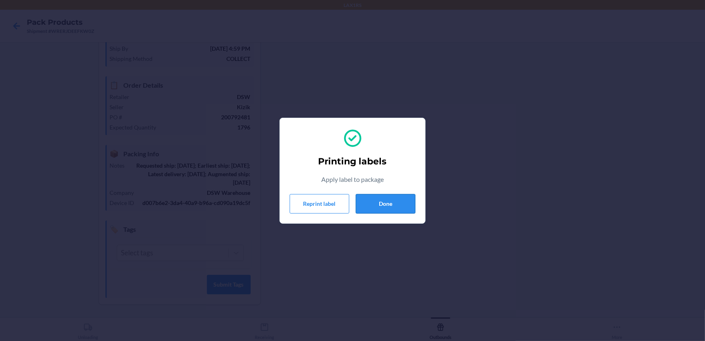
click at [377, 198] on button "Done" at bounding box center [386, 203] width 60 height 19
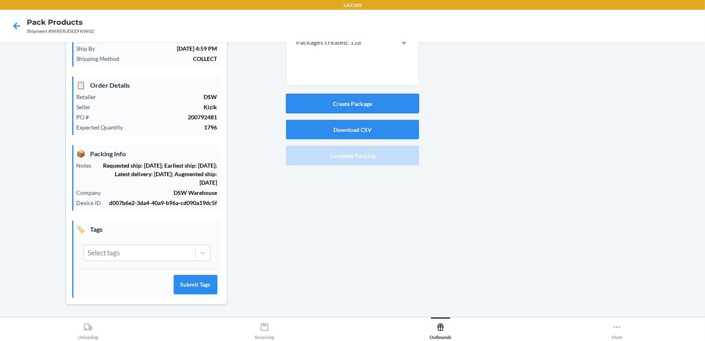
click at [380, 103] on button "Create Package" at bounding box center [352, 103] width 133 height 19
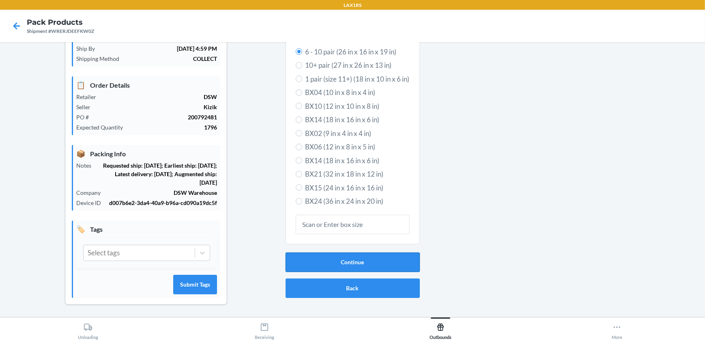
click at [401, 261] on button "Continue" at bounding box center [353, 261] width 134 height 19
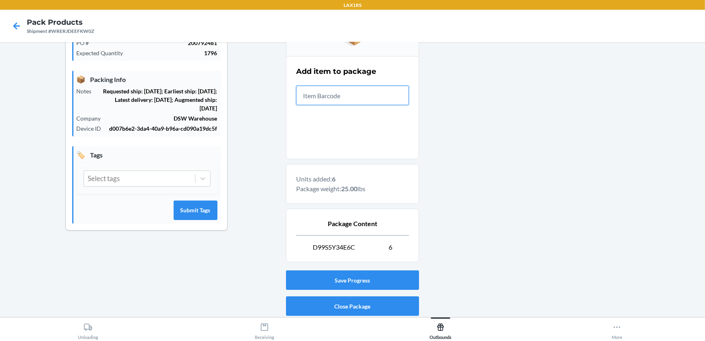
scroll to position [168, 0]
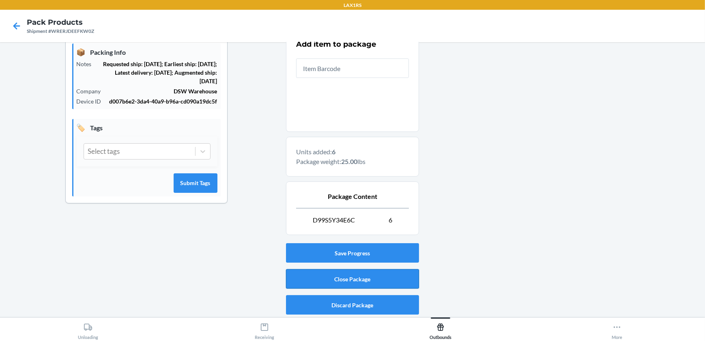
click at [382, 273] on button "Close Package" at bounding box center [352, 278] width 133 height 19
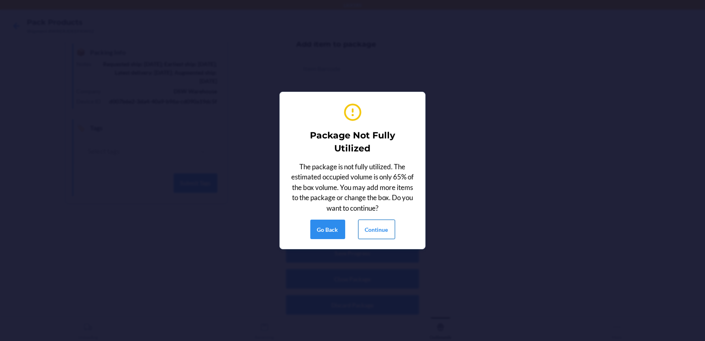
click at [387, 221] on button "Continue" at bounding box center [376, 229] width 37 height 19
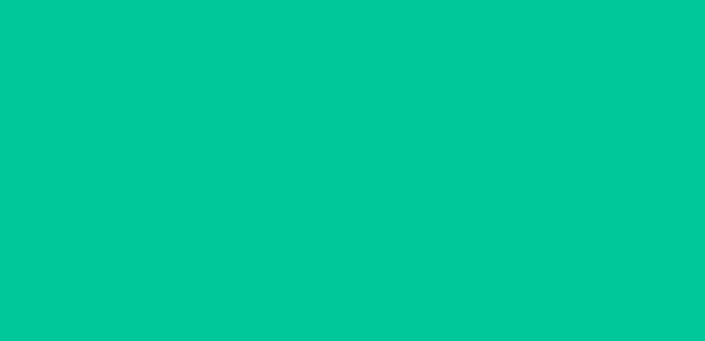
scroll to position [66, 0]
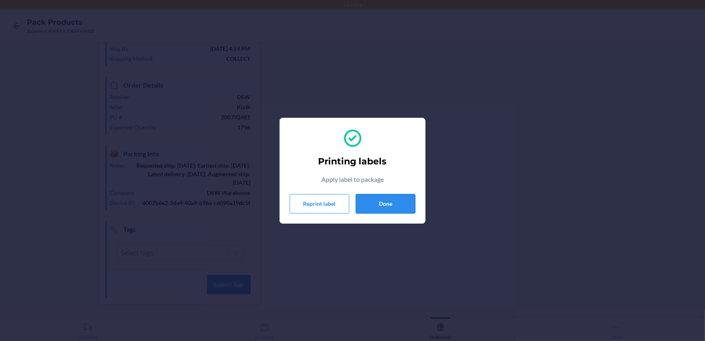
click at [390, 208] on button "Done" at bounding box center [386, 203] width 60 height 19
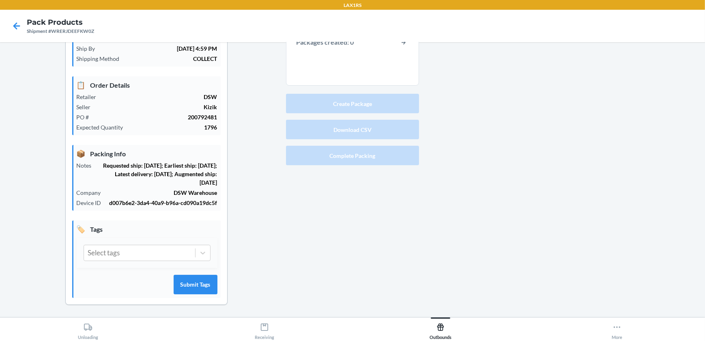
click at [386, 102] on button "Create Package" at bounding box center [352, 103] width 133 height 19
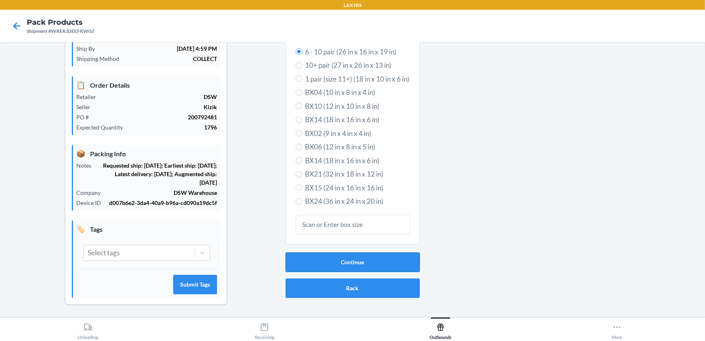
click at [330, 268] on button "Continue" at bounding box center [353, 261] width 134 height 19
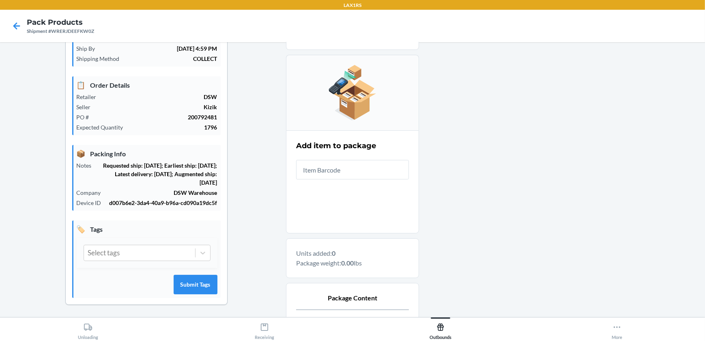
click at [325, 170] on input "text" at bounding box center [352, 169] width 113 height 19
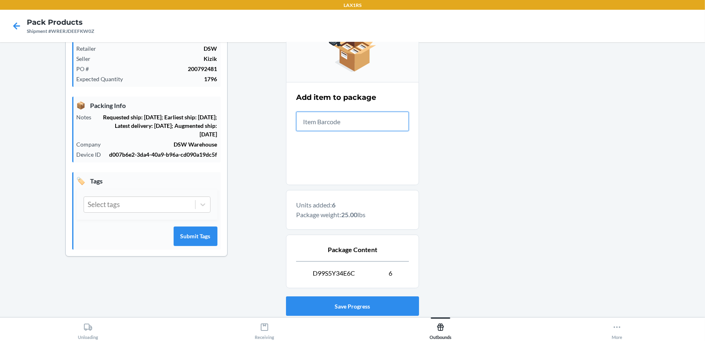
scroll to position [168, 0]
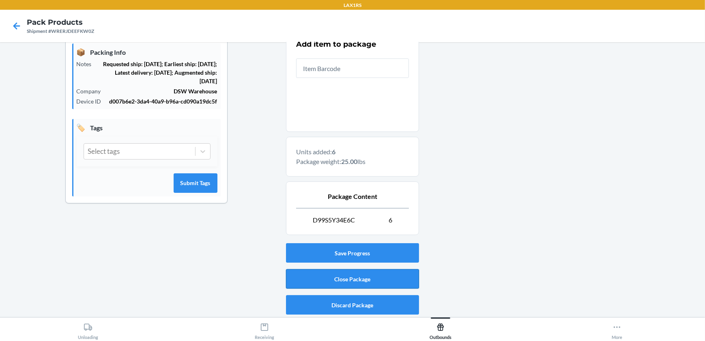
click at [341, 282] on button "Close Package" at bounding box center [352, 278] width 133 height 19
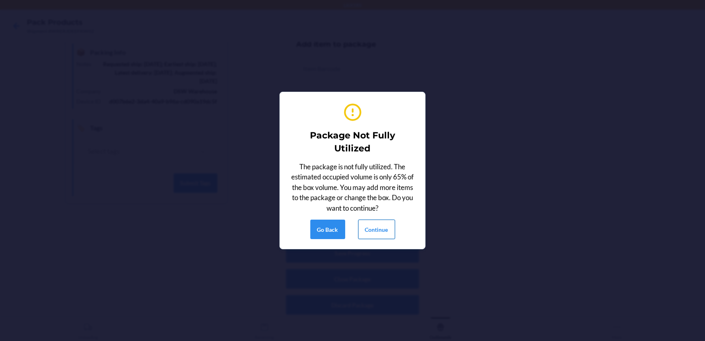
click at [368, 228] on button "Continue" at bounding box center [376, 229] width 37 height 19
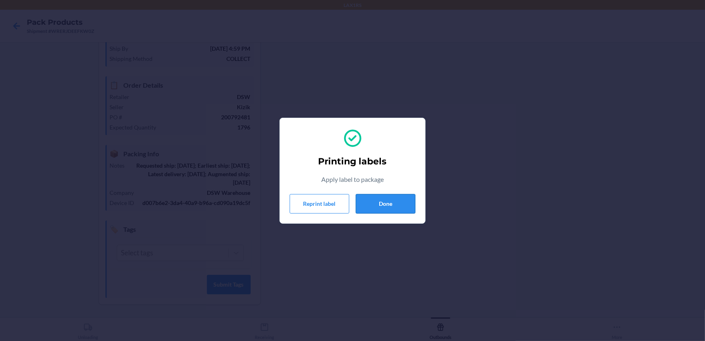
click at [375, 198] on button "Done" at bounding box center [386, 203] width 60 height 19
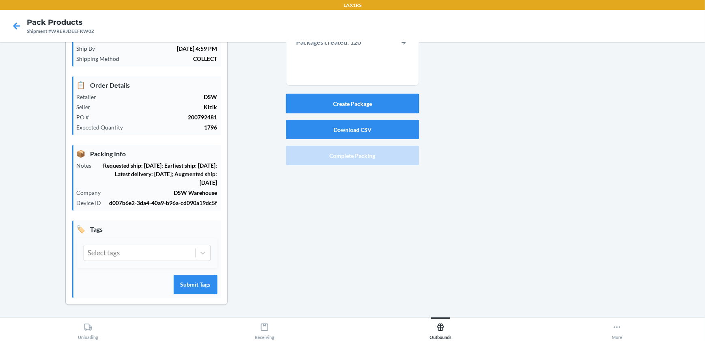
click at [338, 102] on button "Create Package" at bounding box center [352, 103] width 133 height 19
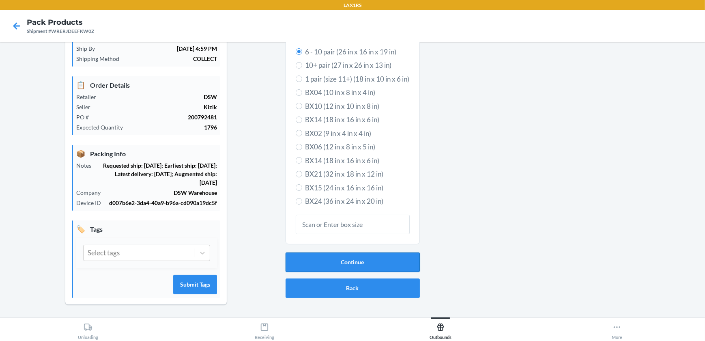
click at [303, 263] on button "Continue" at bounding box center [353, 261] width 134 height 19
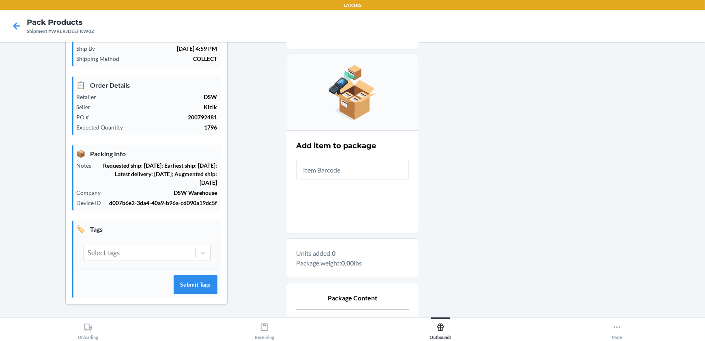
click at [362, 167] on input "text" at bounding box center [352, 169] width 113 height 19
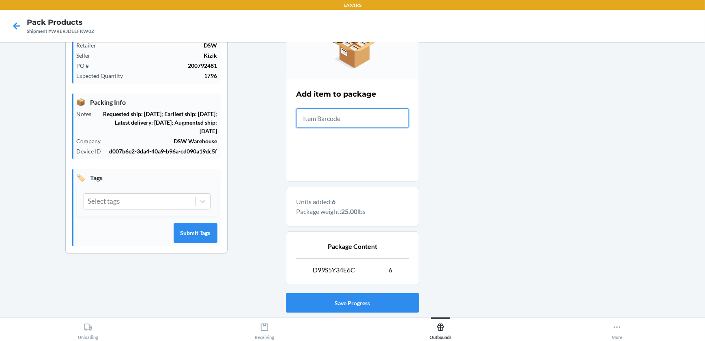
scroll to position [168, 0]
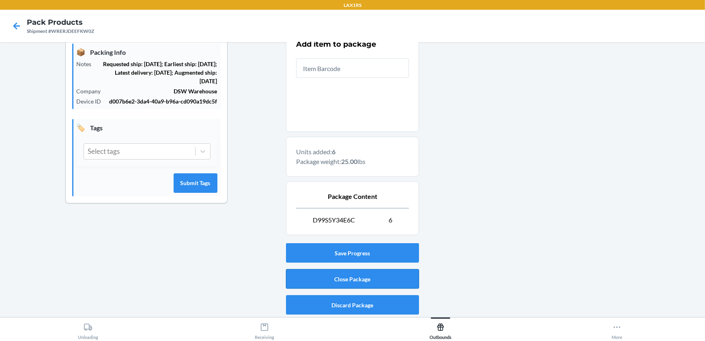
click at [333, 276] on button "Close Package" at bounding box center [352, 278] width 133 height 19
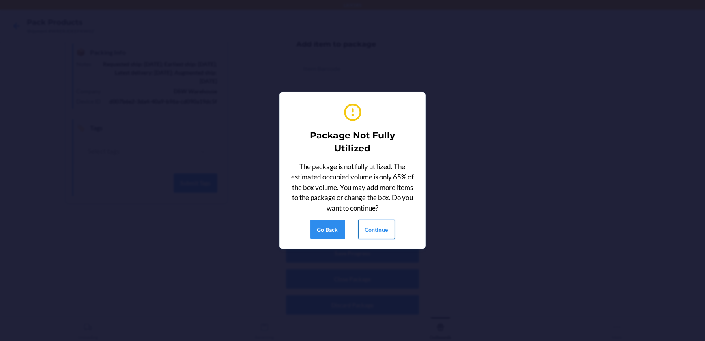
click at [382, 226] on button "Continue" at bounding box center [376, 229] width 37 height 19
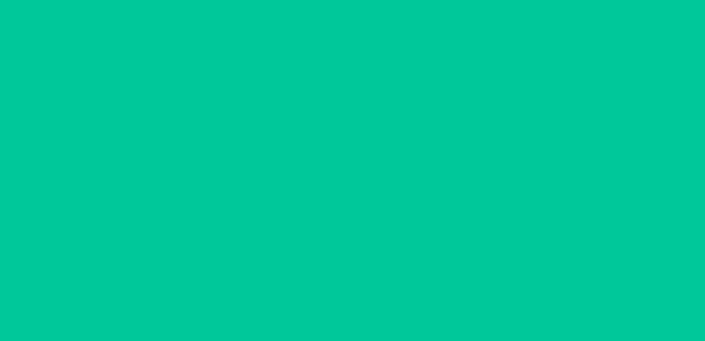
scroll to position [66, 0]
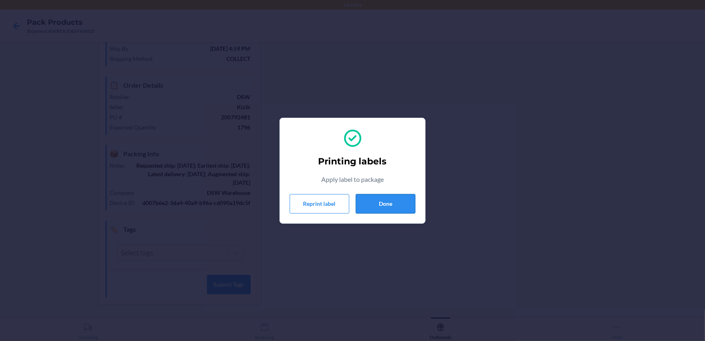
click at [403, 198] on button "Done" at bounding box center [386, 203] width 60 height 19
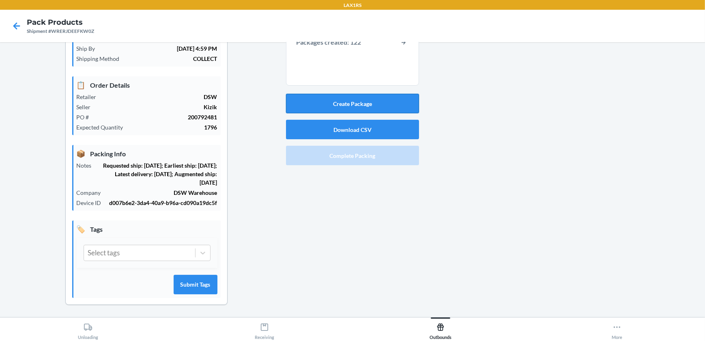
click at [356, 101] on button "Create Package" at bounding box center [352, 103] width 133 height 19
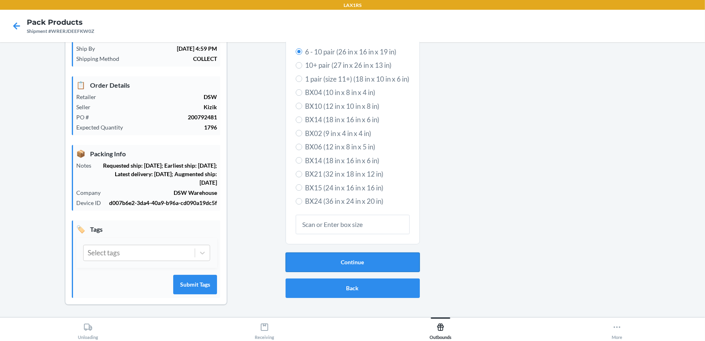
click at [343, 254] on button "Continue" at bounding box center [353, 261] width 134 height 19
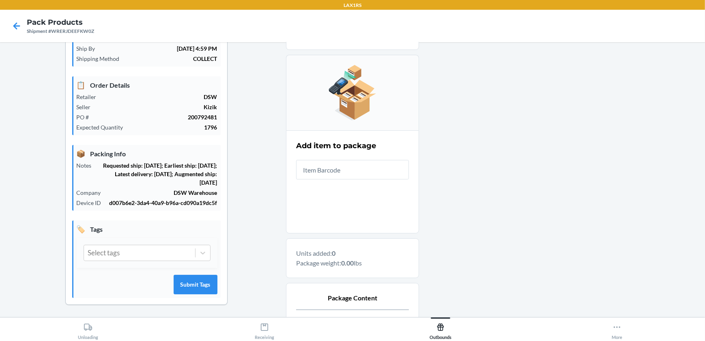
click at [369, 171] on input "text" at bounding box center [352, 169] width 113 height 19
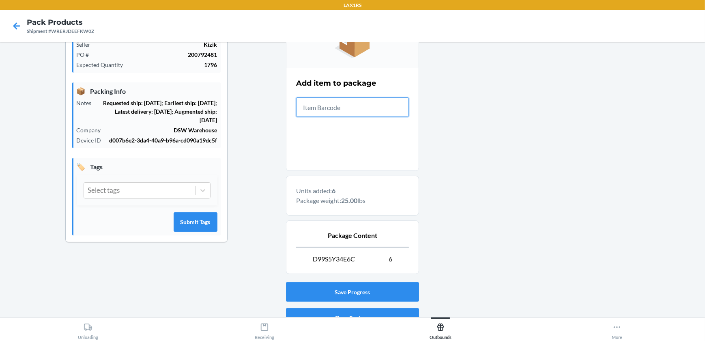
scroll to position [168, 0]
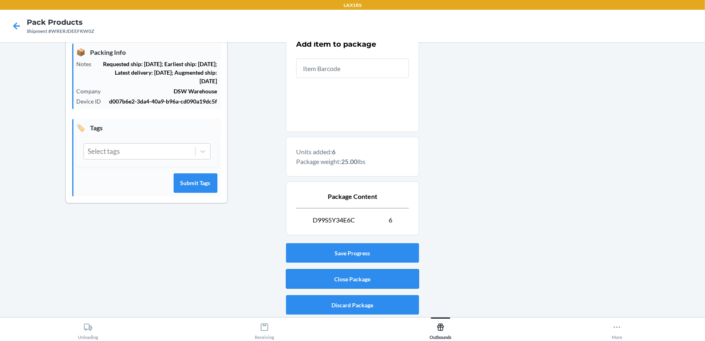
click at [369, 279] on button "Close Package" at bounding box center [352, 278] width 133 height 19
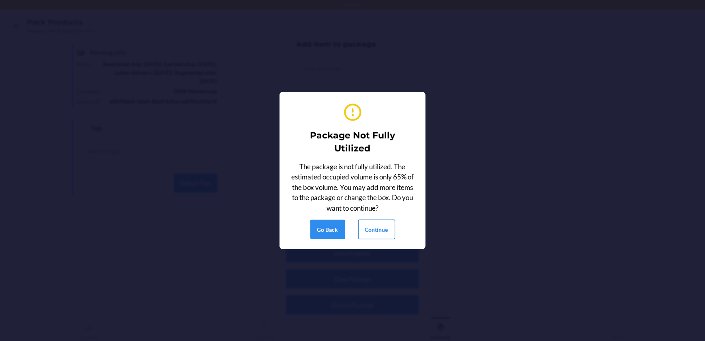
click at [391, 223] on button "Continue" at bounding box center [376, 229] width 37 height 19
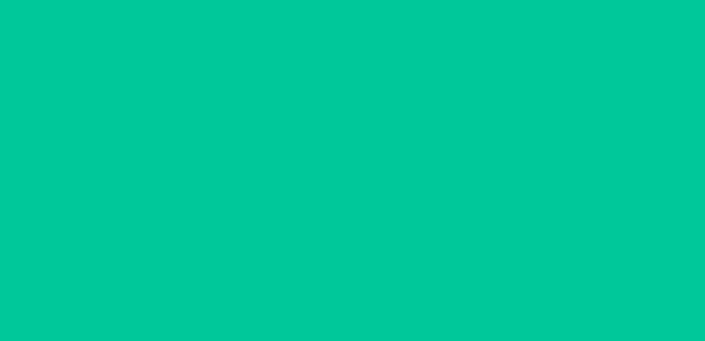
scroll to position [66, 0]
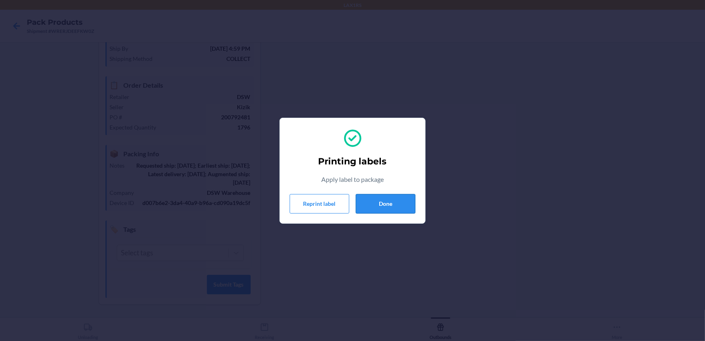
click at [380, 198] on button "Done" at bounding box center [386, 203] width 60 height 19
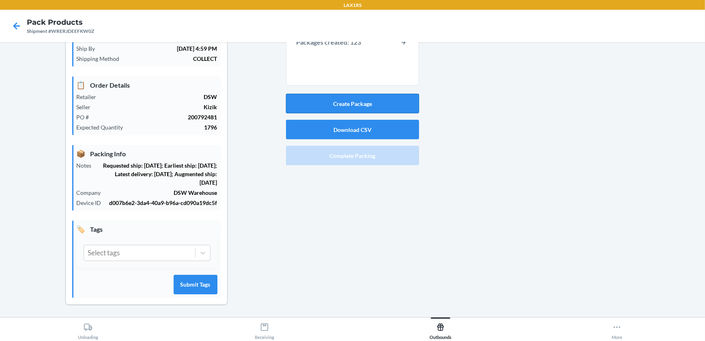
click at [377, 96] on button "Create Package" at bounding box center [352, 103] width 133 height 19
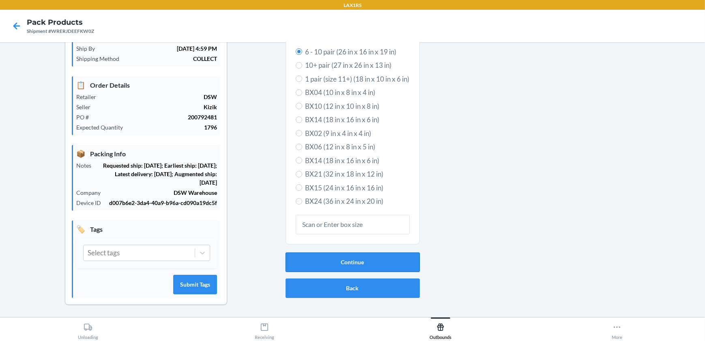
click at [356, 254] on button "Continue" at bounding box center [353, 261] width 134 height 19
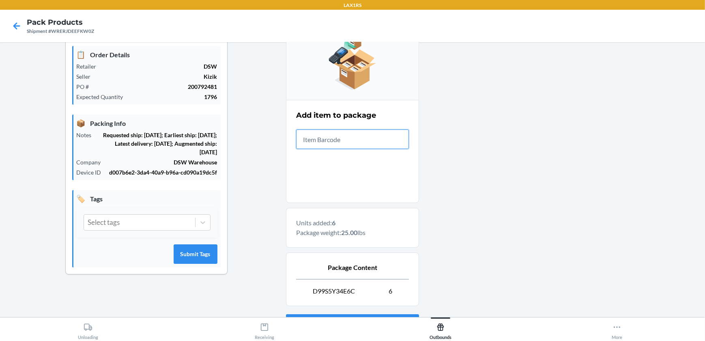
scroll to position [168, 0]
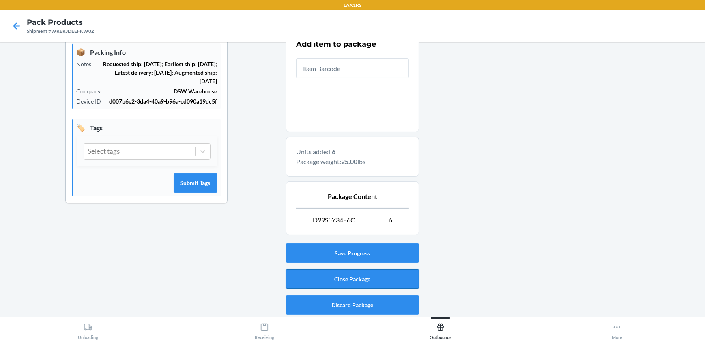
click at [340, 271] on button "Close Package" at bounding box center [352, 278] width 133 height 19
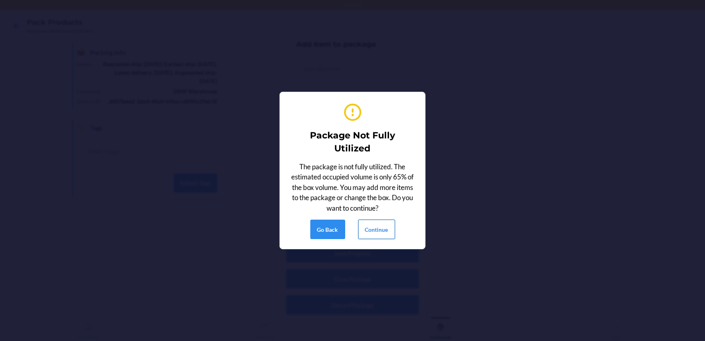
click at [378, 227] on button "Continue" at bounding box center [376, 229] width 37 height 19
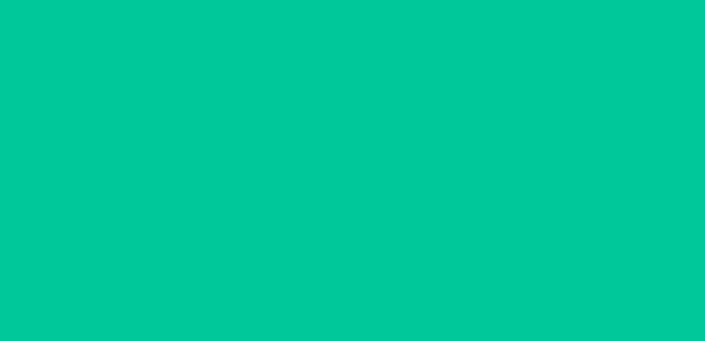
scroll to position [66, 0]
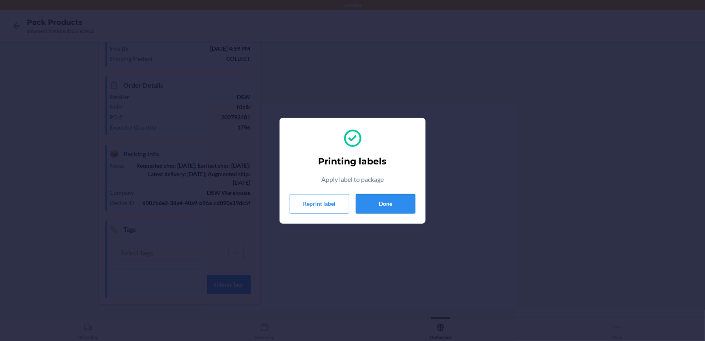
click at [385, 204] on button "Done" at bounding box center [386, 203] width 60 height 19
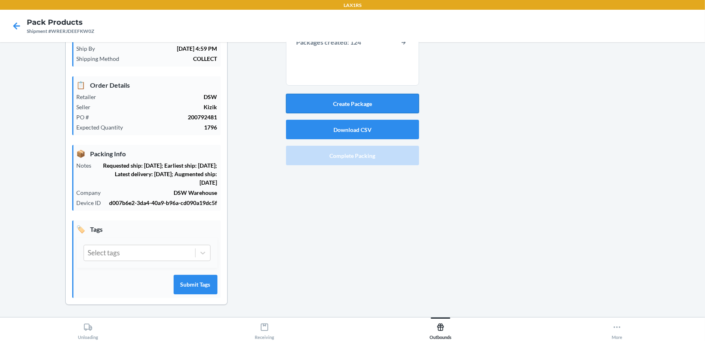
click at [379, 106] on button "Create Package" at bounding box center [352, 103] width 133 height 19
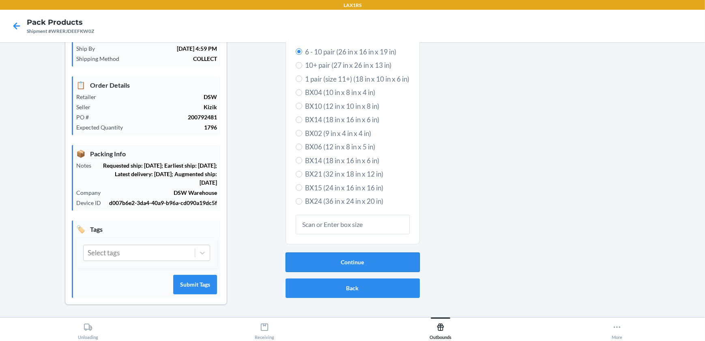
click at [361, 261] on button "Continue" at bounding box center [353, 261] width 134 height 19
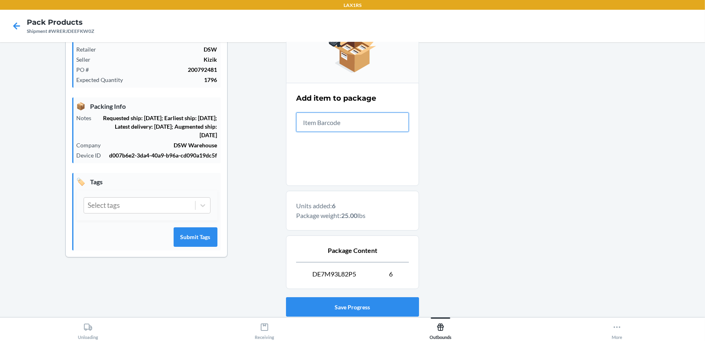
scroll to position [168, 0]
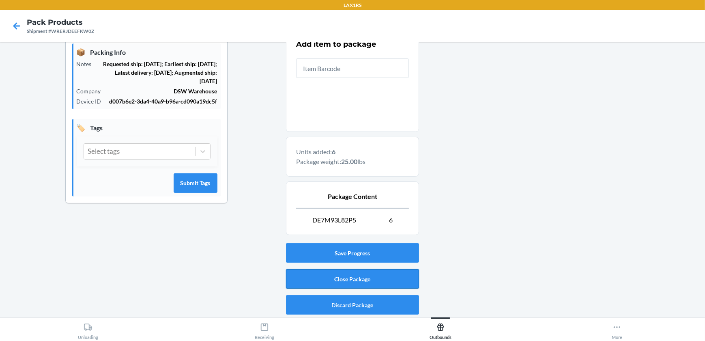
click at [345, 283] on button "Close Package" at bounding box center [352, 278] width 133 height 19
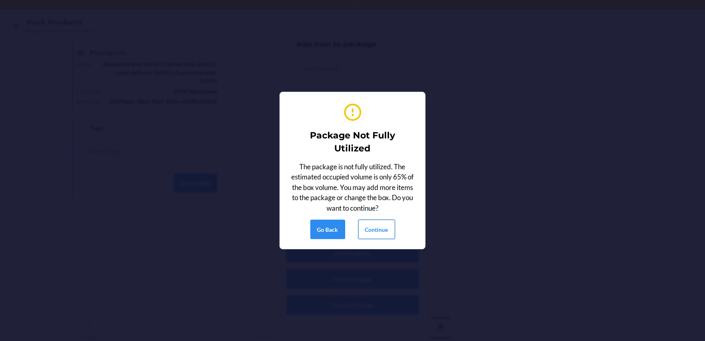
click at [392, 227] on button "Continue" at bounding box center [376, 229] width 37 height 19
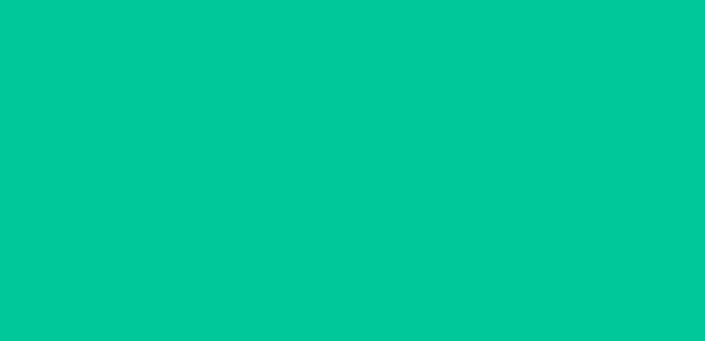
scroll to position [66, 0]
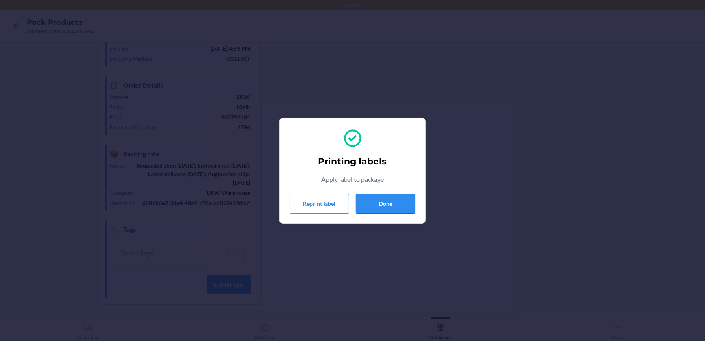
click at [374, 203] on button "Done" at bounding box center [386, 203] width 60 height 19
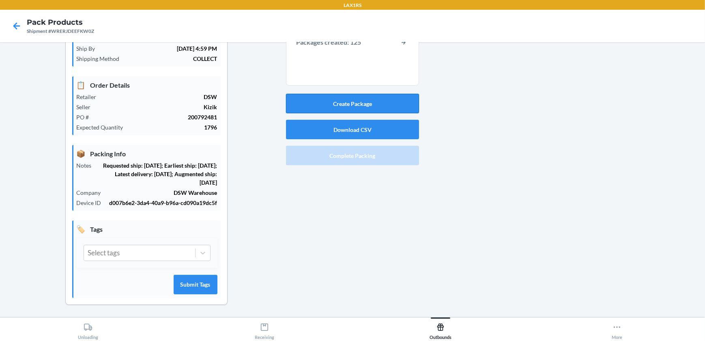
click at [328, 96] on button "Create Package" at bounding box center [352, 103] width 133 height 19
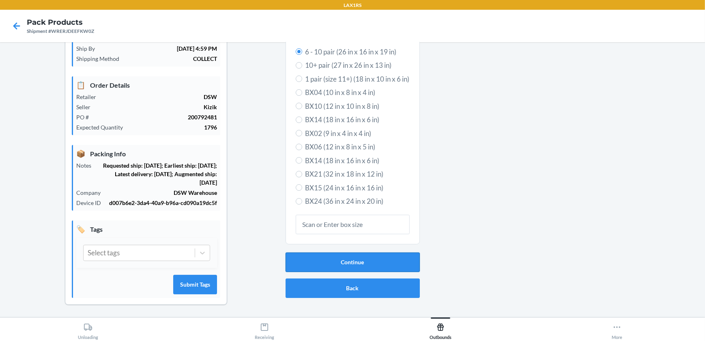
click at [386, 269] on button "Continue" at bounding box center [353, 261] width 134 height 19
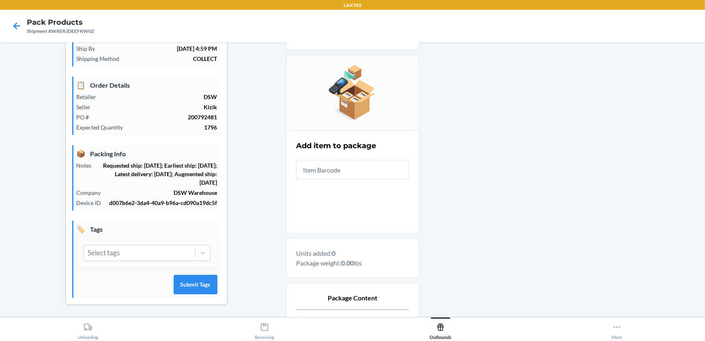
click at [379, 174] on input "text" at bounding box center [352, 169] width 113 height 19
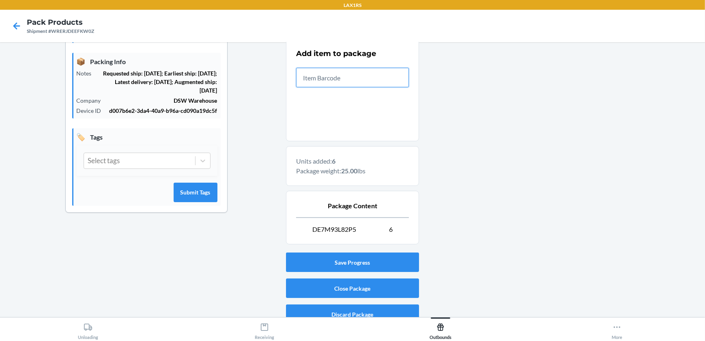
scroll to position [168, 0]
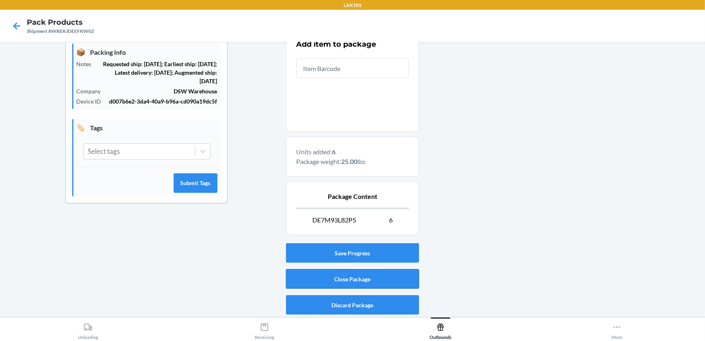
click at [401, 280] on button "Close Package" at bounding box center [352, 278] width 133 height 19
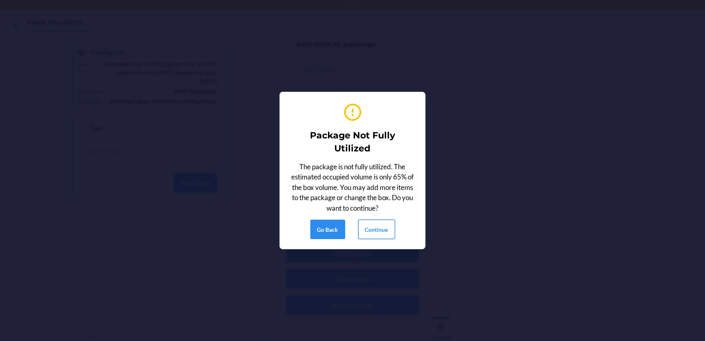
click at [390, 230] on button "Continue" at bounding box center [376, 229] width 37 height 19
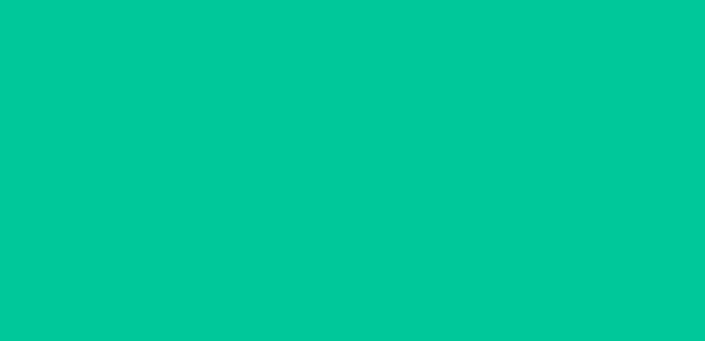
scroll to position [66, 0]
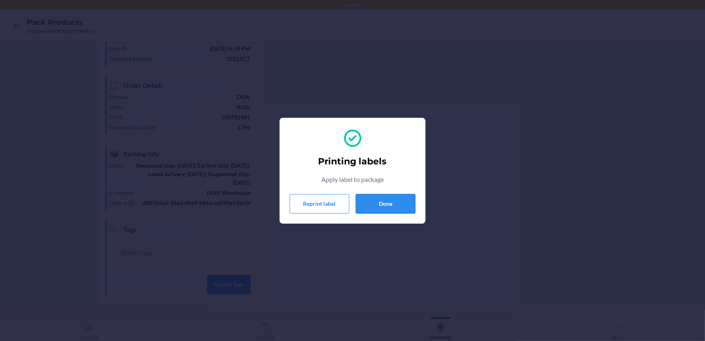
click at [399, 197] on button "Done" at bounding box center [386, 203] width 60 height 19
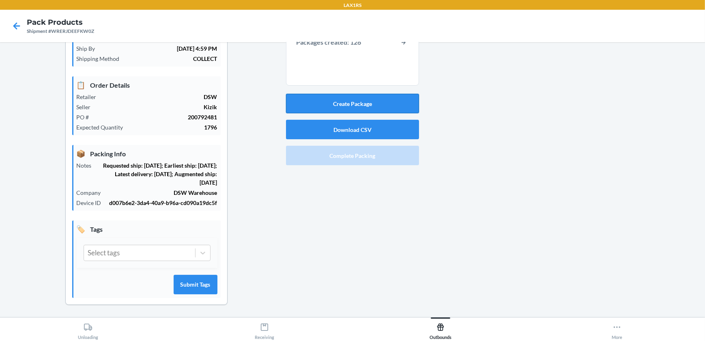
click at [392, 101] on button "Create Package" at bounding box center [352, 103] width 133 height 19
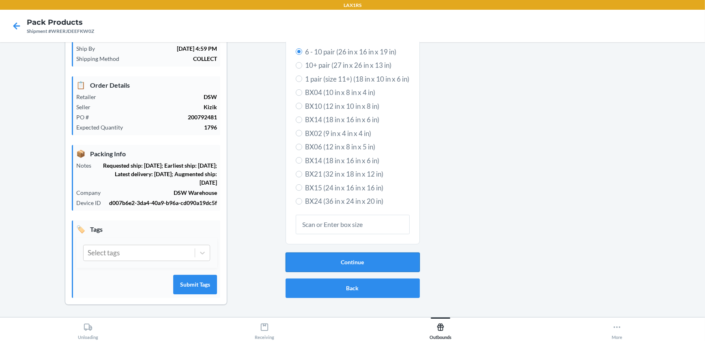
click at [388, 259] on button "Continue" at bounding box center [353, 261] width 134 height 19
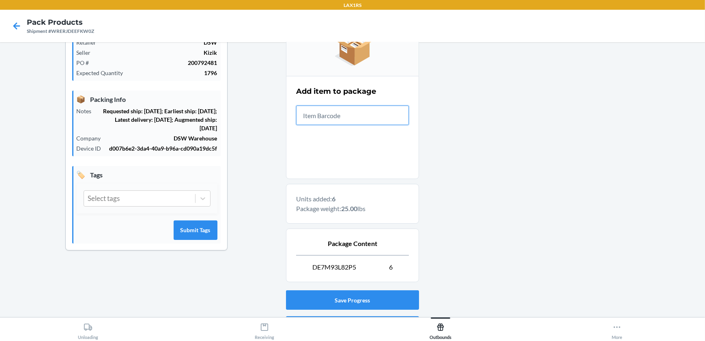
scroll to position [168, 0]
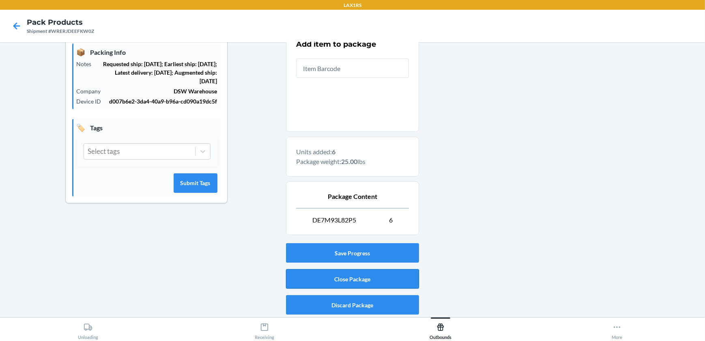
click at [405, 271] on button "Close Package" at bounding box center [352, 278] width 133 height 19
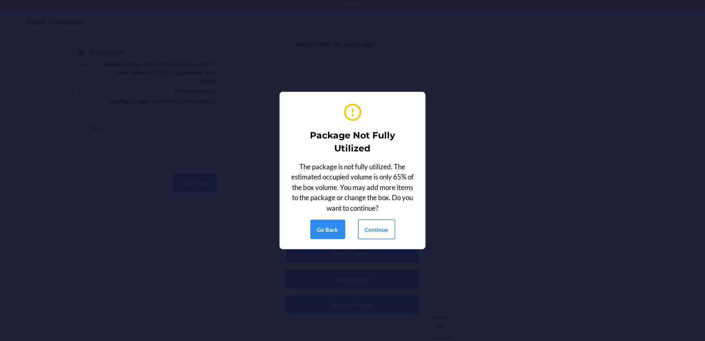
click at [382, 226] on button "Continue" at bounding box center [376, 229] width 37 height 19
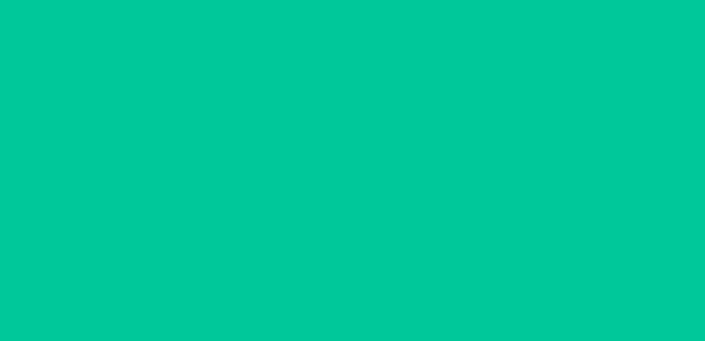
scroll to position [66, 0]
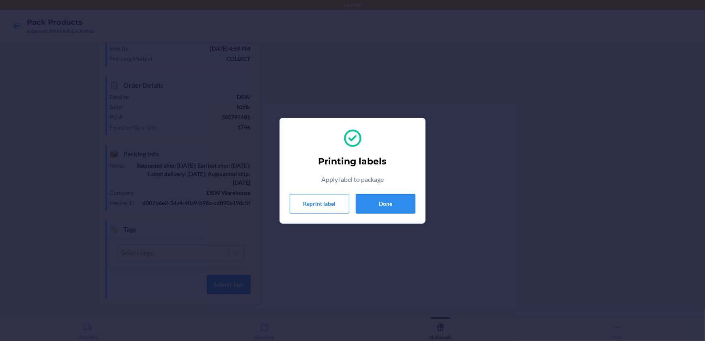
click at [392, 202] on button "Done" at bounding box center [386, 203] width 60 height 19
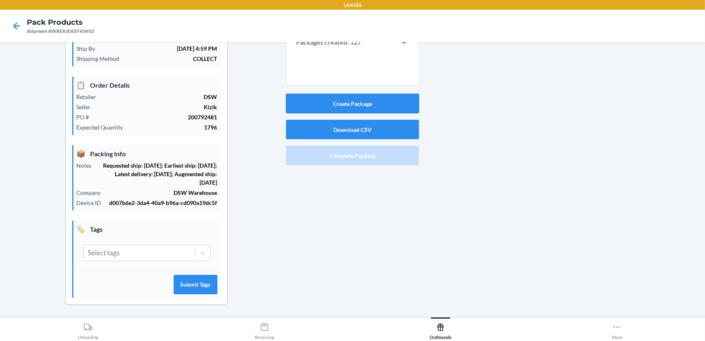
click at [384, 107] on button "Create Package" at bounding box center [352, 103] width 133 height 19
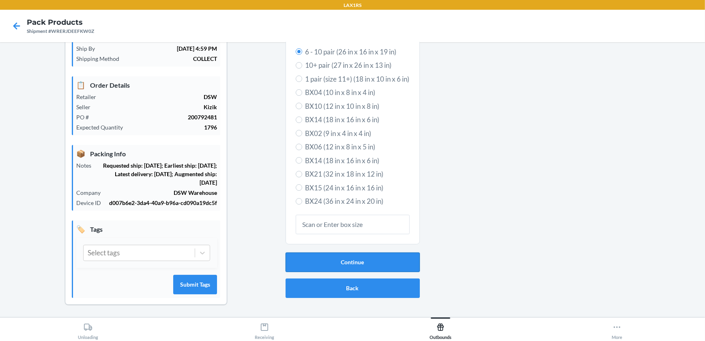
click at [388, 260] on button "Continue" at bounding box center [353, 261] width 134 height 19
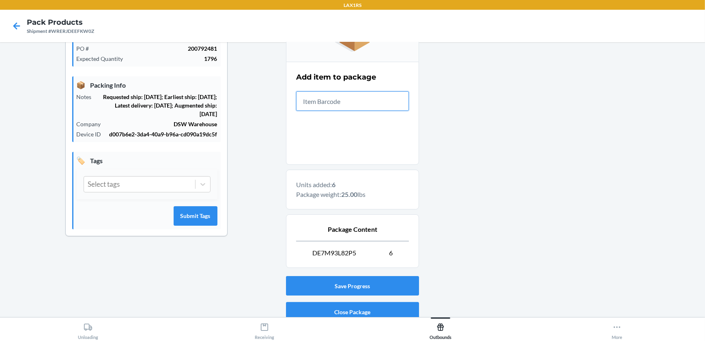
scroll to position [168, 0]
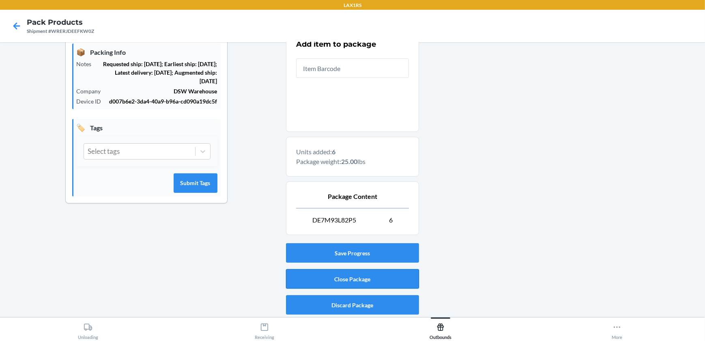
click at [357, 282] on button "Close Package" at bounding box center [352, 278] width 133 height 19
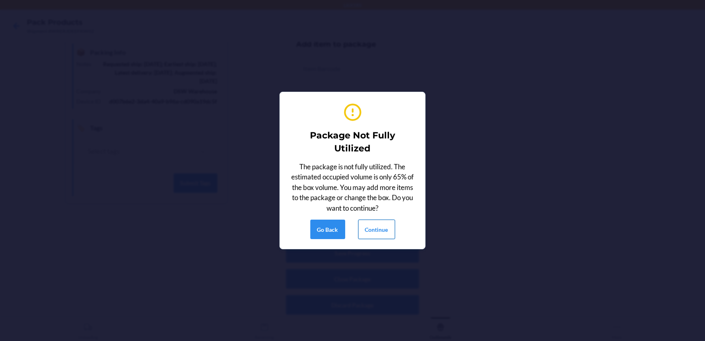
click at [377, 221] on button "Continue" at bounding box center [376, 229] width 37 height 19
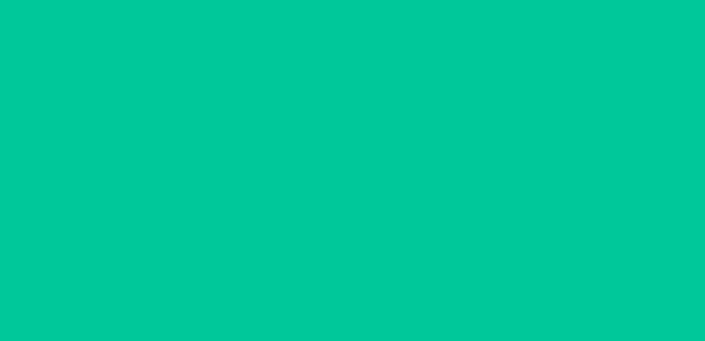
scroll to position [66, 0]
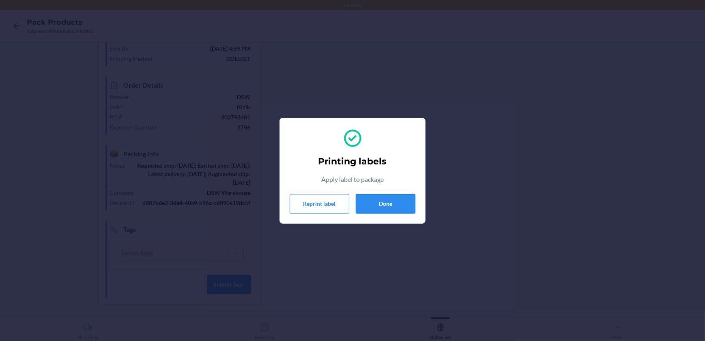
drag, startPoint x: 397, startPoint y: 207, endPoint x: 387, endPoint y: 208, distance: 9.9
click at [391, 208] on button "Done" at bounding box center [386, 203] width 60 height 19
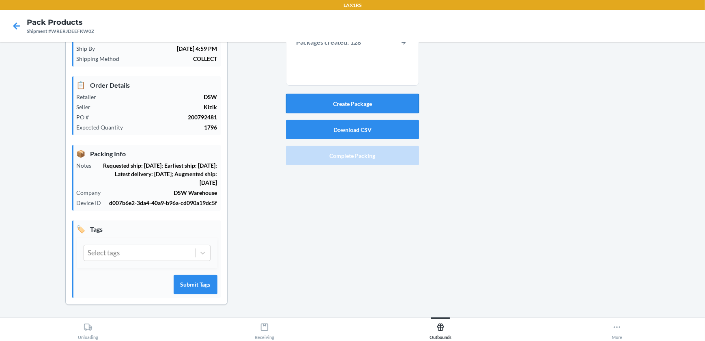
click at [377, 101] on button "Create Package" at bounding box center [352, 103] width 133 height 19
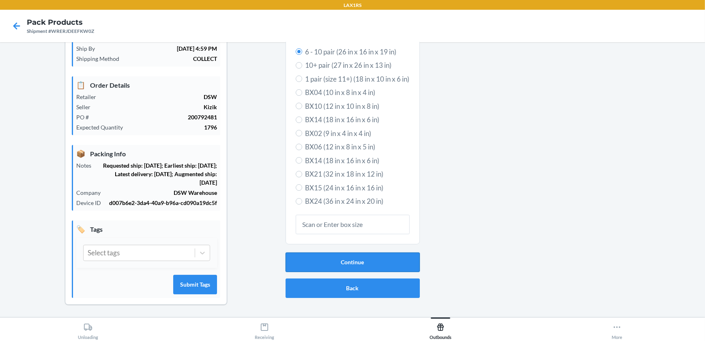
click at [337, 261] on button "Continue" at bounding box center [353, 261] width 134 height 19
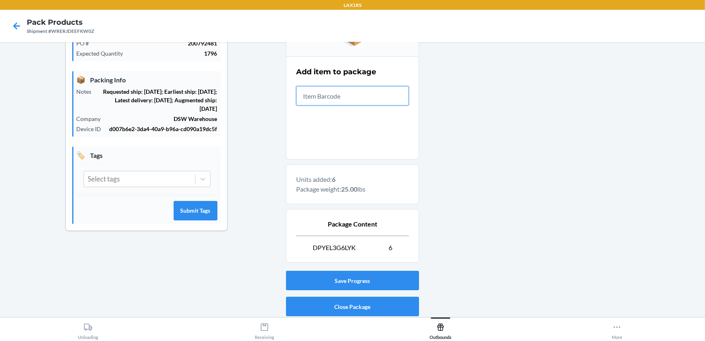
scroll to position [168, 0]
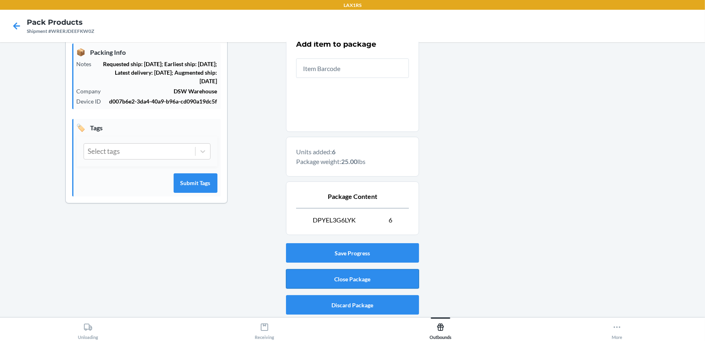
click at [351, 279] on button "Close Package" at bounding box center [352, 278] width 133 height 19
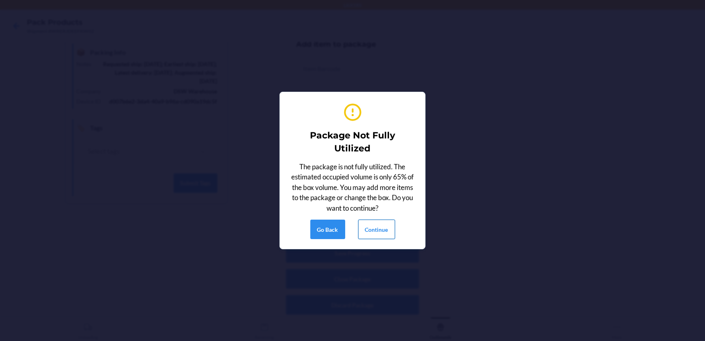
click at [377, 227] on button "Continue" at bounding box center [376, 229] width 37 height 19
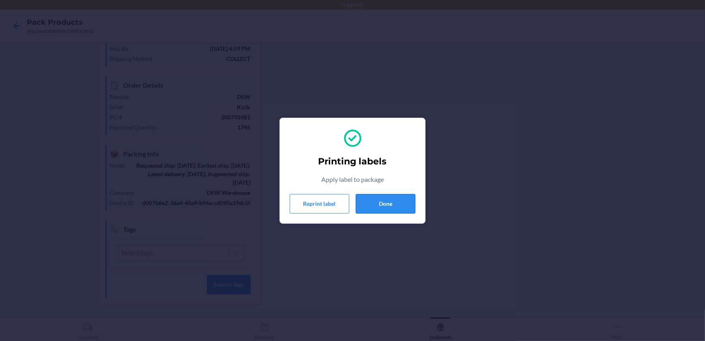
click at [373, 203] on button "Done" at bounding box center [386, 203] width 60 height 19
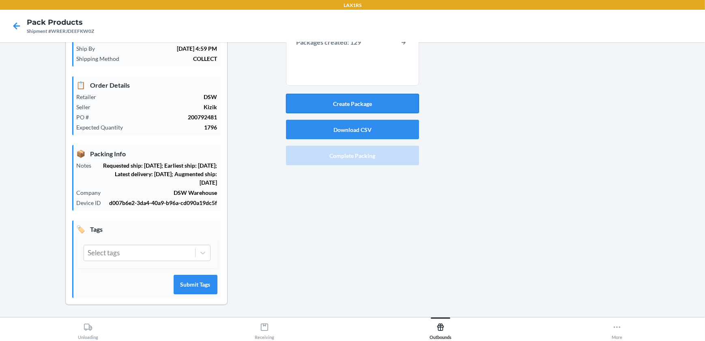
click at [364, 106] on button "Create Package" at bounding box center [352, 103] width 133 height 19
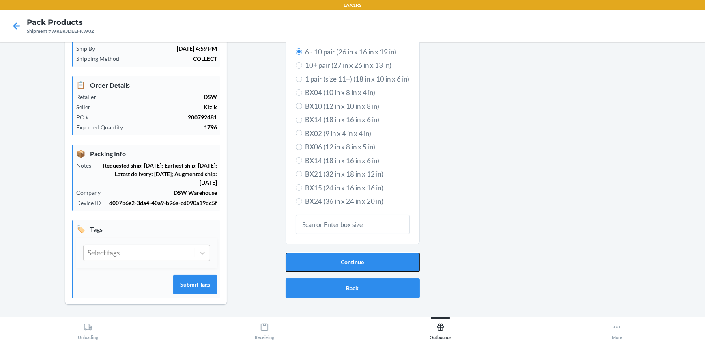
drag, startPoint x: 364, startPoint y: 257, endPoint x: 364, endPoint y: 248, distance: 8.9
click at [364, 258] on button "Continue" at bounding box center [353, 261] width 134 height 19
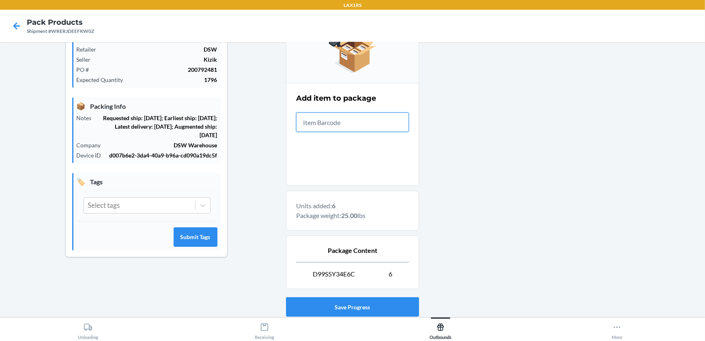
scroll to position [168, 0]
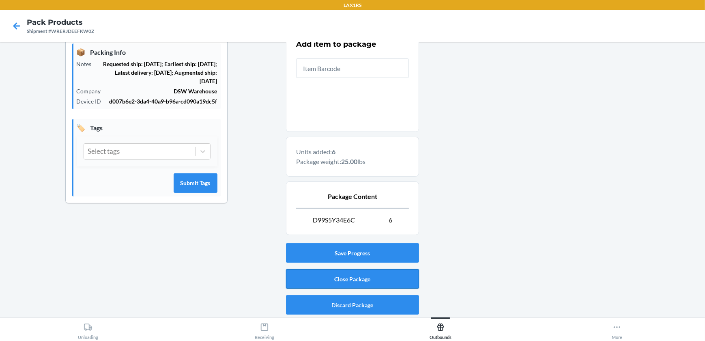
click at [364, 276] on button "Close Package" at bounding box center [352, 278] width 133 height 19
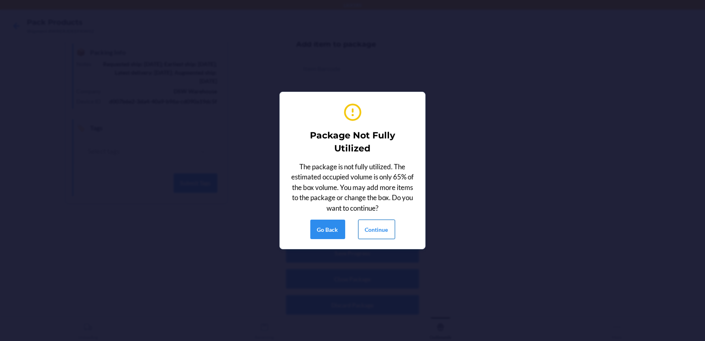
click at [371, 231] on button "Continue" at bounding box center [376, 229] width 37 height 19
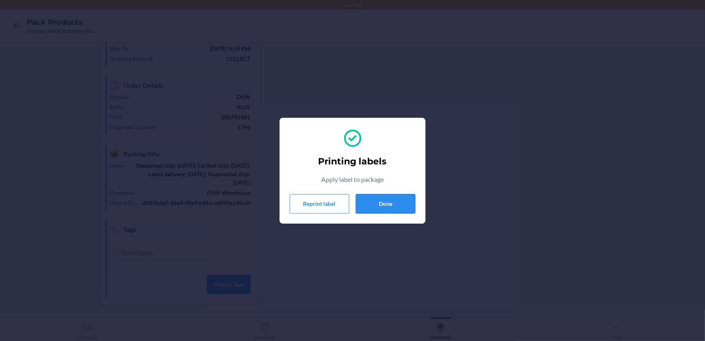
click at [411, 204] on button "Done" at bounding box center [386, 203] width 60 height 19
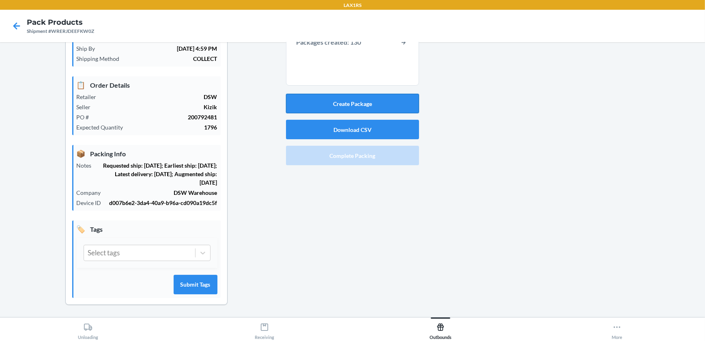
click at [399, 103] on button "Create Package" at bounding box center [352, 103] width 133 height 19
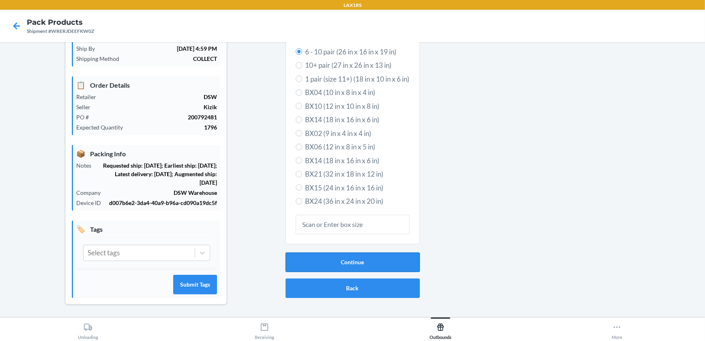
click at [357, 260] on button "Continue" at bounding box center [353, 261] width 134 height 19
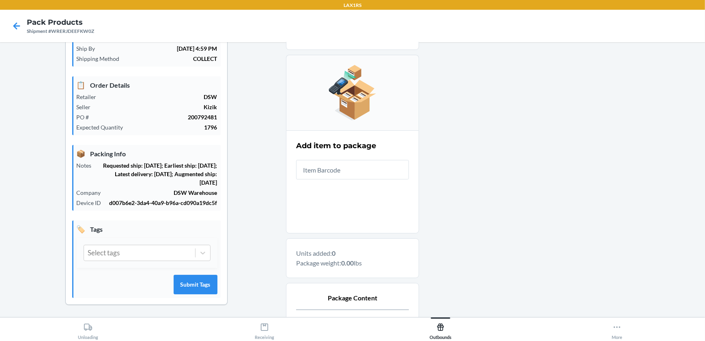
click at [365, 163] on input "text" at bounding box center [352, 169] width 113 height 19
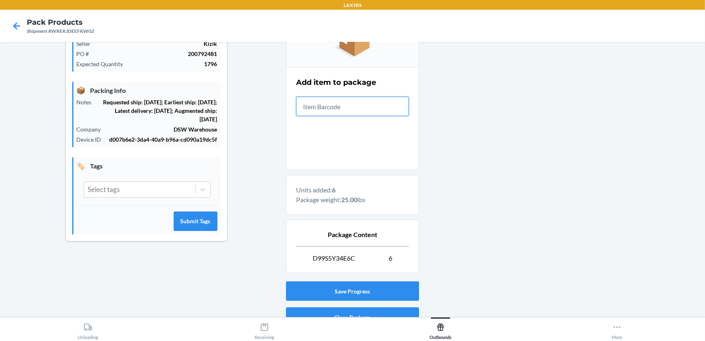
scroll to position [168, 0]
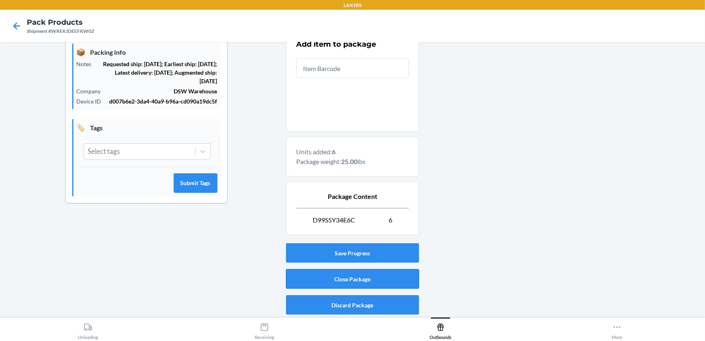
click at [385, 276] on button "Close Package" at bounding box center [352, 278] width 133 height 19
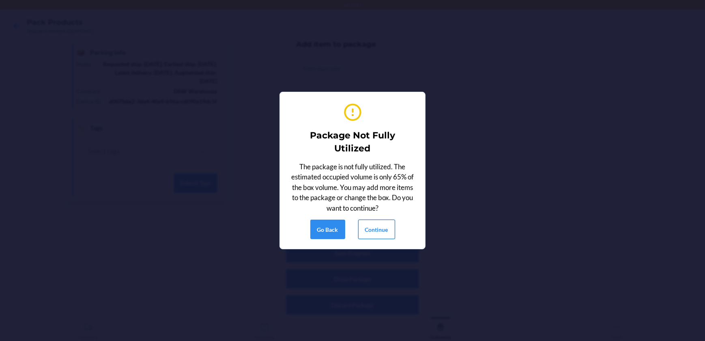
click at [387, 224] on button "Continue" at bounding box center [376, 229] width 37 height 19
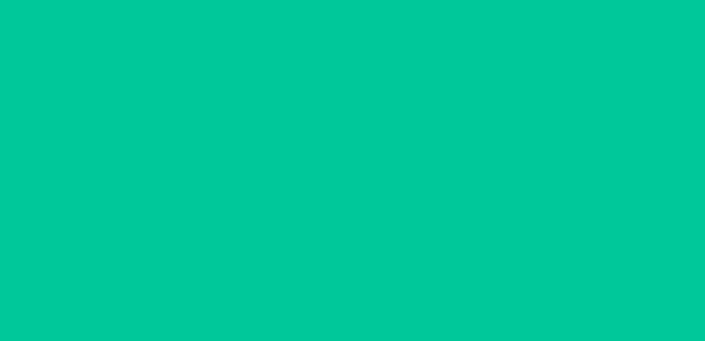
scroll to position [66, 0]
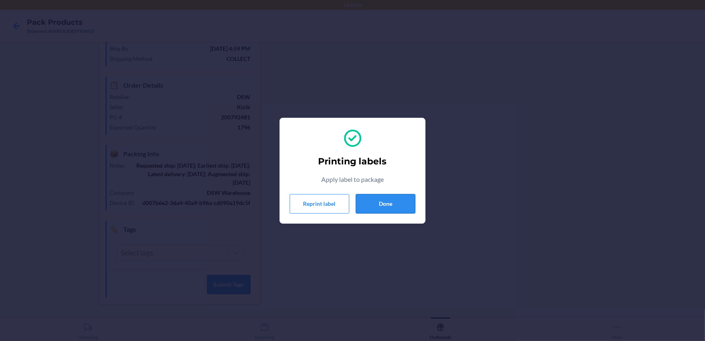
click at [389, 203] on button "Done" at bounding box center [386, 203] width 60 height 19
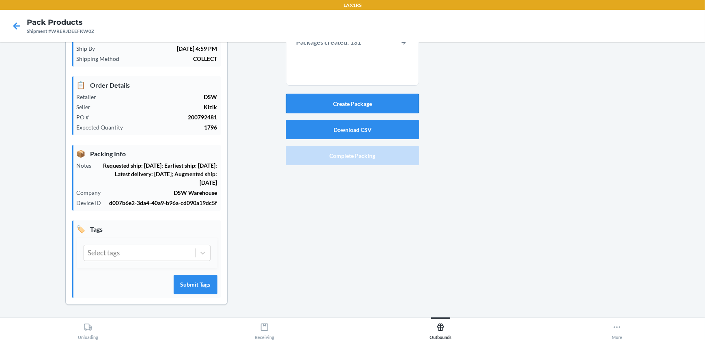
click at [380, 101] on button "Create Package" at bounding box center [352, 103] width 133 height 19
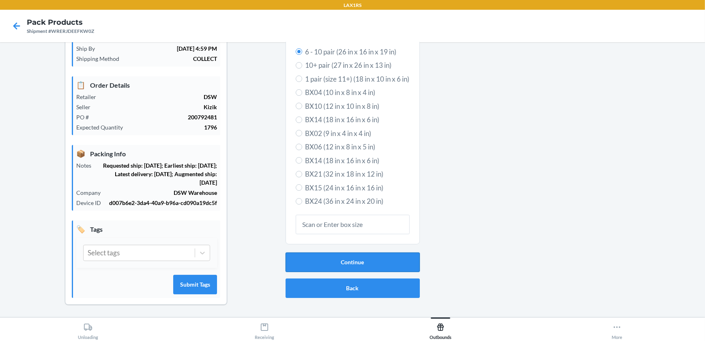
click at [396, 259] on button "Continue" at bounding box center [353, 261] width 134 height 19
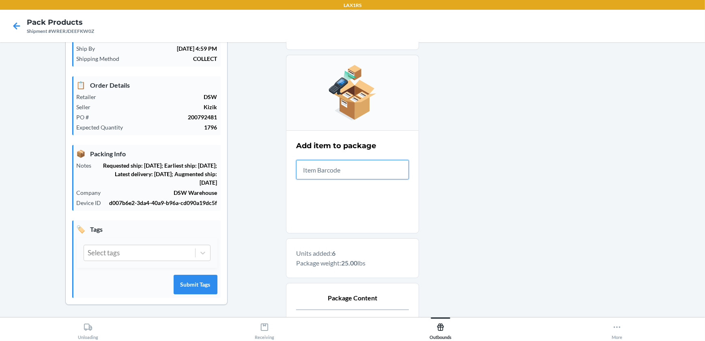
scroll to position [168, 0]
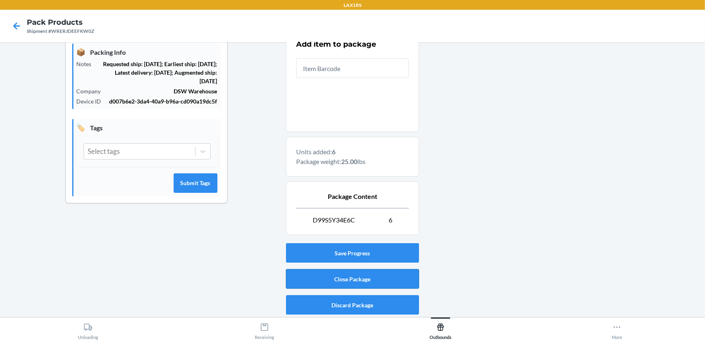
click at [397, 278] on button "Close Package" at bounding box center [352, 278] width 133 height 19
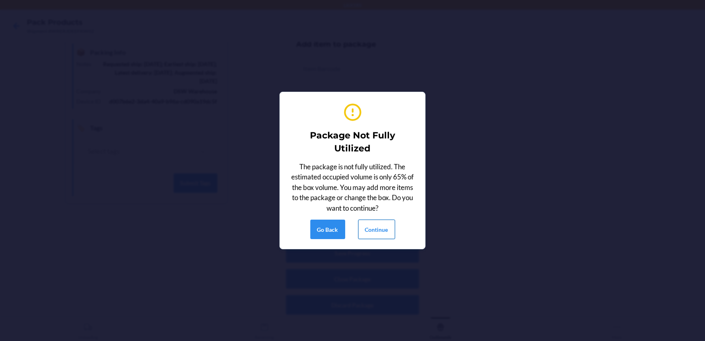
click at [386, 228] on button "Continue" at bounding box center [376, 229] width 37 height 19
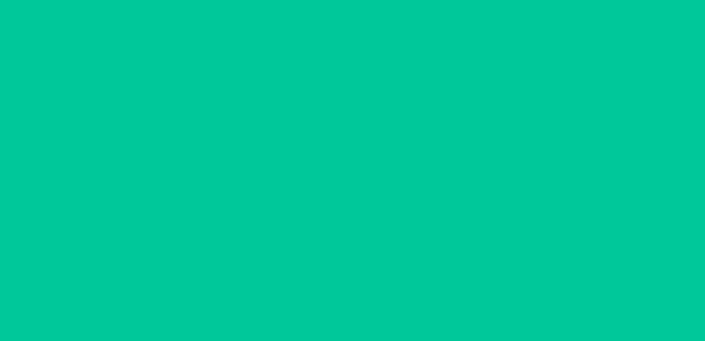
scroll to position [66, 0]
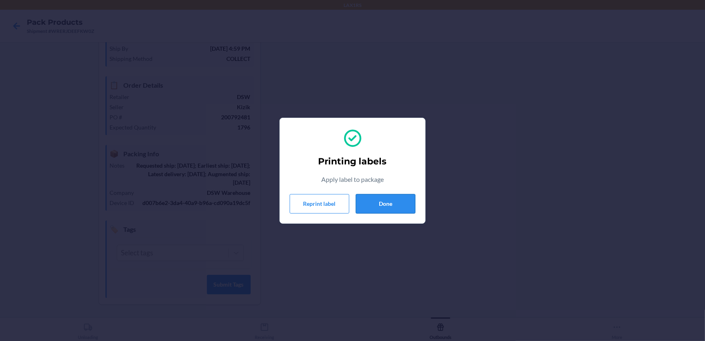
click at [364, 198] on button "Done" at bounding box center [386, 203] width 60 height 19
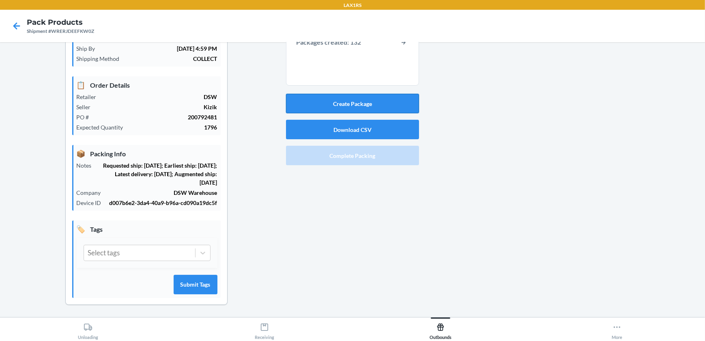
click at [352, 101] on button "Create Package" at bounding box center [352, 103] width 133 height 19
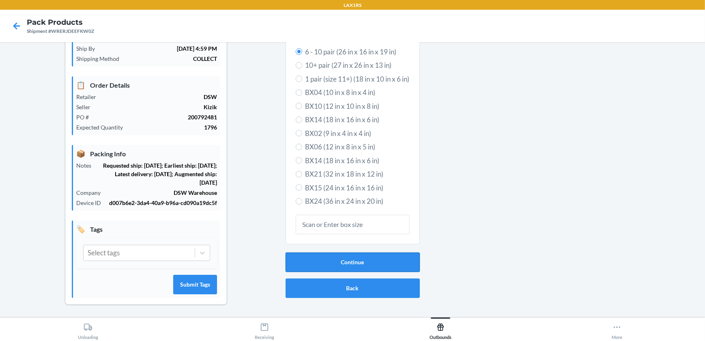
click at [410, 261] on button "Continue" at bounding box center [353, 261] width 134 height 19
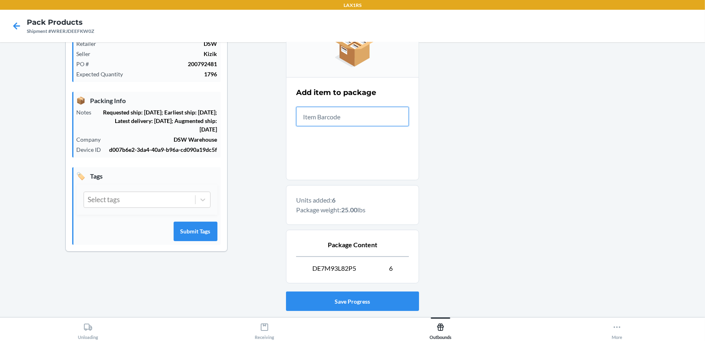
scroll to position [168, 0]
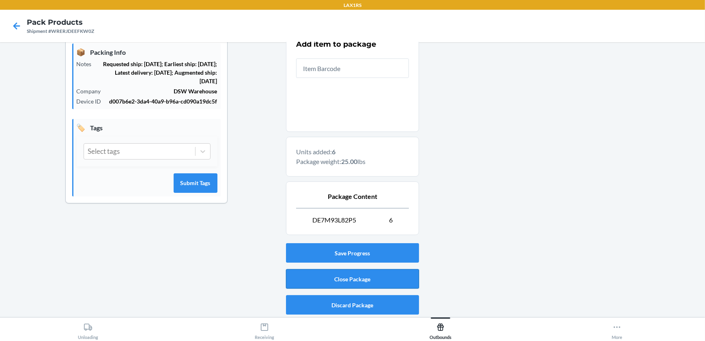
click at [399, 285] on button "Close Package" at bounding box center [352, 278] width 133 height 19
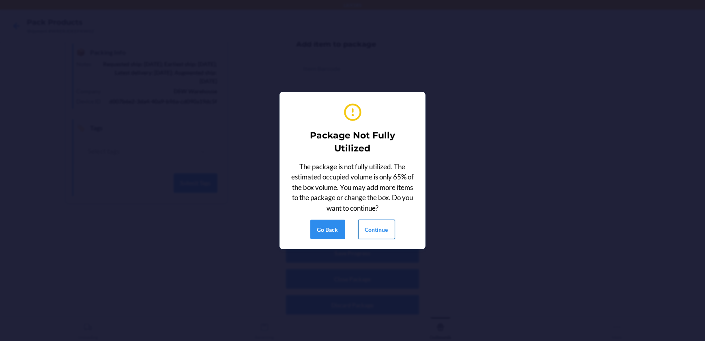
click at [375, 222] on button "Continue" at bounding box center [376, 229] width 37 height 19
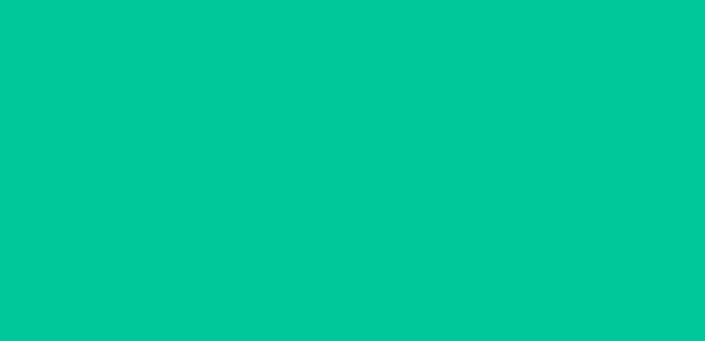
scroll to position [66, 0]
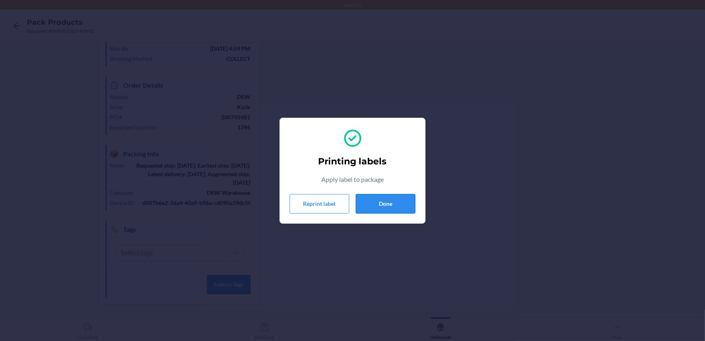
click at [369, 199] on button "Done" at bounding box center [386, 203] width 60 height 19
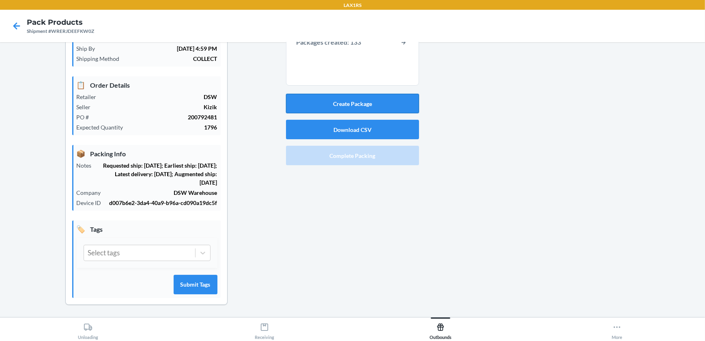
click at [385, 106] on button "Create Package" at bounding box center [352, 103] width 133 height 19
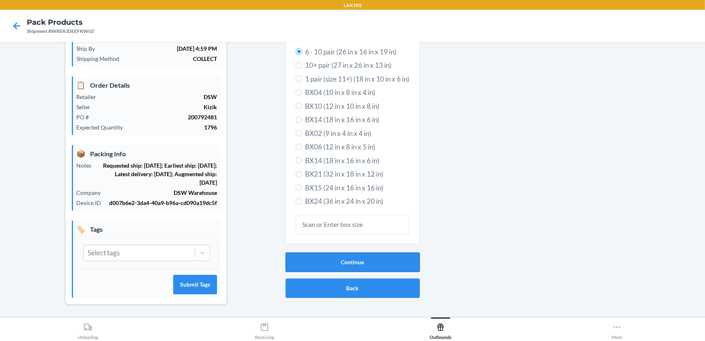
click at [397, 264] on button "Continue" at bounding box center [353, 261] width 134 height 19
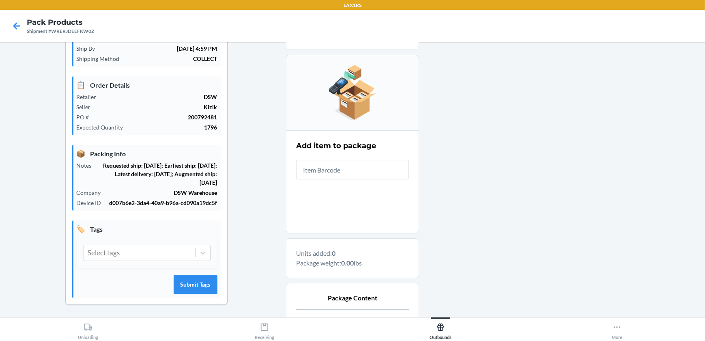
click at [396, 168] on input "text" at bounding box center [352, 169] width 113 height 19
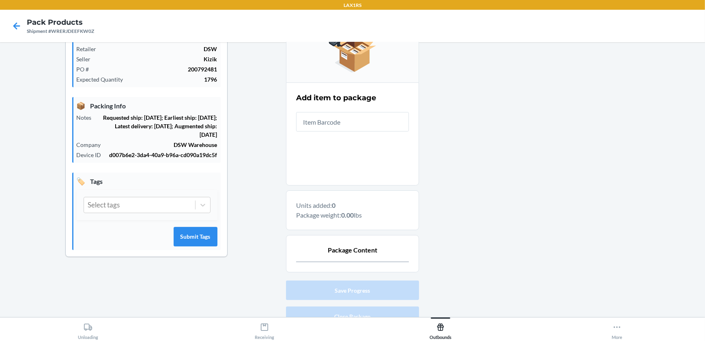
scroll to position [151, 0]
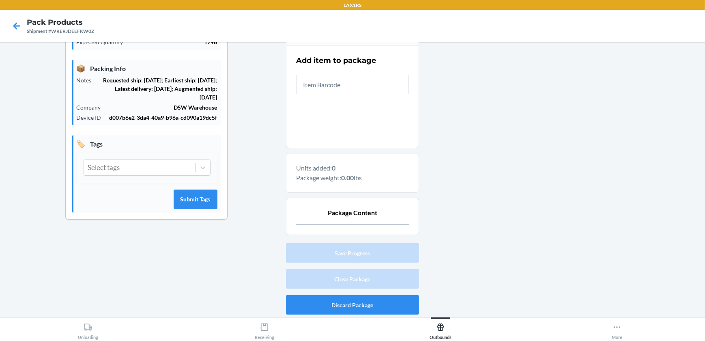
click at [324, 82] on input "text" at bounding box center [352, 84] width 113 height 19
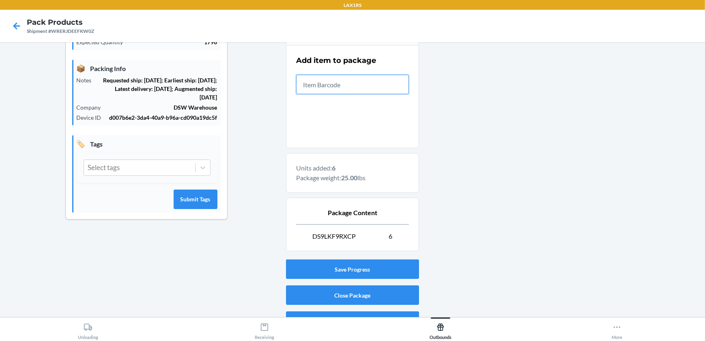
scroll to position [168, 0]
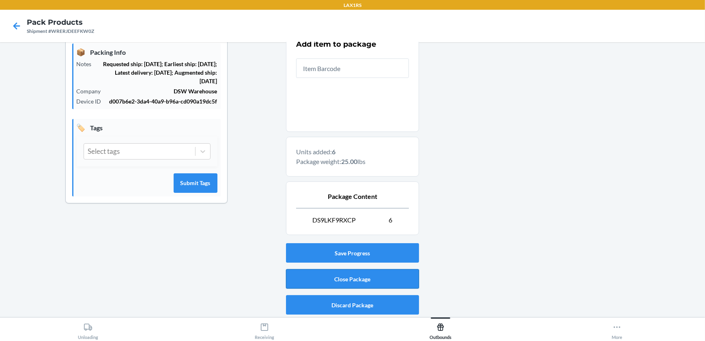
click at [395, 278] on button "Close Package" at bounding box center [352, 278] width 133 height 19
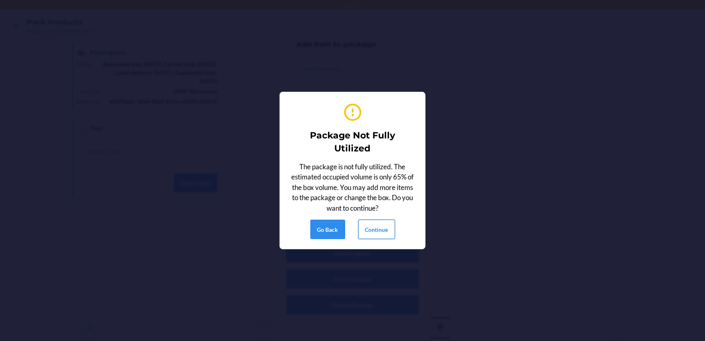
click at [386, 232] on button "Continue" at bounding box center [376, 229] width 37 height 19
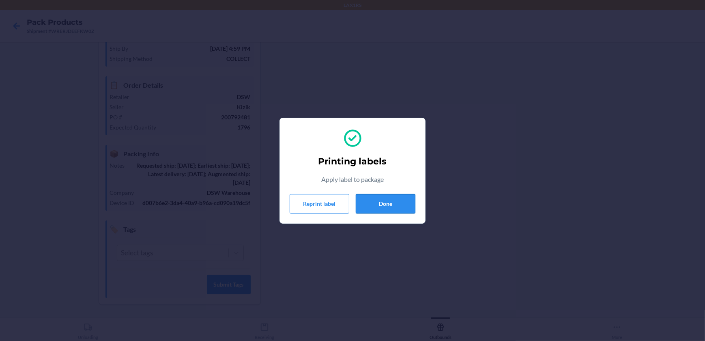
click at [389, 200] on button "Done" at bounding box center [386, 203] width 60 height 19
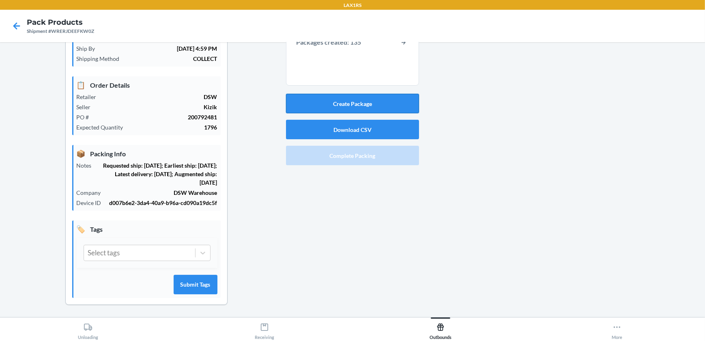
click at [397, 101] on button "Create Package" at bounding box center [352, 103] width 133 height 19
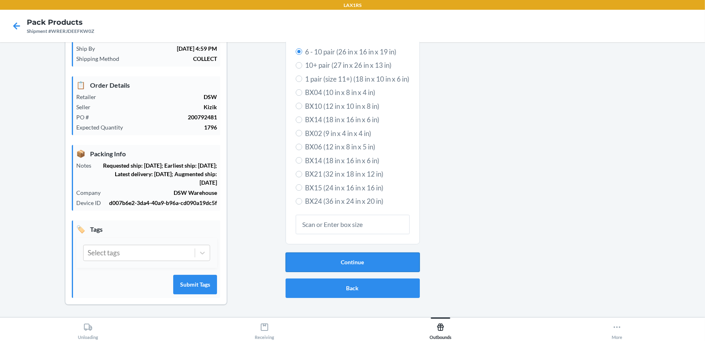
click at [397, 257] on button "Continue" at bounding box center [353, 261] width 134 height 19
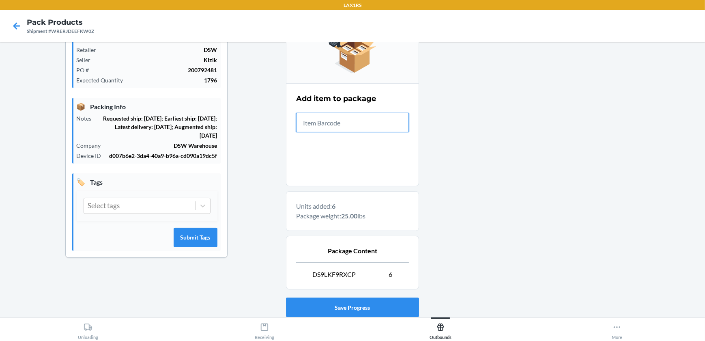
scroll to position [168, 0]
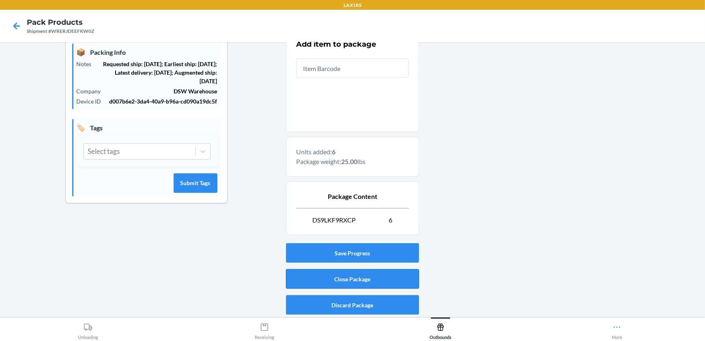
click at [392, 280] on button "Close Package" at bounding box center [352, 278] width 133 height 19
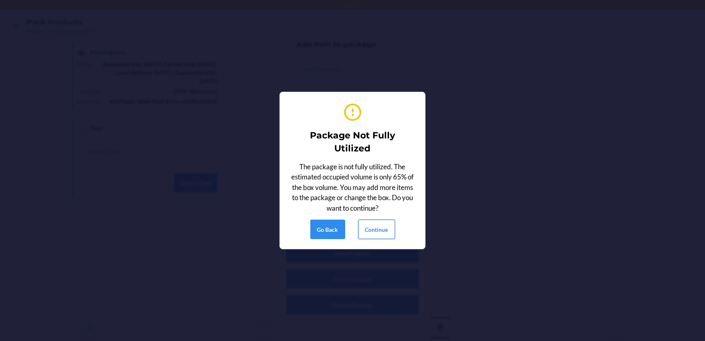
click at [384, 231] on button "Continue" at bounding box center [376, 229] width 37 height 19
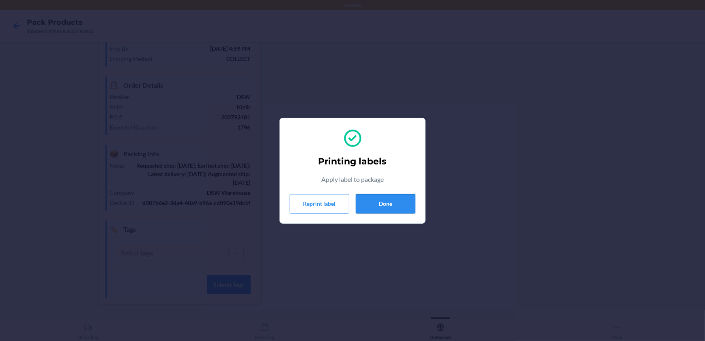
click at [375, 205] on button "Done" at bounding box center [386, 203] width 60 height 19
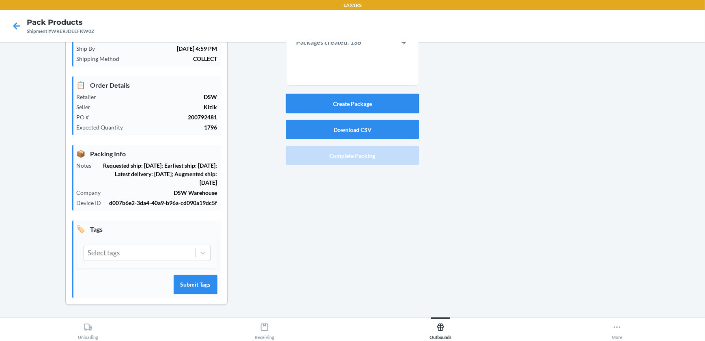
click at [371, 109] on button "Create Package" at bounding box center [352, 103] width 133 height 19
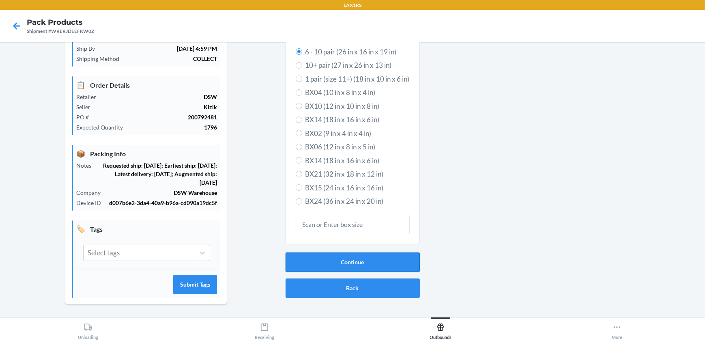
click at [386, 264] on button "Continue" at bounding box center [353, 261] width 134 height 19
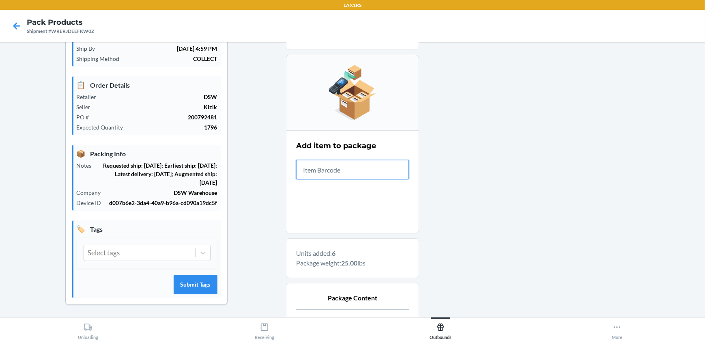
click at [365, 174] on input "text" at bounding box center [352, 169] width 113 height 19
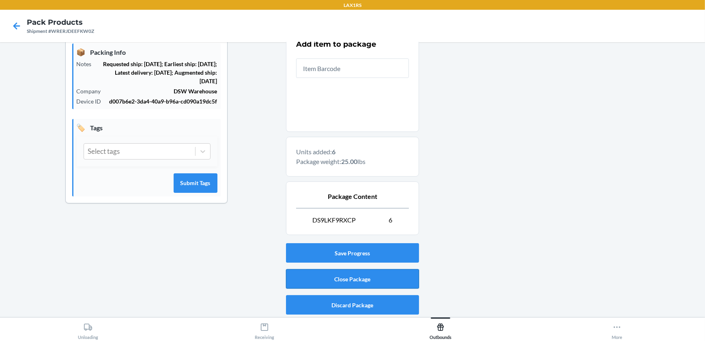
click at [394, 280] on button "Close Package" at bounding box center [352, 278] width 133 height 19
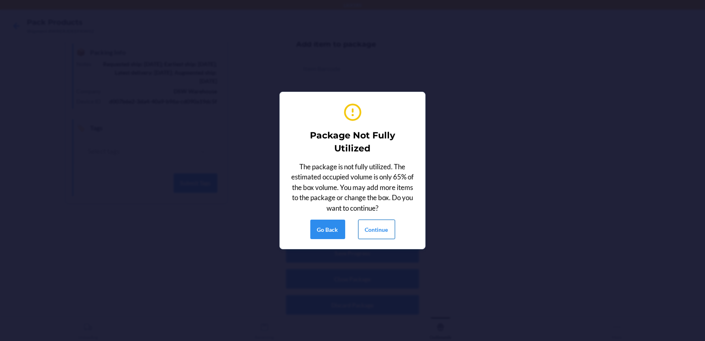
click at [381, 231] on button "Continue" at bounding box center [376, 229] width 37 height 19
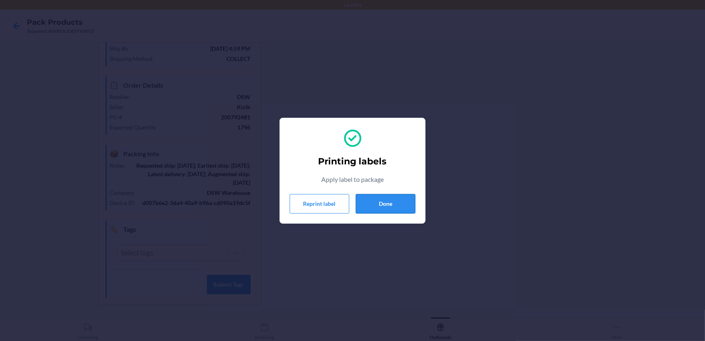
click at [398, 200] on button "Done" at bounding box center [386, 203] width 60 height 19
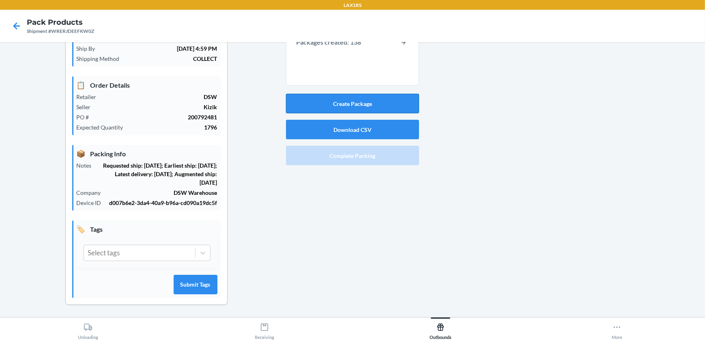
click at [377, 106] on button "Create Package" at bounding box center [352, 103] width 133 height 19
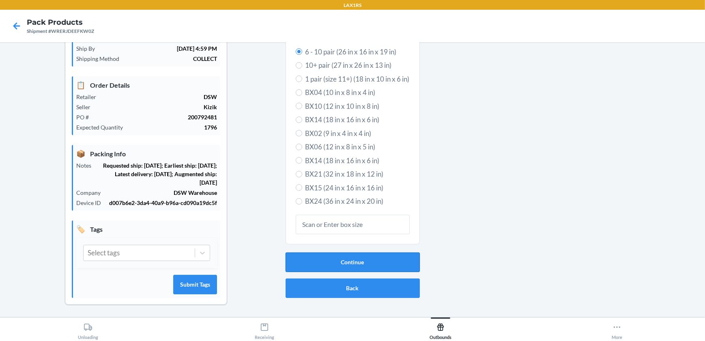
click at [362, 261] on button "Continue" at bounding box center [353, 261] width 134 height 19
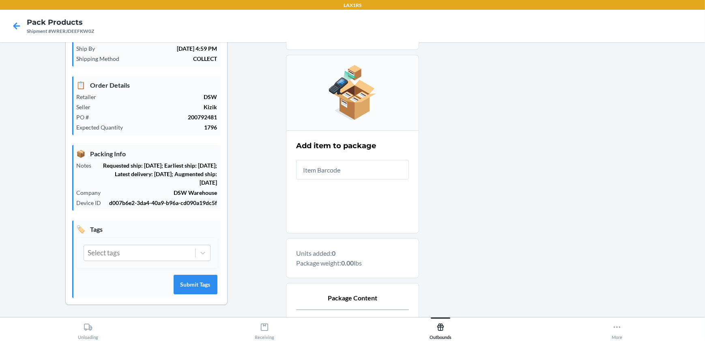
click at [362, 171] on input "text" at bounding box center [352, 169] width 113 height 19
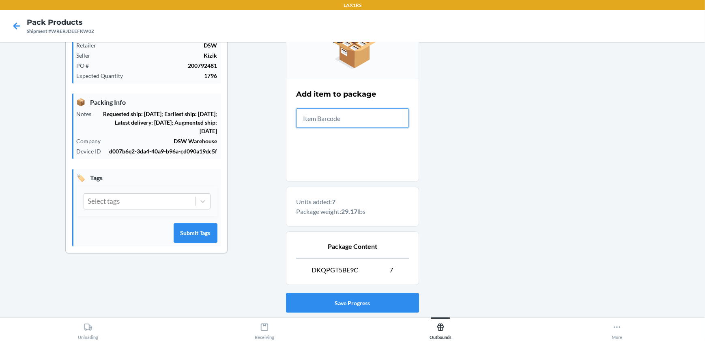
scroll to position [168, 0]
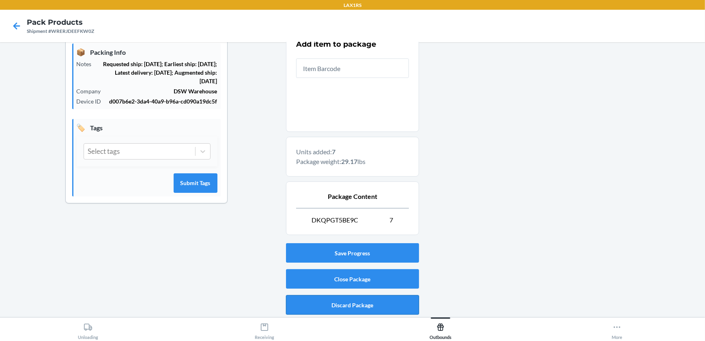
click at [382, 299] on button "Discard Package" at bounding box center [352, 304] width 133 height 19
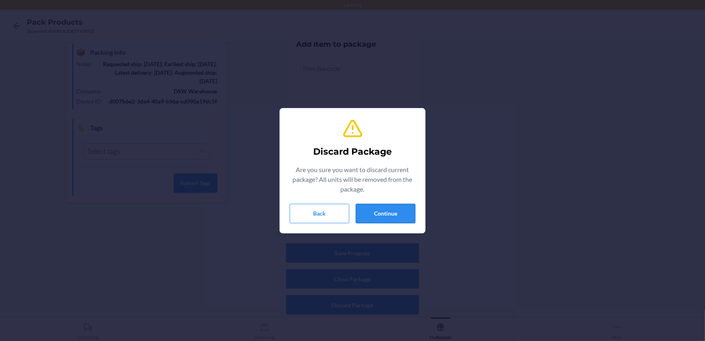
click at [401, 209] on button "Continue" at bounding box center [386, 213] width 60 height 19
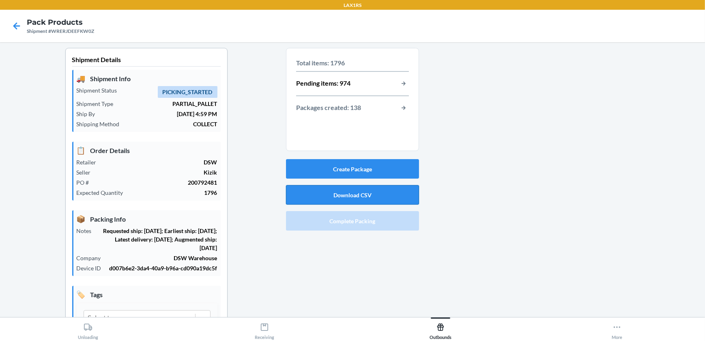
scroll to position [0, 0]
click at [399, 107] on button "button-view-packages-created" at bounding box center [404, 108] width 11 height 11
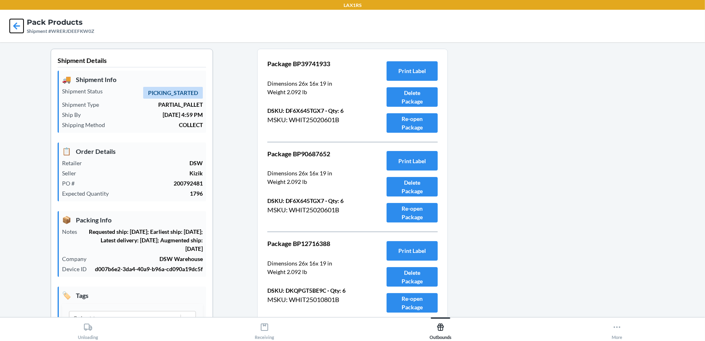
click at [19, 22] on icon at bounding box center [17, 26] width 14 height 14
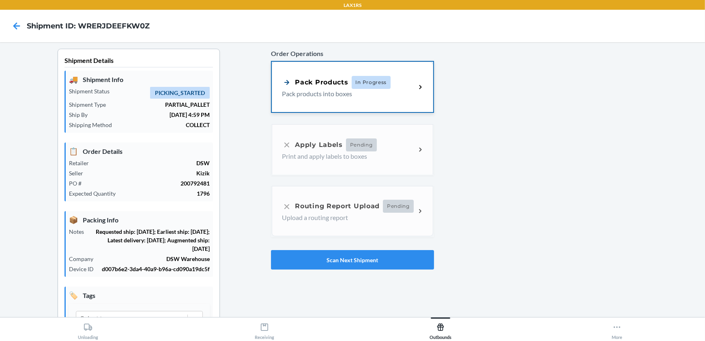
click at [344, 93] on p "Pack products into boxes" at bounding box center [345, 94] width 127 height 10
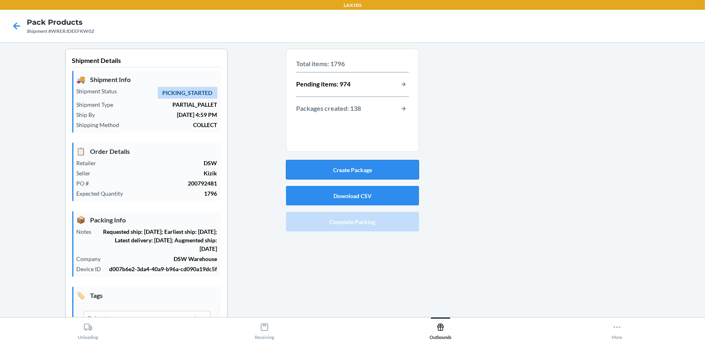
click at [346, 171] on button "Create Package" at bounding box center [352, 169] width 133 height 19
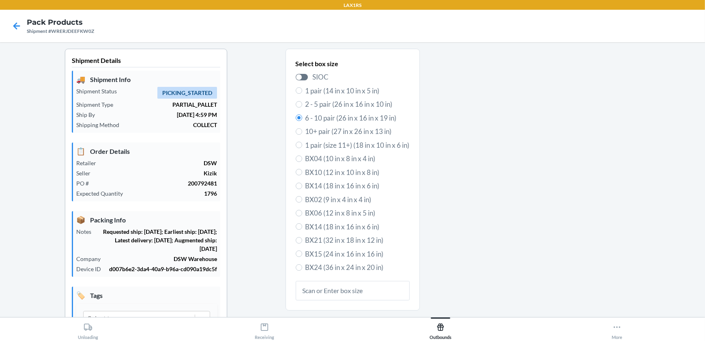
scroll to position [66, 0]
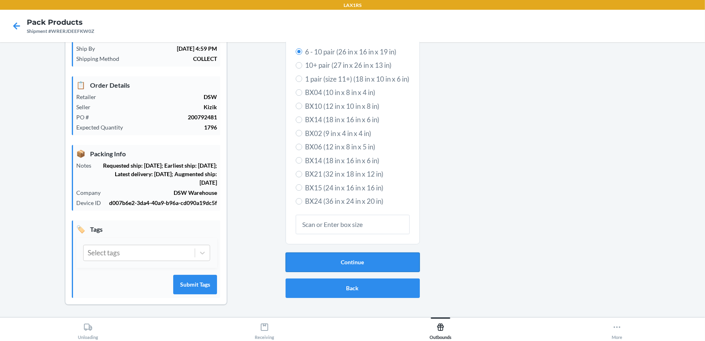
click at [349, 265] on button "Continue" at bounding box center [353, 261] width 134 height 19
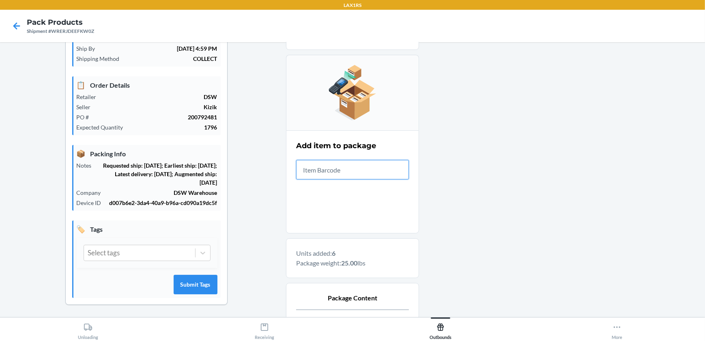
scroll to position [168, 0]
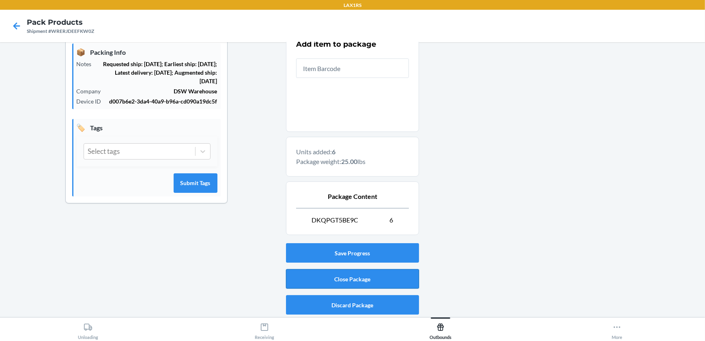
click at [352, 276] on button "Close Package" at bounding box center [352, 278] width 133 height 19
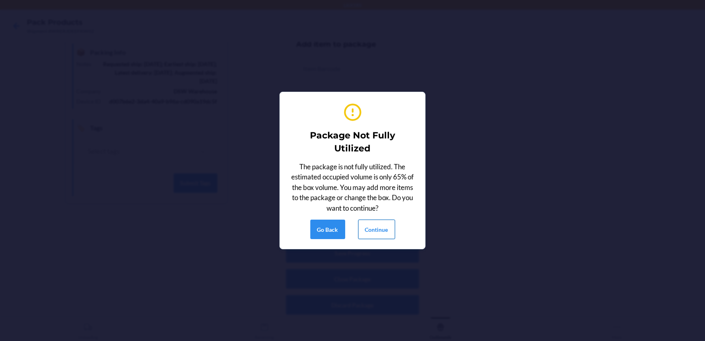
click at [369, 223] on button "Continue" at bounding box center [376, 229] width 37 height 19
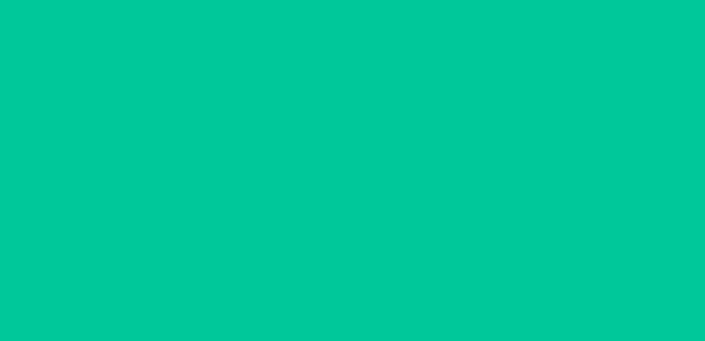
scroll to position [66, 0]
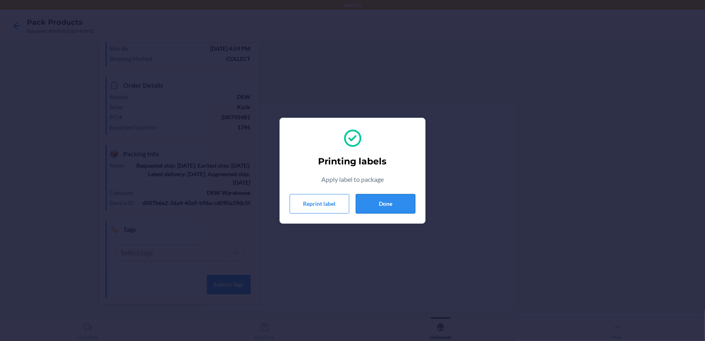
click at [376, 204] on button "Done" at bounding box center [386, 203] width 60 height 19
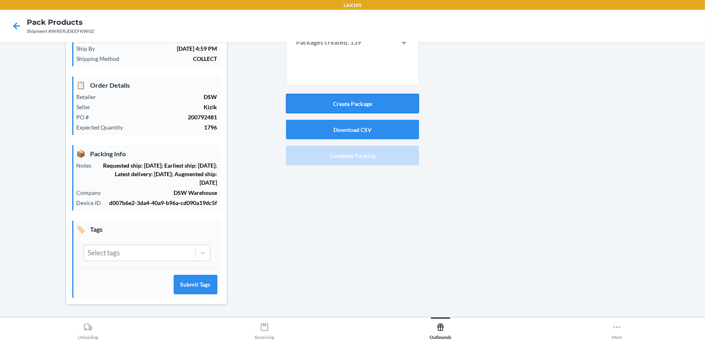
click at [326, 104] on button "Create Package" at bounding box center [352, 103] width 133 height 19
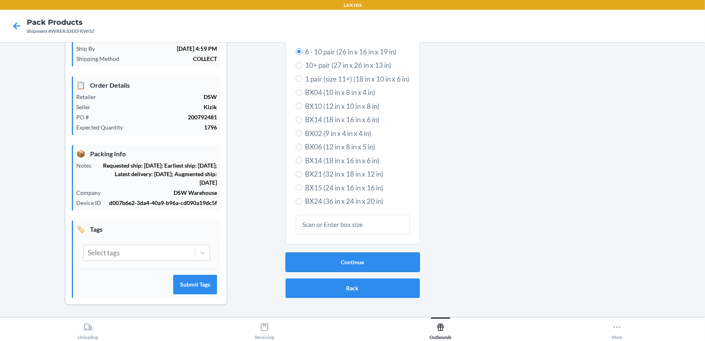
click at [336, 259] on button "Continue" at bounding box center [353, 261] width 134 height 19
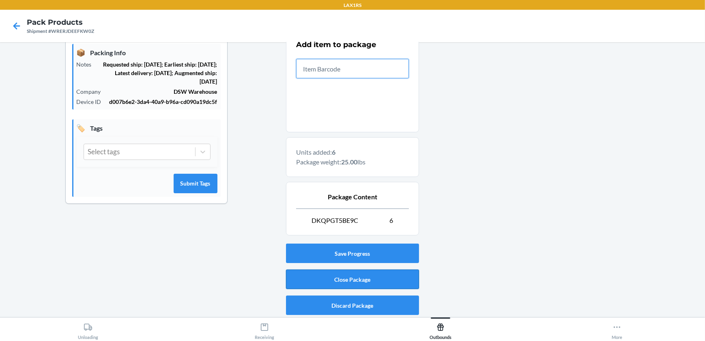
scroll to position [168, 0]
click at [361, 281] on button "Close Package" at bounding box center [352, 278] width 133 height 19
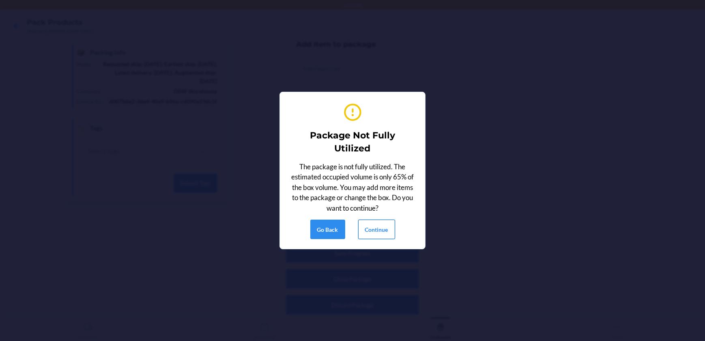
click at [372, 225] on button "Continue" at bounding box center [376, 229] width 37 height 19
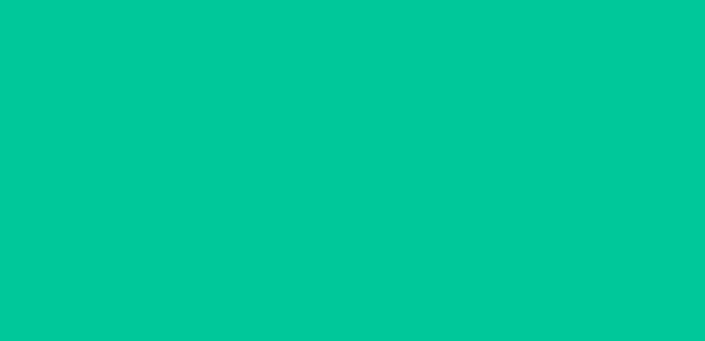
scroll to position [66, 0]
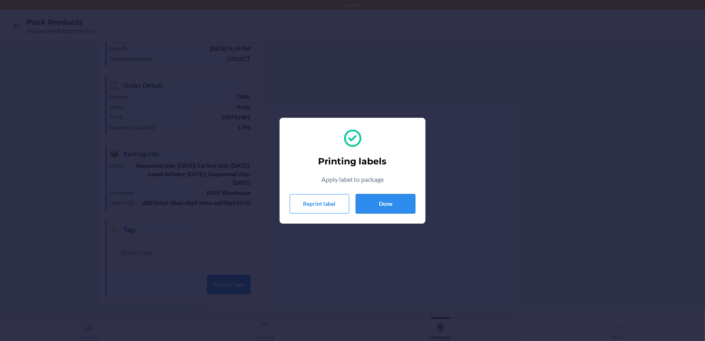
click at [391, 198] on button "Done" at bounding box center [386, 203] width 60 height 19
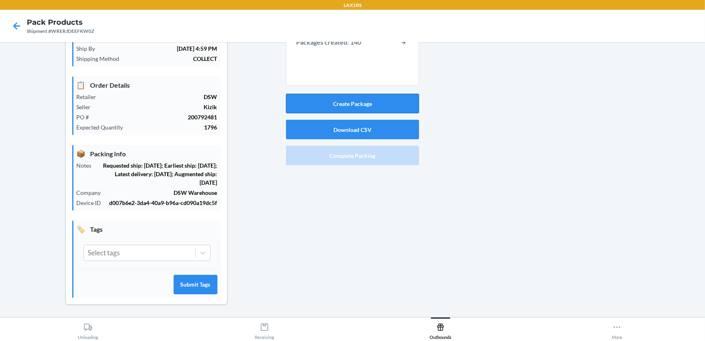
click at [397, 103] on button "Create Package" at bounding box center [352, 103] width 133 height 19
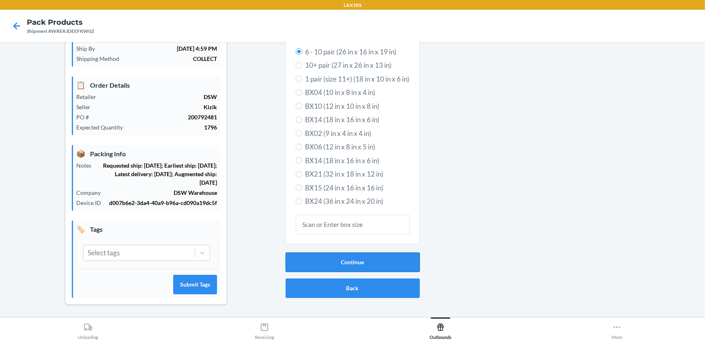
click at [407, 268] on button "Continue" at bounding box center [353, 261] width 134 height 19
